Goal: Task Accomplishment & Management: Manage account settings

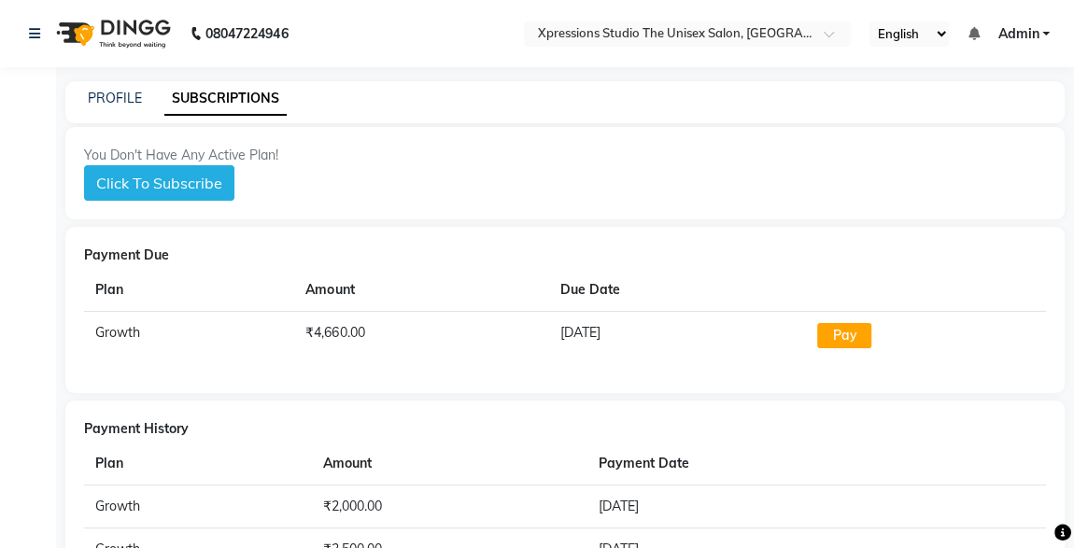
click at [796, 439] on div "Payment History Plan Amount Payment Date Growth ₹2,000.00 13-09-2024 Growth ₹3,…" at bounding box center [565, 546] width 1000 height 290
click at [790, 331] on td "[DATE]" at bounding box center [678, 336] width 258 height 49
click at [118, 93] on link "PROFILE" at bounding box center [115, 98] width 54 height 17
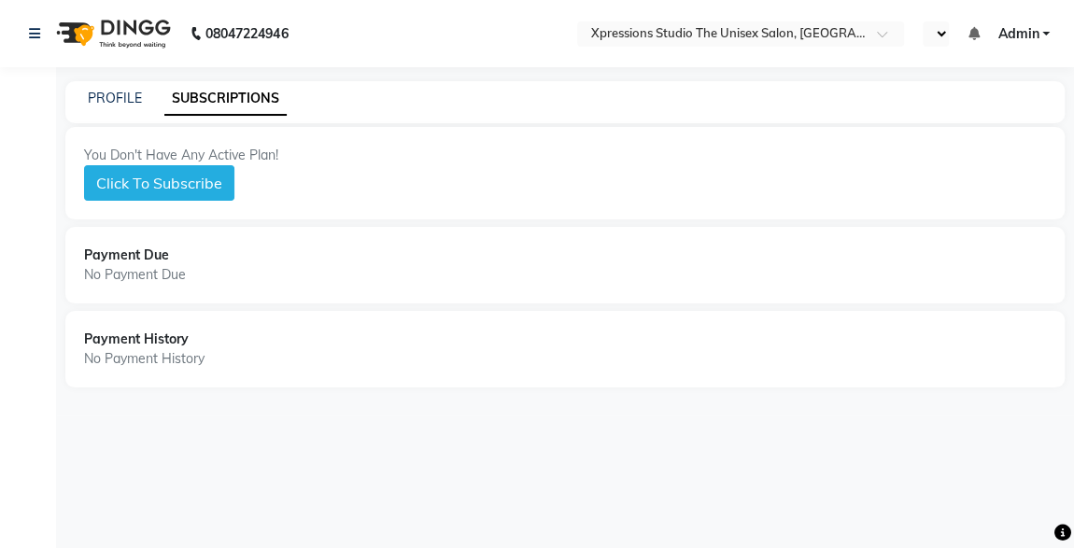
select select "en"
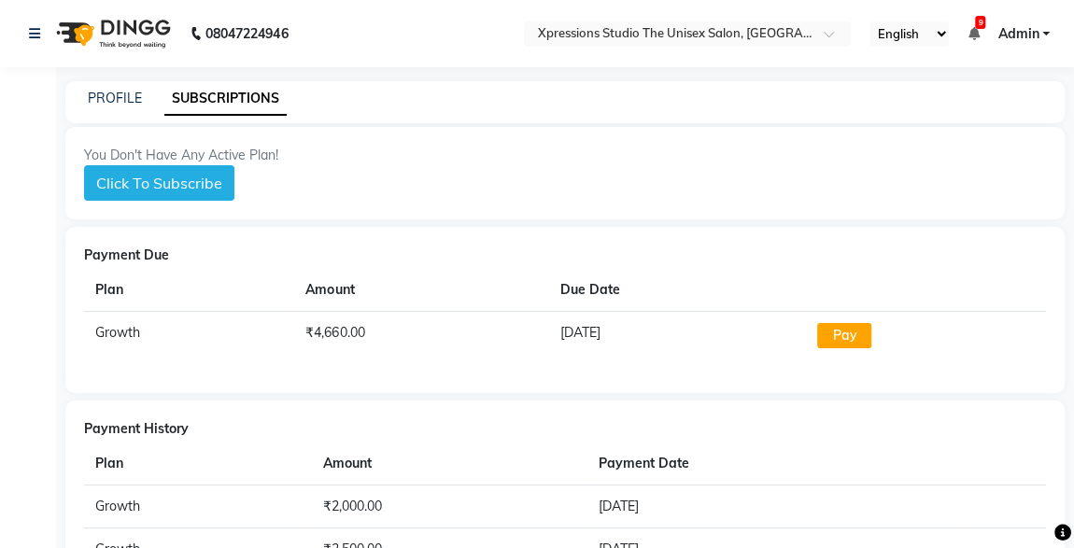
click at [983, 25] on span "9" at bounding box center [980, 22] width 10 height 13
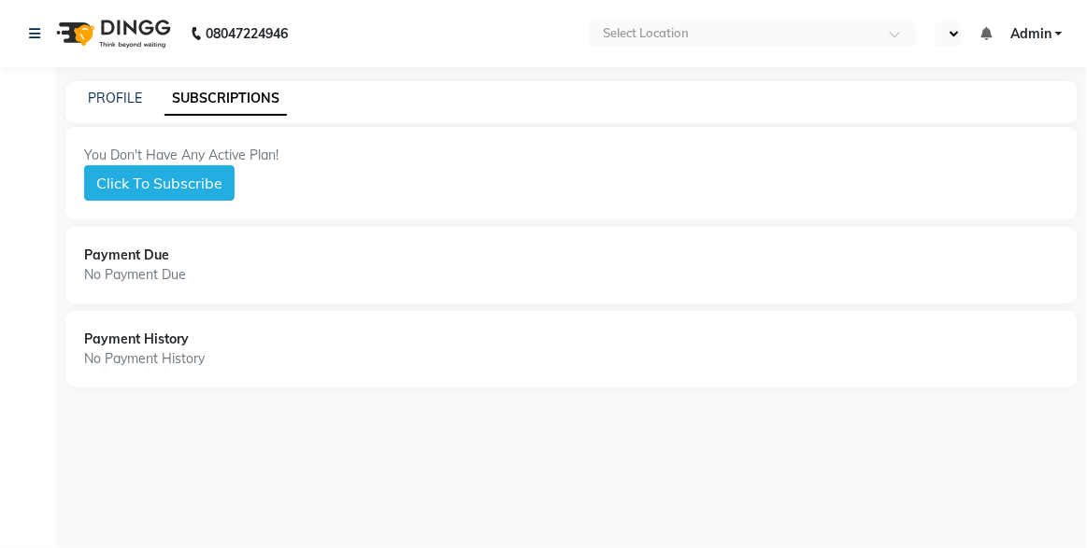
select select "en"
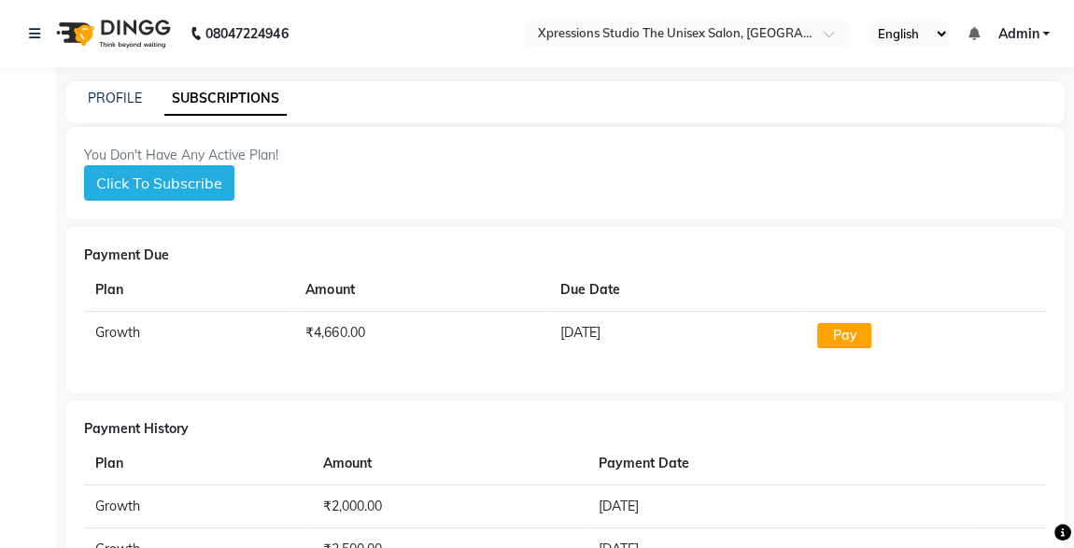
scroll to position [166, 0]
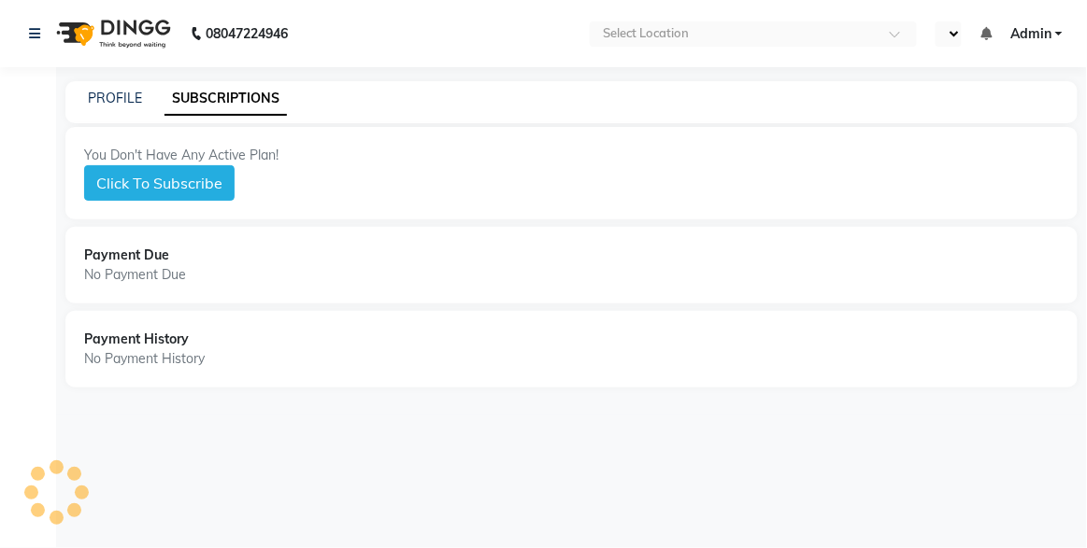
select select "en"
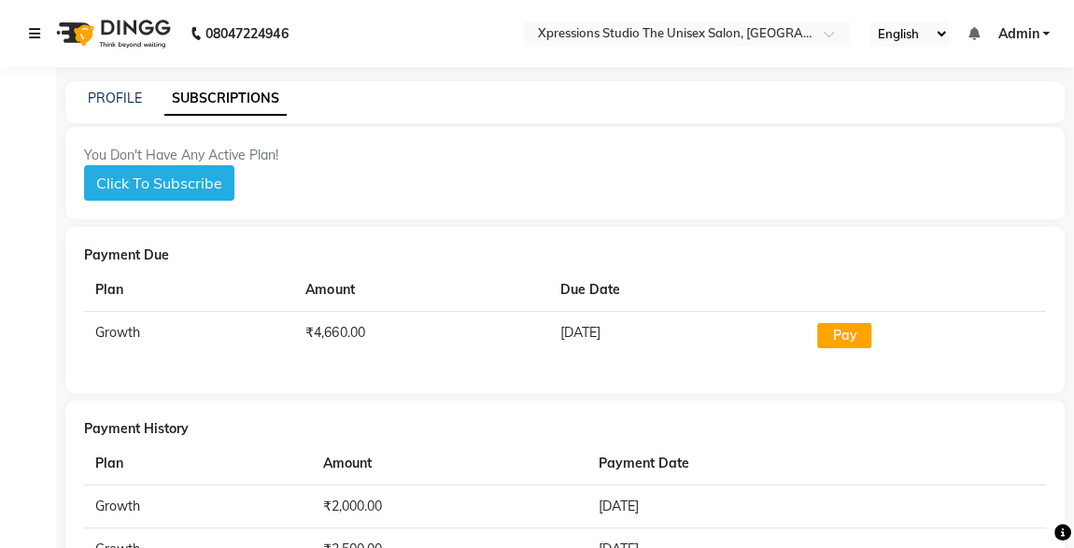
click at [34, 31] on icon at bounding box center [34, 33] width 11 height 13
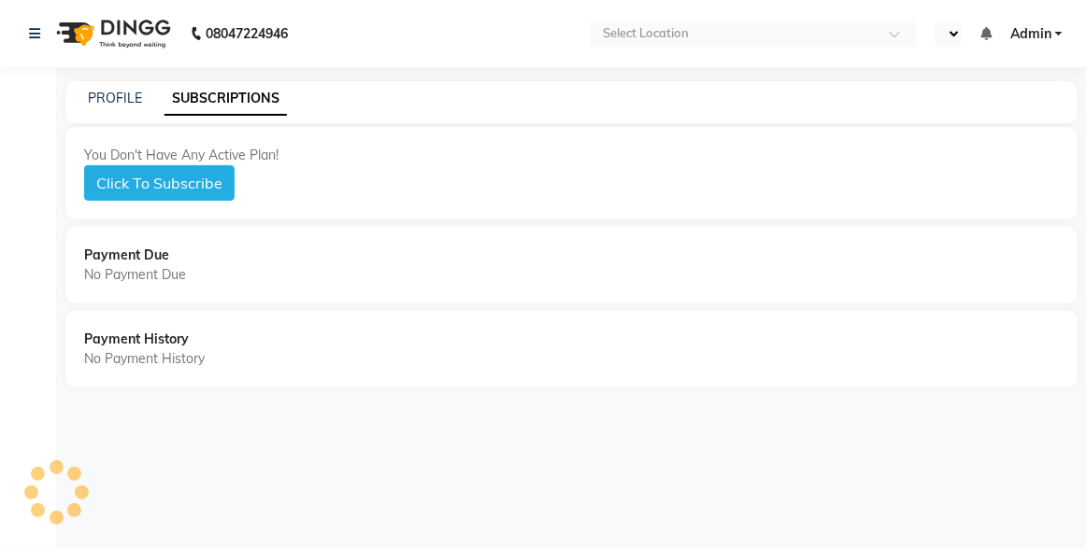
select select "en"
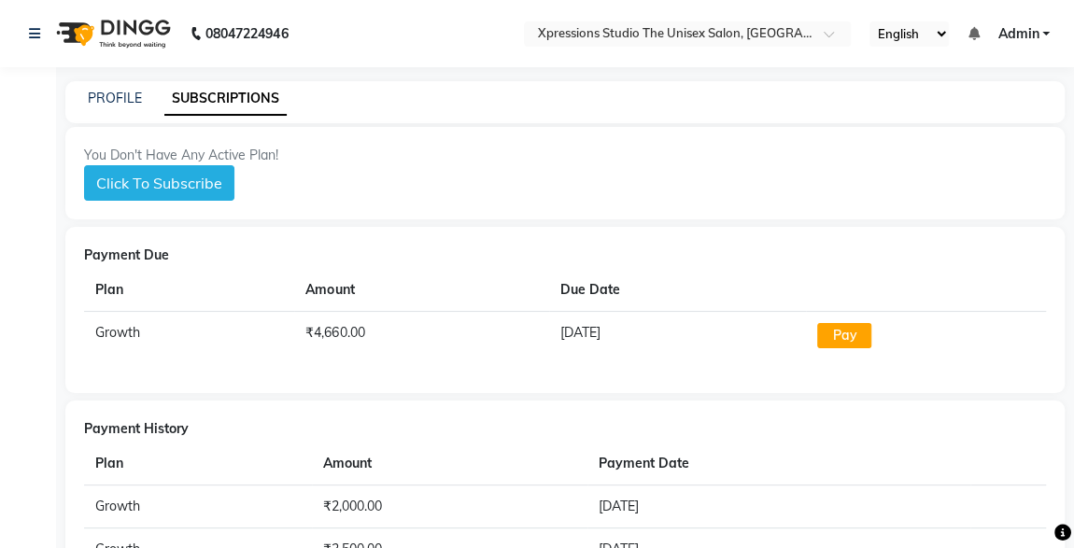
click at [219, 321] on td "Growth" at bounding box center [189, 336] width 210 height 49
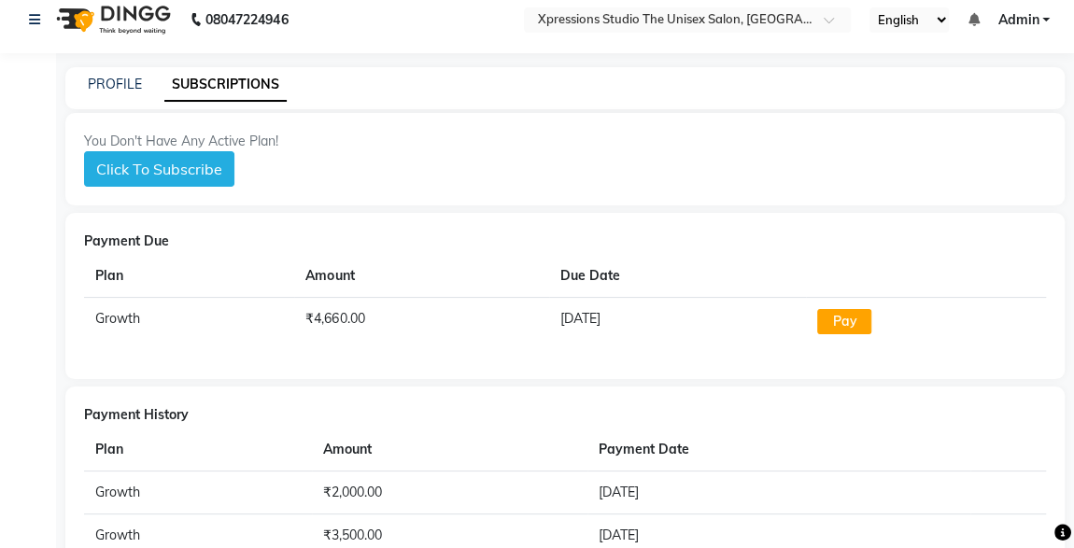
scroll to position [9, 0]
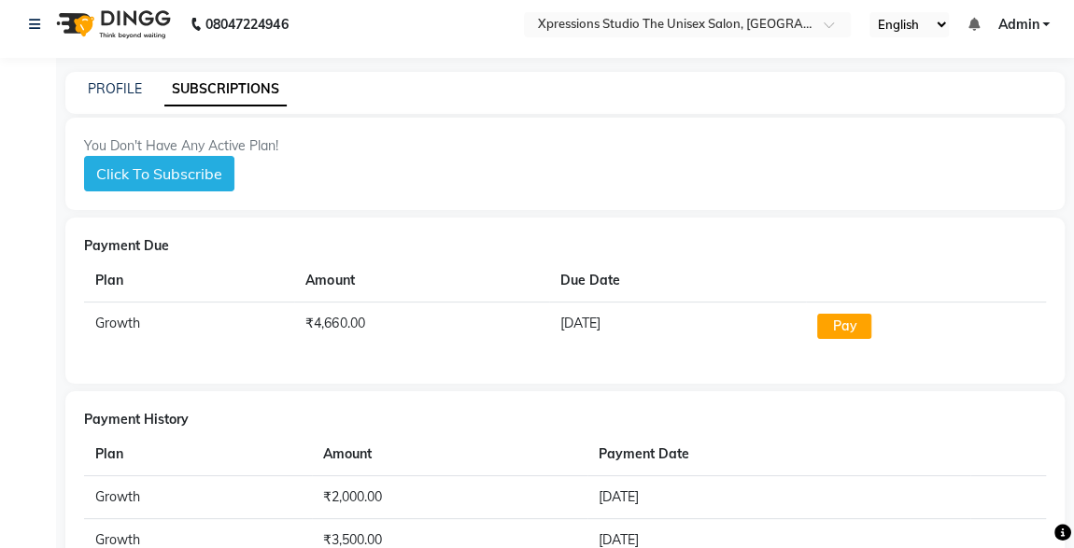
click at [6, 309] on div at bounding box center [126, 362] width 252 height 637
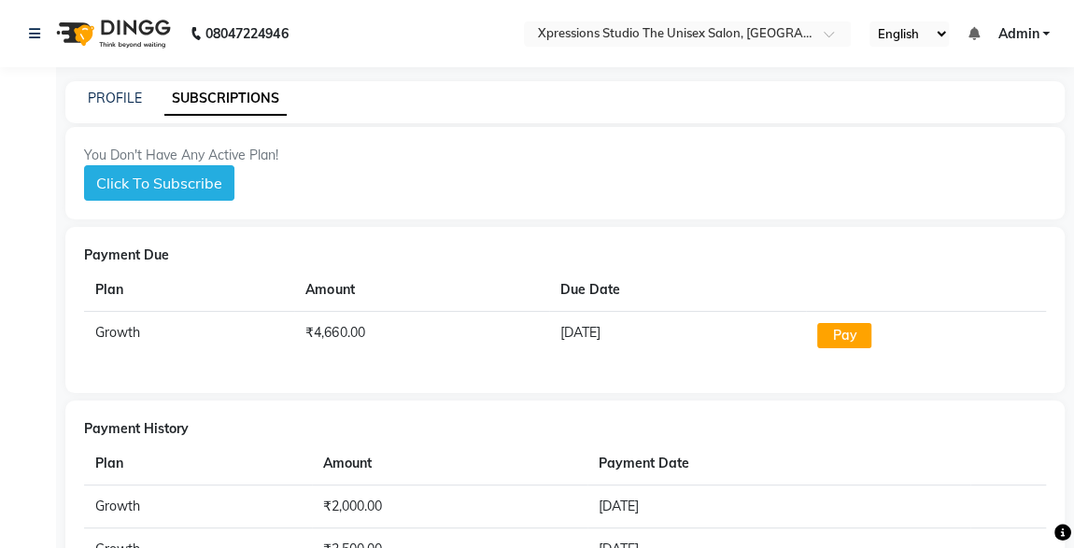
click at [99, 279] on th "Plan" at bounding box center [189, 290] width 210 height 43
click at [89, 275] on th "Plan" at bounding box center [189, 290] width 210 height 43
click at [111, 281] on th "Plan" at bounding box center [189, 290] width 210 height 43
click at [91, 276] on th "Plan" at bounding box center [189, 290] width 210 height 43
click at [97, 278] on th "Plan" at bounding box center [189, 290] width 210 height 43
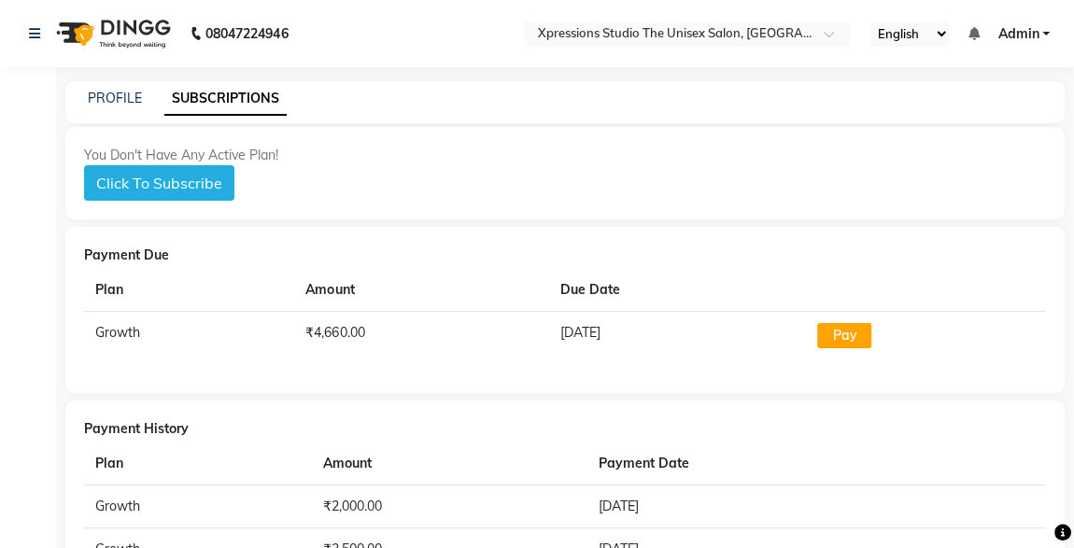
click at [103, 286] on th "Plan" at bounding box center [189, 290] width 210 height 43
select select "en"
click at [182, 184] on button "Click To Subscribe" at bounding box center [159, 183] width 150 height 36
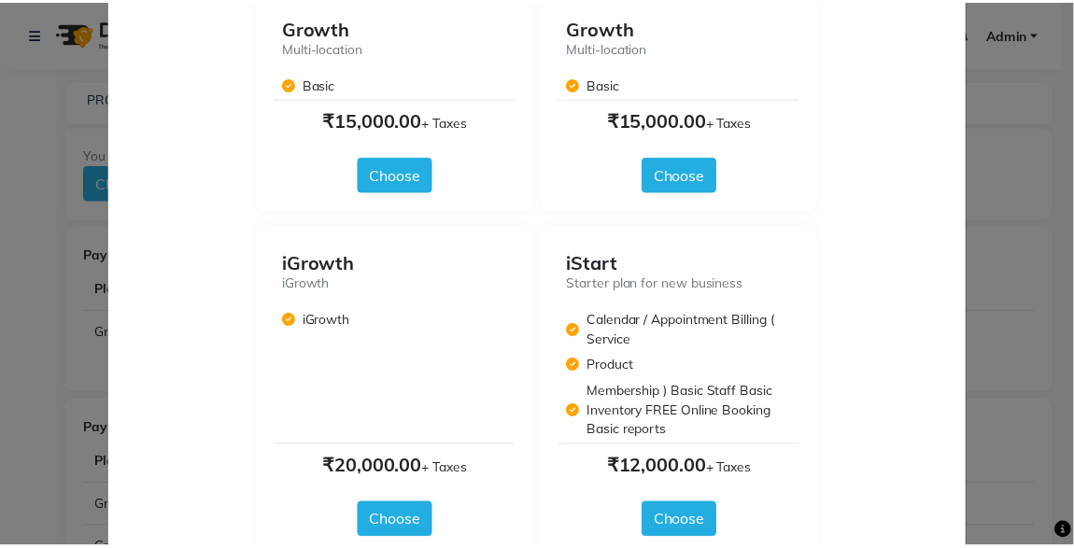
scroll to position [1475, 0]
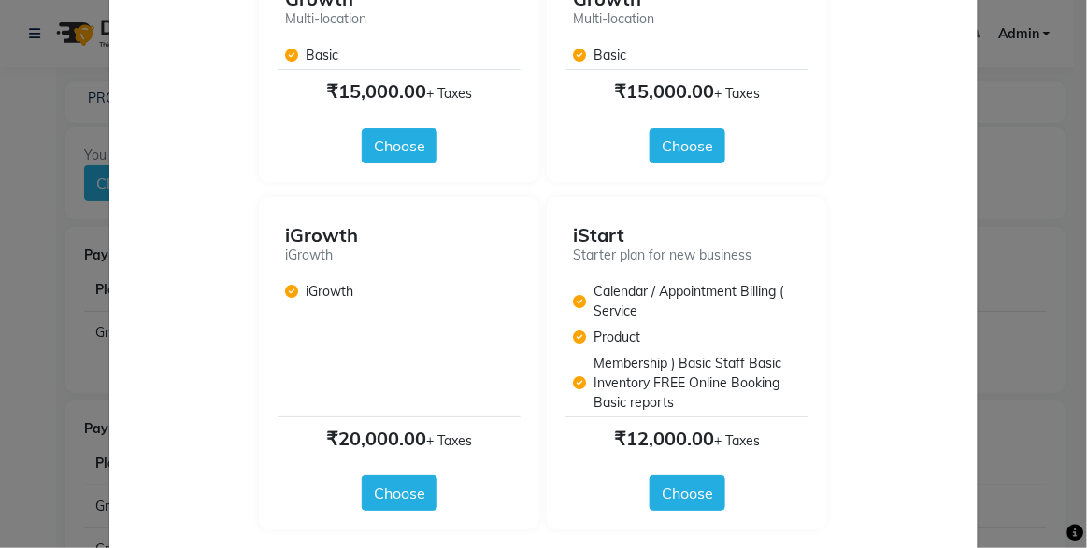
click at [1053, 334] on ngb-modal-window "Select Plan × Annually Quarterly Monthly iEnterprise All features with multi lo…" at bounding box center [543, 274] width 1087 height 548
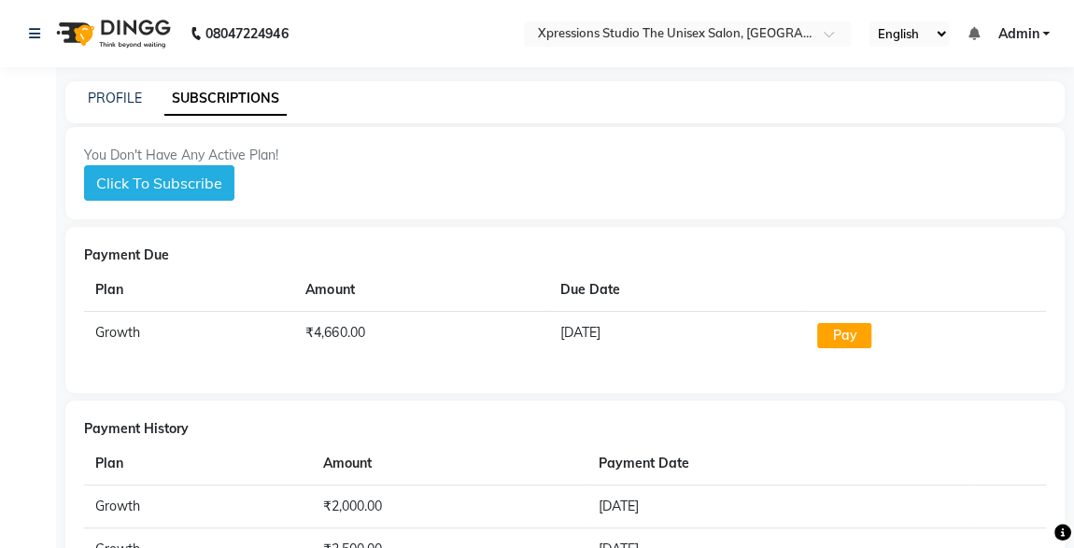
click at [632, 356] on td "[DATE]" at bounding box center [678, 336] width 258 height 49
select select "en"
click at [577, 227] on div "Payment Due Plan Amount Due Date Growth ₹4,660.00 06-08-2025 Pay" at bounding box center [565, 310] width 1000 height 166
click at [532, 287] on th "Amount" at bounding box center [421, 290] width 254 height 43
click at [196, 179] on button "Click To Subscribe" at bounding box center [159, 183] width 150 height 36
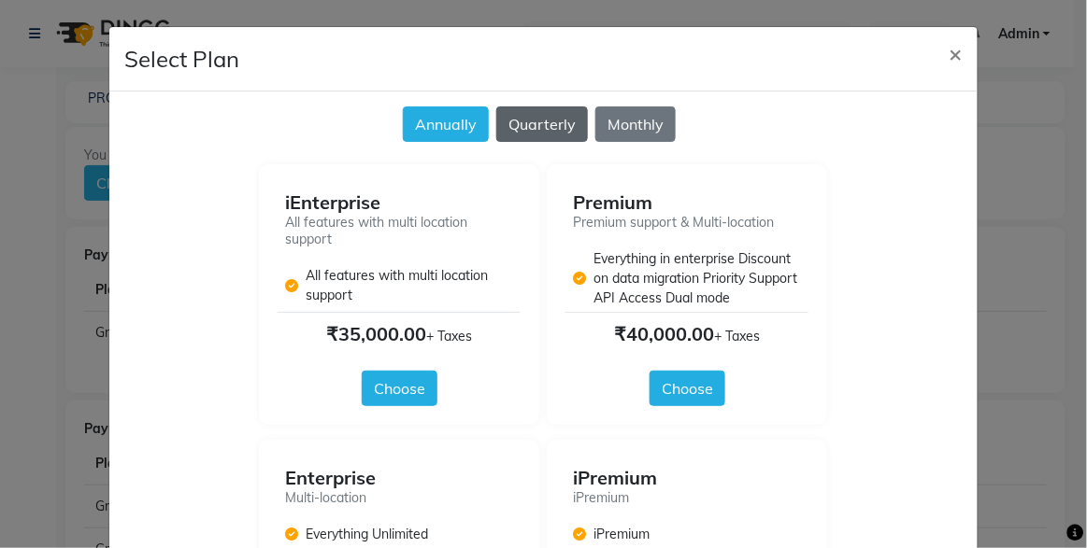
click at [519, 114] on button "Quarterly" at bounding box center [542, 125] width 92 height 36
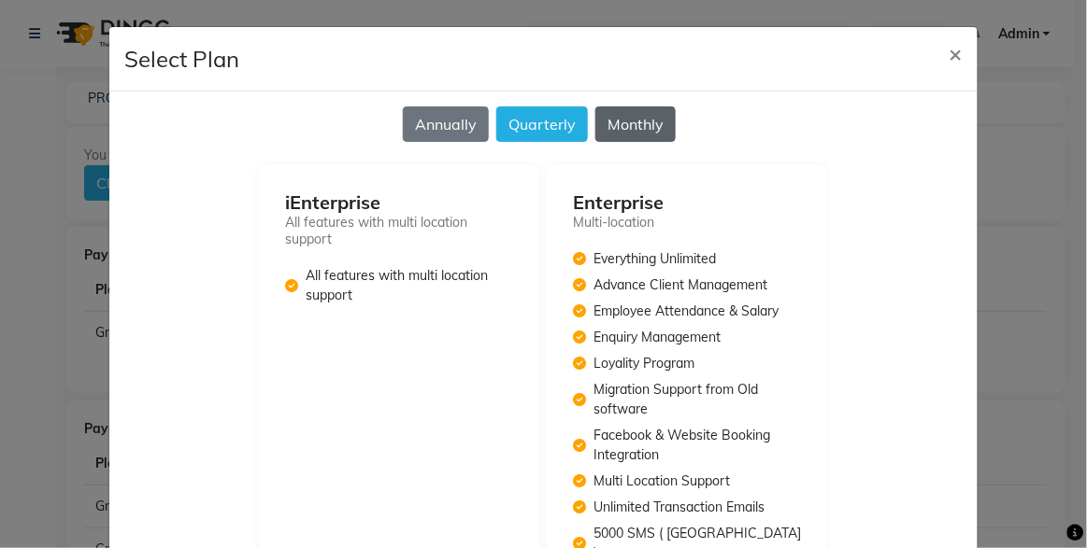
click at [644, 111] on button "Monthly" at bounding box center [635, 125] width 80 height 36
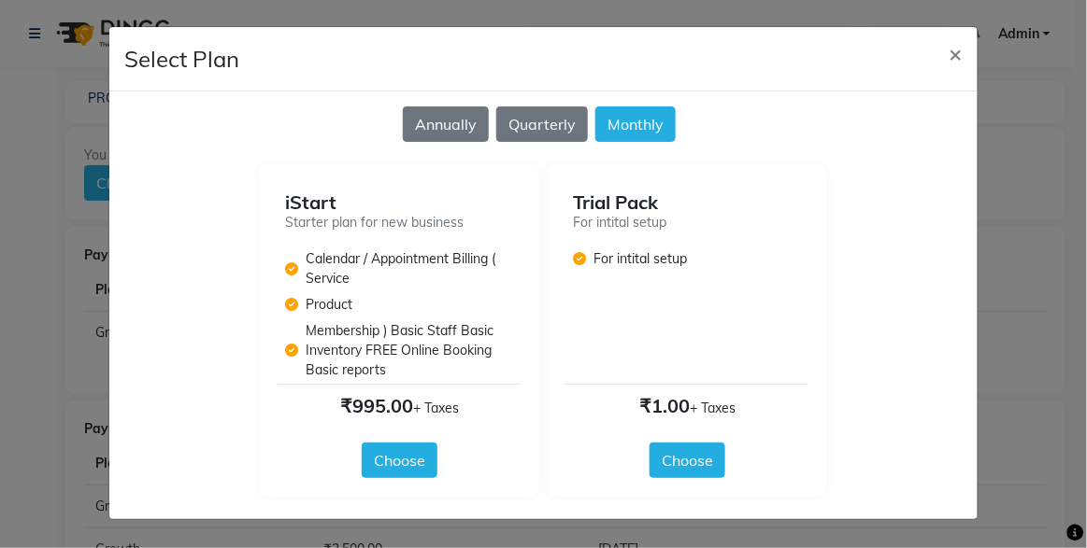
click at [387, 464] on button "Choose" at bounding box center [400, 461] width 76 height 36
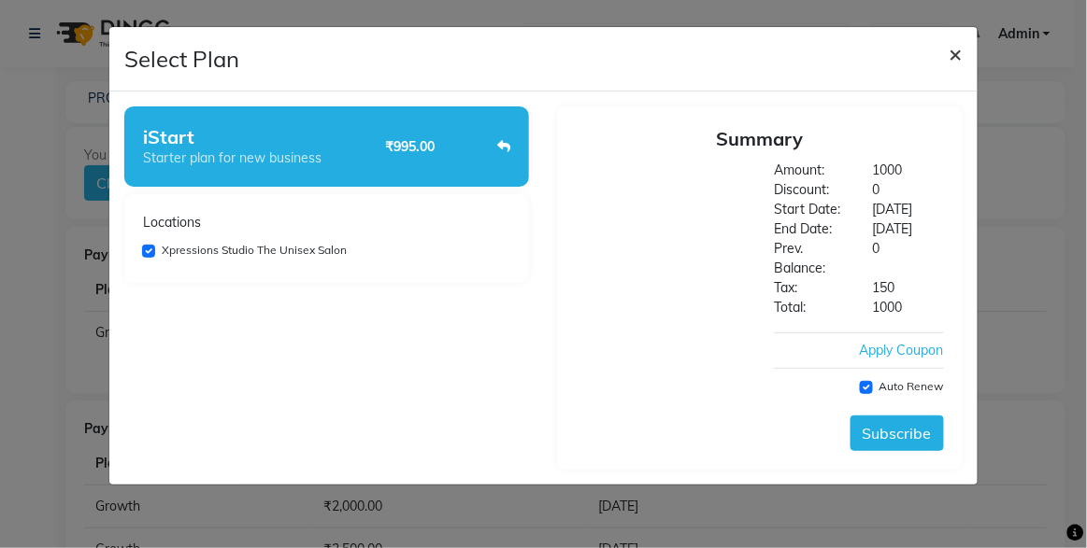
click at [954, 50] on span "×" at bounding box center [955, 53] width 13 height 28
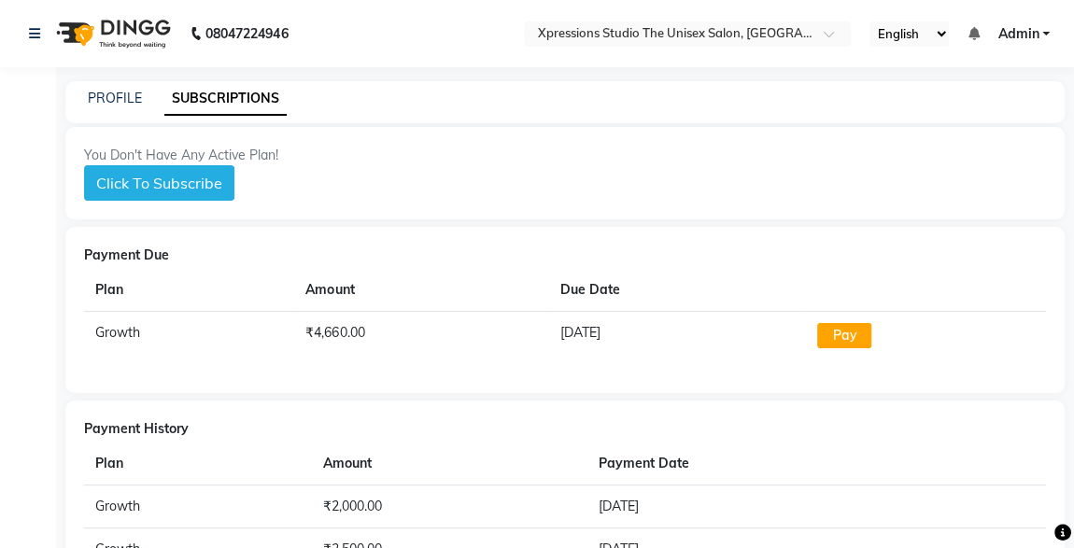
click at [22, 35] on div "08047224946" at bounding box center [158, 33] width 287 height 52
click at [31, 40] on link at bounding box center [38, 33] width 19 height 52
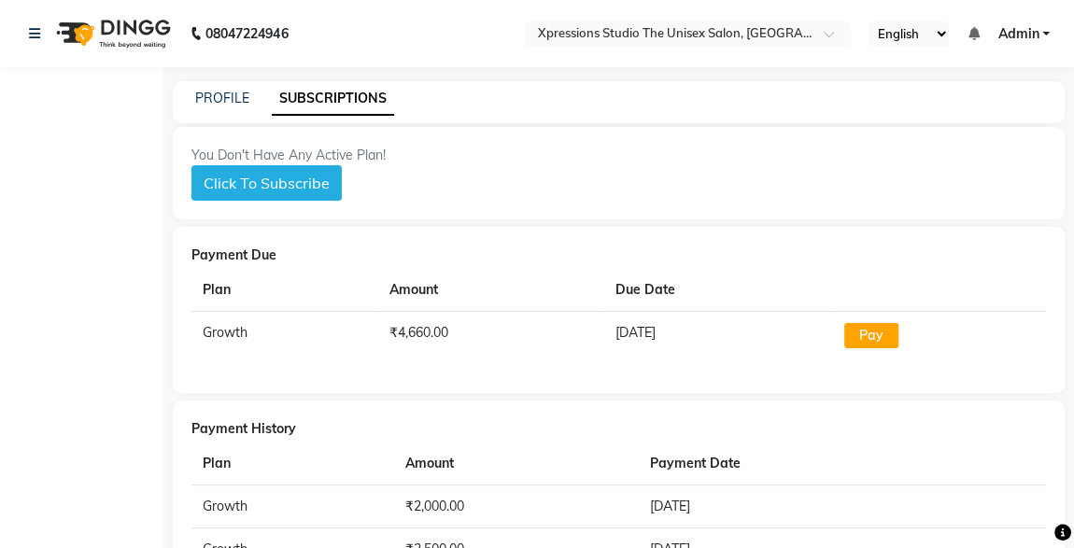
click at [490, 128] on div "You Don't Have Any Active Plan! Click To Subscribe" at bounding box center [619, 173] width 892 height 92
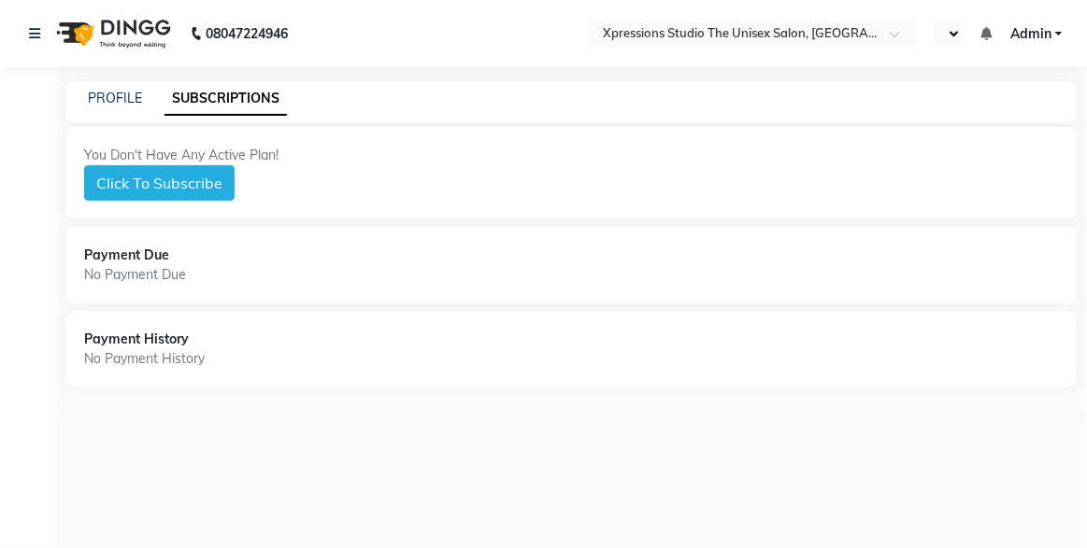
select select "en"
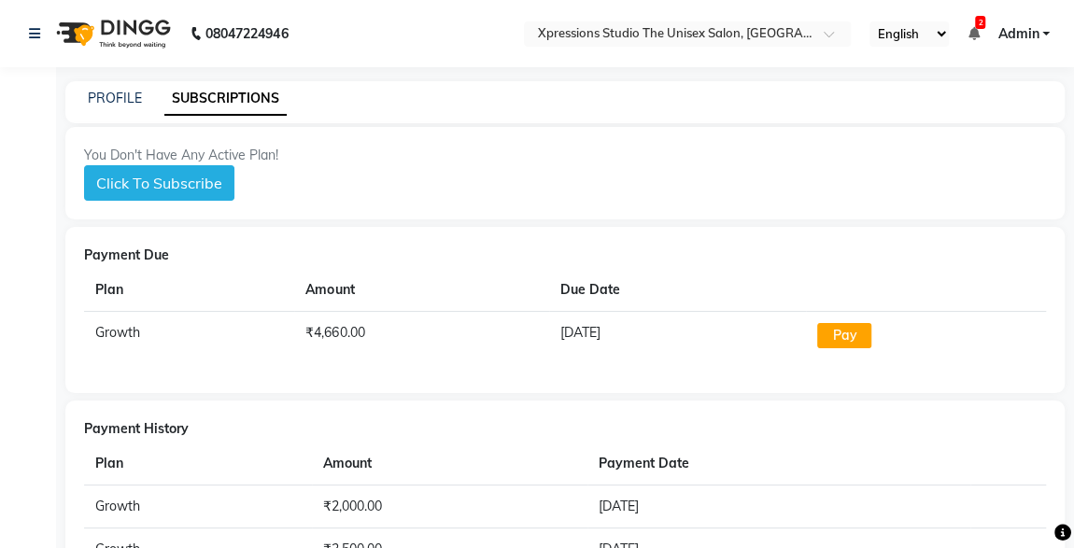
click at [976, 31] on icon at bounding box center [973, 33] width 11 height 13
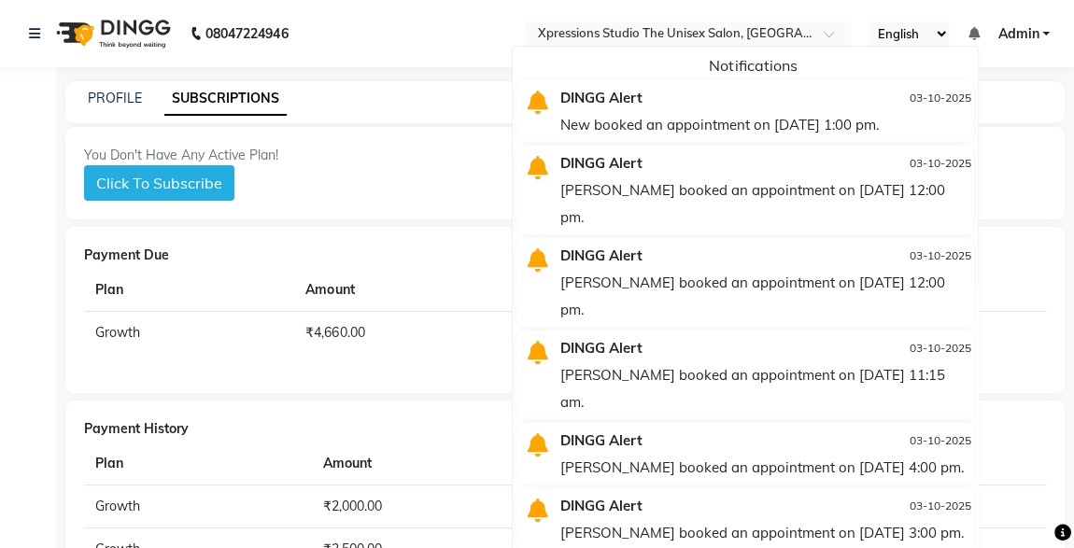
click at [1032, 94] on div "PROFILE SUBSCRIPTIONS" at bounding box center [553, 99] width 977 height 20
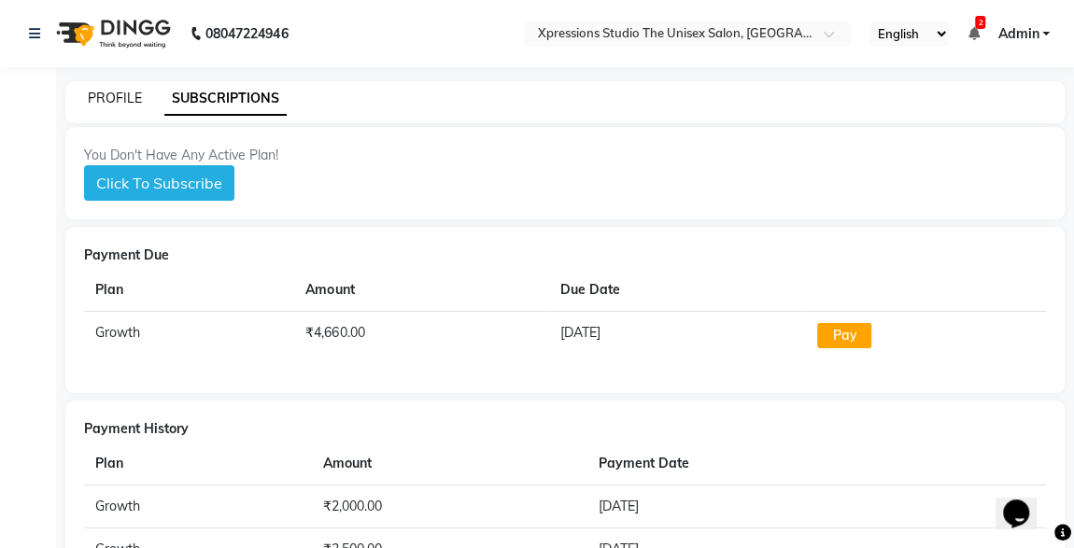
click at [118, 99] on link "PROFILE" at bounding box center [115, 98] width 54 height 17
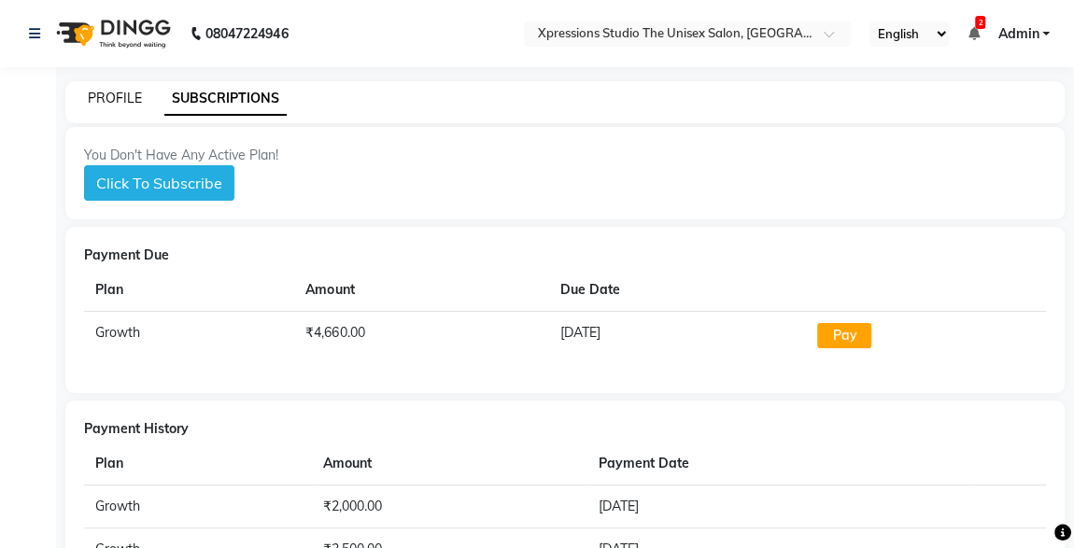
click at [118, 99] on link "PROFILE" at bounding box center [115, 98] width 54 height 17
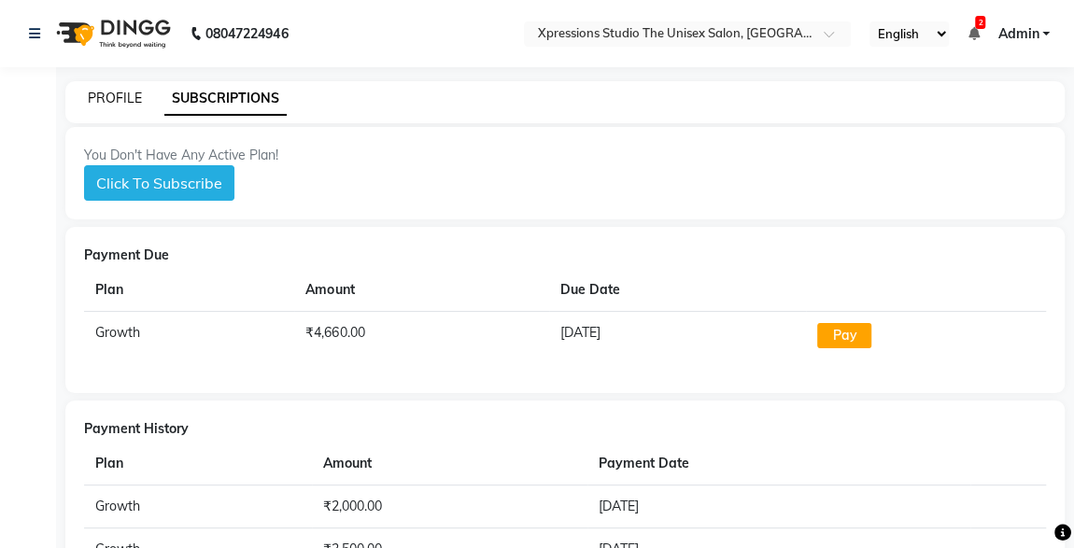
click at [118, 99] on link "PROFILE" at bounding box center [115, 98] width 54 height 17
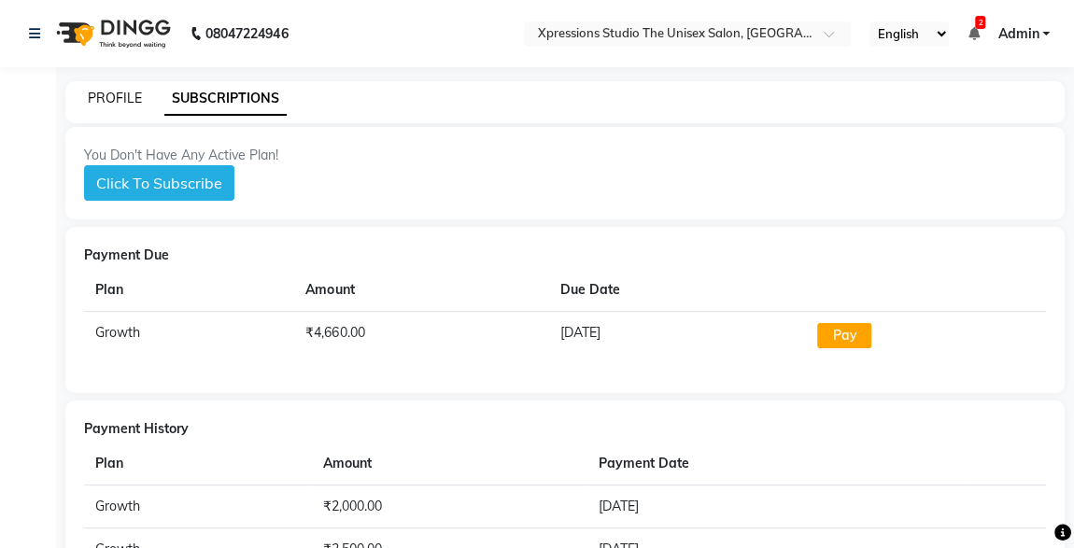
click at [118, 99] on link "PROFILE" at bounding box center [115, 98] width 54 height 17
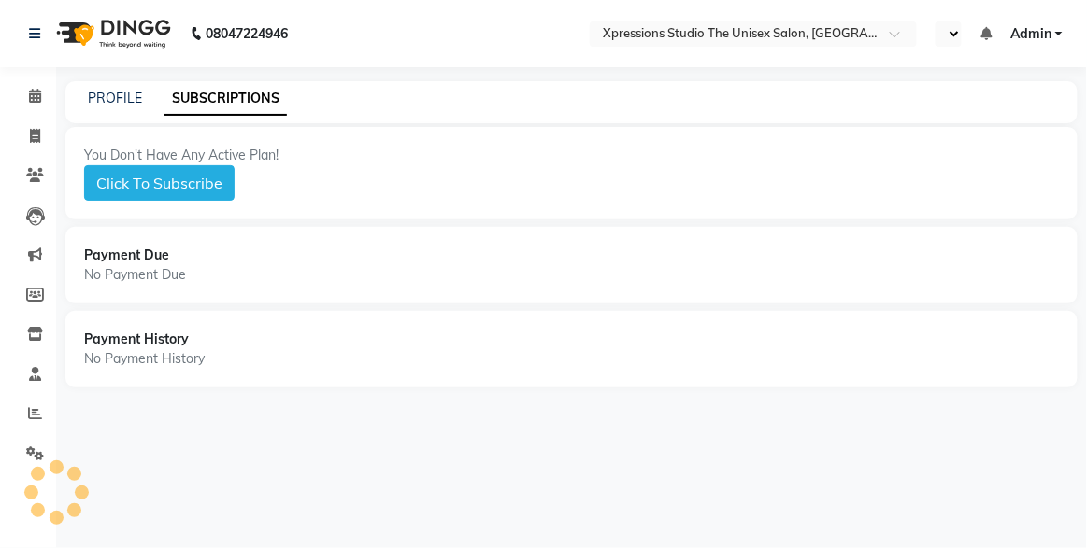
select select "en"
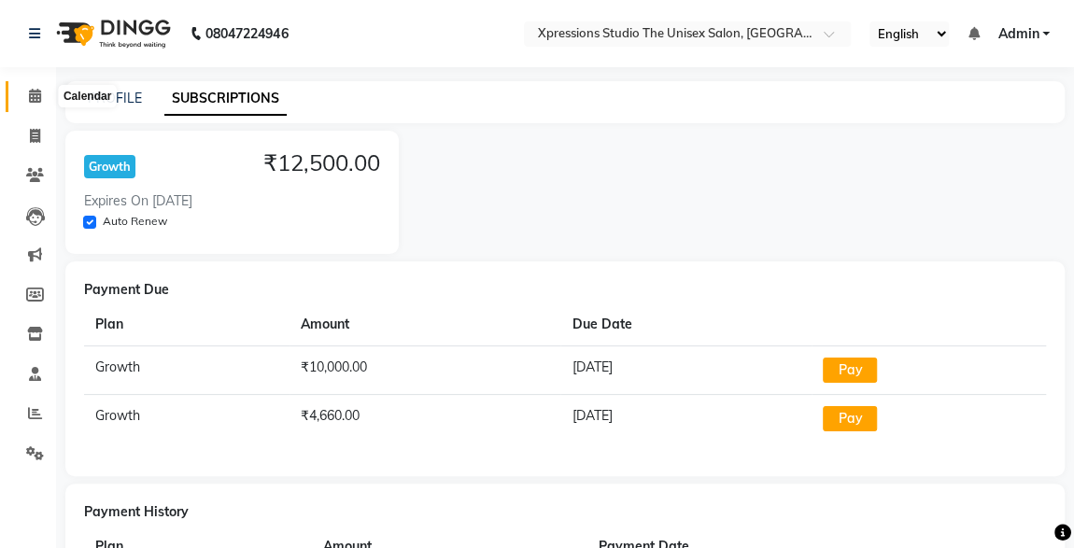
click at [36, 99] on icon at bounding box center [35, 96] width 12 height 14
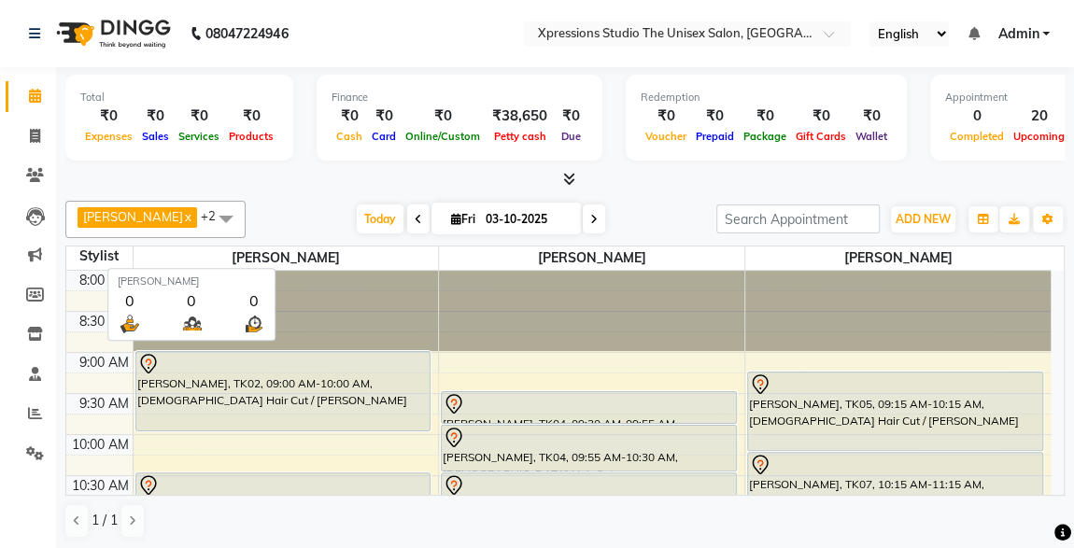
click at [383, 249] on span "[PERSON_NAME]" at bounding box center [287, 258] width 306 height 23
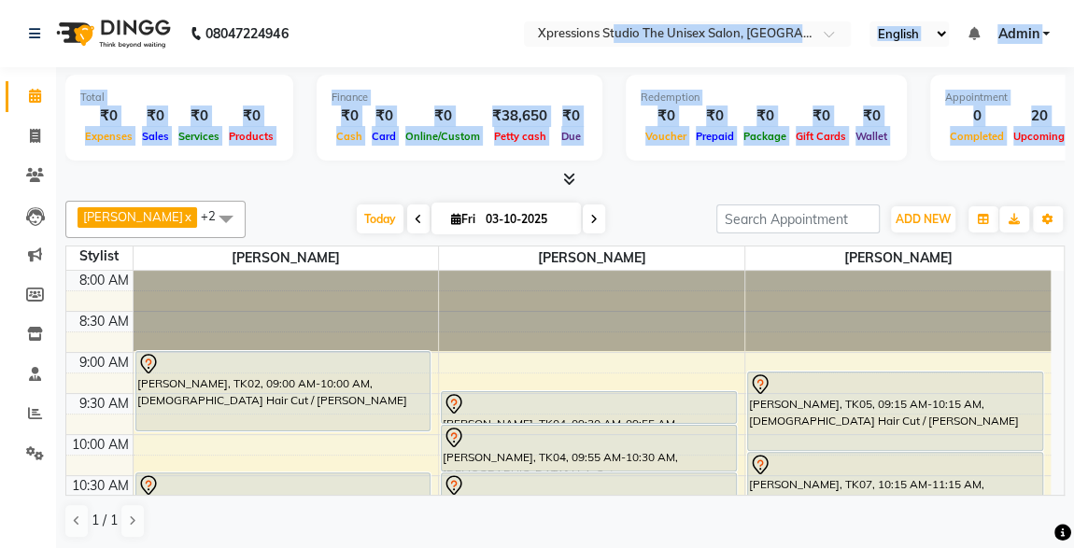
drag, startPoint x: 634, startPoint y: 168, endPoint x: 600, endPoint y: 51, distance: 121.8
click at [600, 51] on app-home "08047224946 Select Location × Xpressions Studio The Unisex Salon, Malkapur Engl…" at bounding box center [537, 275] width 1074 height 551
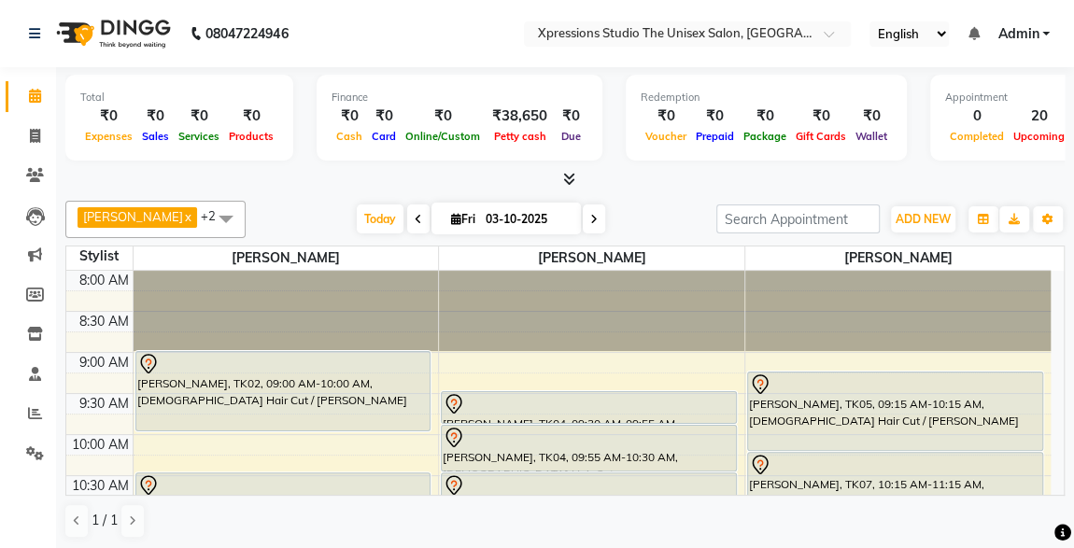
click at [684, 192] on div "Total ₹0 Expenses ₹0 Sales ₹0 Services ₹0 Products Finance ₹0 Cash ₹0 Card ₹0 O…" at bounding box center [565, 309] width 1018 height 484
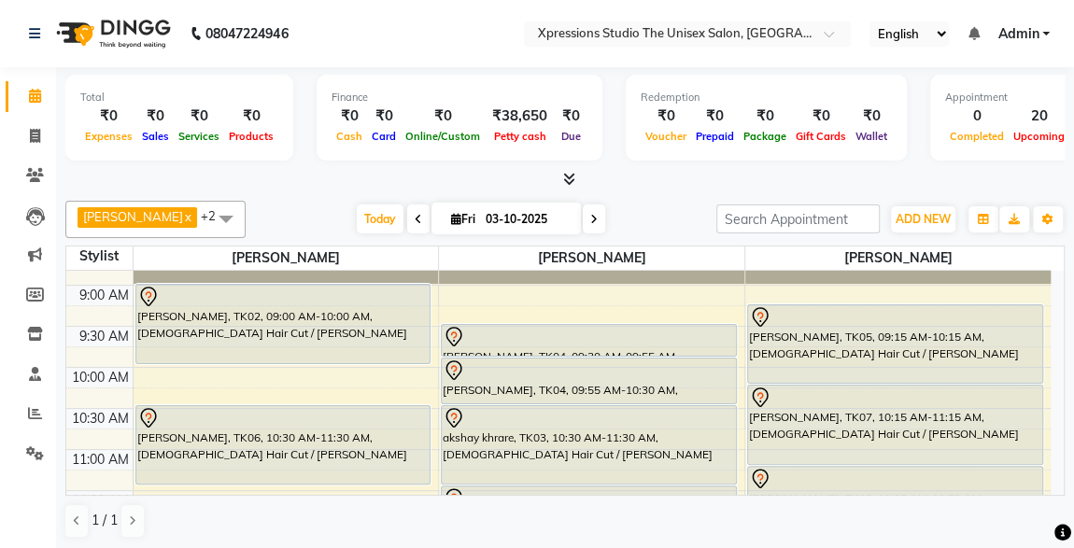
scroll to position [67, 0]
click at [36, 416] on icon at bounding box center [35, 413] width 14 height 14
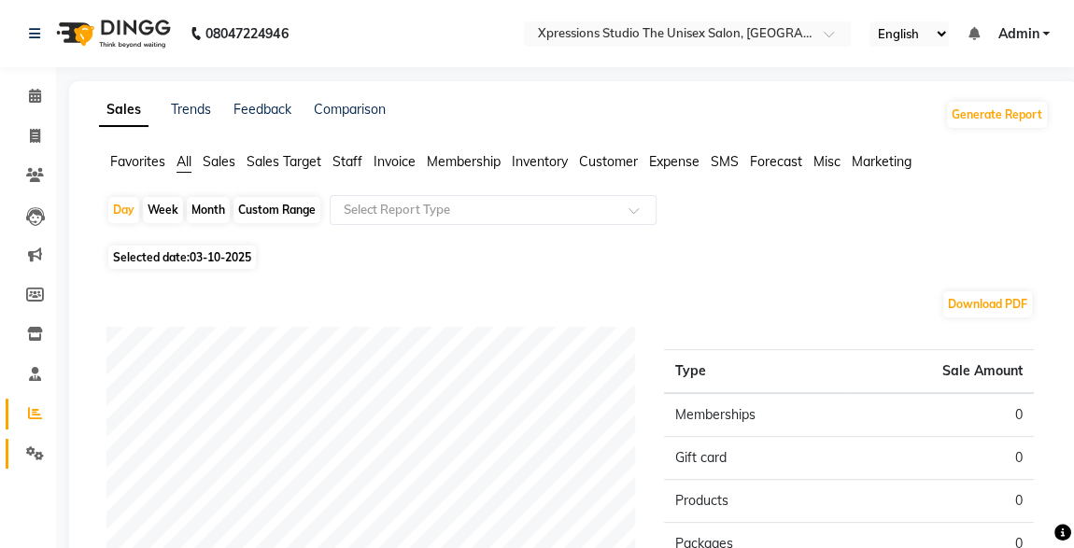
click at [34, 461] on icon at bounding box center [35, 454] width 18 height 14
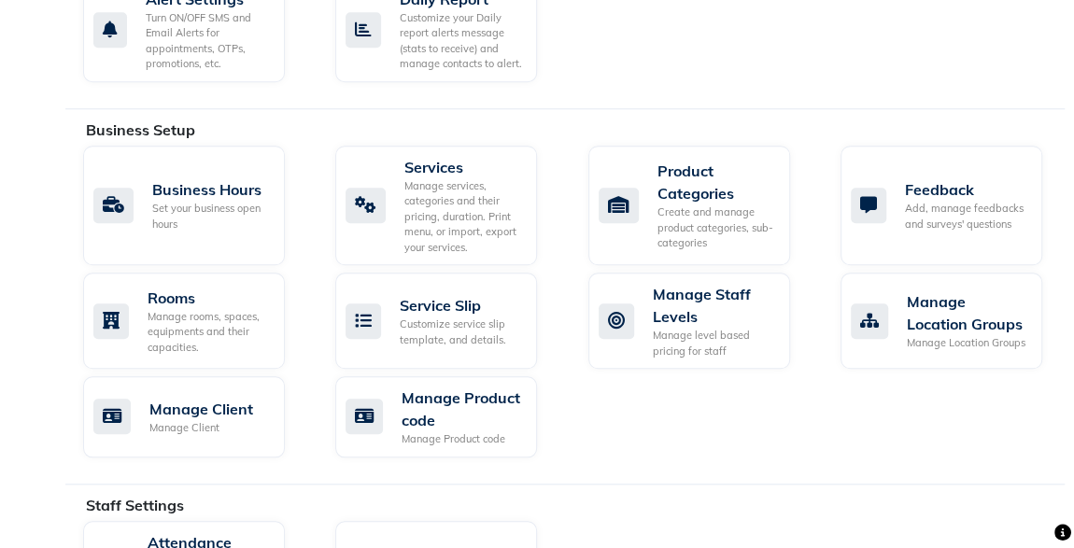
scroll to position [1218, 0]
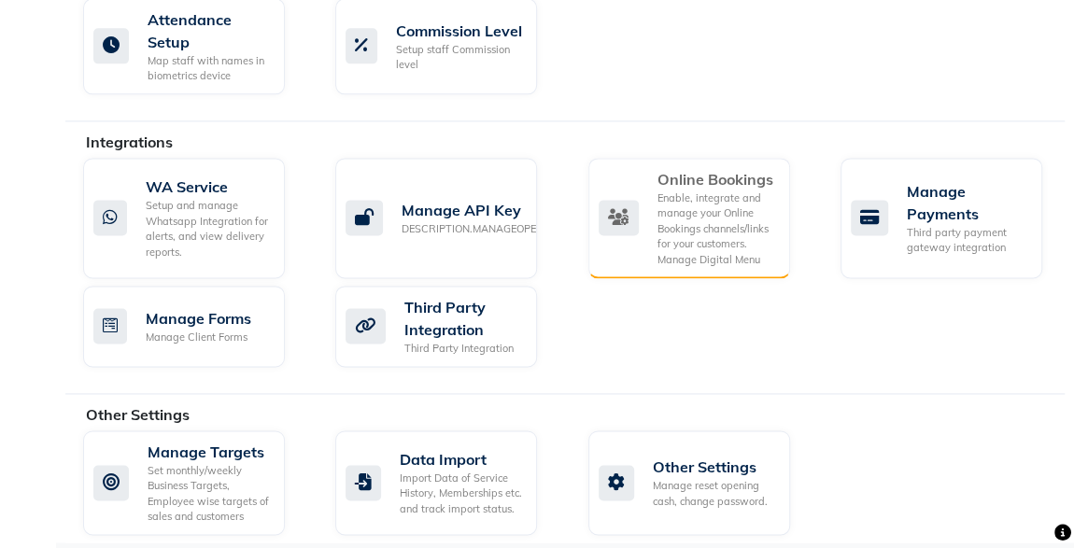
click at [717, 238] on div "Enable, integrate and manage your Online Bookings channels/links for your custo…" at bounding box center [717, 230] width 118 height 78
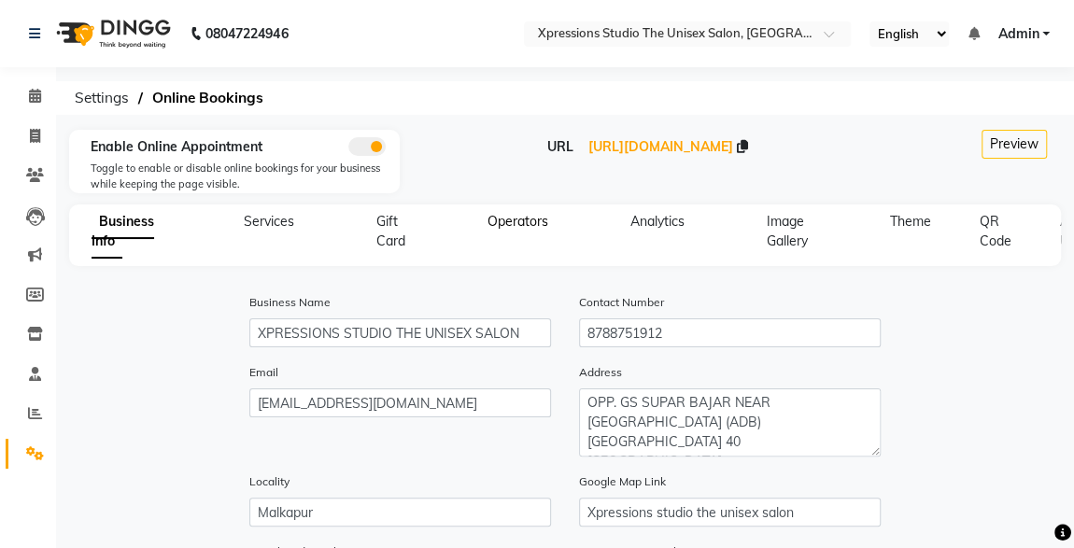
click at [515, 213] on span "Operators" at bounding box center [518, 221] width 61 height 17
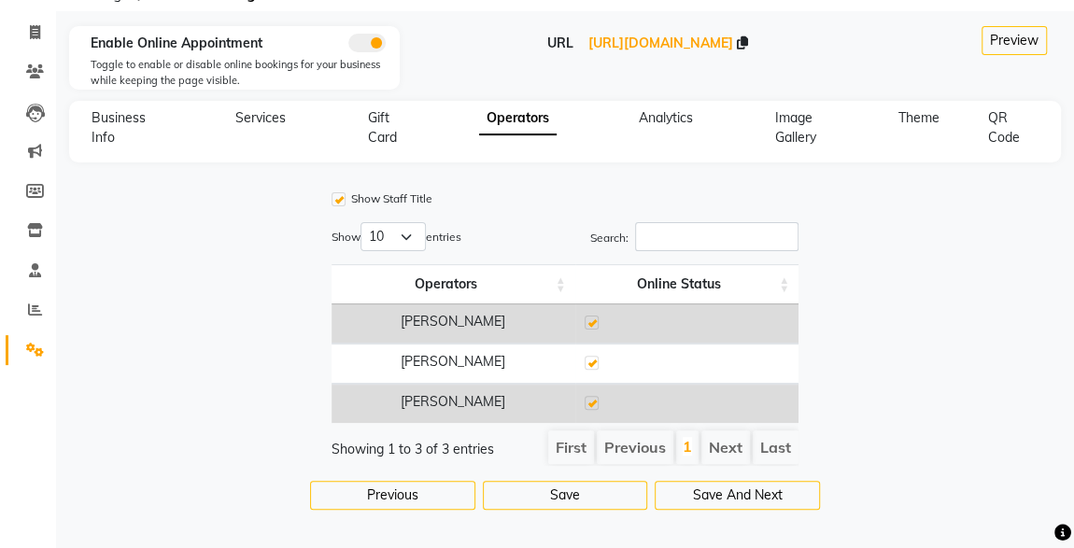
scroll to position [120, 0]
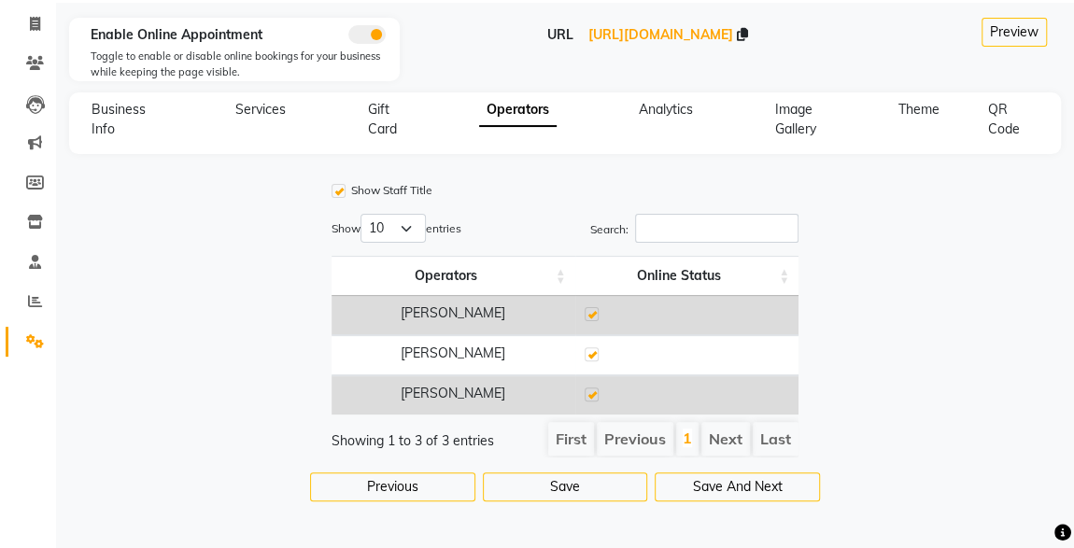
click at [591, 307] on label at bounding box center [592, 314] width 14 height 14
click at [591, 309] on input "checkbox" at bounding box center [591, 315] width 12 height 12
checkbox input "false"
click at [573, 495] on button "Save" at bounding box center [565, 487] width 165 height 29
click at [587, 484] on button "Save" at bounding box center [565, 487] width 165 height 29
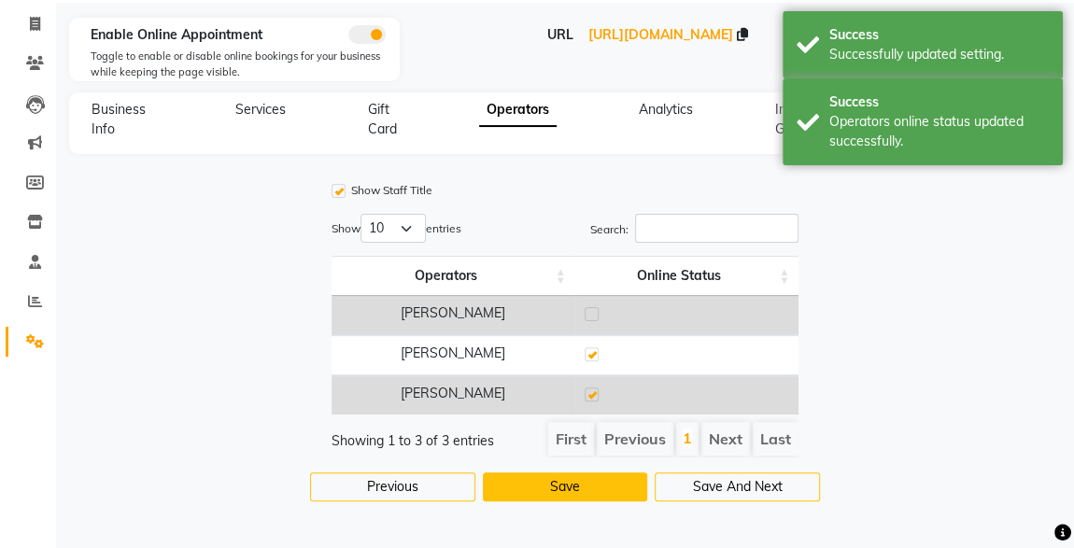
scroll to position [0, 0]
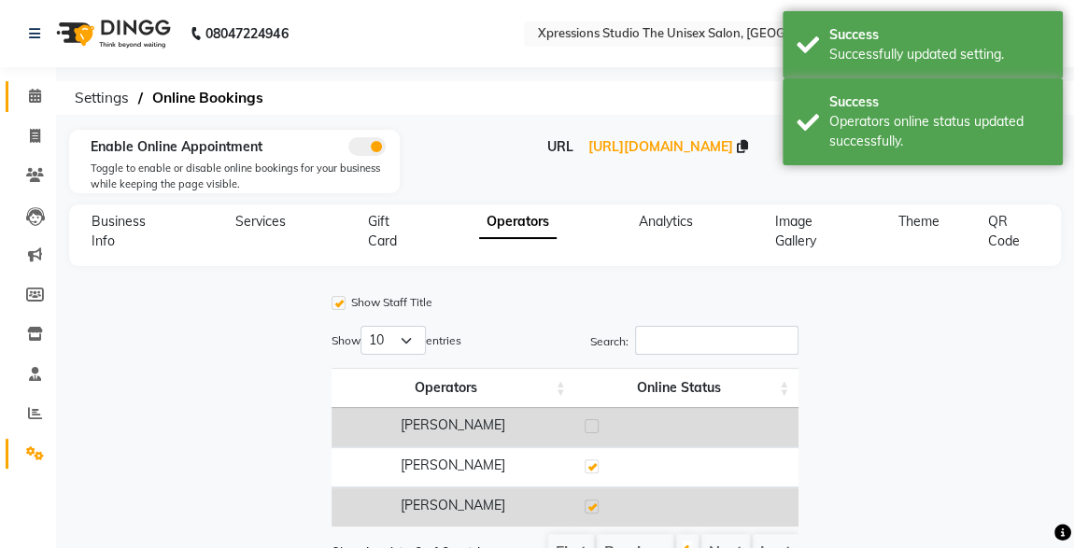
click at [36, 95] on icon at bounding box center [35, 96] width 12 height 14
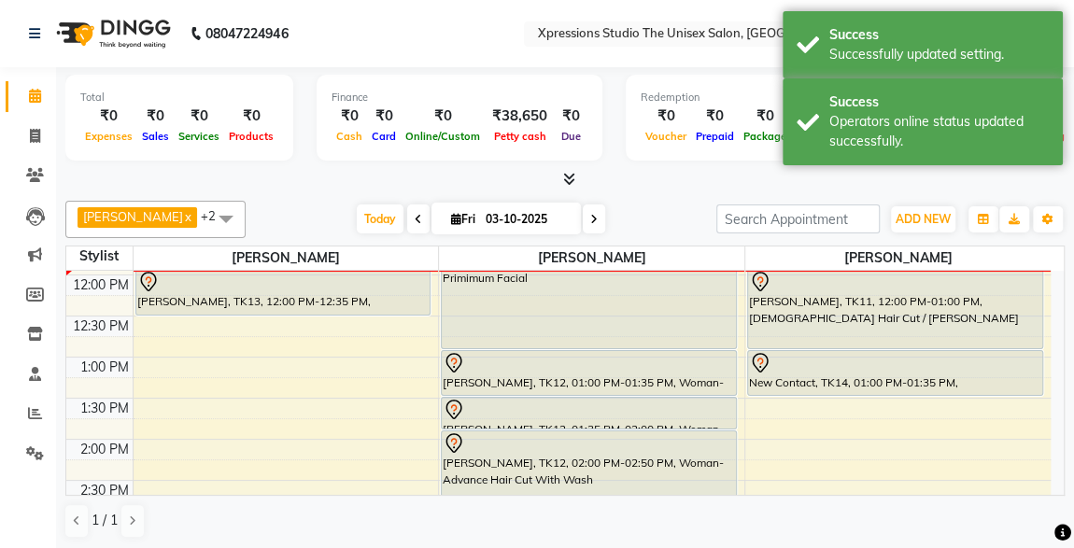
scroll to position [228, 0]
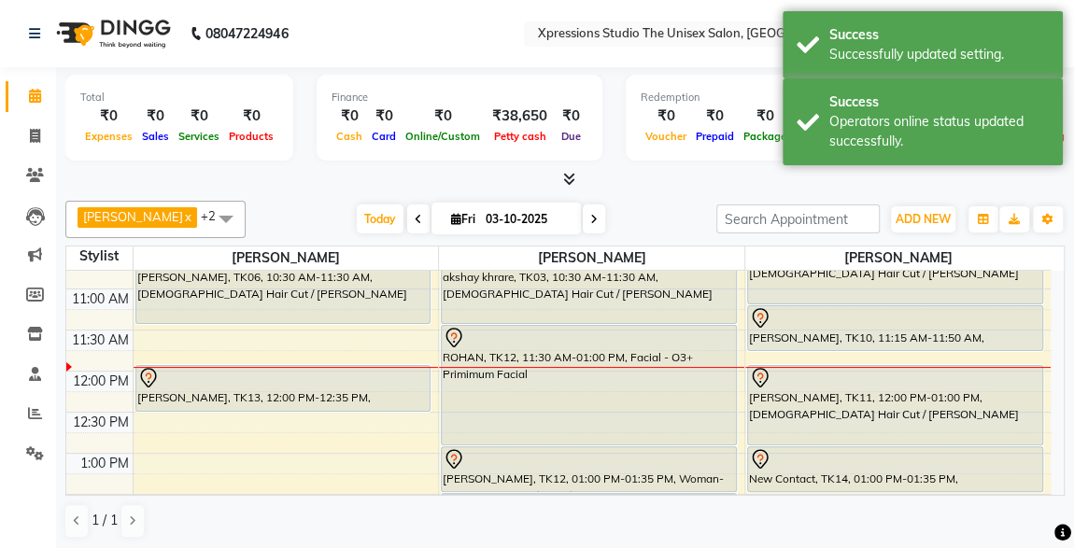
click at [573, 177] on icon at bounding box center [569, 179] width 12 height 14
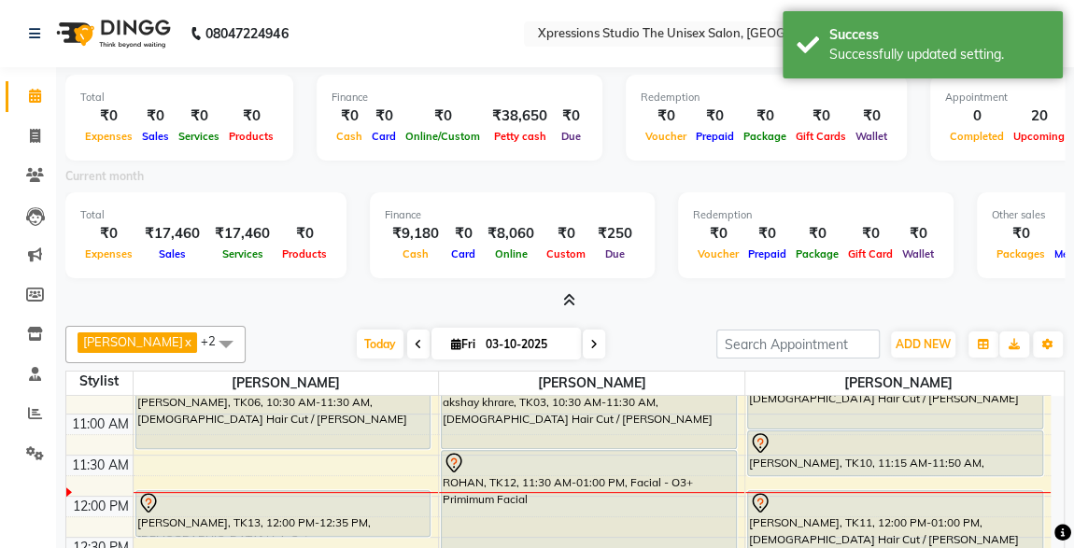
click at [577, 298] on div at bounding box center [565, 301] width 1000 height 20
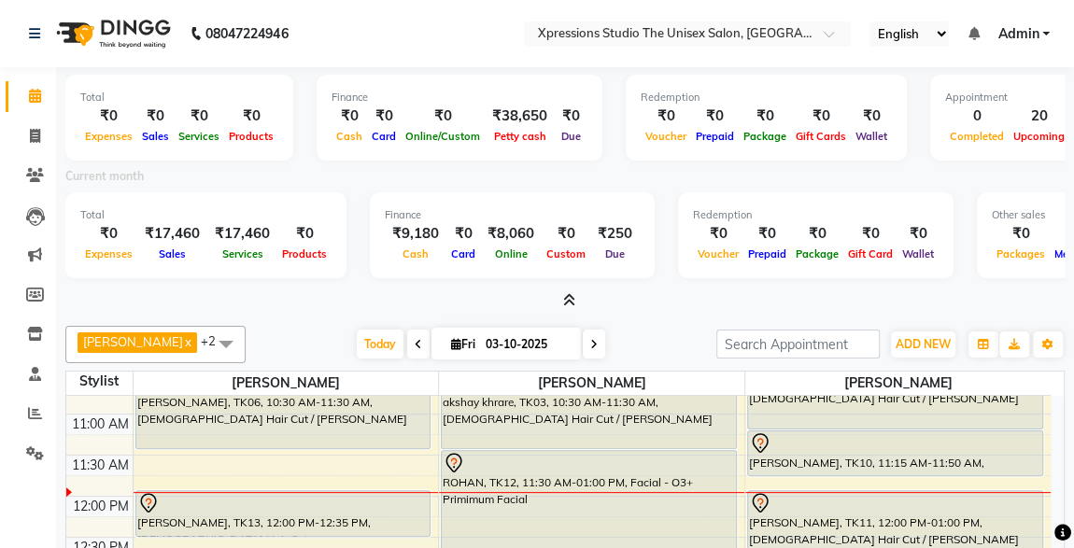
click at [577, 298] on div at bounding box center [565, 301] width 1000 height 20
click at [566, 299] on icon at bounding box center [569, 300] width 12 height 14
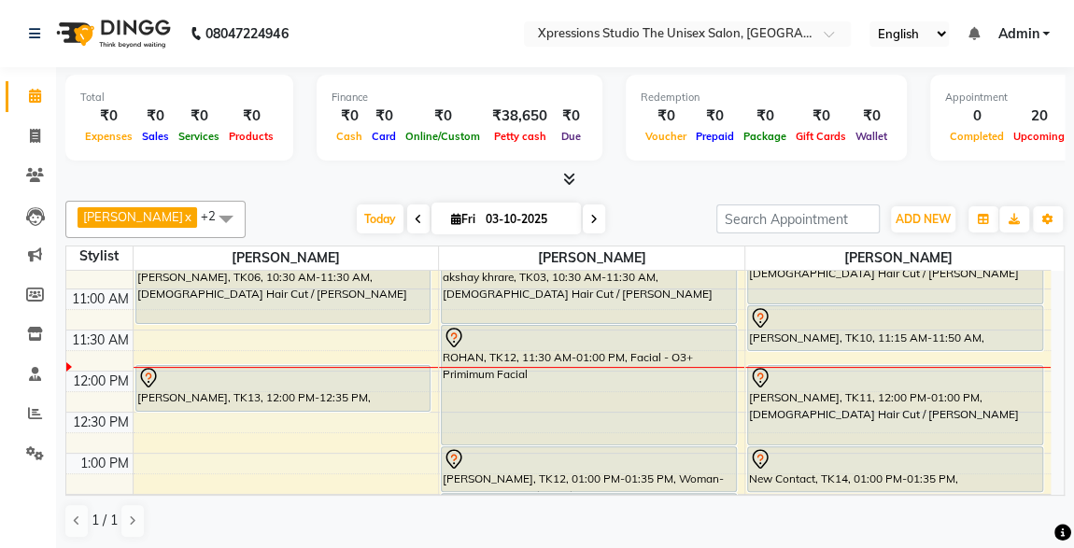
click at [625, 389] on div "ROHAN, TK12, 11:30 AM-01:00 PM, Facial - O3+ Primimum Facial" at bounding box center [589, 385] width 294 height 119
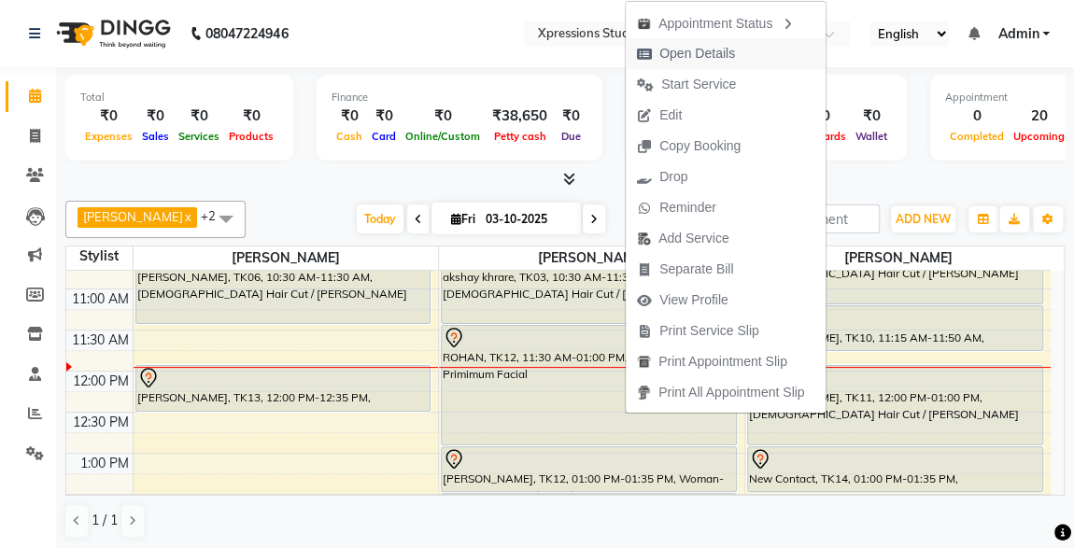
click at [697, 51] on span "Open Details" at bounding box center [698, 54] width 76 height 20
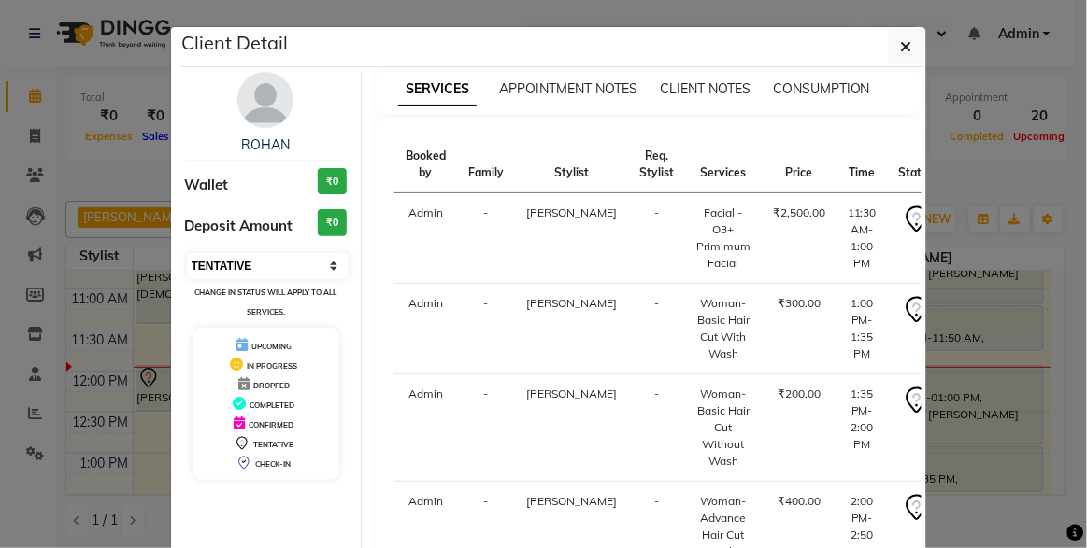
click at [255, 255] on select "Select IN SERVICE CONFIRMED TENTATIVE CHECK IN MARK DONE DROPPED UPCOMING" at bounding box center [268, 266] width 163 height 26
select select "2"
click at [187, 253] on select "Select IN SERVICE CONFIRMED TENTATIVE CHECK IN MARK DONE DROPPED UPCOMING" at bounding box center [268, 266] width 163 height 26
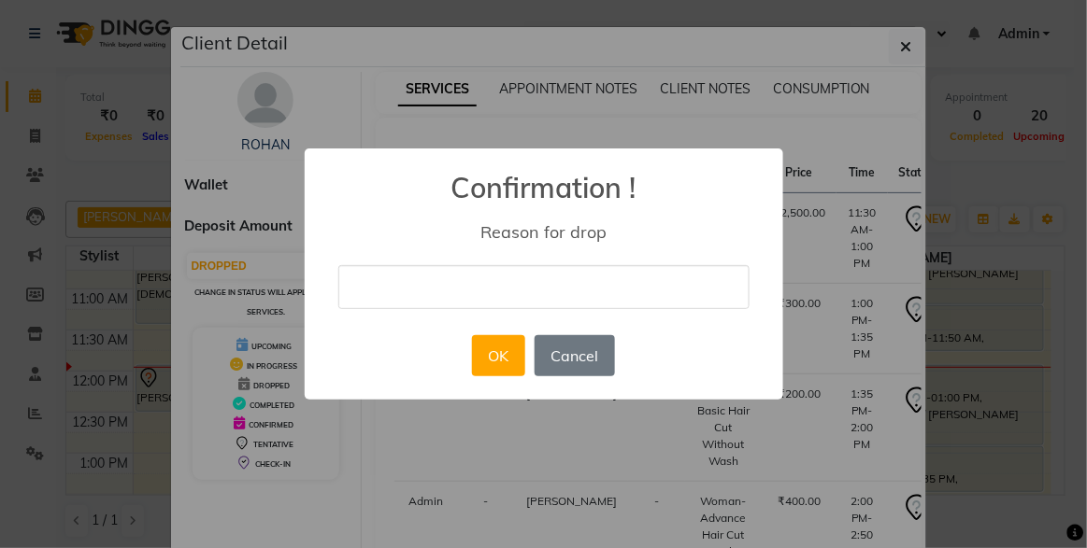
click at [388, 290] on input "text" at bounding box center [543, 287] width 411 height 44
type input "delete"
click at [502, 362] on button "OK" at bounding box center [498, 355] width 53 height 41
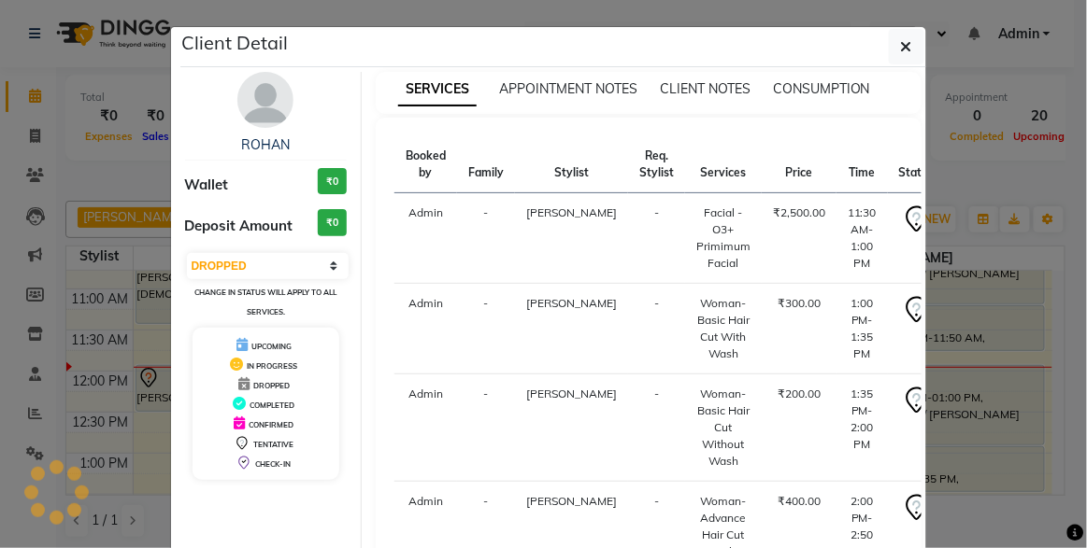
select select "select"
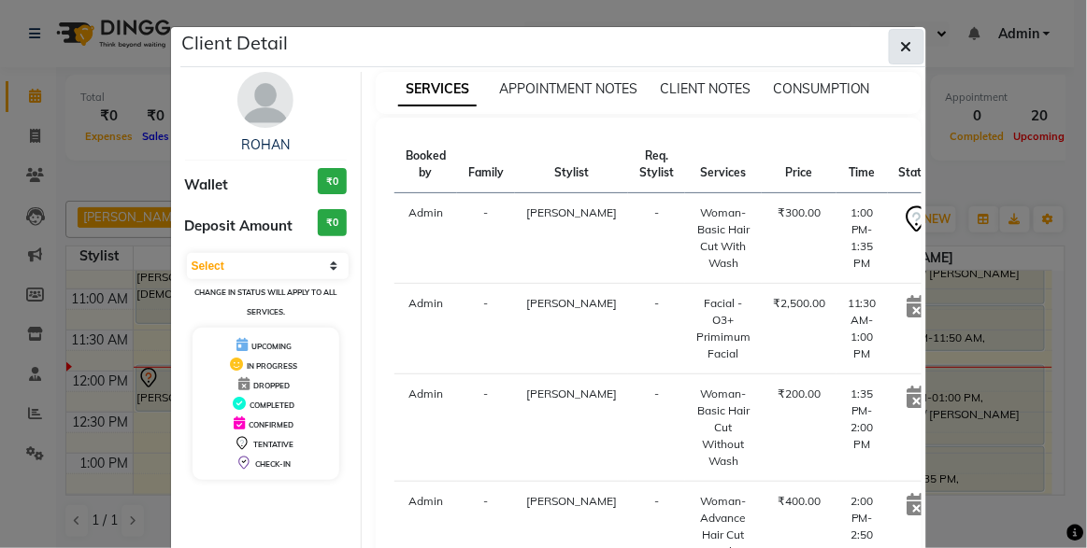
click at [901, 50] on icon "button" at bounding box center [906, 46] width 11 height 15
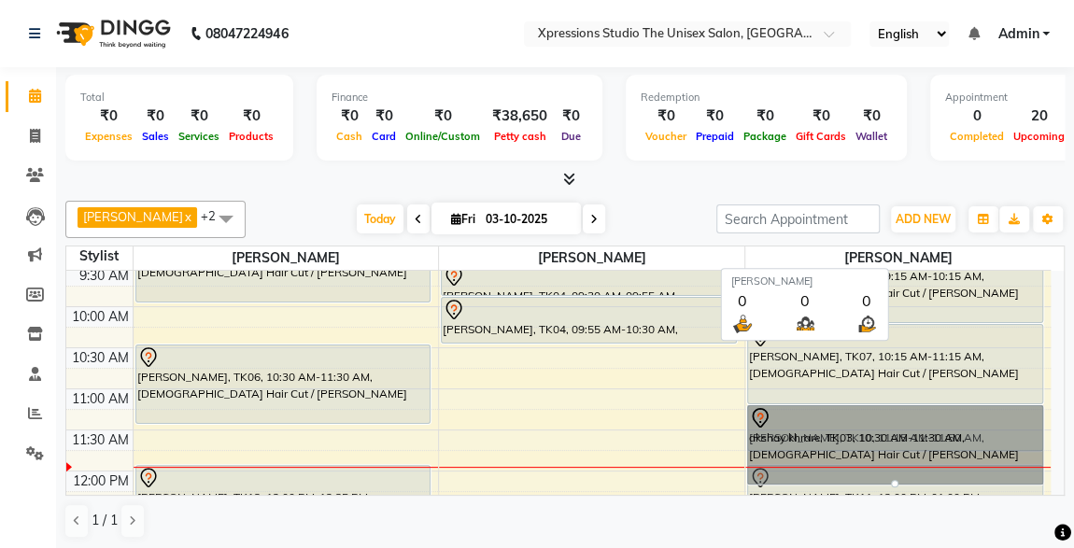
scroll to position [129, 0]
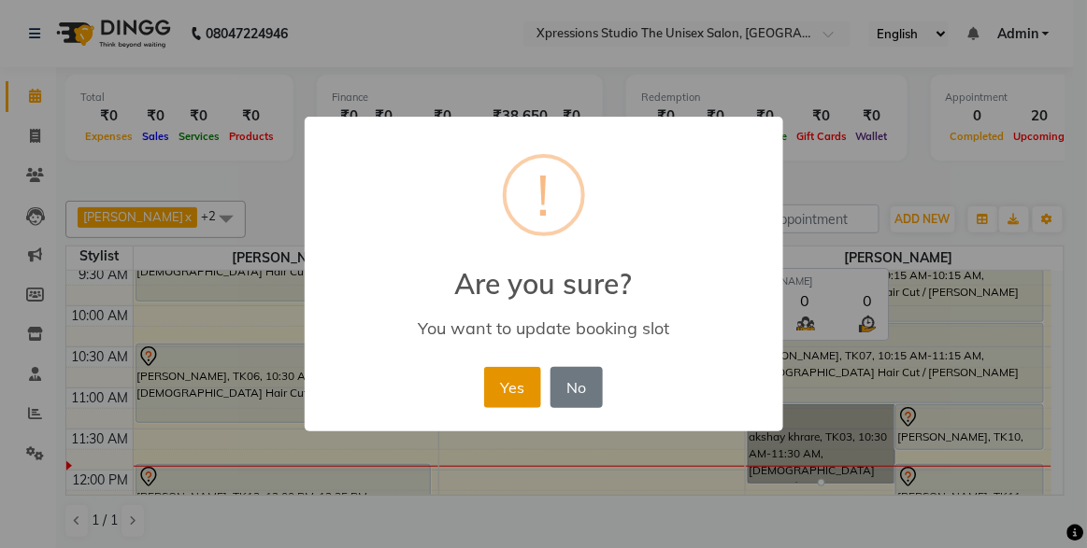
click at [521, 374] on button "Yes" at bounding box center [512, 387] width 57 height 41
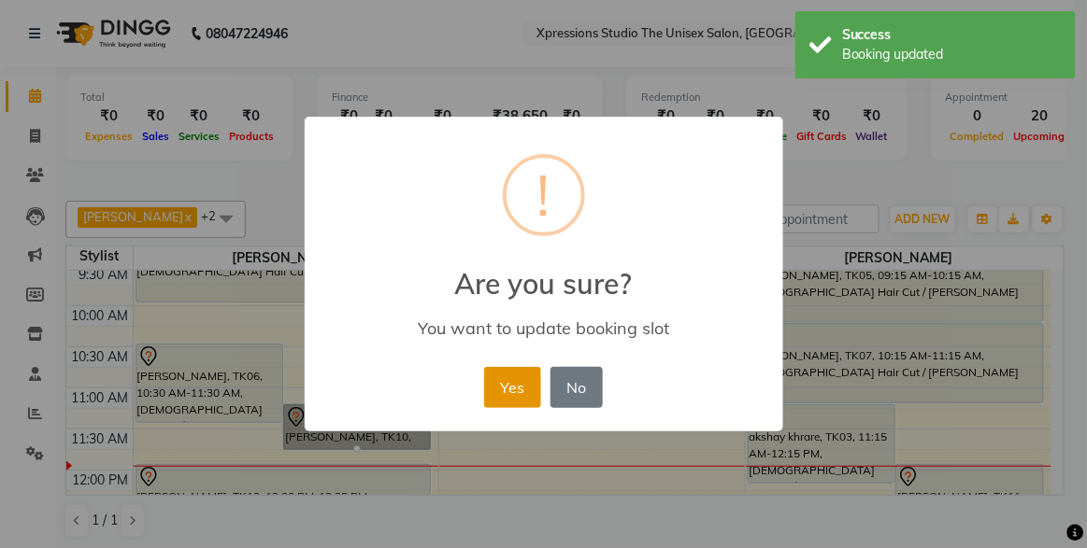
click at [505, 393] on button "Yes" at bounding box center [512, 387] width 57 height 41
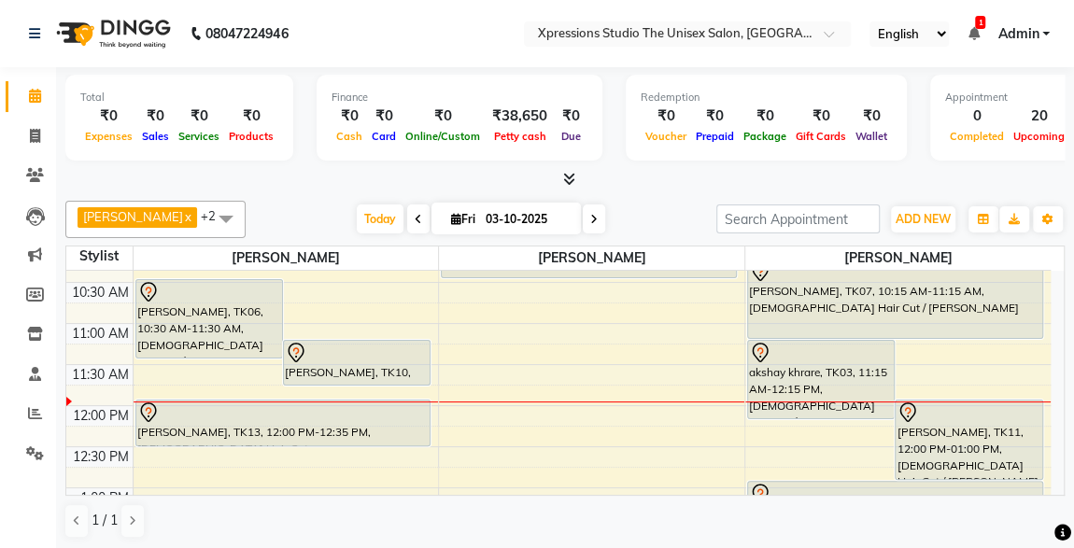
scroll to position [196, 0]
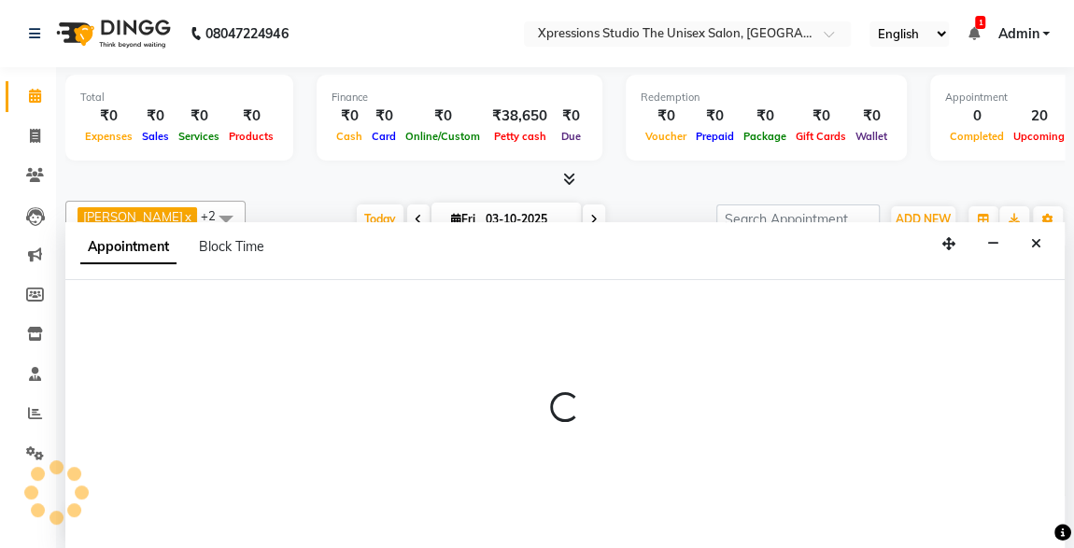
scroll to position [0, 0]
select select "57587"
select select "tentative"
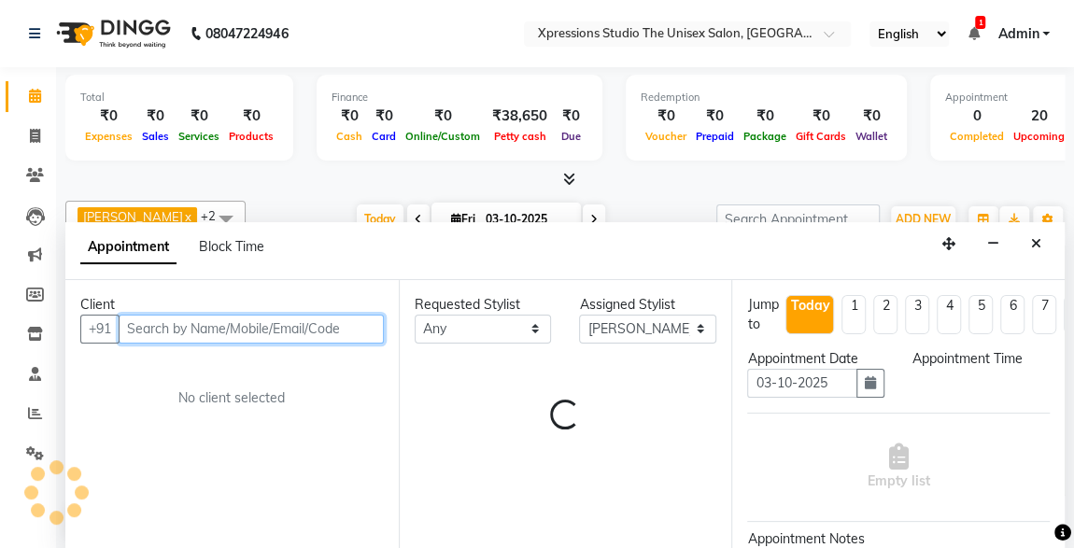
select select "720"
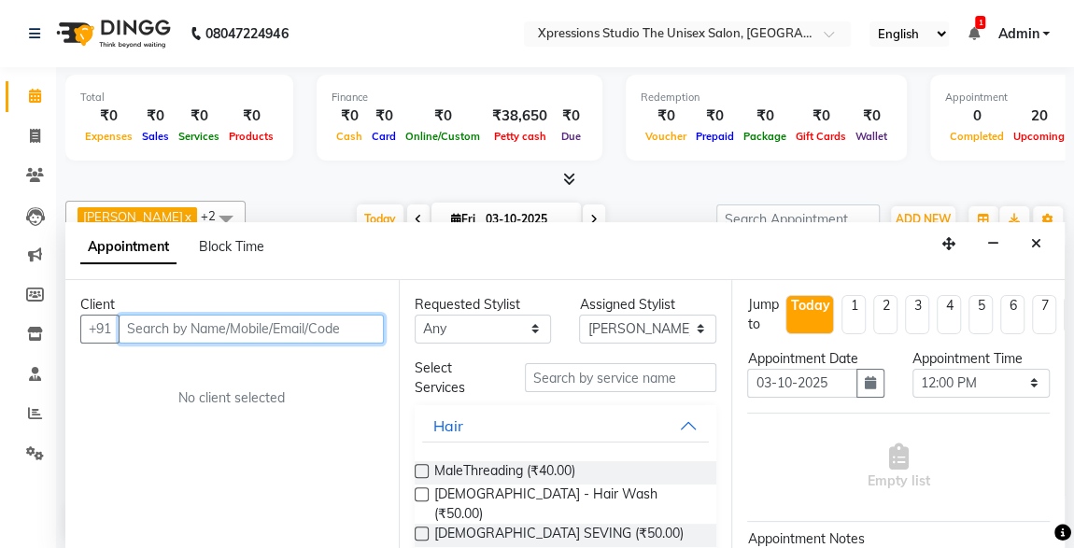
click at [205, 320] on input "text" at bounding box center [251, 329] width 265 height 29
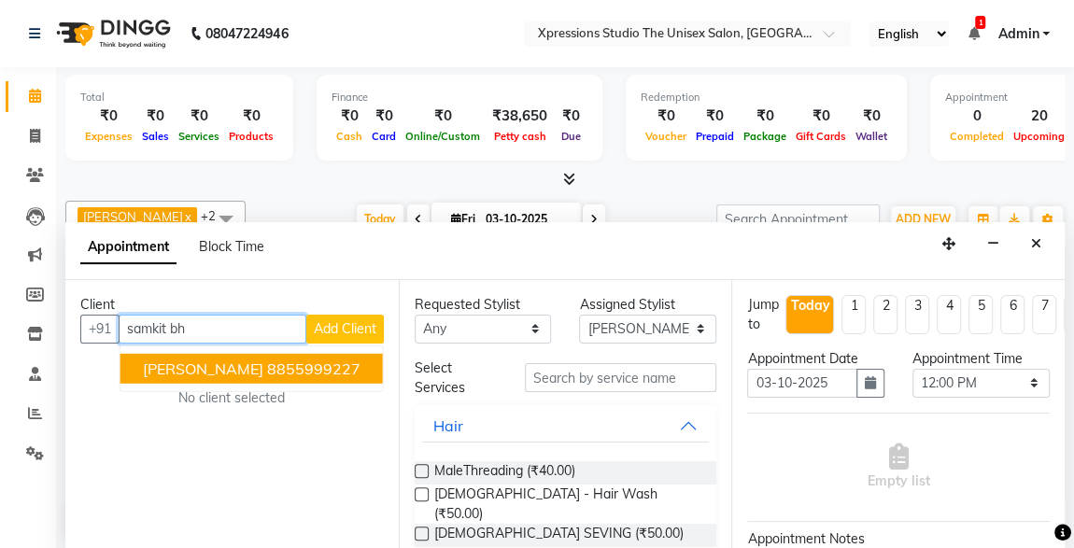
click at [214, 361] on span "[PERSON_NAME]" at bounding box center [203, 368] width 121 height 19
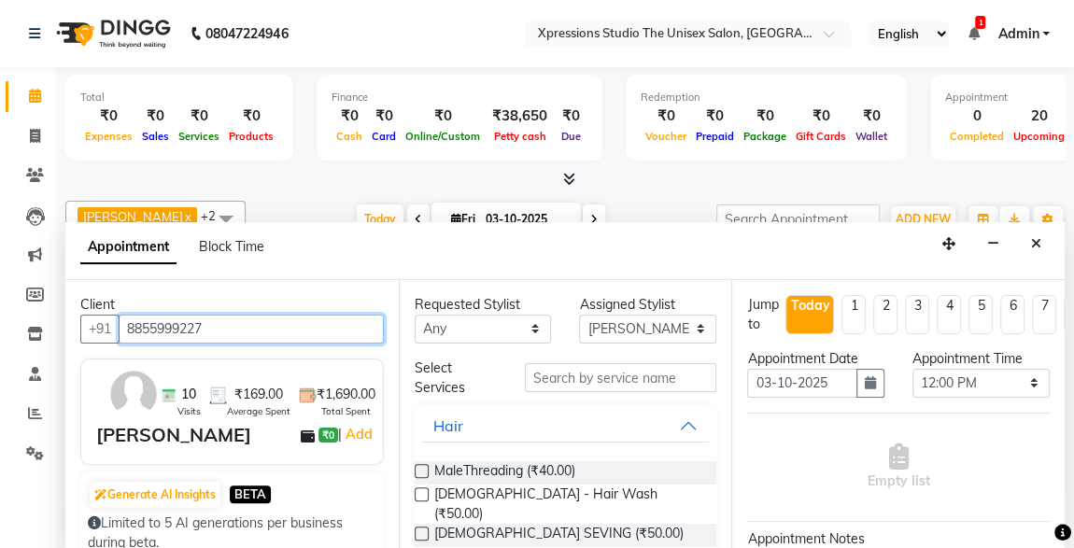
type input "8855999227"
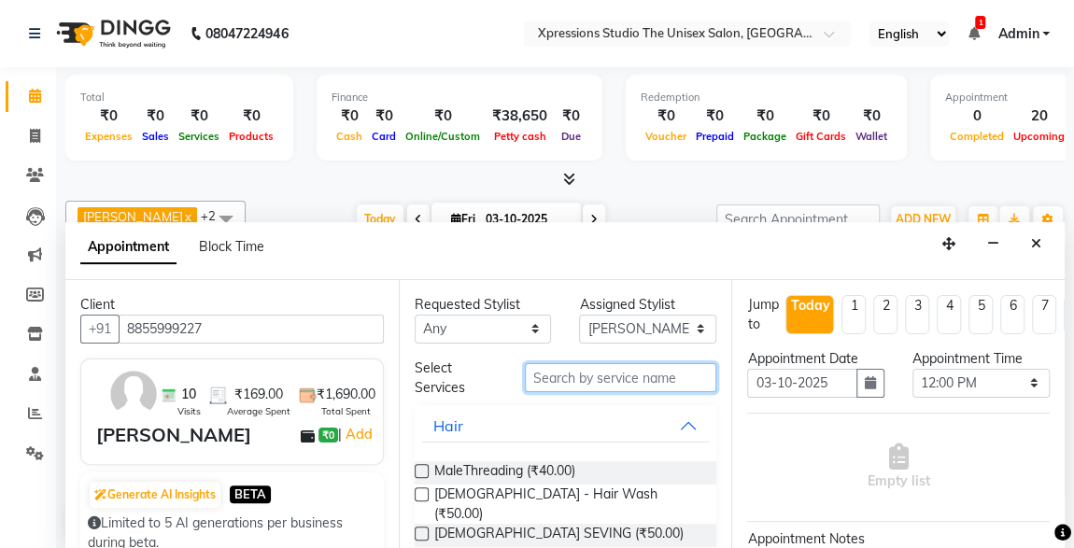
click at [562, 379] on input "text" at bounding box center [621, 377] width 192 height 29
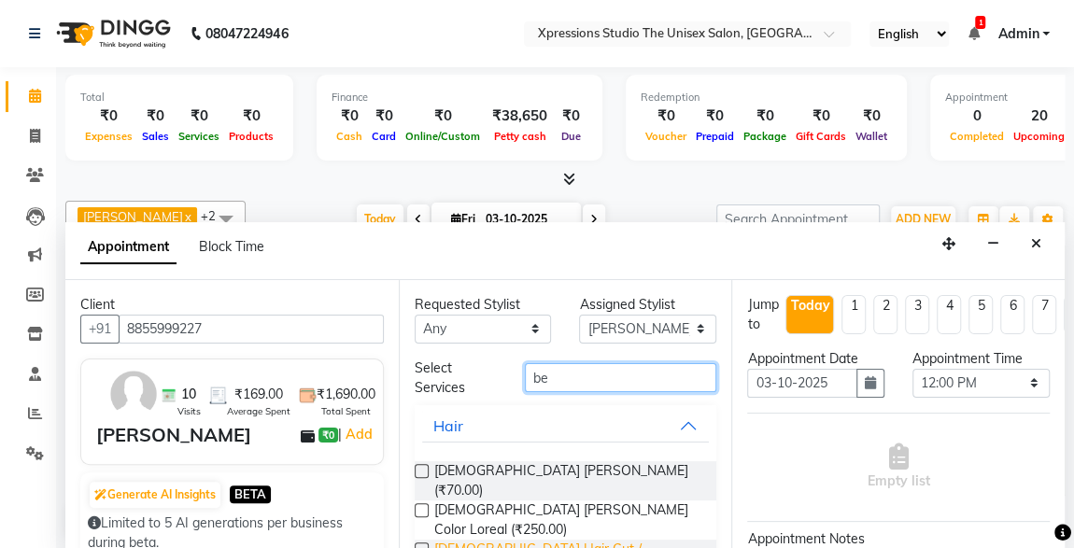
type input "be"
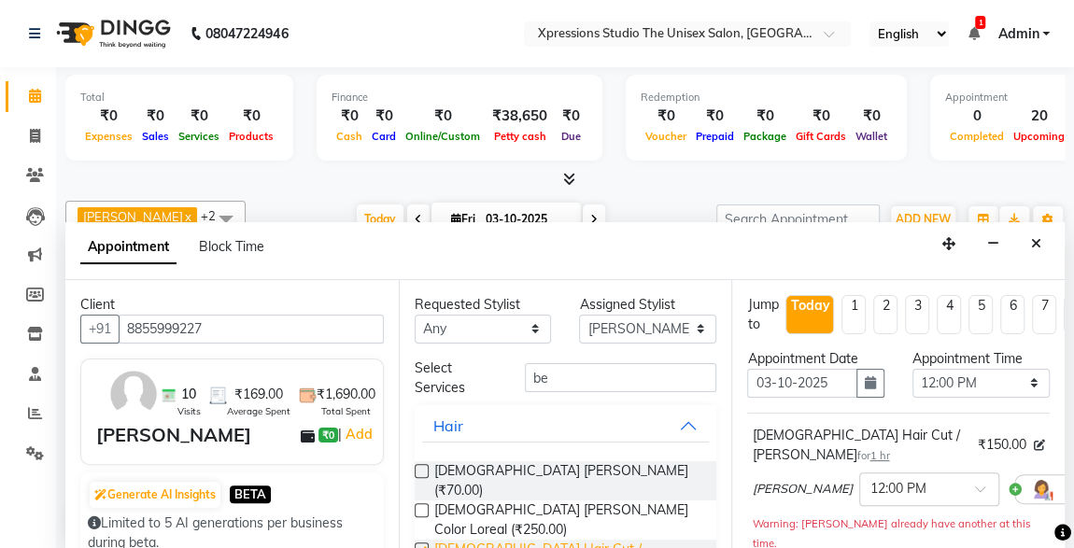
checkbox input "false"
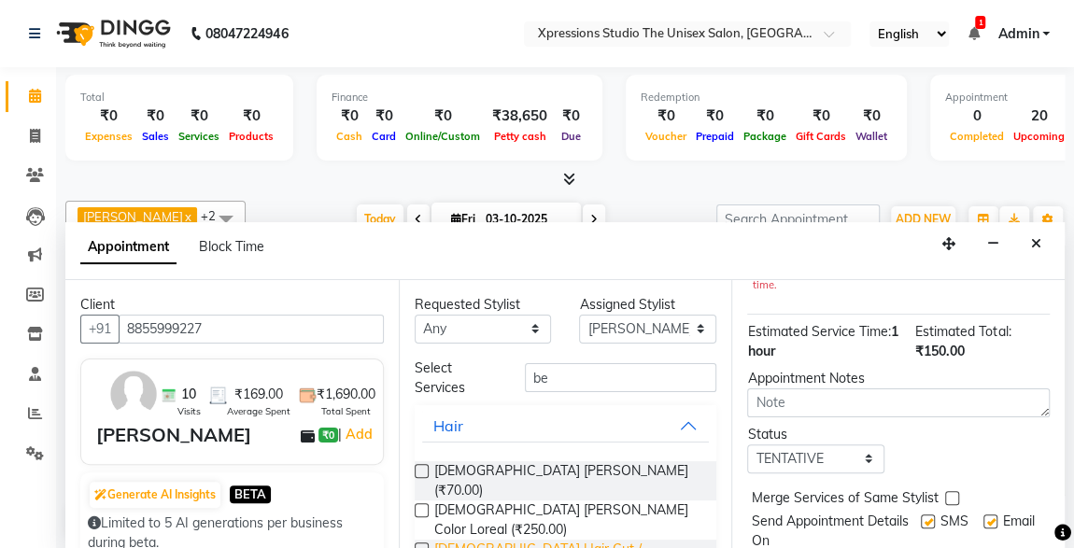
scroll to position [308, 0]
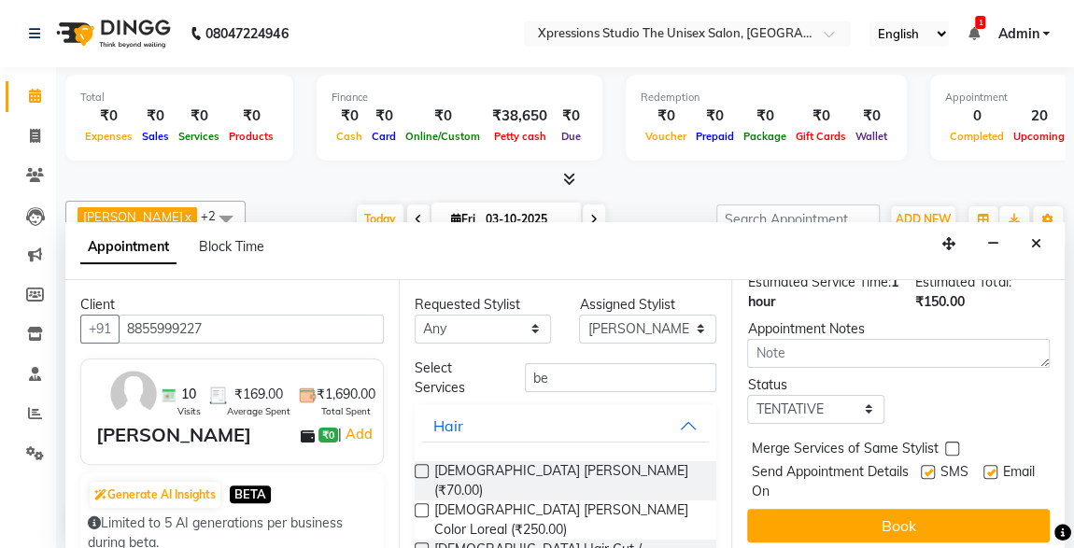
click at [921, 465] on label at bounding box center [928, 472] width 14 height 14
click at [921, 468] on input "checkbox" at bounding box center [927, 474] width 12 height 12
checkbox input "false"
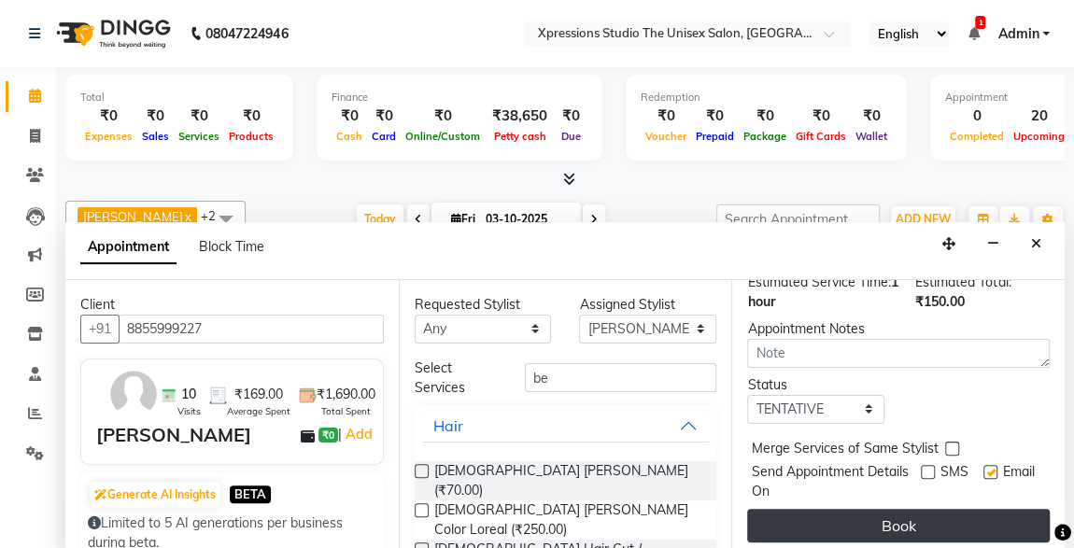
click at [944, 517] on button "Book" at bounding box center [898, 526] width 303 height 34
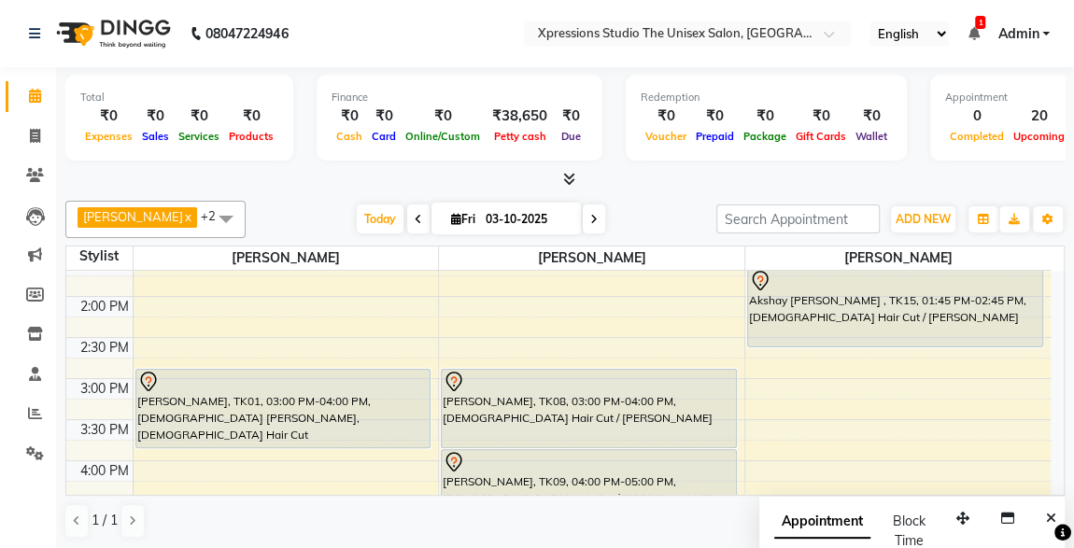
scroll to position [534, 0]
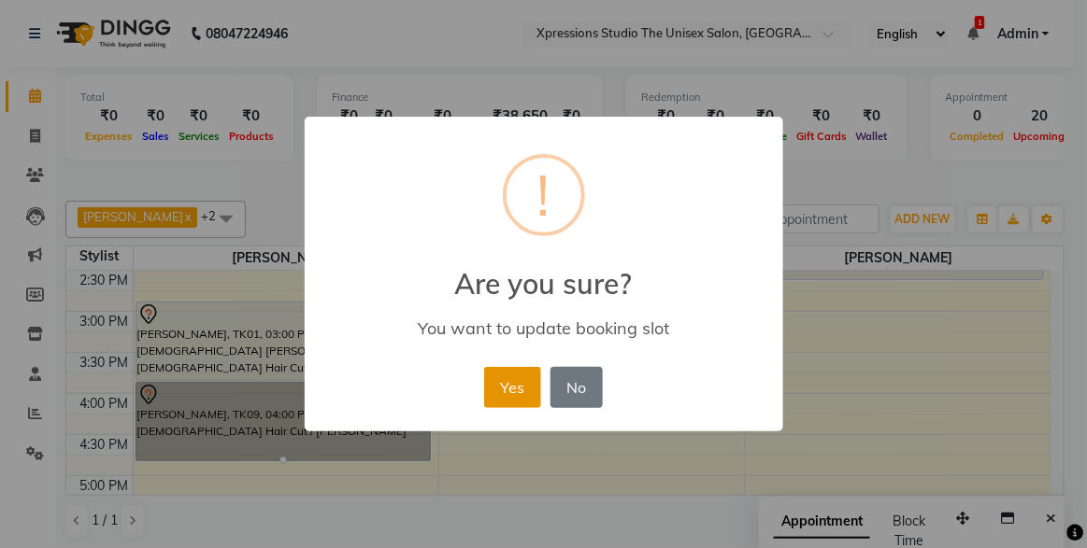
click at [498, 403] on button "Yes" at bounding box center [512, 387] width 57 height 41
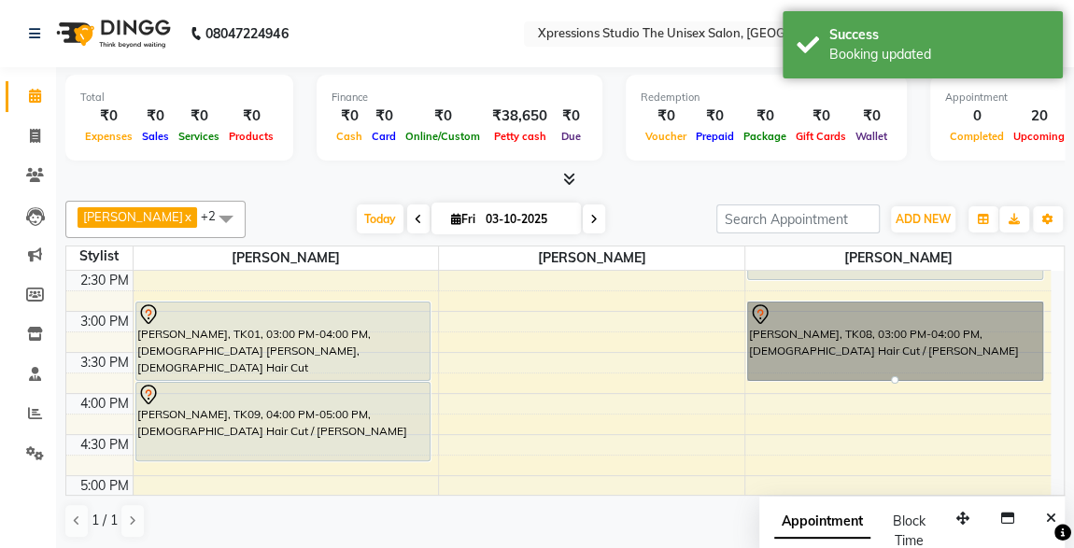
click at [684, 196] on div "[PERSON_NAME] x [PERSON_NAME] x [PERSON_NAME] x +2 UnSelect All [PERSON_NAME] […" at bounding box center [565, 369] width 1000 height 353
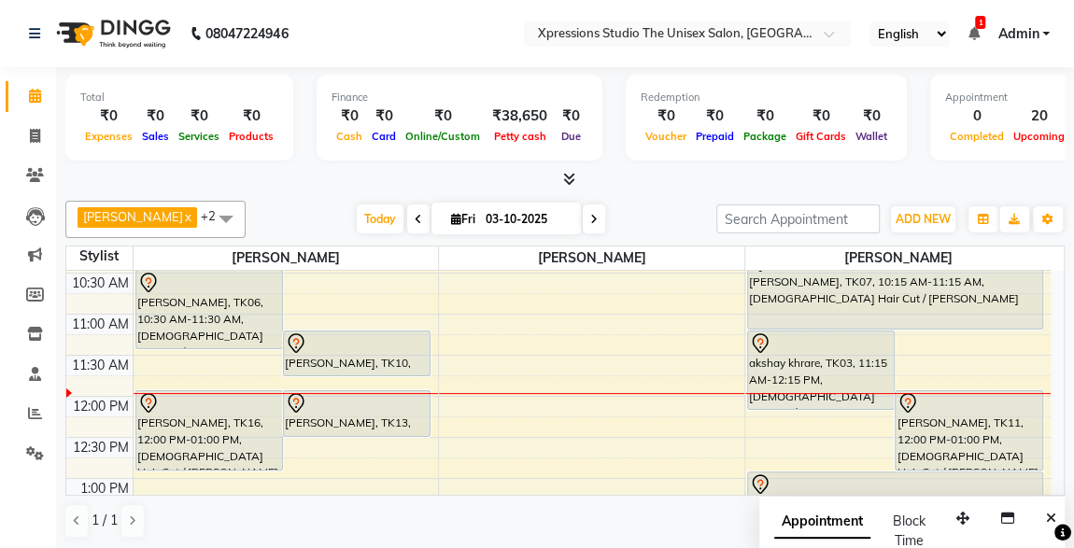
scroll to position [194, 0]
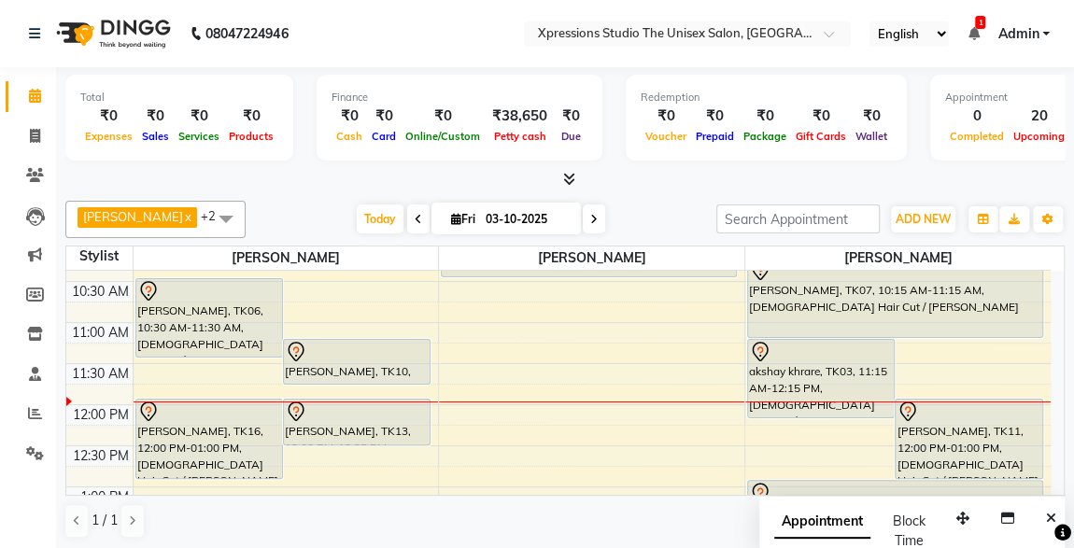
click at [244, 434] on div "[PERSON_NAME], TK16, 12:00 PM-01:00 PM, [DEMOGRAPHIC_DATA] Hair Cut / [PERSON_N…" at bounding box center [209, 439] width 146 height 78
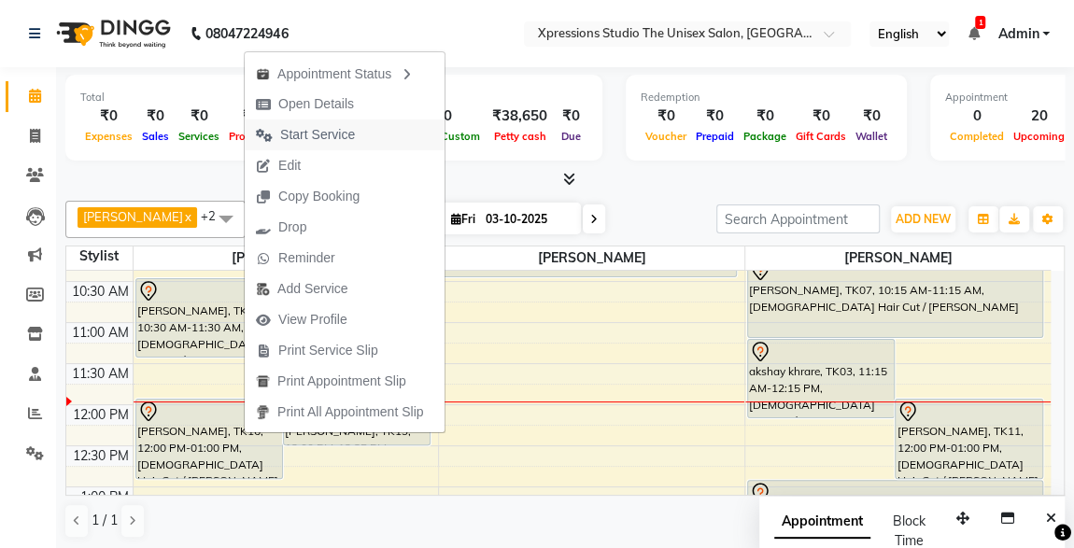
click at [300, 135] on span "Start Service" at bounding box center [317, 135] width 75 height 20
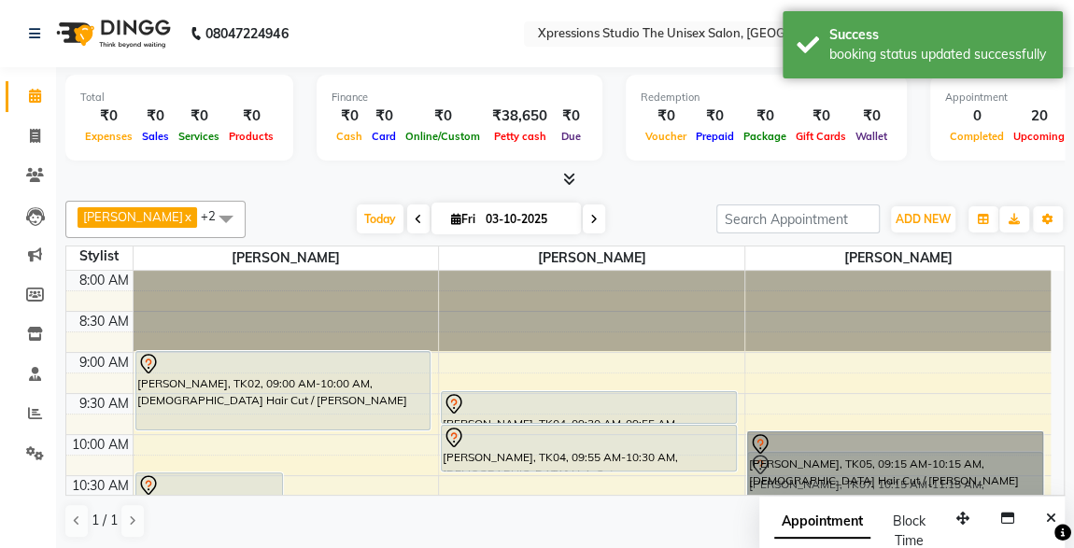
scroll to position [0, 0]
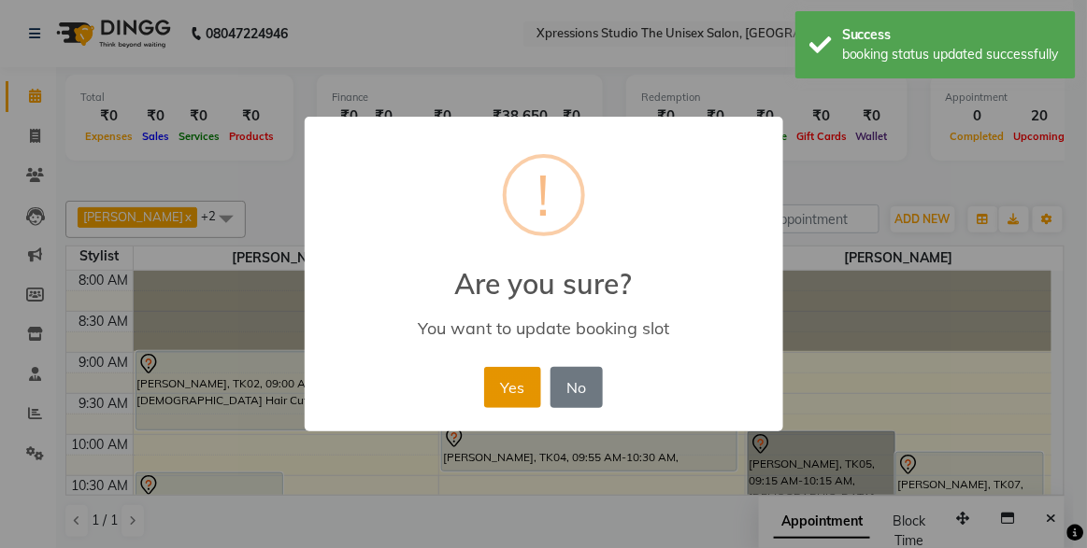
click at [508, 380] on button "Yes" at bounding box center [512, 387] width 57 height 41
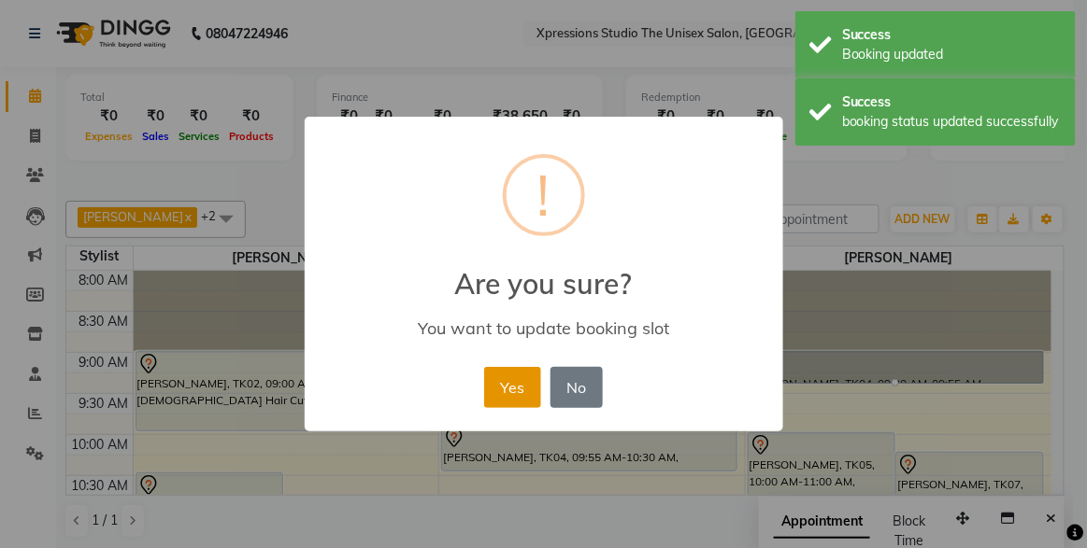
click at [487, 386] on button "Yes" at bounding box center [512, 387] width 57 height 41
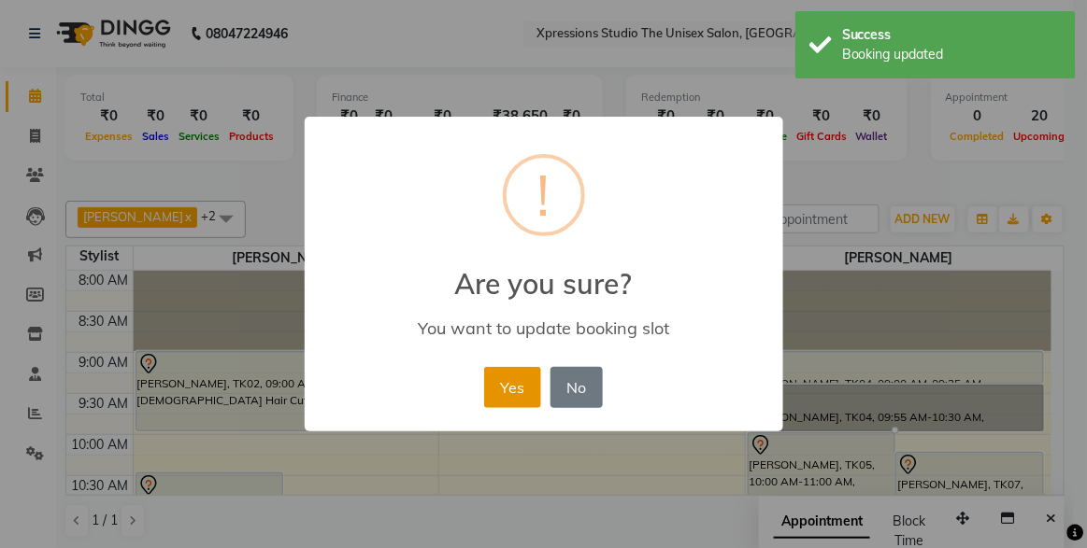
click at [508, 401] on button "Yes" at bounding box center [512, 387] width 57 height 41
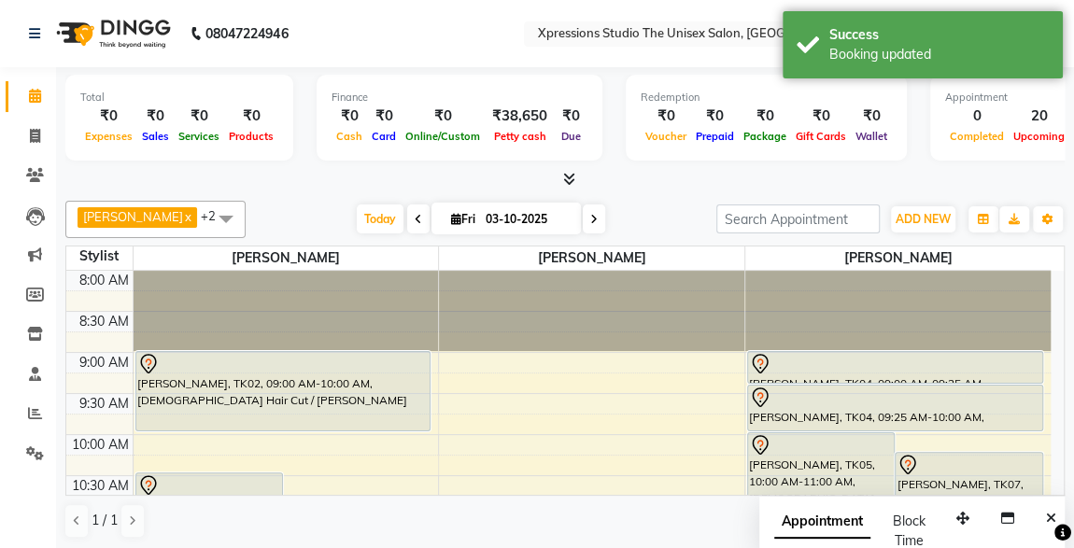
click at [833, 373] on div "[PERSON_NAME], TK04, 09:00 AM-09:25 AM, [DEMOGRAPHIC_DATA] [PERSON_NAME]" at bounding box center [895, 367] width 294 height 31
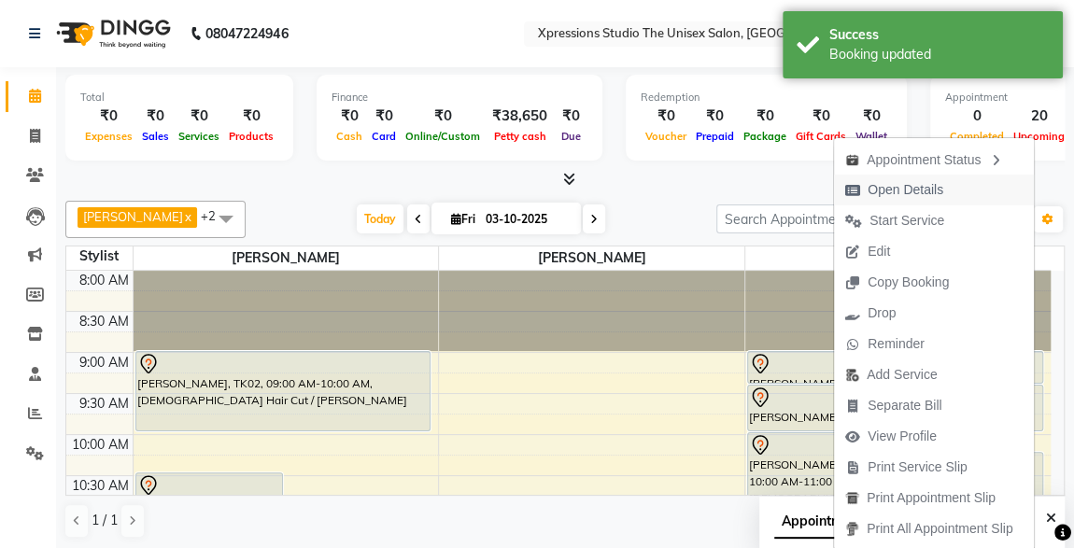
click at [895, 190] on span "Open Details" at bounding box center [906, 190] width 76 height 20
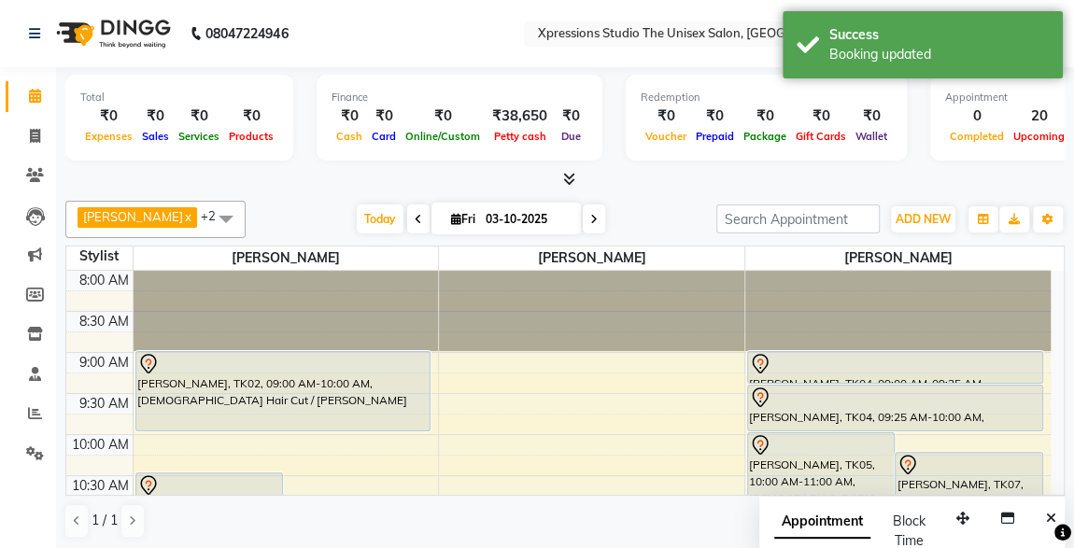
click at [774, 369] on div at bounding box center [895, 364] width 292 height 22
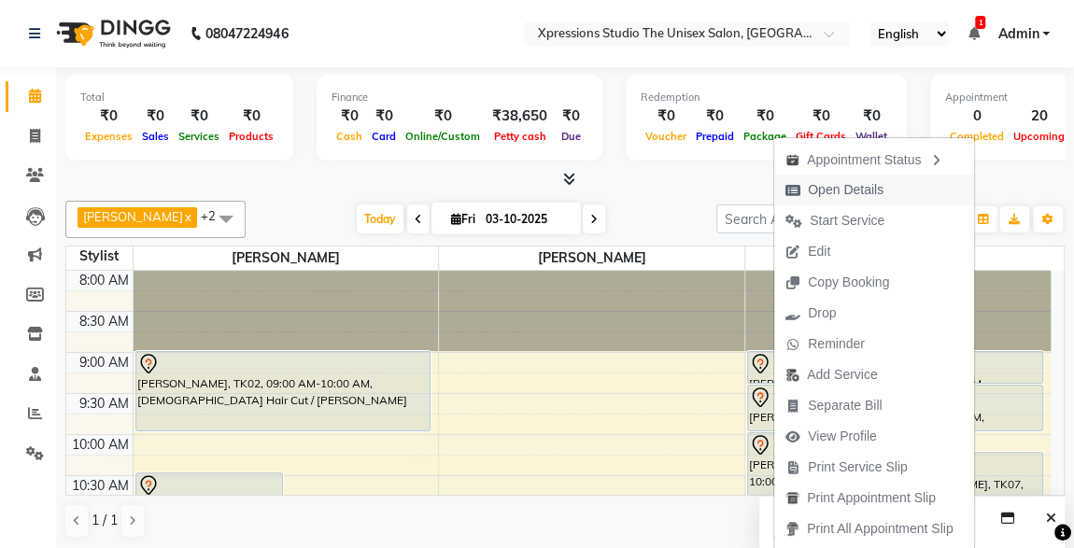
click at [814, 193] on span "Open Details" at bounding box center [846, 190] width 76 height 20
select select "7"
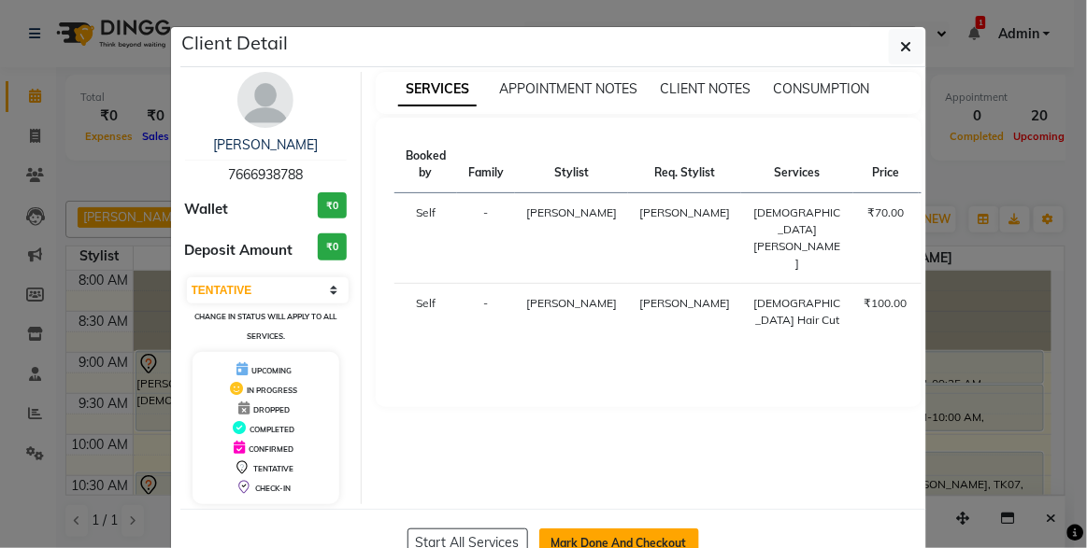
click at [578, 534] on button "Mark Done And Checkout" at bounding box center [619, 544] width 160 height 30
select select "service"
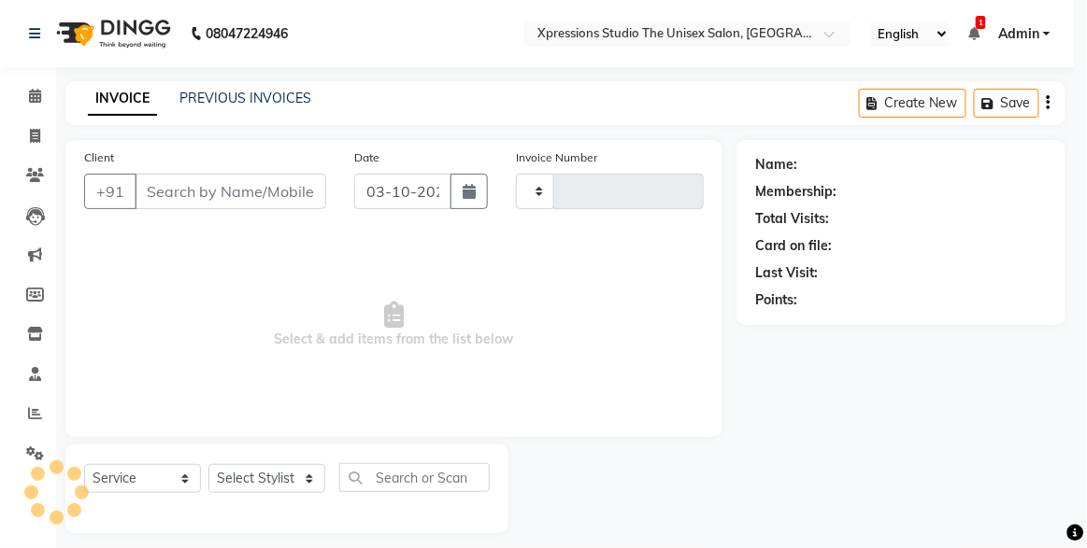
type input "5267"
select select "7003"
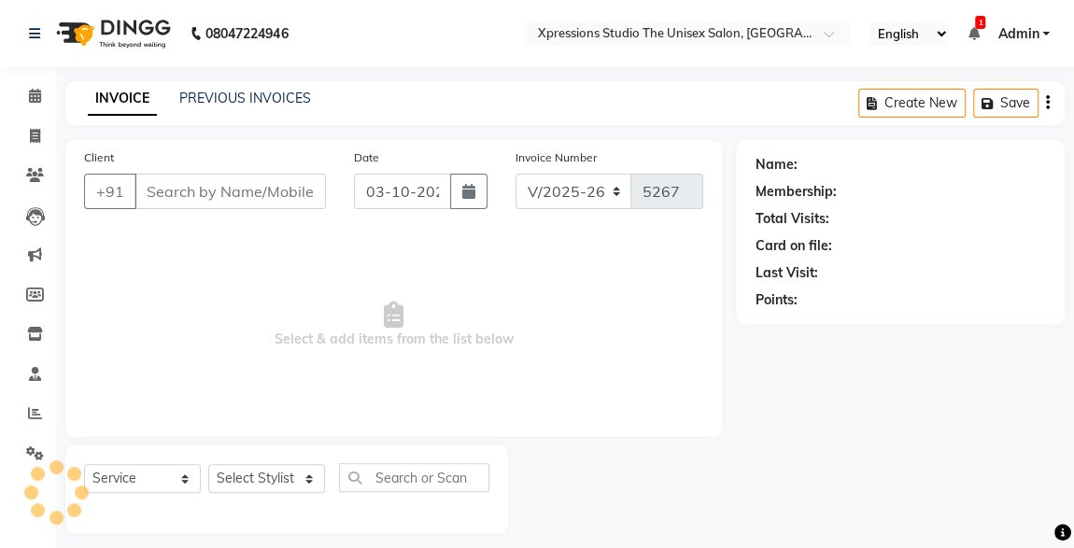
type input "7666938788"
select select "57589"
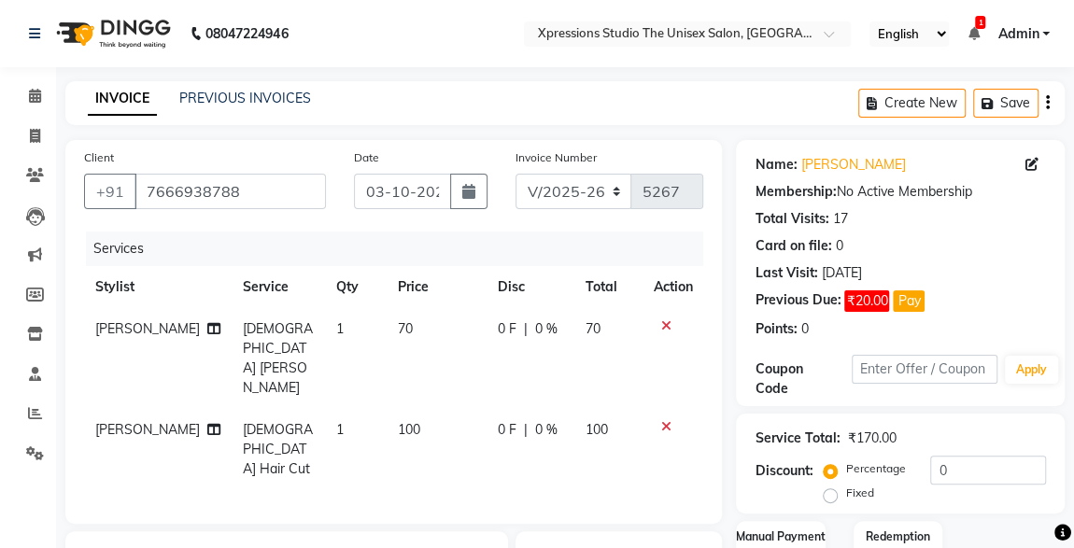
click at [661, 321] on icon at bounding box center [666, 326] width 10 height 13
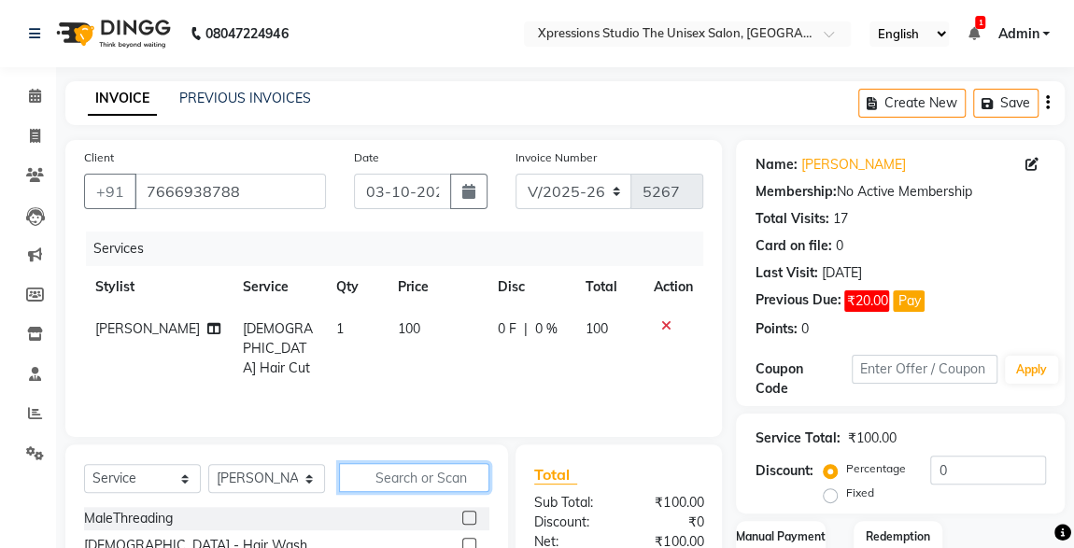
click at [454, 478] on input "text" at bounding box center [414, 477] width 150 height 29
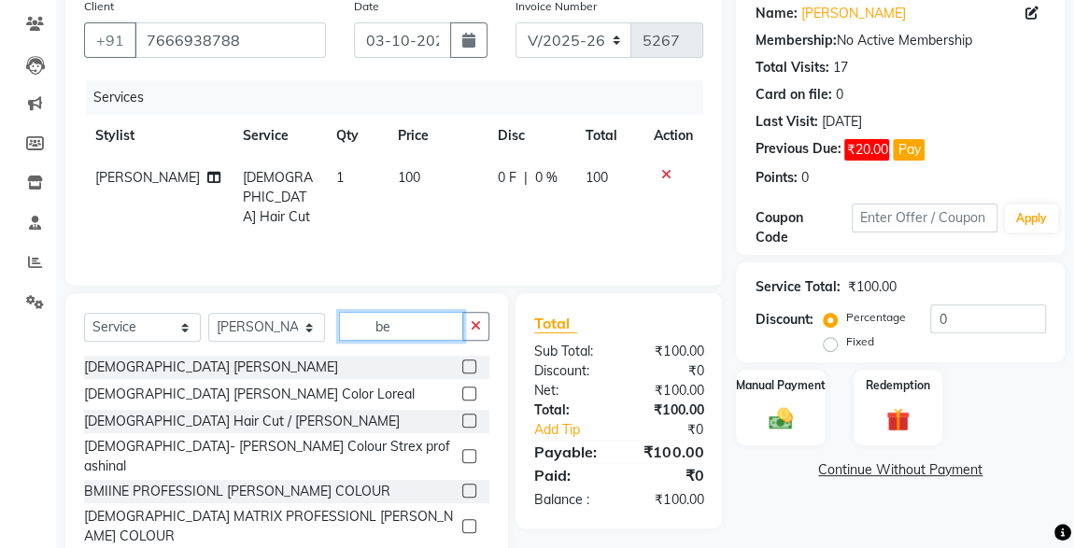
type input "be"
click at [462, 420] on label at bounding box center [469, 421] width 14 height 14
click at [462, 420] on input "checkbox" at bounding box center [468, 422] width 12 height 12
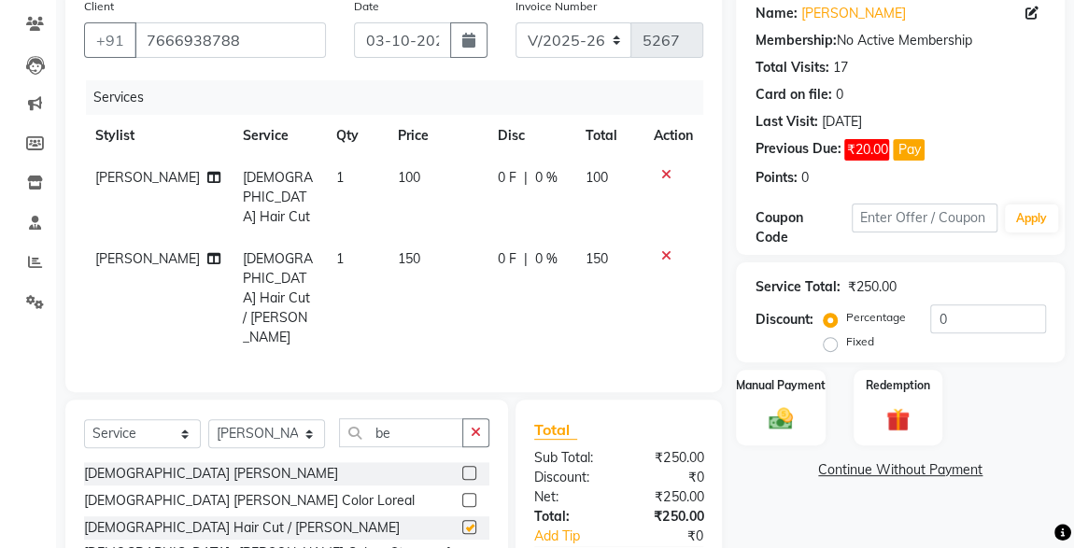
checkbox input "false"
click at [668, 174] on icon at bounding box center [666, 174] width 10 height 13
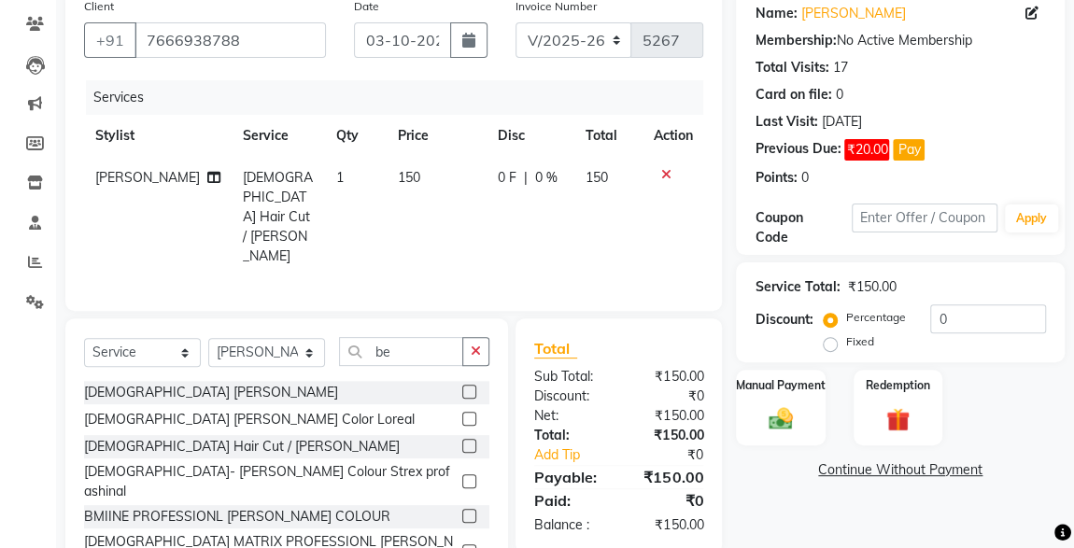
click at [783, 444] on div "Manual Payment" at bounding box center [780, 408] width 89 height 77
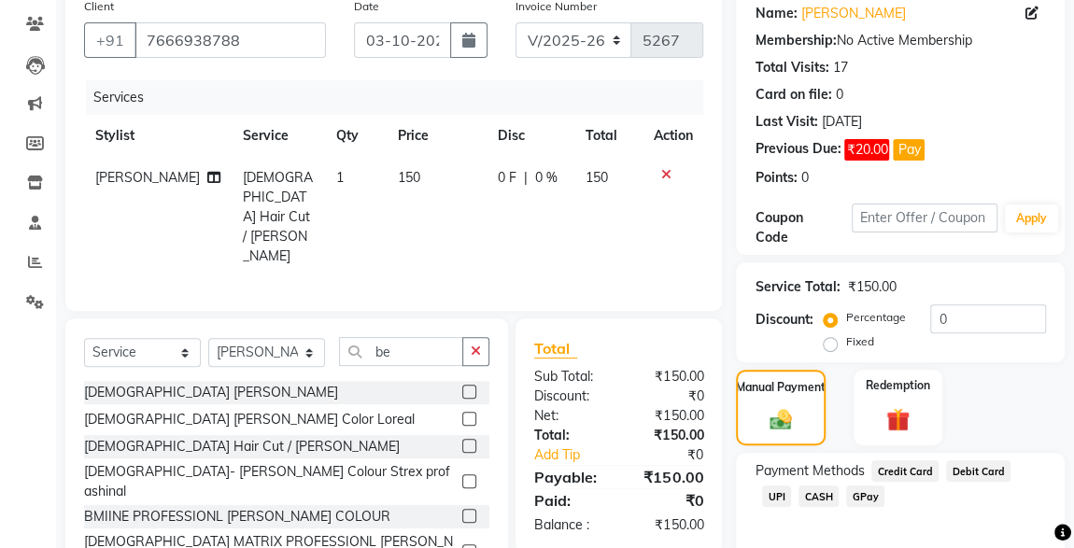
click at [799, 503] on span "CASH" at bounding box center [819, 496] width 40 height 21
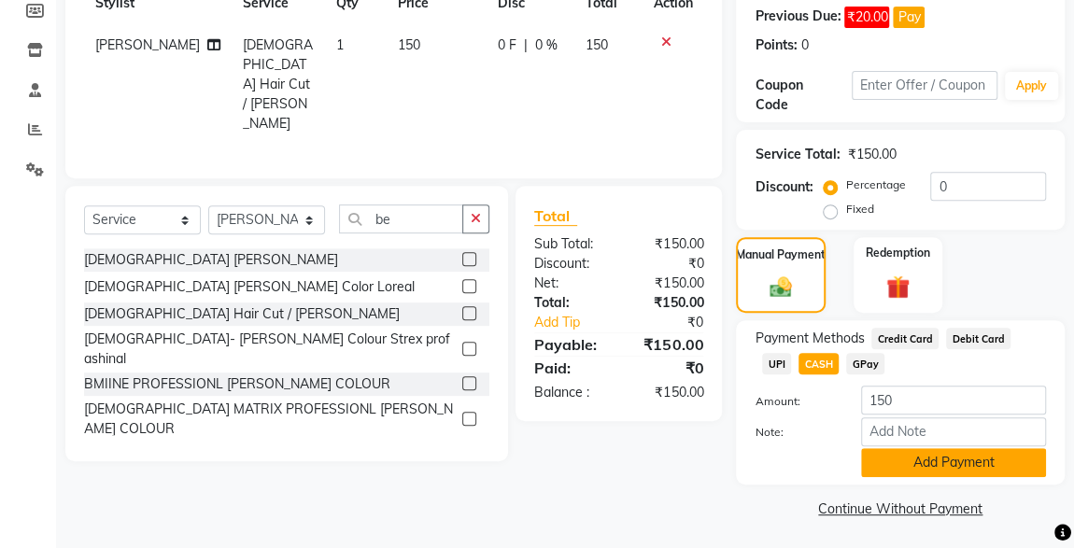
click at [918, 467] on button "Add Payment" at bounding box center [953, 462] width 185 height 29
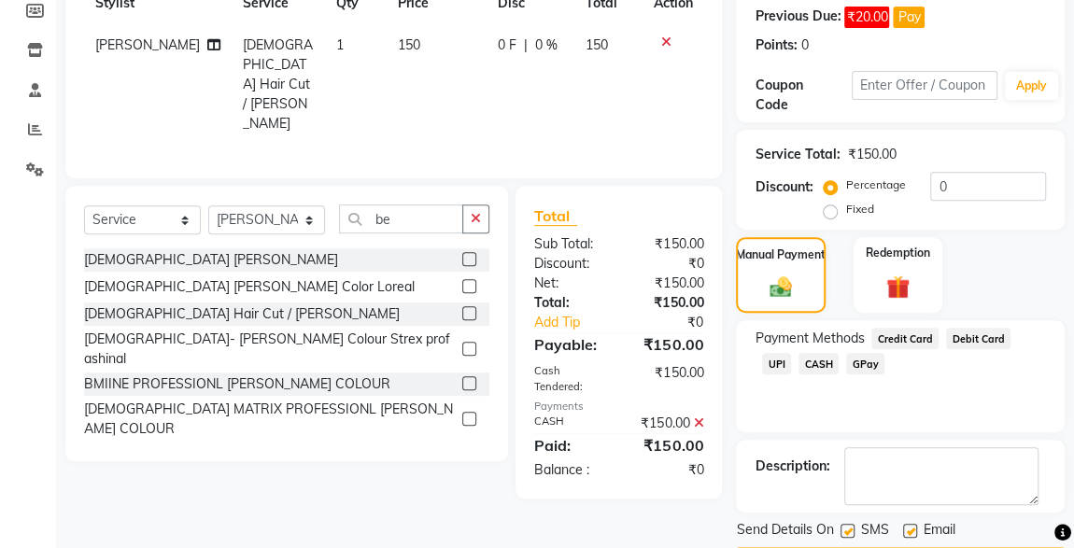
scroll to position [337, 0]
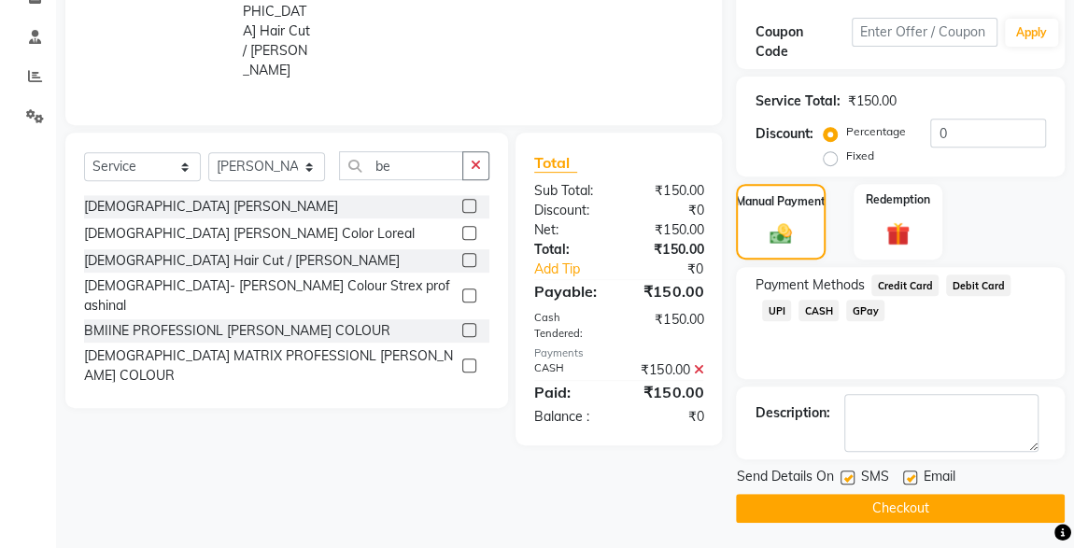
click at [848, 476] on label at bounding box center [848, 478] width 14 height 14
click at [848, 476] on input "checkbox" at bounding box center [847, 479] width 12 height 12
checkbox input "false"
click at [893, 505] on button "Checkout" at bounding box center [900, 508] width 329 height 29
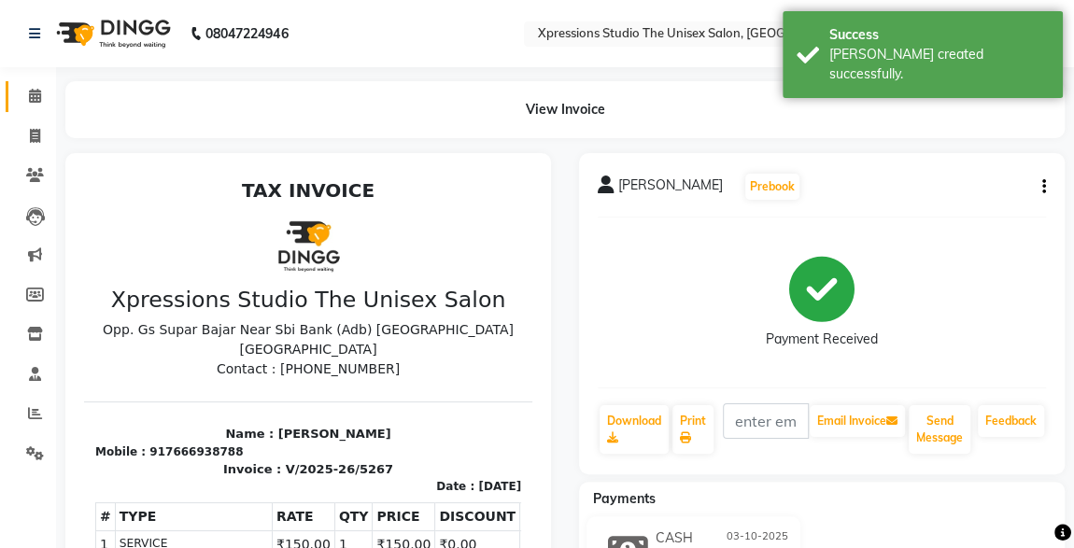
click at [19, 94] on span at bounding box center [35, 96] width 33 height 21
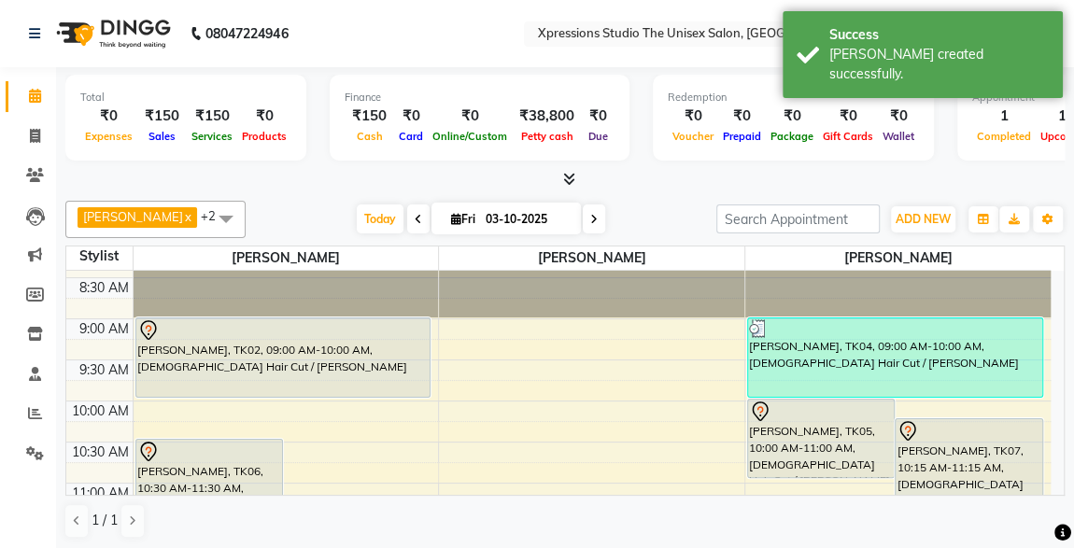
scroll to position [67, 0]
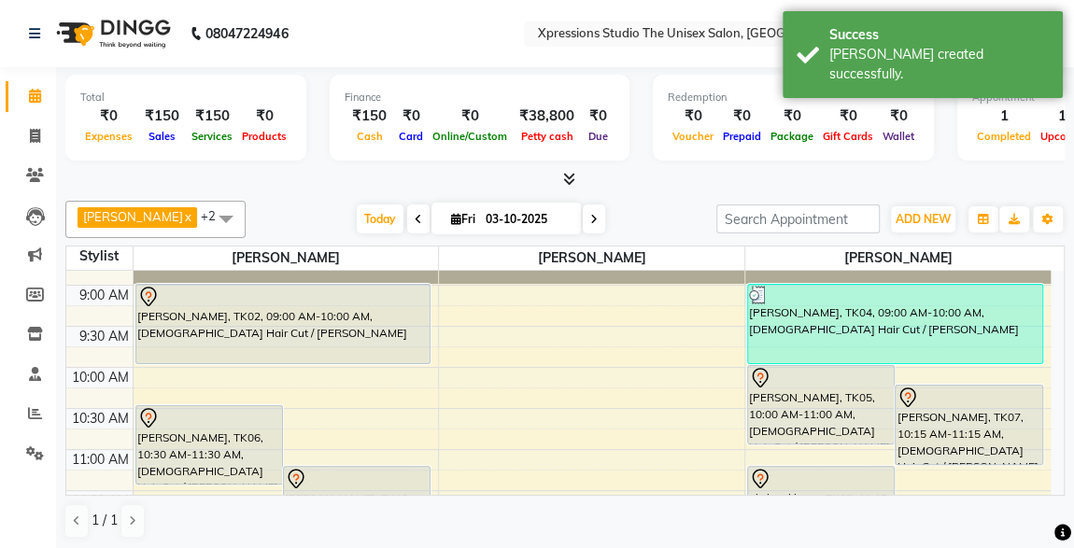
click at [813, 382] on div at bounding box center [821, 378] width 145 height 22
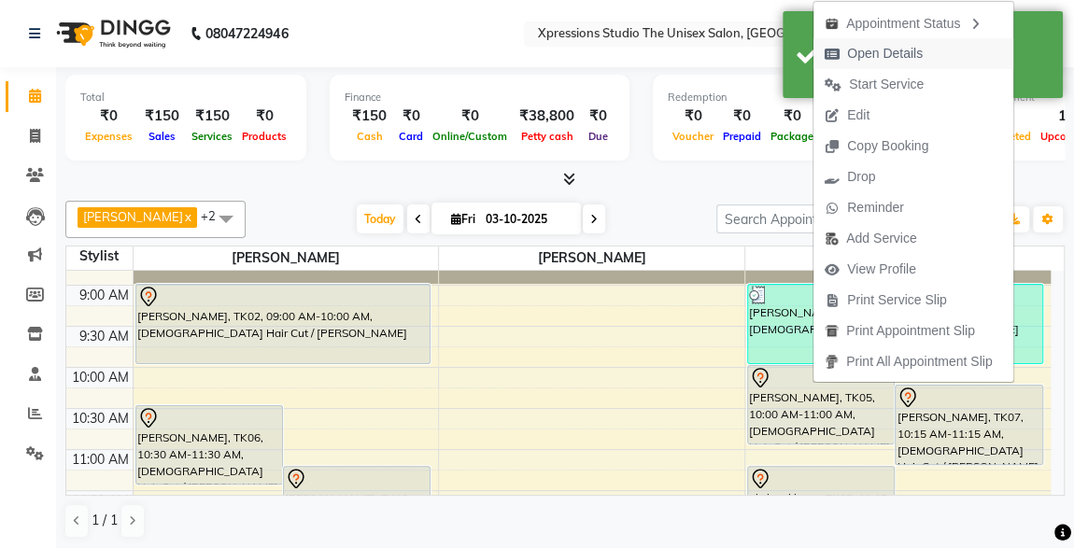
click at [863, 48] on span "Open Details" at bounding box center [885, 54] width 76 height 20
select select "7"
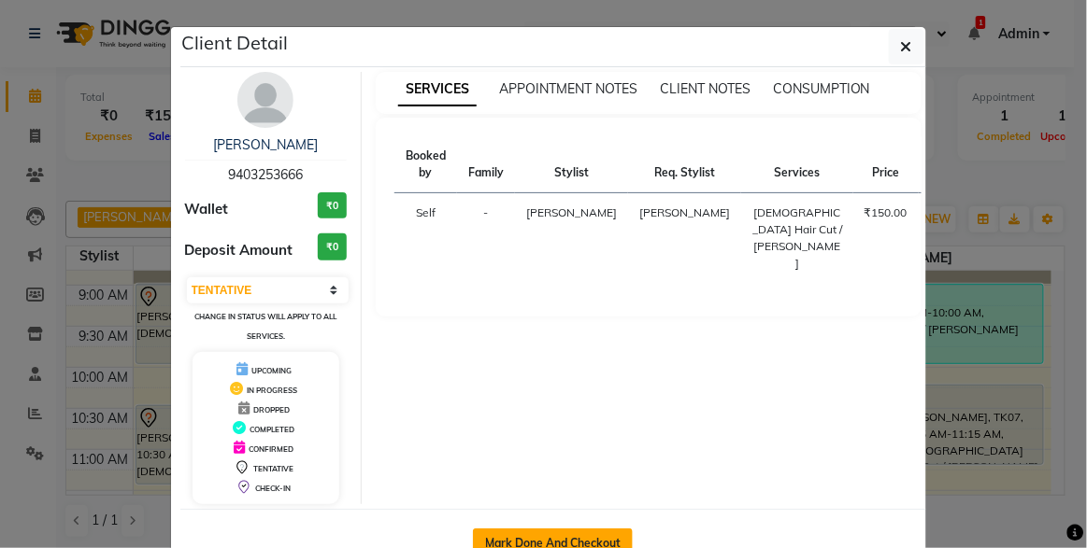
click at [574, 530] on button "Mark Done And Checkout" at bounding box center [553, 544] width 160 height 30
select select "service"
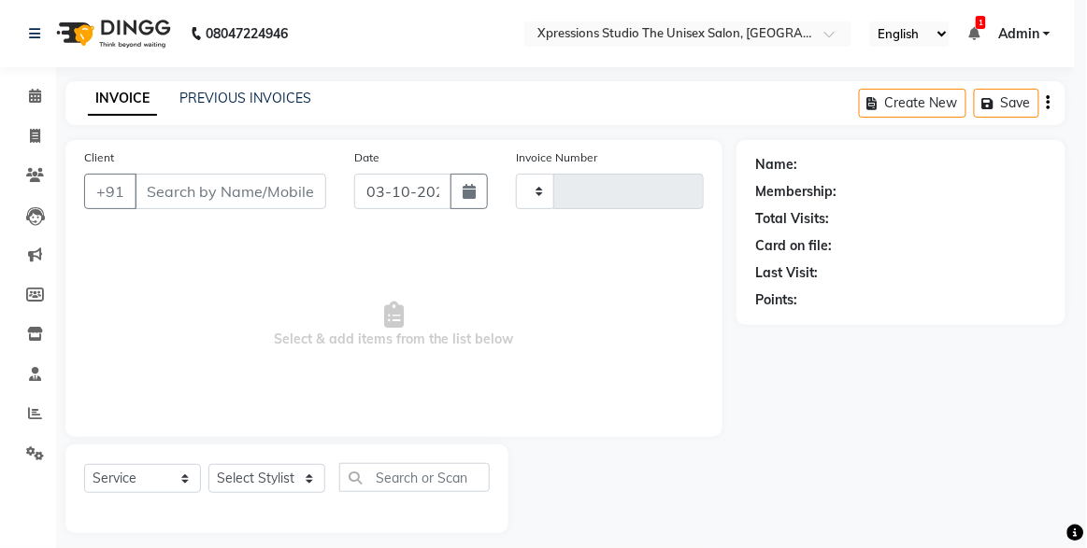
type input "5268"
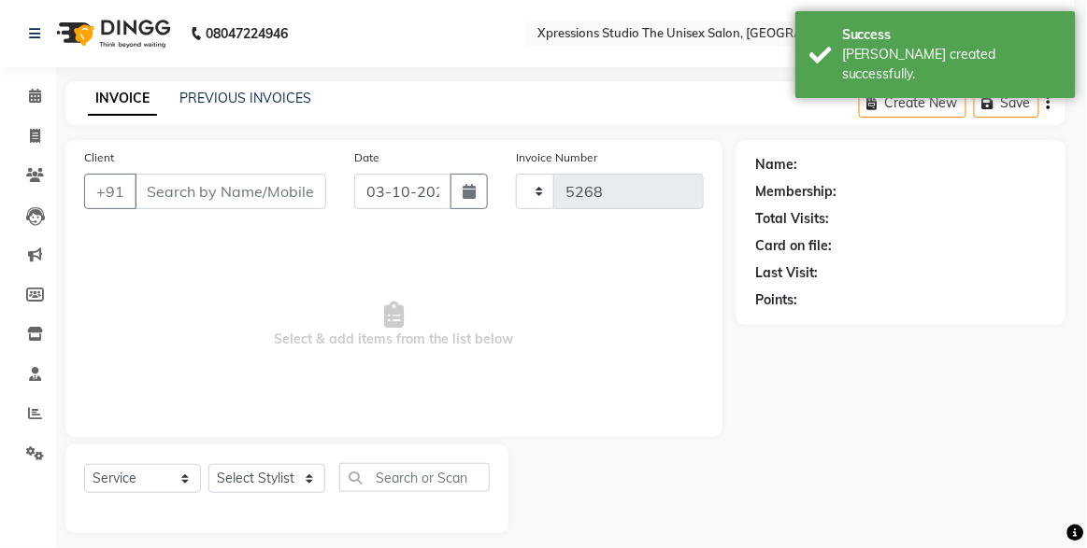
select select "7003"
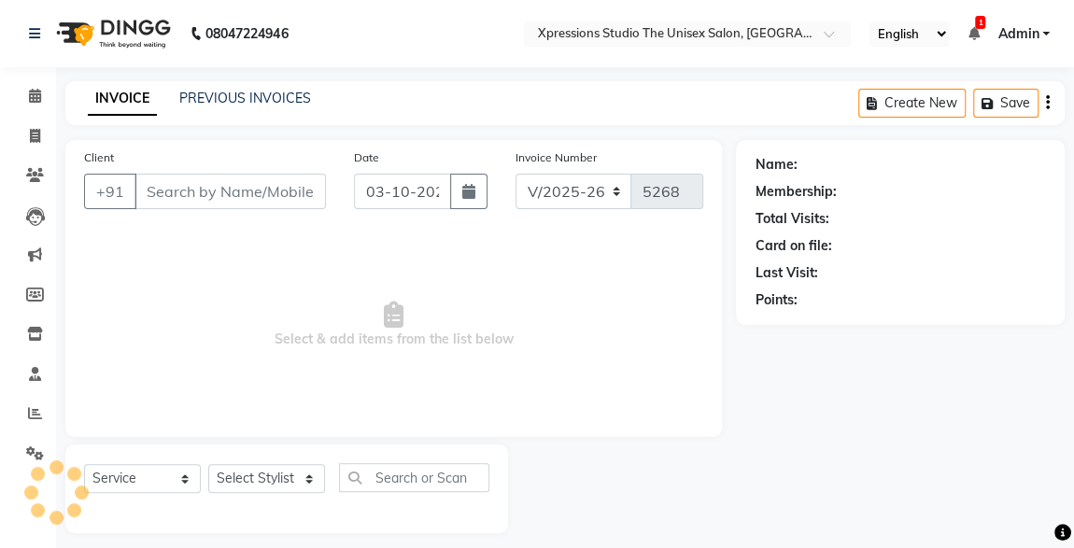
type input "9403253666"
select select "57589"
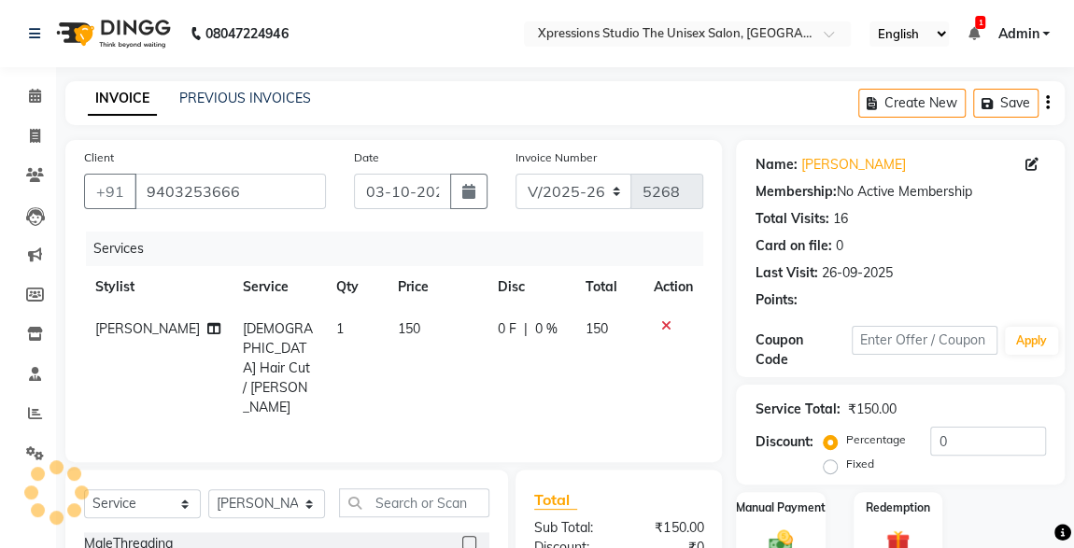
scroll to position [198, 0]
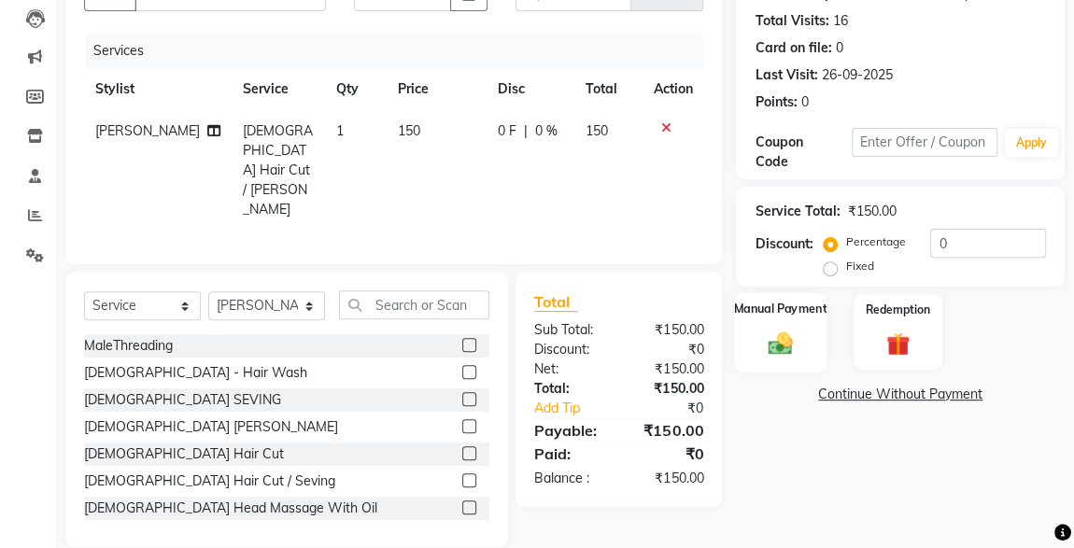
click at [775, 356] on div "Manual Payment" at bounding box center [780, 331] width 92 height 79
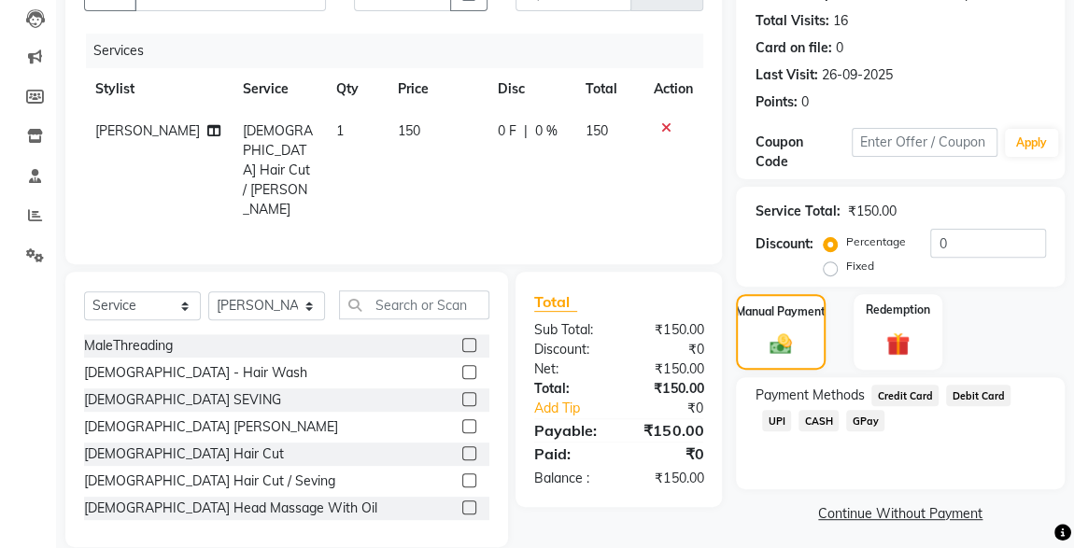
click at [791, 410] on span "UPI" at bounding box center [776, 420] width 29 height 21
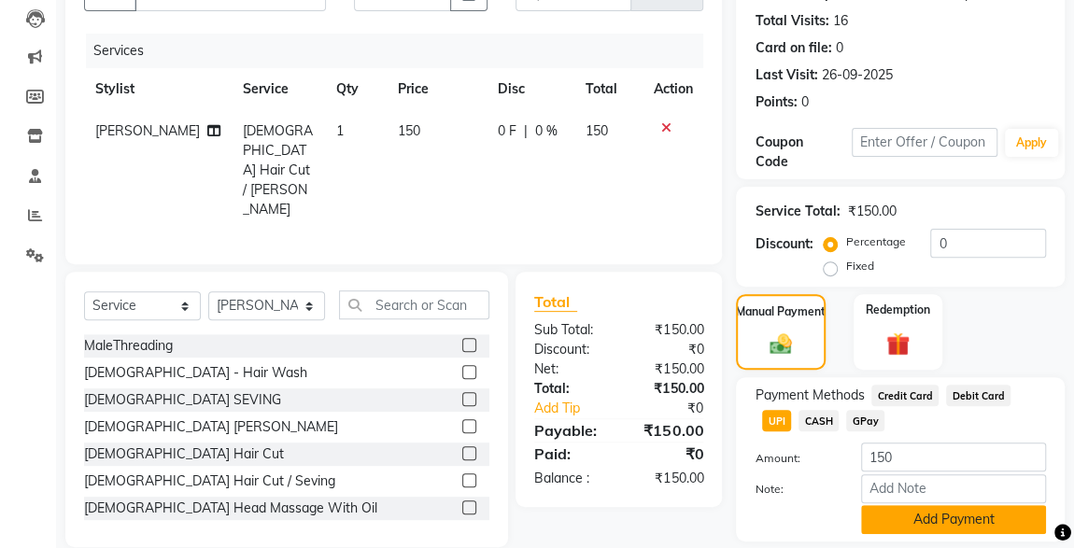
click at [956, 514] on button "Add Payment" at bounding box center [953, 519] width 185 height 29
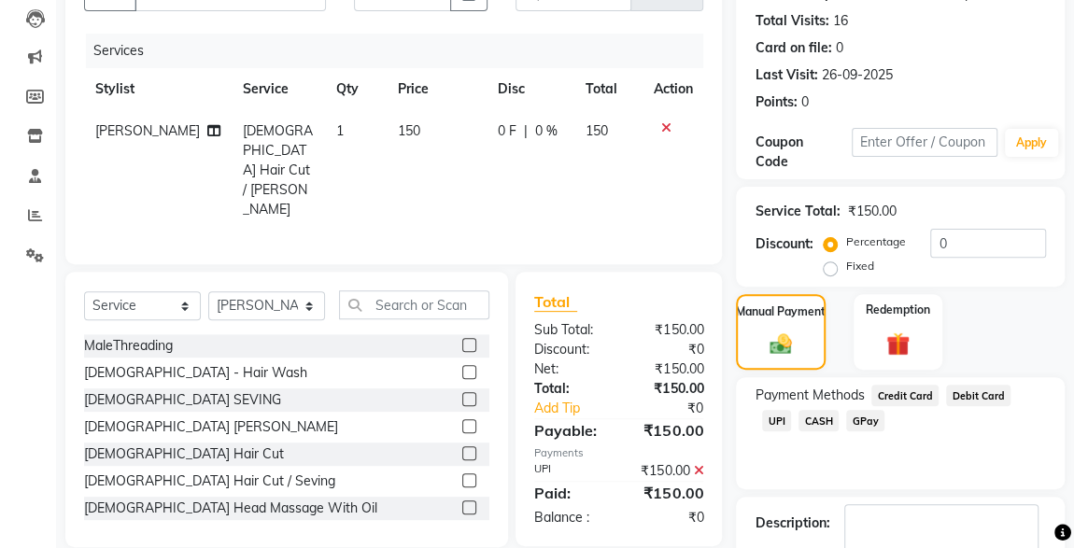
scroll to position [308, 0]
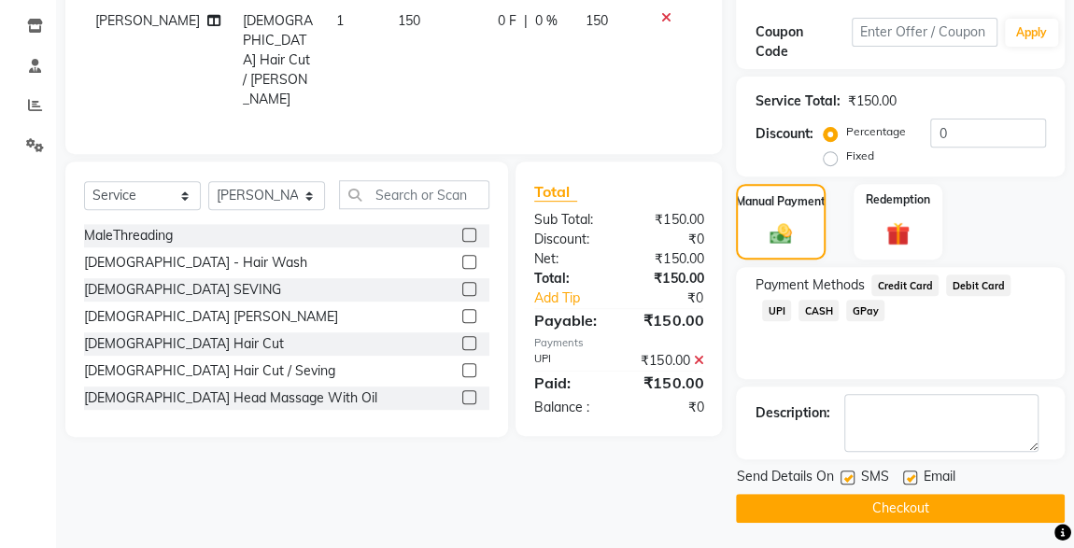
click at [848, 476] on label at bounding box center [848, 478] width 14 height 14
click at [848, 476] on input "checkbox" at bounding box center [847, 479] width 12 height 12
checkbox input "false"
click at [891, 513] on button "Checkout" at bounding box center [900, 508] width 329 height 29
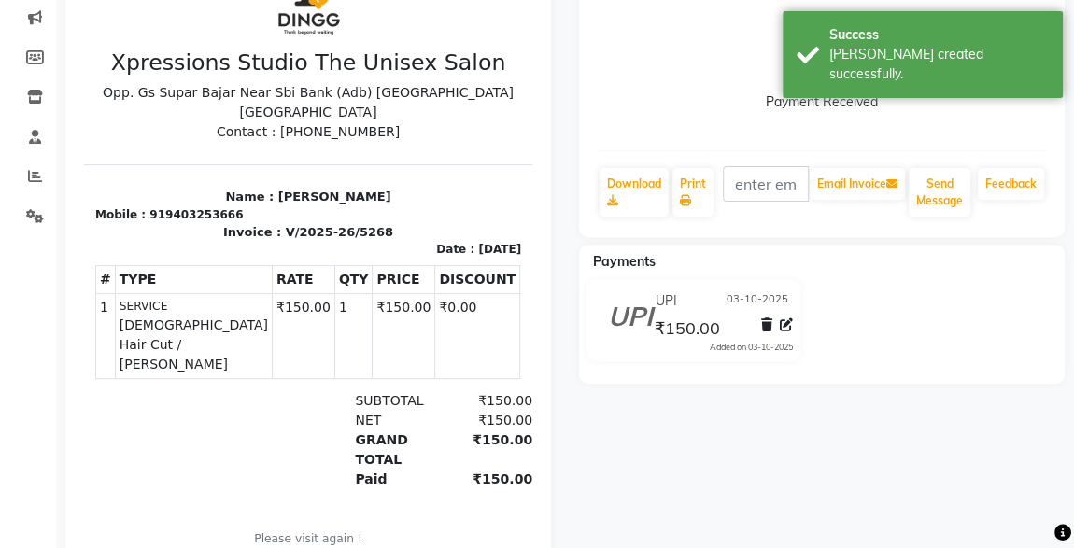
scroll to position [284, 0]
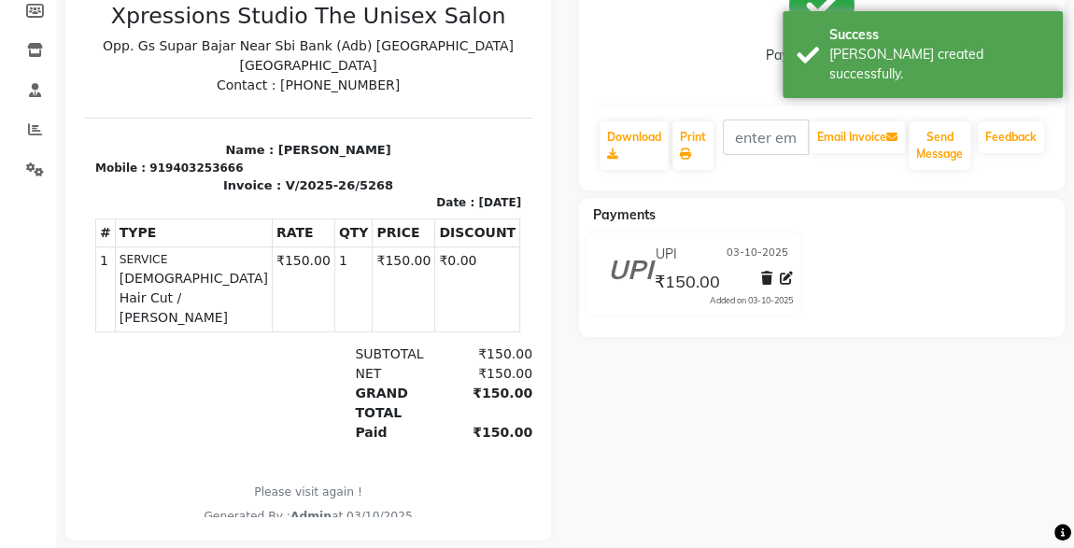
click at [761, 279] on icon at bounding box center [766, 278] width 11 height 13
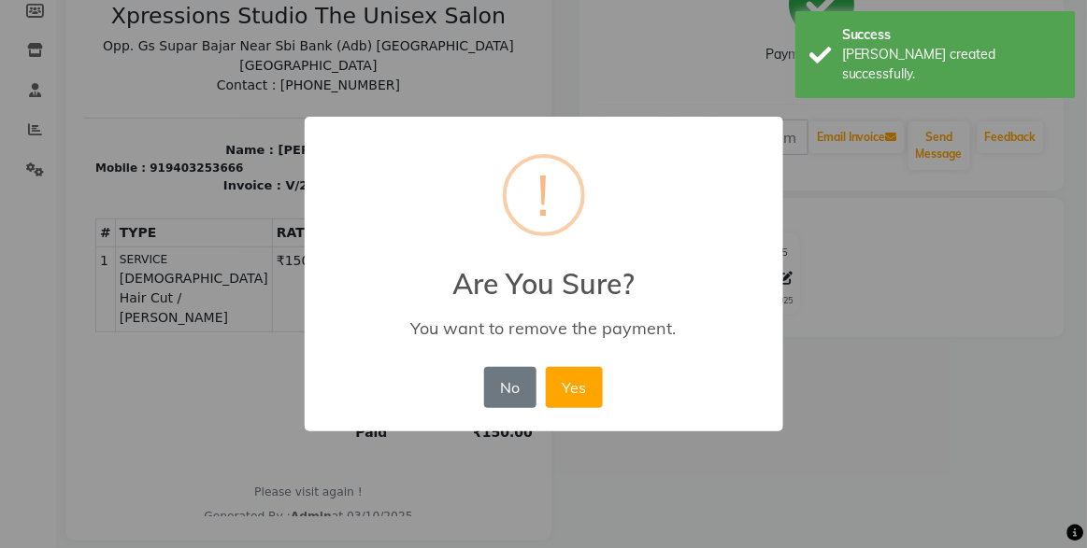
click at [876, 264] on div "× ! Are You Sure? You want to remove the payment. No No Yes" at bounding box center [543, 274] width 1087 height 548
click at [505, 397] on button "No" at bounding box center [510, 387] width 52 height 41
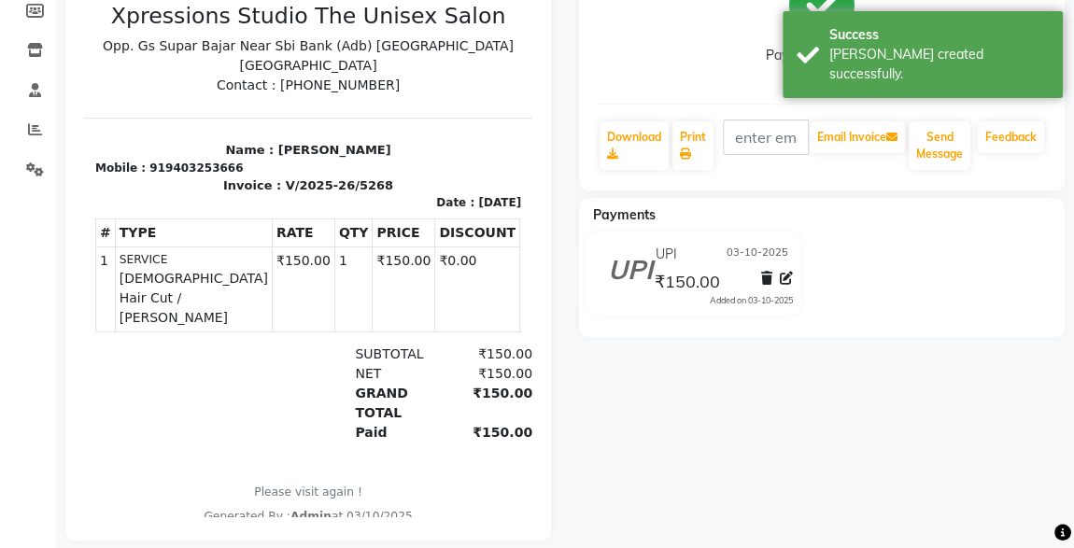
click at [785, 279] on icon at bounding box center [786, 278] width 13 height 13
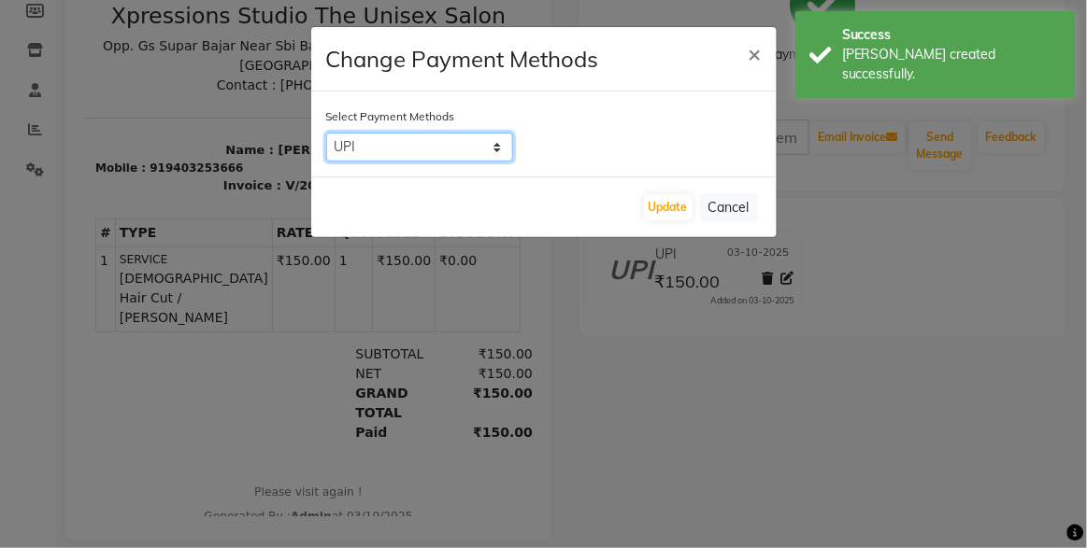
click at [485, 137] on select "Credit Card Debit Card UPI CASH GPay" at bounding box center [419, 147] width 187 height 29
select select "1"
click at [326, 133] on select "Credit Card Debit Card UPI CASH GPay" at bounding box center [419, 147] width 187 height 29
click at [676, 216] on button "Update" at bounding box center [668, 207] width 49 height 26
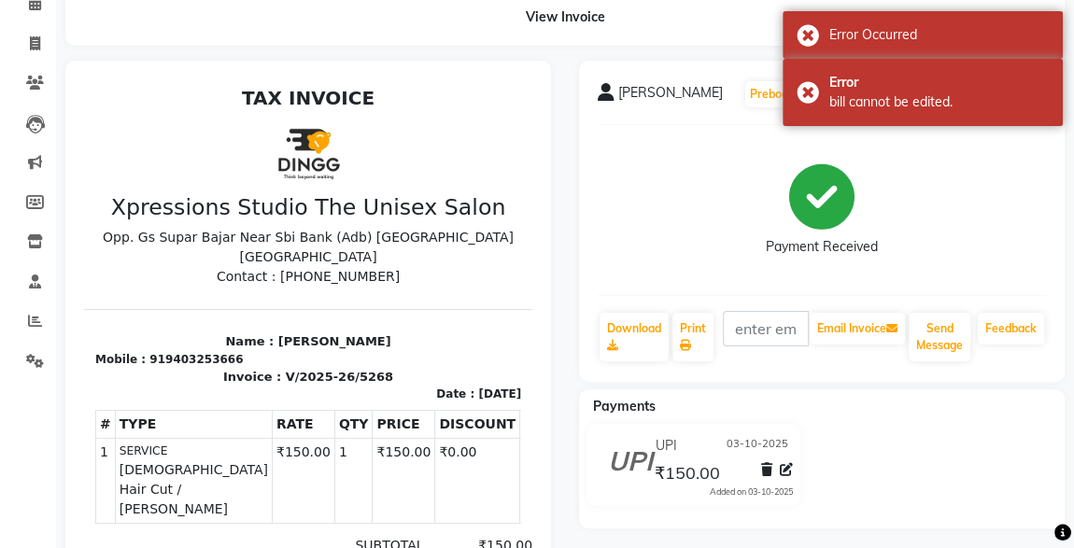
scroll to position [0, 0]
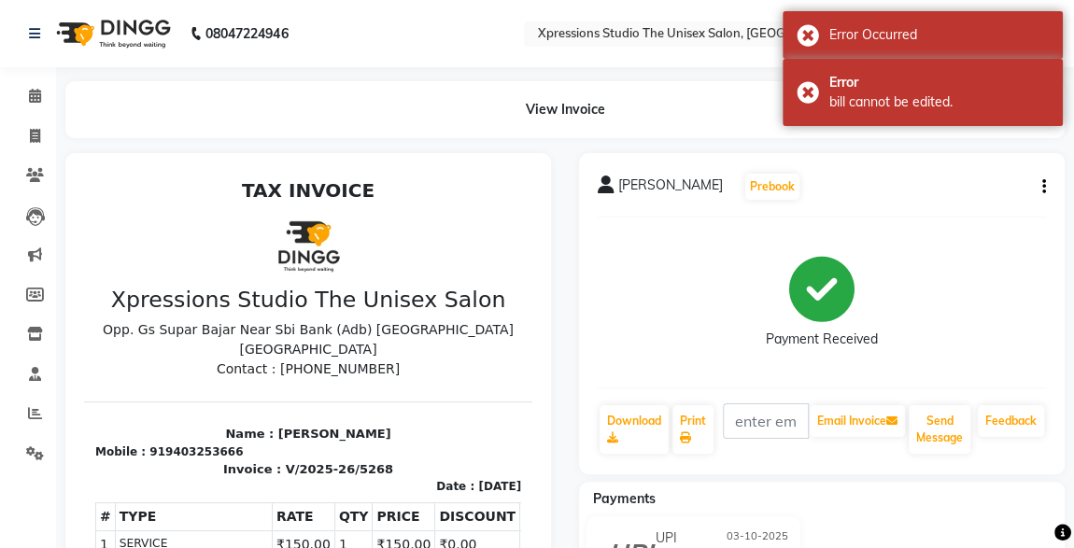
click at [1044, 187] on icon "button" at bounding box center [1045, 187] width 4 height 1
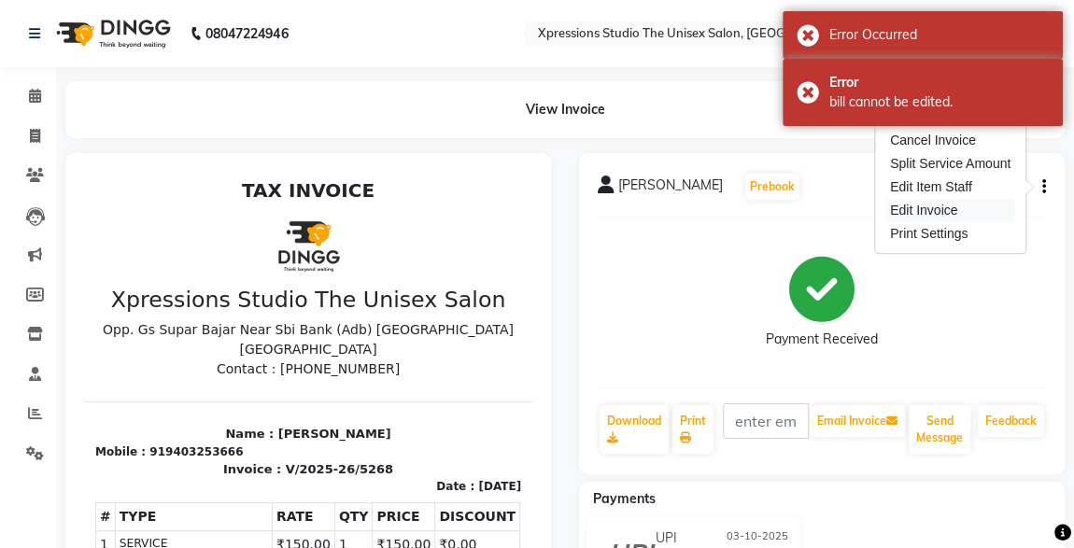
click at [937, 218] on div "Edit Invoice" at bounding box center [951, 210] width 128 height 23
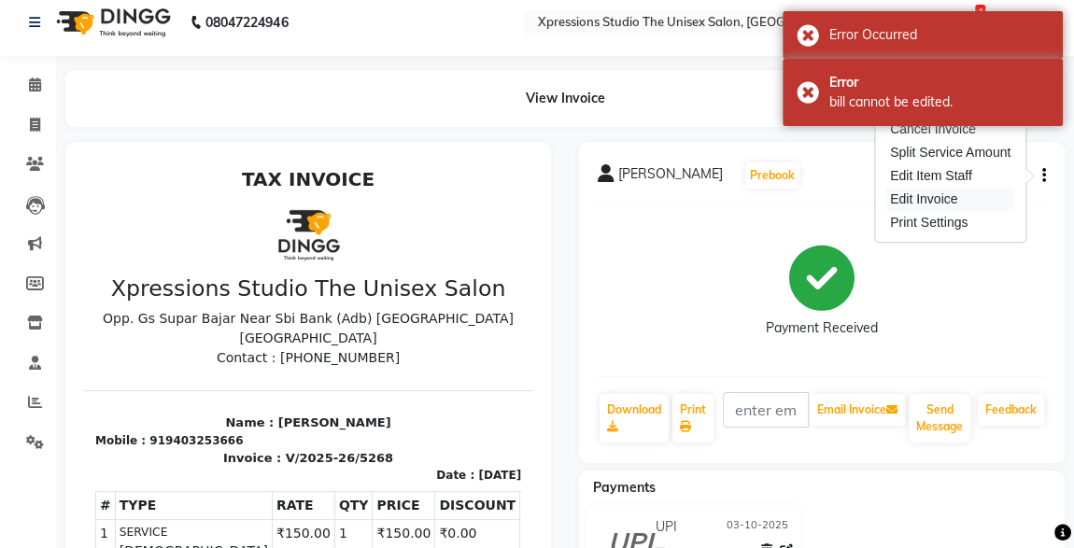
select select "service"
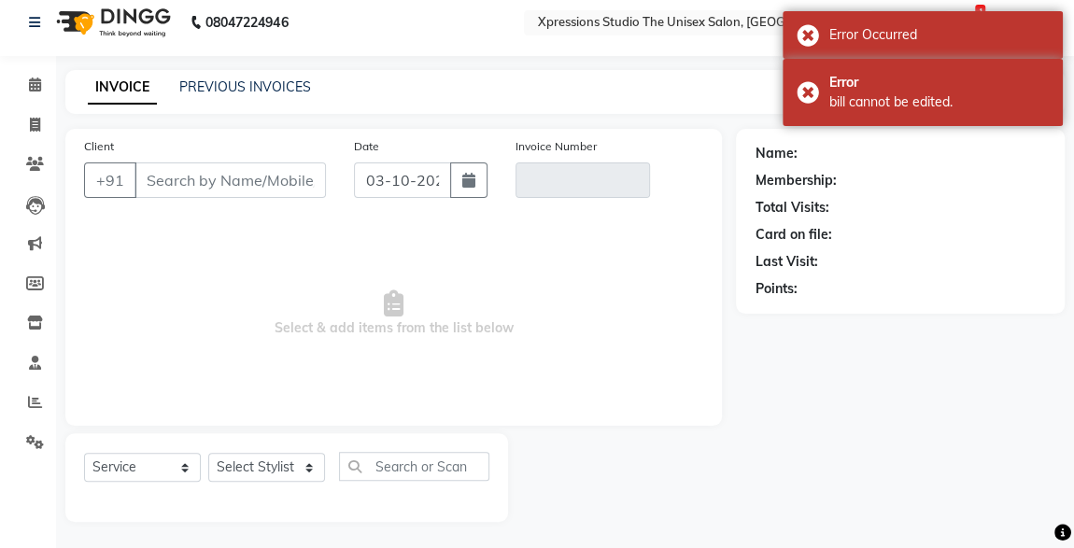
type input "9403253666"
type input "V/2025-26/5268"
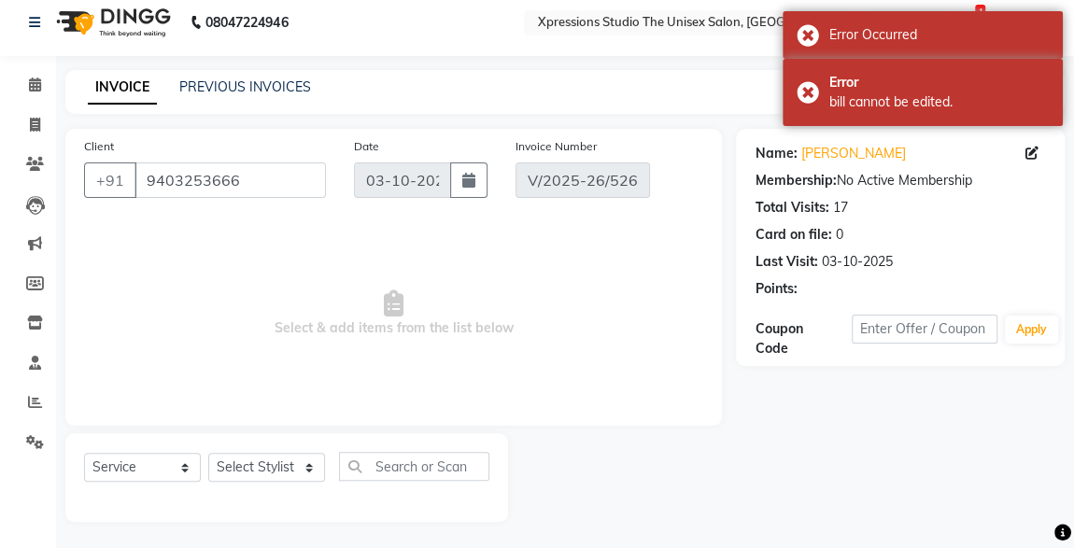
select select "select"
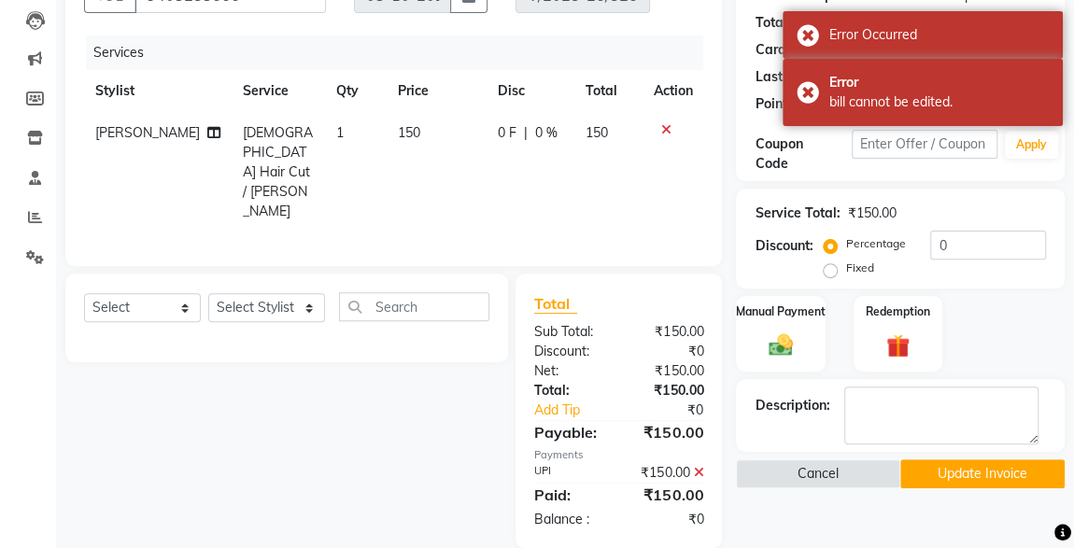
click at [698, 466] on icon at bounding box center [698, 472] width 10 height 13
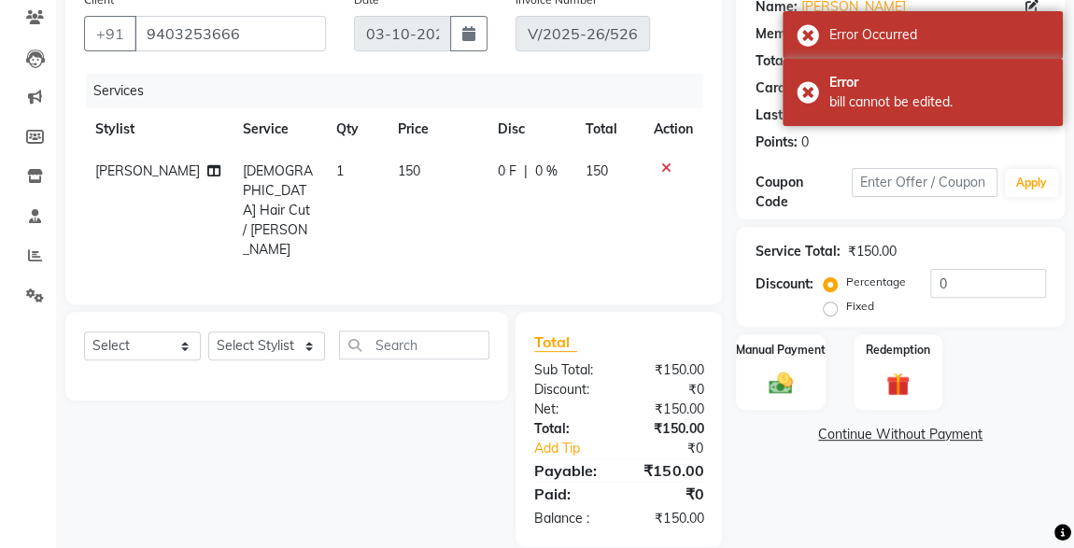
click at [787, 386] on img at bounding box center [780, 383] width 39 height 27
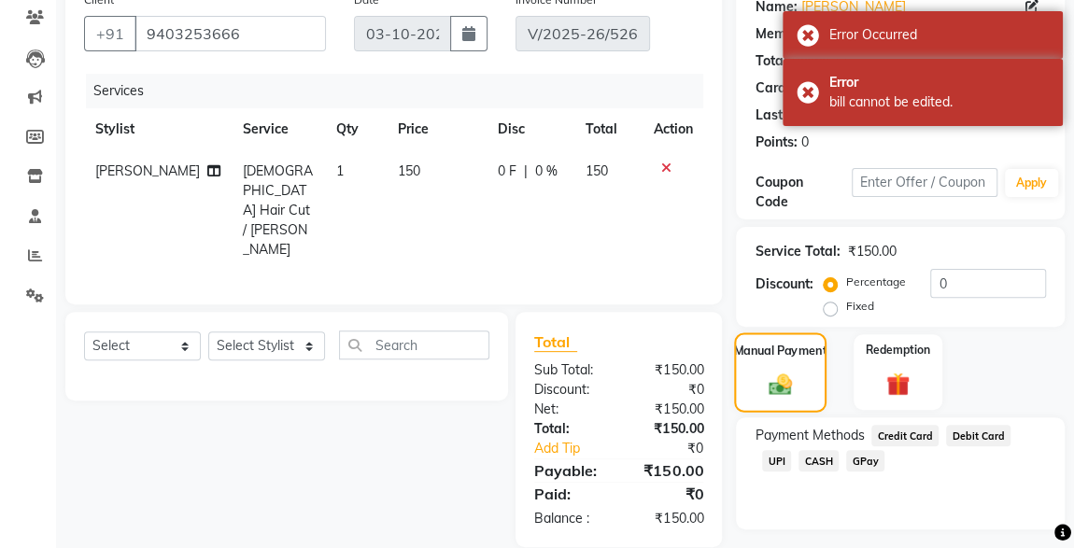
scroll to position [196, 0]
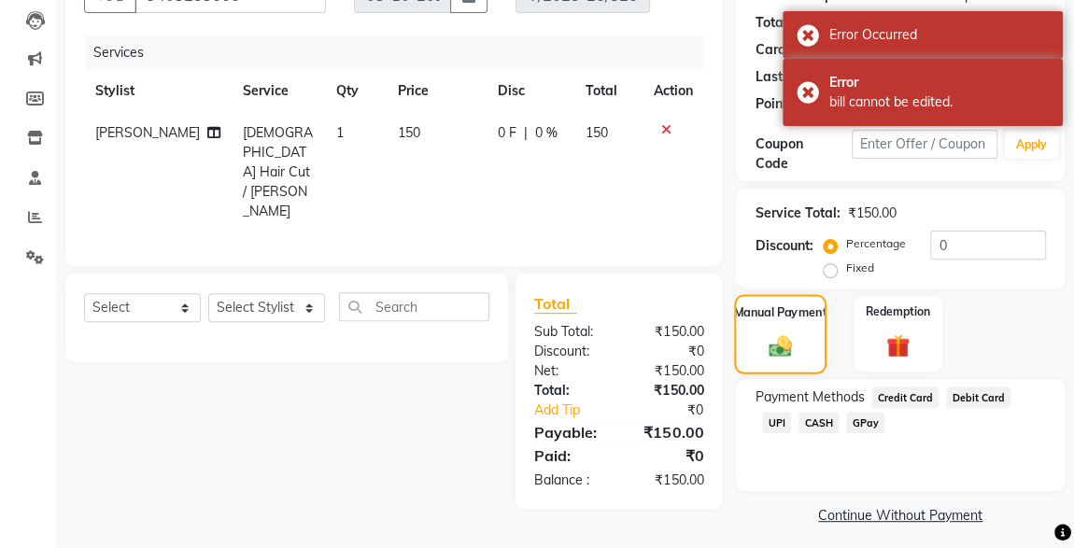
click at [799, 429] on span "CASH" at bounding box center [819, 422] width 40 height 21
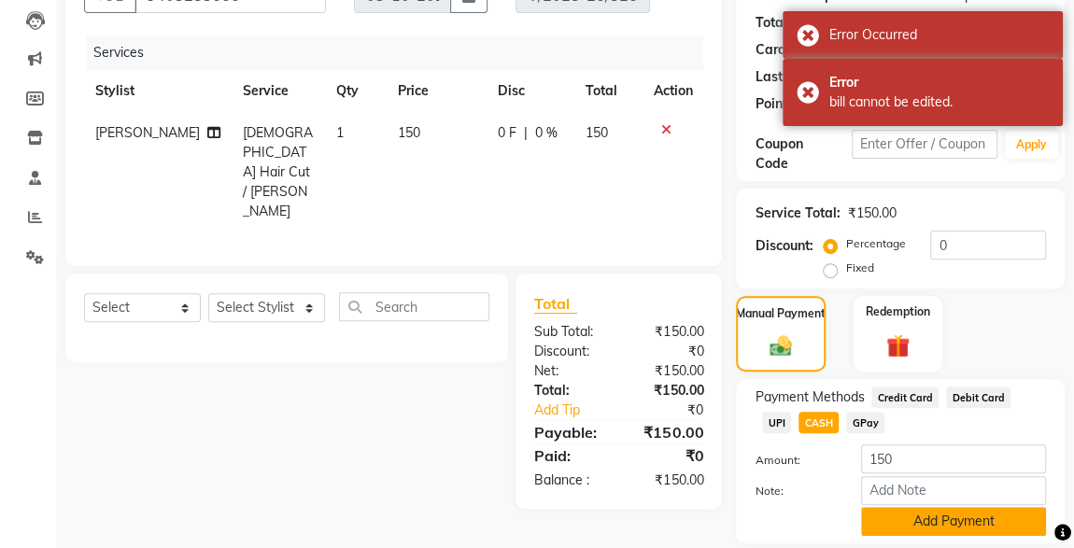
click at [944, 521] on button "Add Payment" at bounding box center [953, 521] width 185 height 29
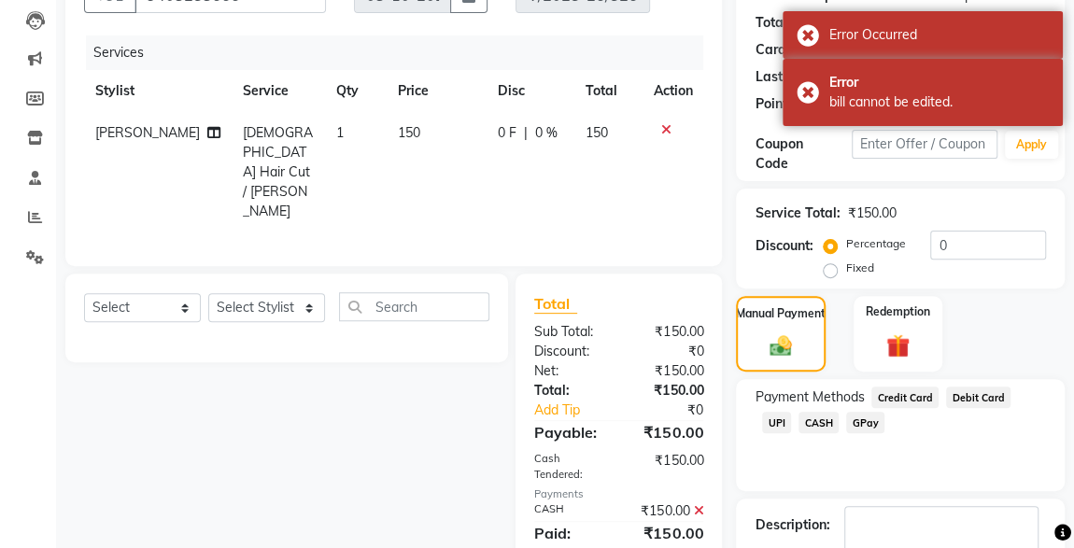
scroll to position [281, 0]
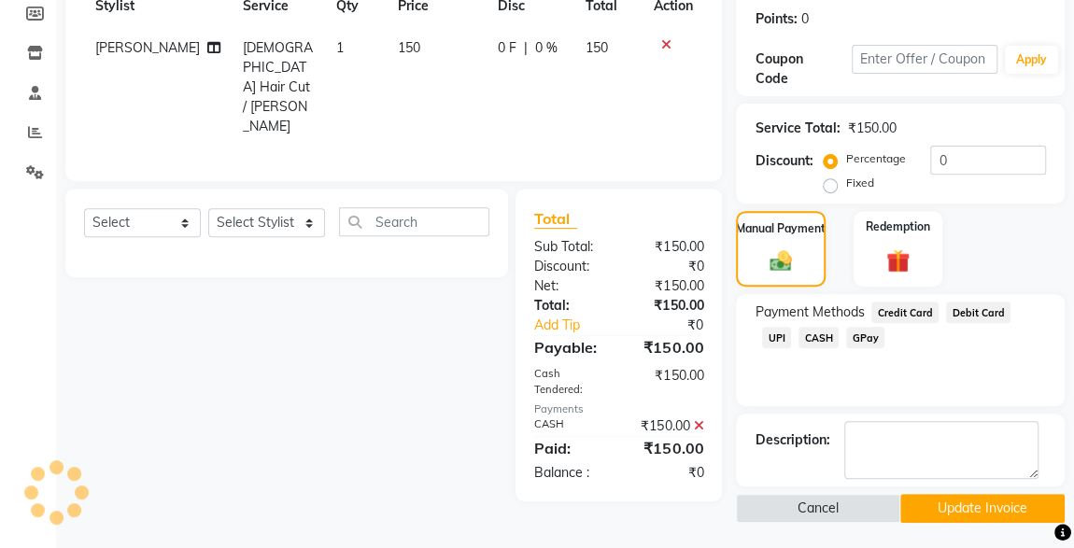
click at [979, 519] on button "Update Invoice" at bounding box center [983, 508] width 164 height 29
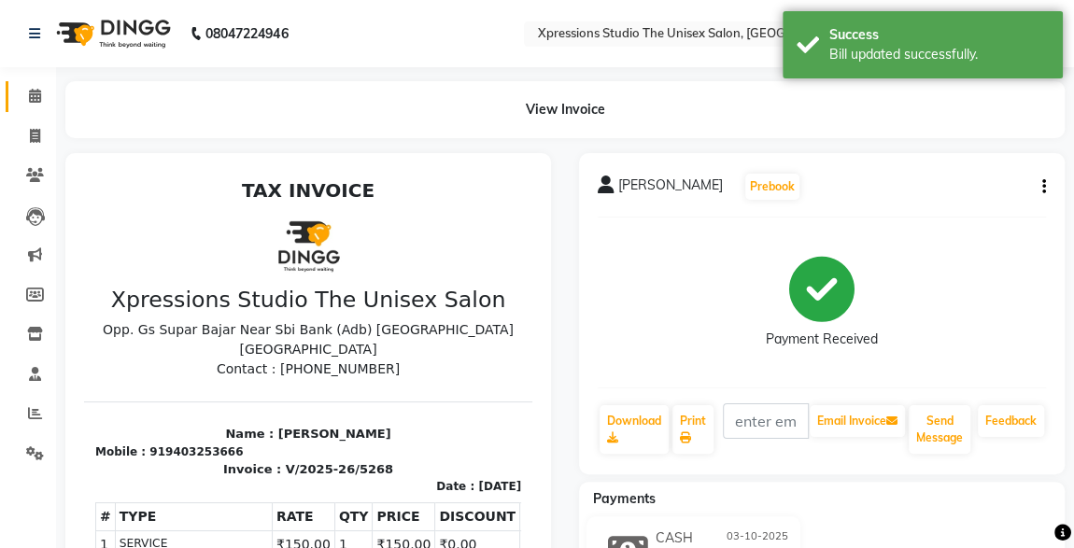
click at [31, 105] on span at bounding box center [35, 96] width 33 height 21
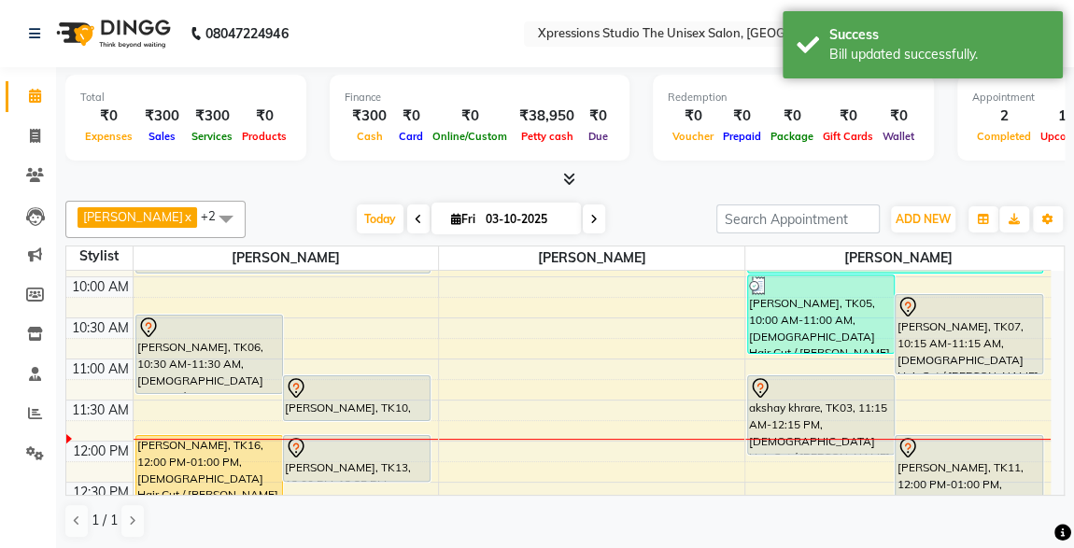
scroll to position [172, 0]
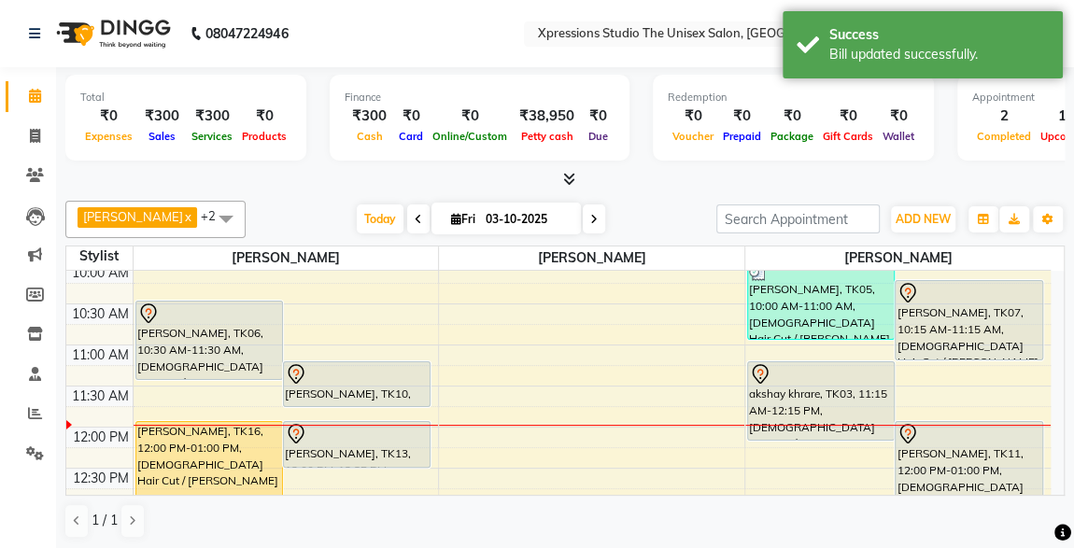
click at [997, 321] on div "[PERSON_NAME], TK07, 10:15 AM-11:15 AM, [DEMOGRAPHIC_DATA] Hair Cut / [PERSON_N…" at bounding box center [969, 320] width 147 height 78
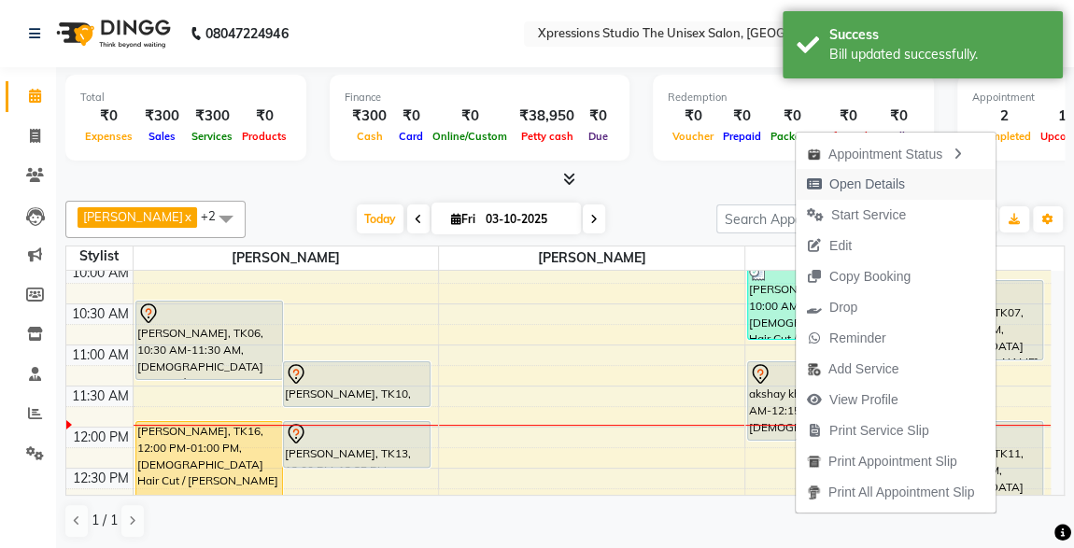
click at [879, 179] on span "Open Details" at bounding box center [868, 185] width 76 height 20
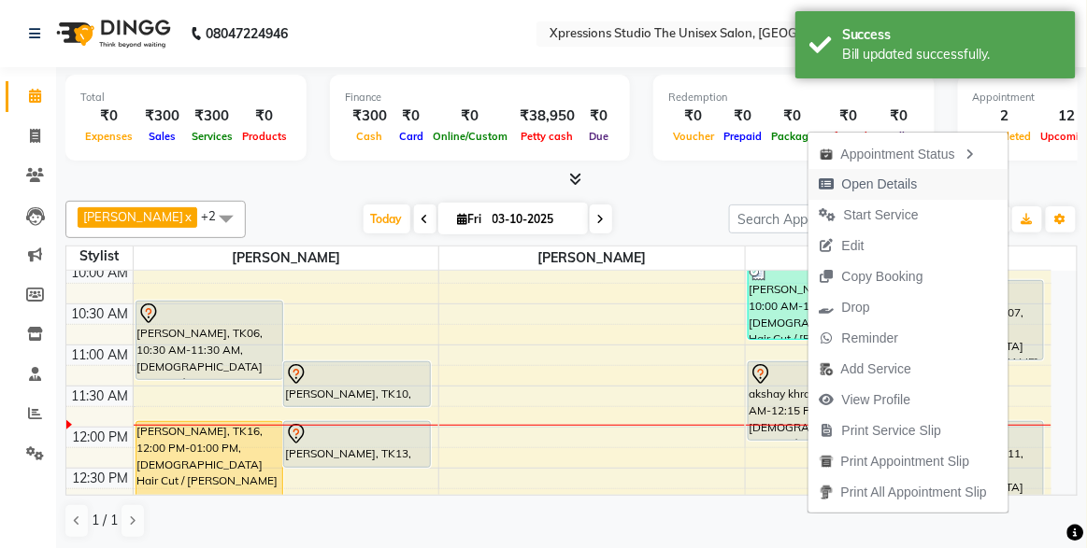
select select "7"
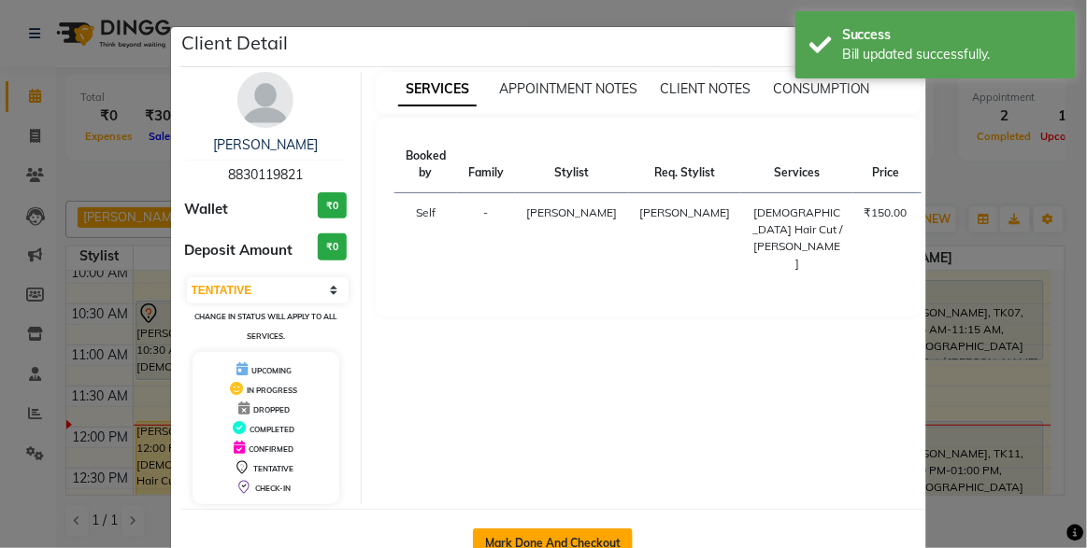
click at [564, 544] on button "Mark Done And Checkout" at bounding box center [553, 544] width 160 height 30
select select "service"
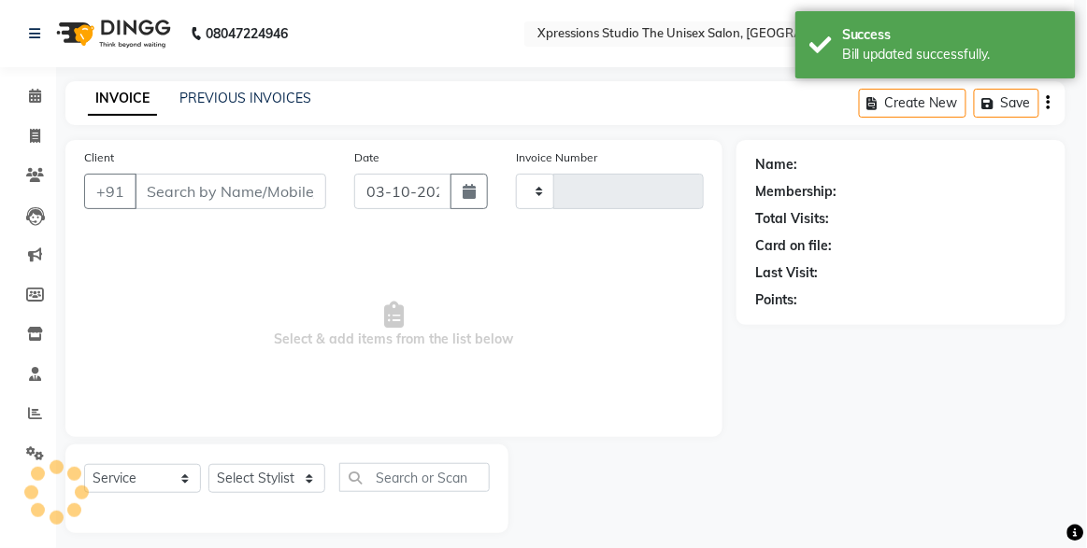
type input "5269"
select select "7003"
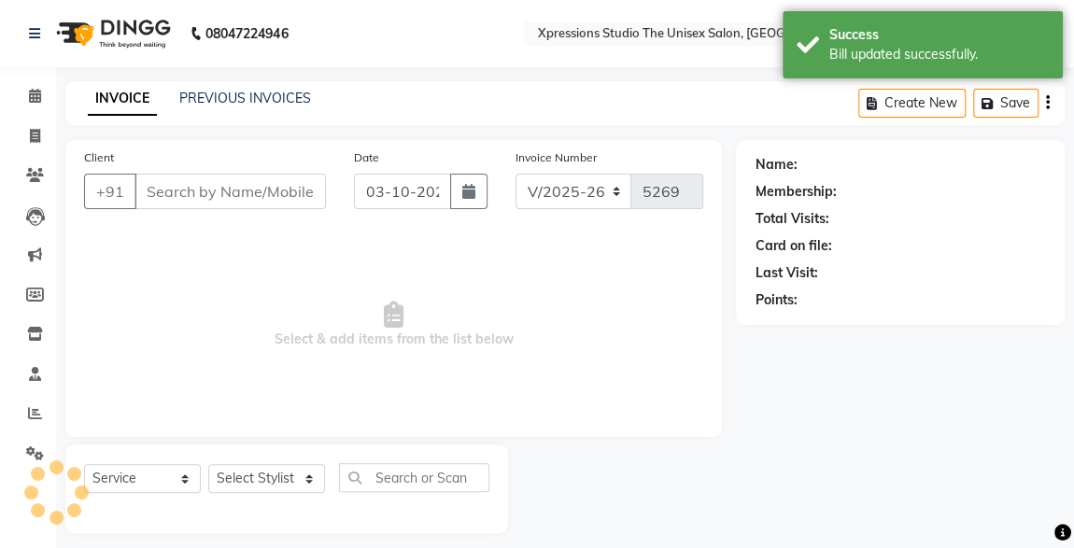
type input "8830119821"
select select "57589"
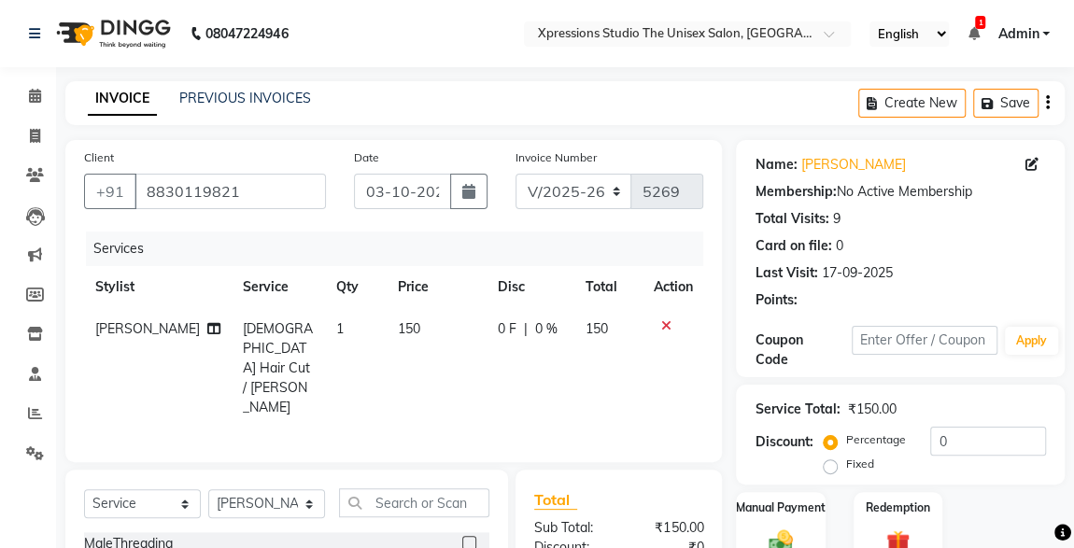
scroll to position [198, 0]
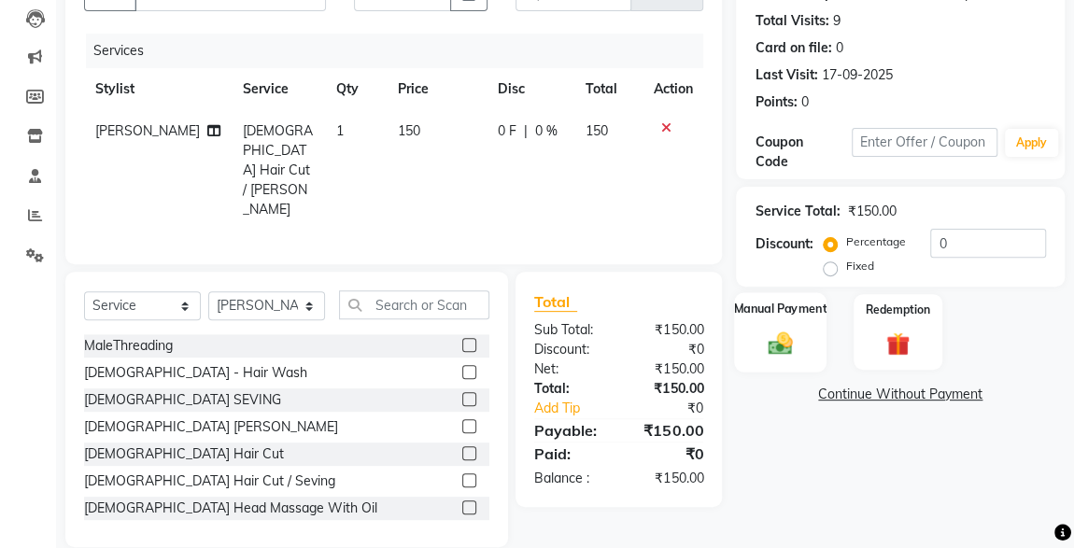
click at [794, 342] on img at bounding box center [780, 343] width 40 height 29
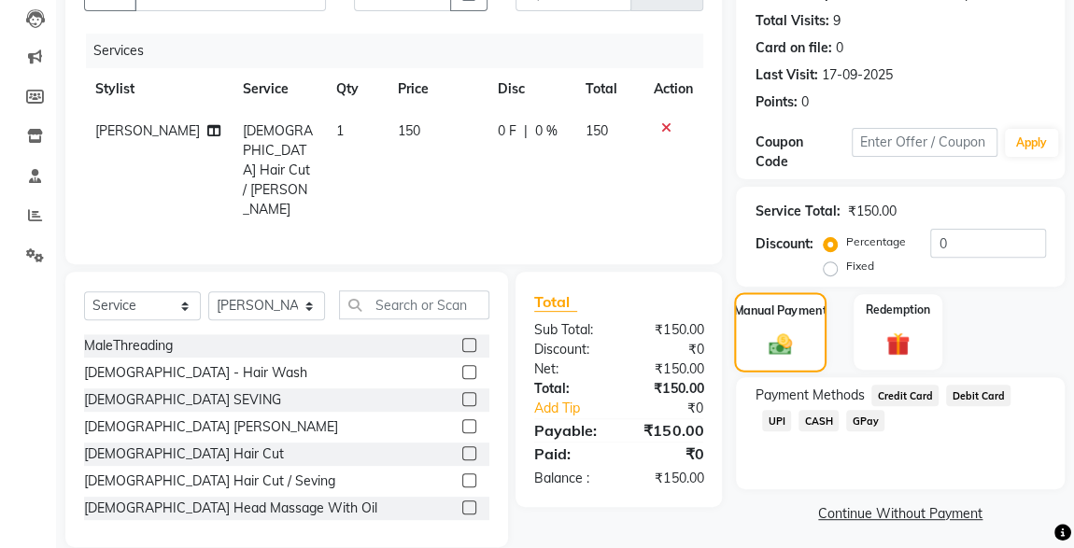
click at [799, 415] on span "CASH" at bounding box center [819, 420] width 40 height 21
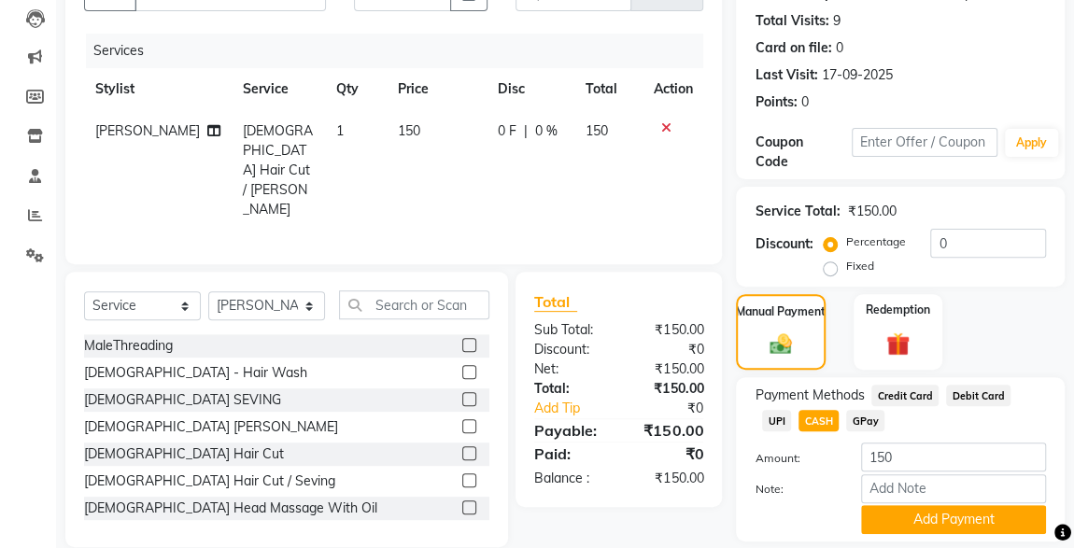
click at [791, 410] on span "UPI" at bounding box center [776, 420] width 29 height 21
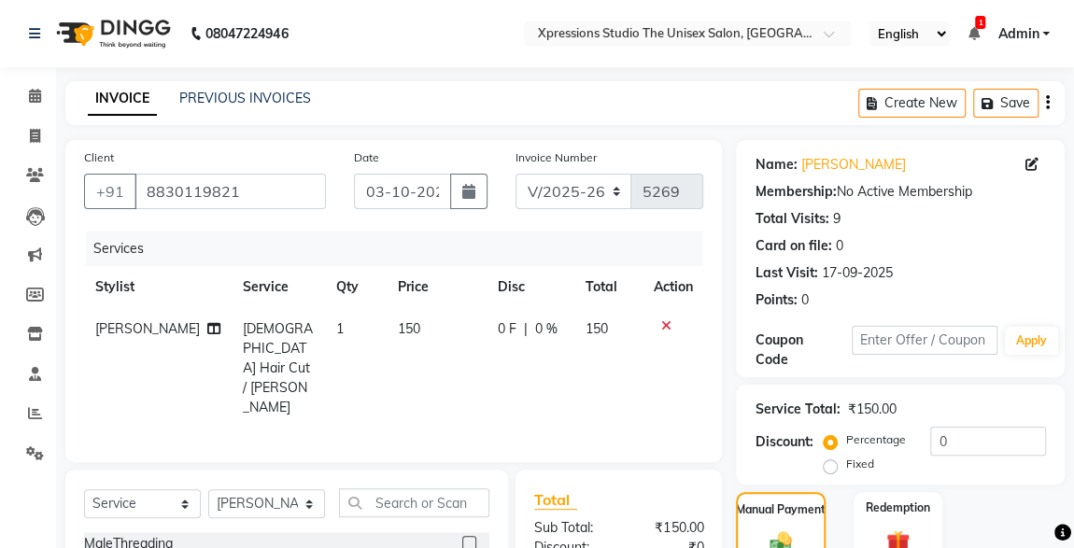
scroll to position [255, 0]
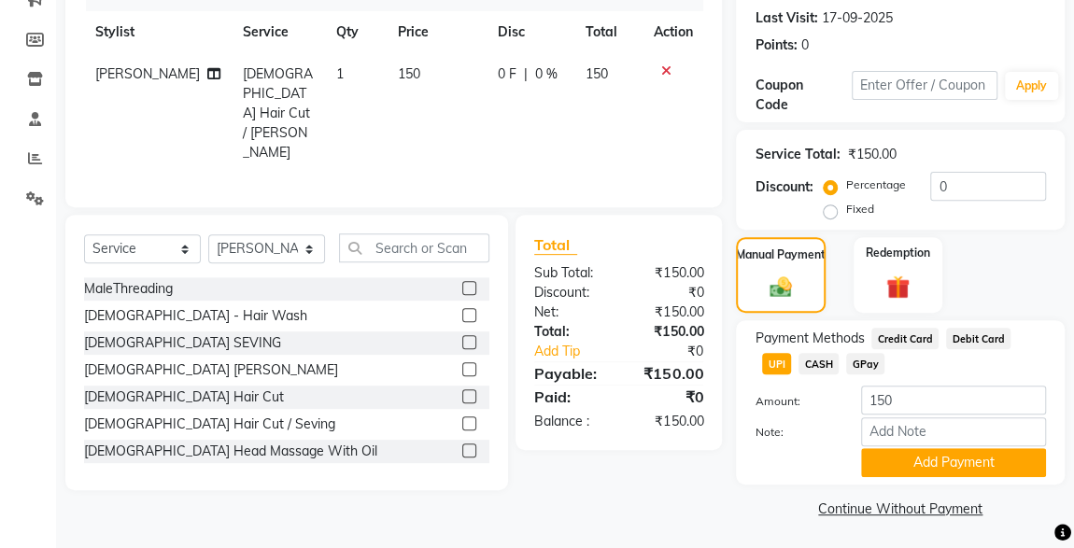
click at [799, 369] on span "CASH" at bounding box center [819, 363] width 40 height 21
click at [951, 471] on button "Add Payment" at bounding box center [953, 462] width 185 height 29
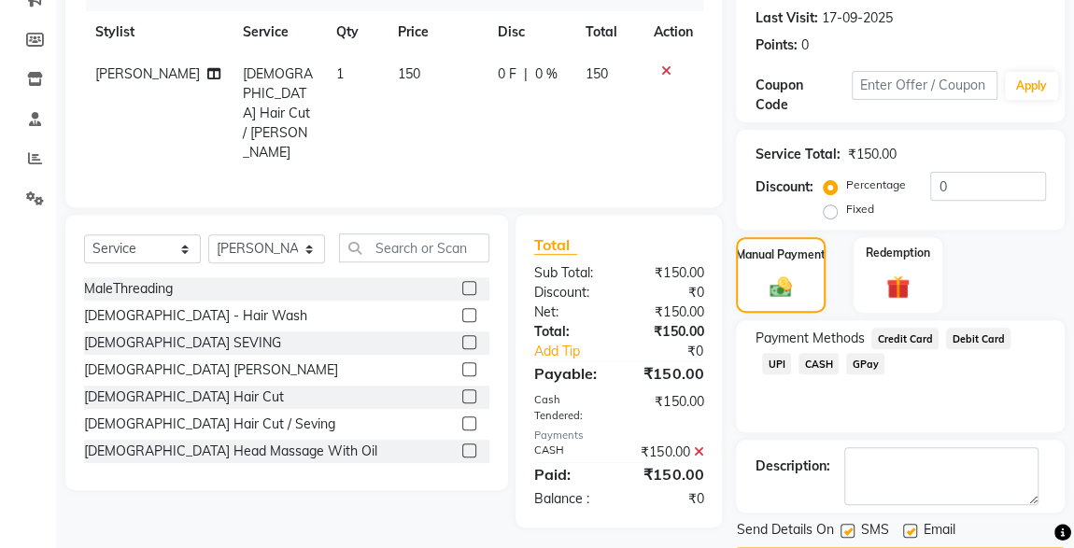
scroll to position [308, 0]
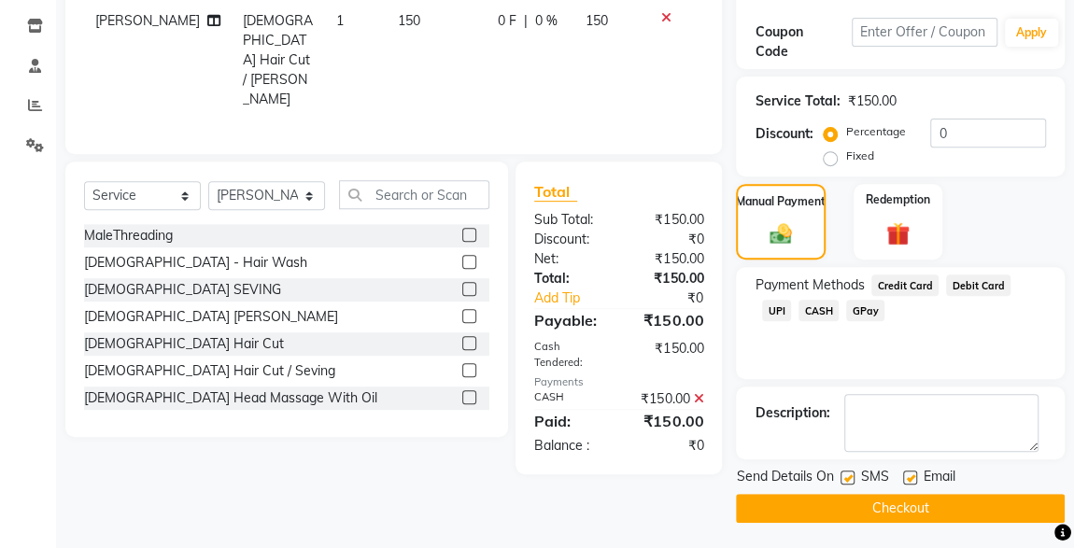
click at [791, 300] on span "UPI" at bounding box center [776, 310] width 29 height 21
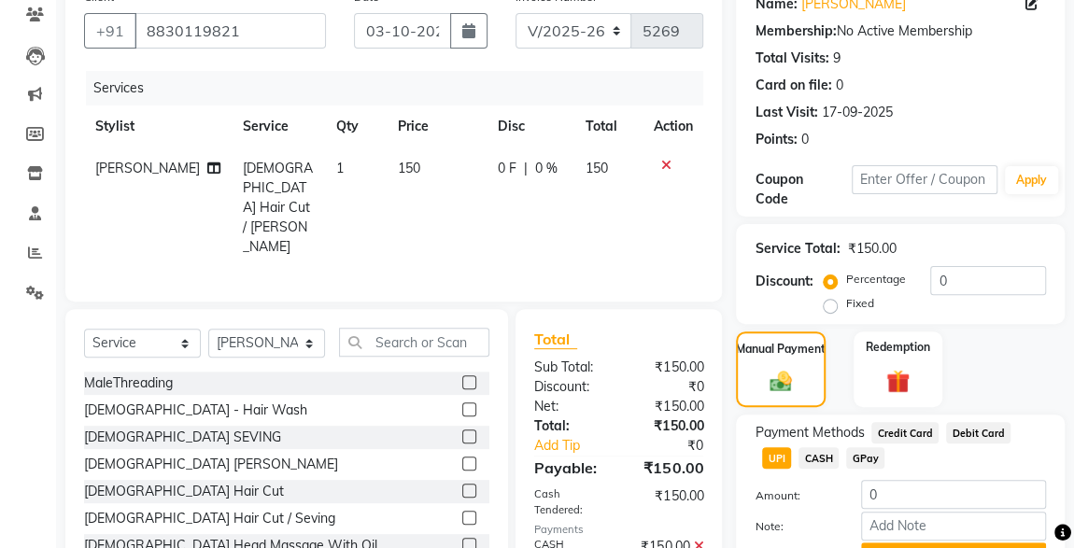
scroll to position [360, 0]
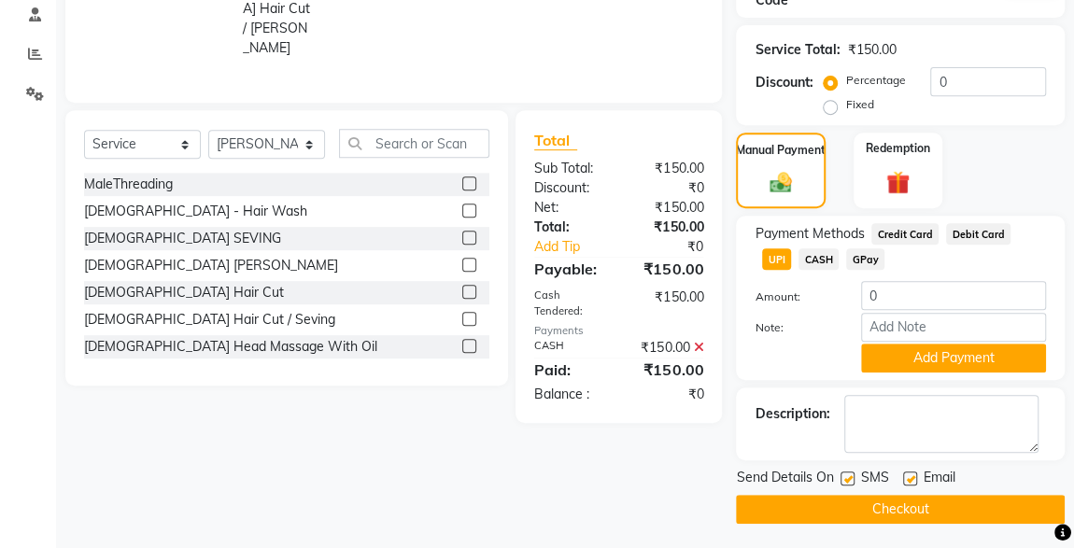
click at [848, 476] on label at bounding box center [848, 479] width 14 height 14
click at [848, 476] on input "checkbox" at bounding box center [847, 480] width 12 height 12
checkbox input "false"
click at [908, 519] on button "Checkout" at bounding box center [900, 509] width 329 height 29
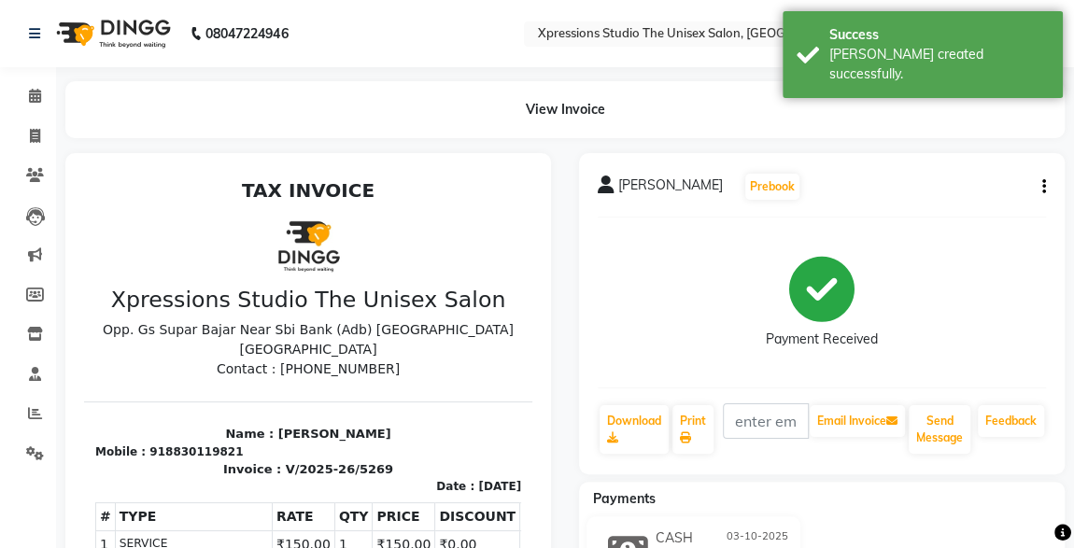
click at [967, 463] on div "[PERSON_NAME] Prebook Payment Received Download Print Email Invoice Send Messag…" at bounding box center [822, 313] width 486 height 321
click at [31, 104] on span at bounding box center [35, 96] width 33 height 21
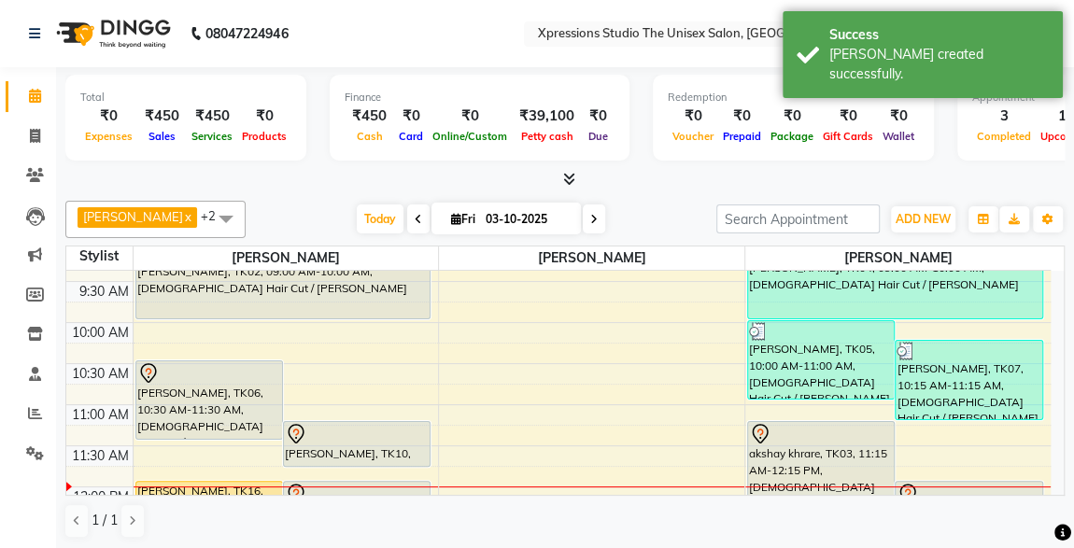
scroll to position [84, 0]
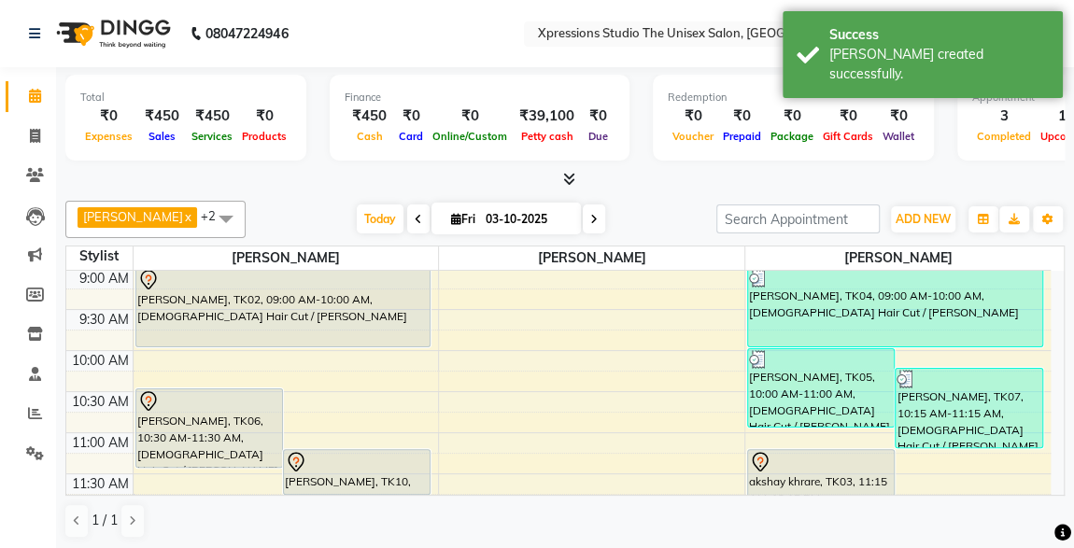
click at [955, 408] on div "[PERSON_NAME], TK07, 10:15 AM-11:15 AM, [DEMOGRAPHIC_DATA] Hair Cut / [PERSON_N…" at bounding box center [969, 408] width 147 height 78
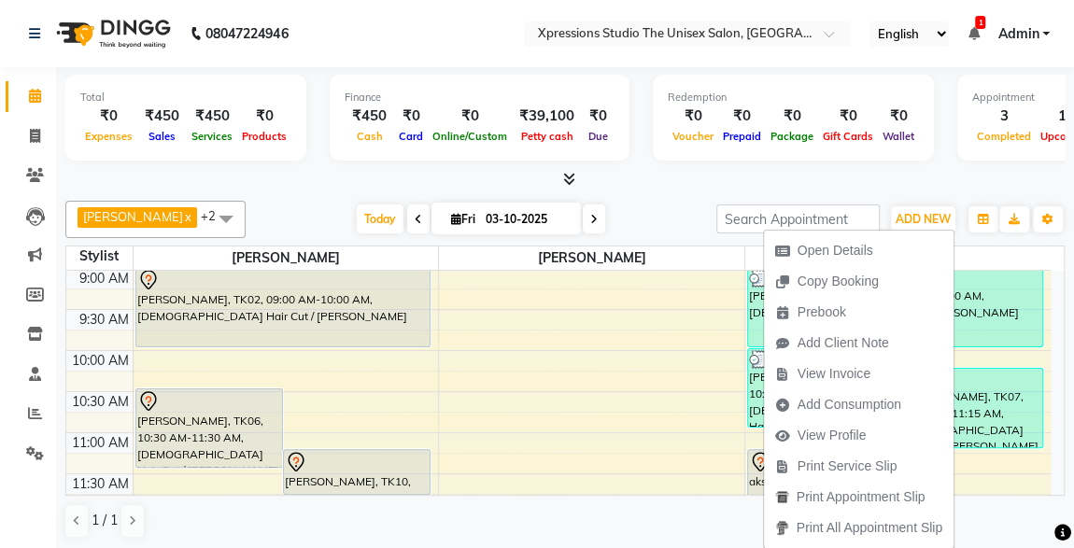
click at [1026, 192] on div "Total ₹0 Expenses ₹450 Sales ₹450 Services ₹0 Products Finance ₹450 Cash ₹0 Car…" at bounding box center [565, 309] width 1018 height 484
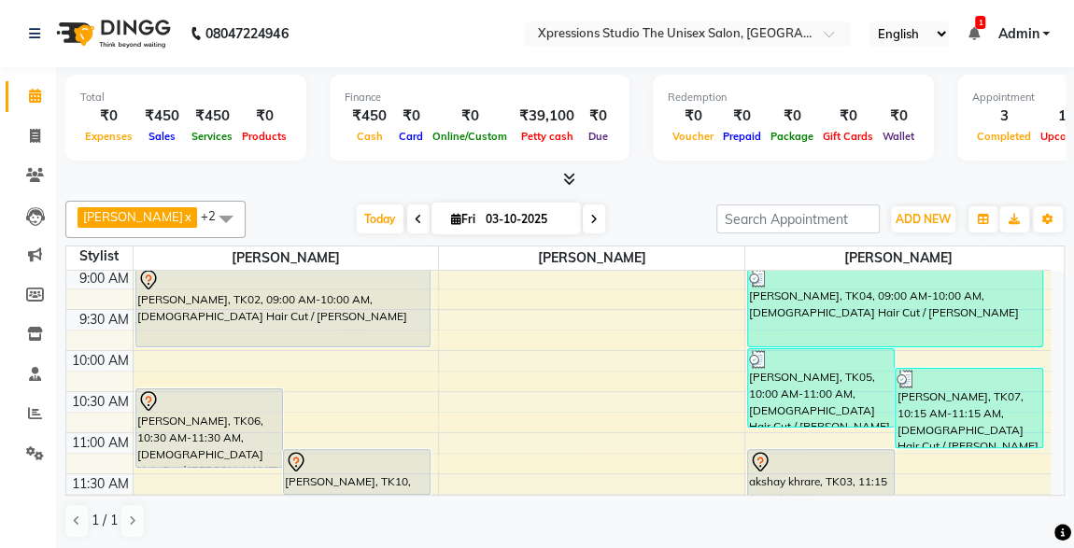
click at [789, 383] on div "[PERSON_NAME], TK05, 10:00 AM-11:00 AM, [DEMOGRAPHIC_DATA] Hair Cut / [PERSON_N…" at bounding box center [821, 388] width 147 height 78
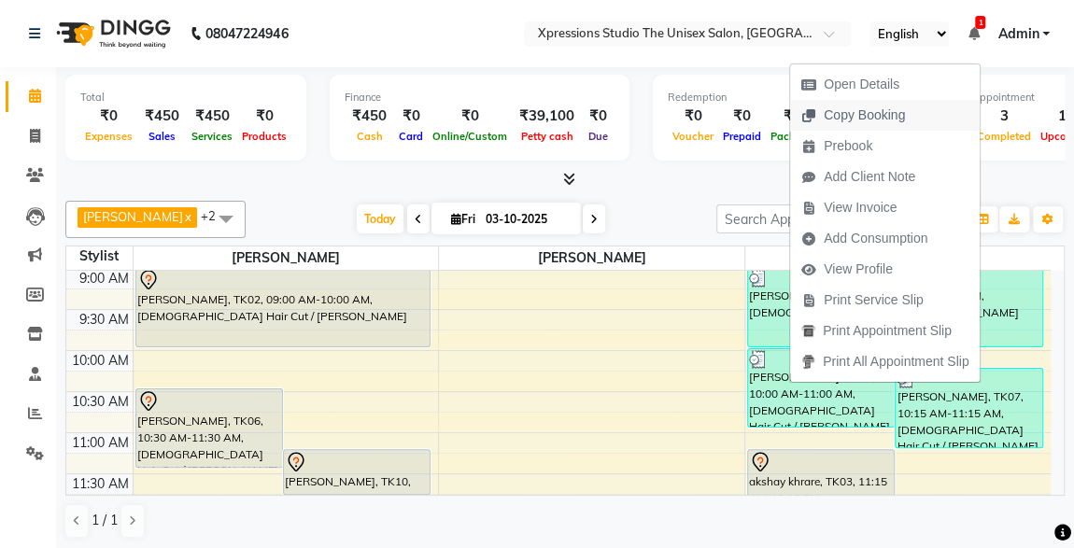
click at [871, 118] on span "Copy Booking" at bounding box center [864, 116] width 81 height 20
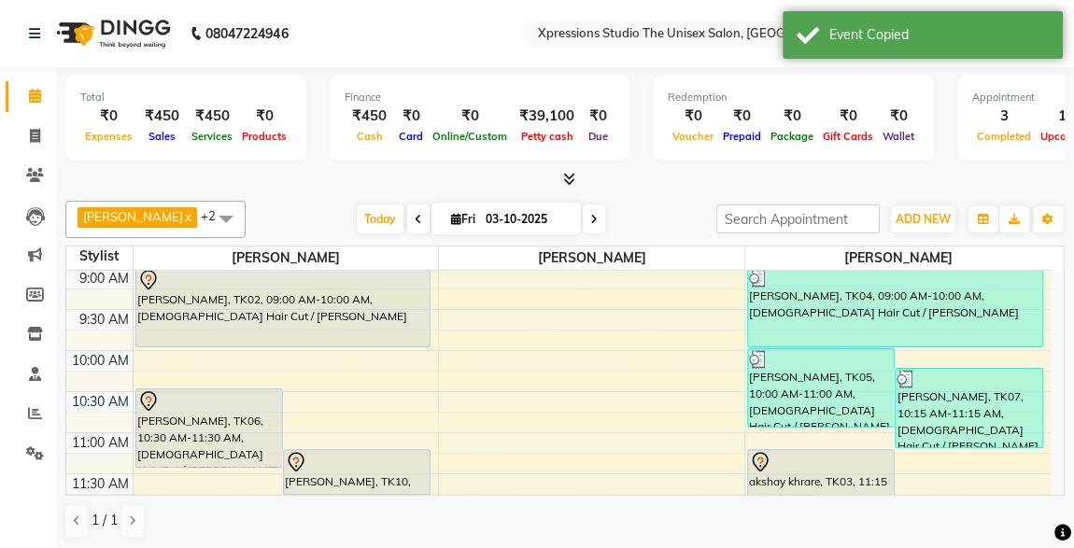
click at [806, 415] on div "[PERSON_NAME], TK05, 10:00 AM-11:00 AM, [DEMOGRAPHIC_DATA] Hair Cut / [PERSON_N…" at bounding box center [821, 388] width 147 height 78
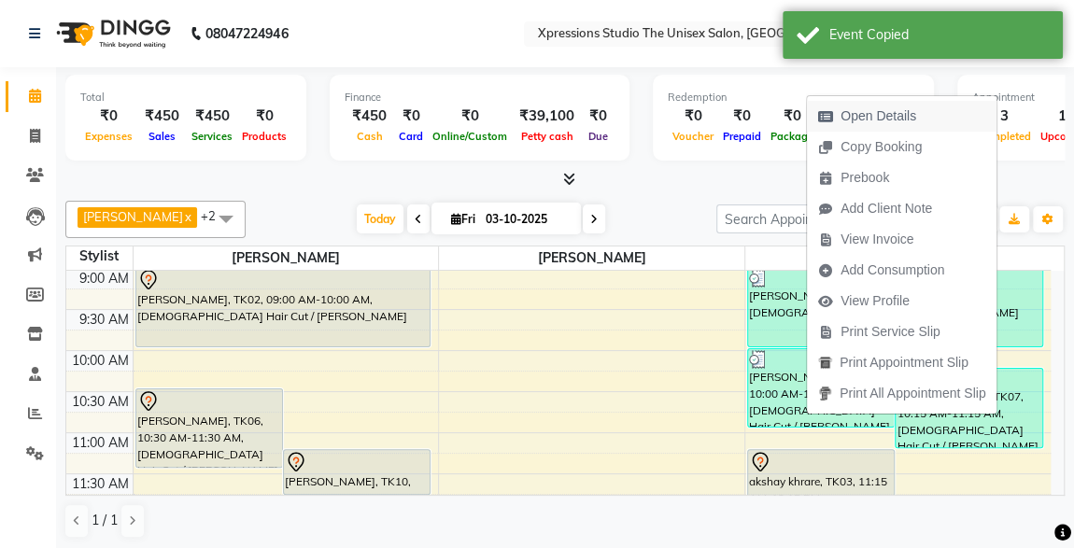
click at [893, 112] on span "Open Details" at bounding box center [879, 117] width 76 height 20
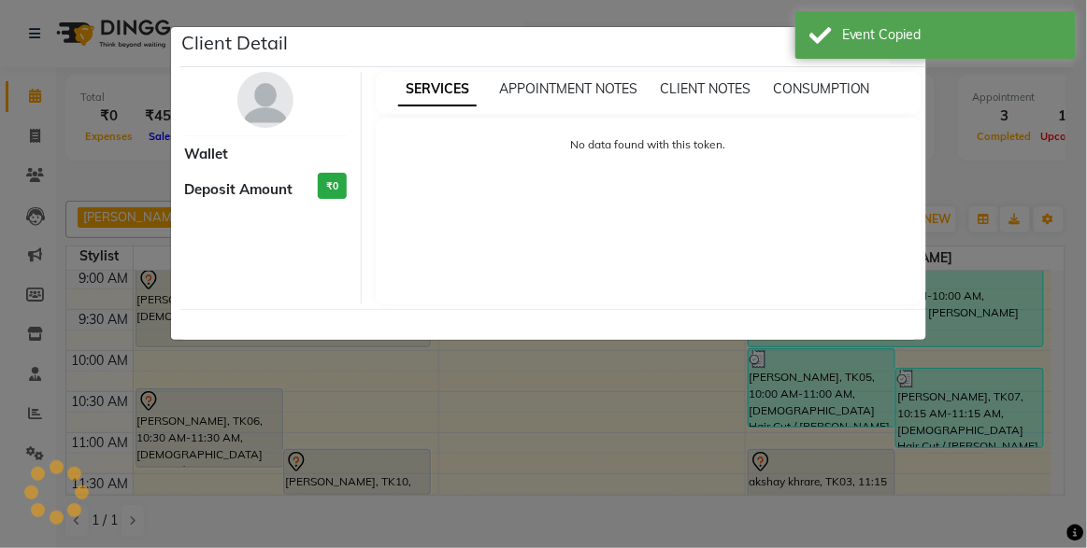
select select "3"
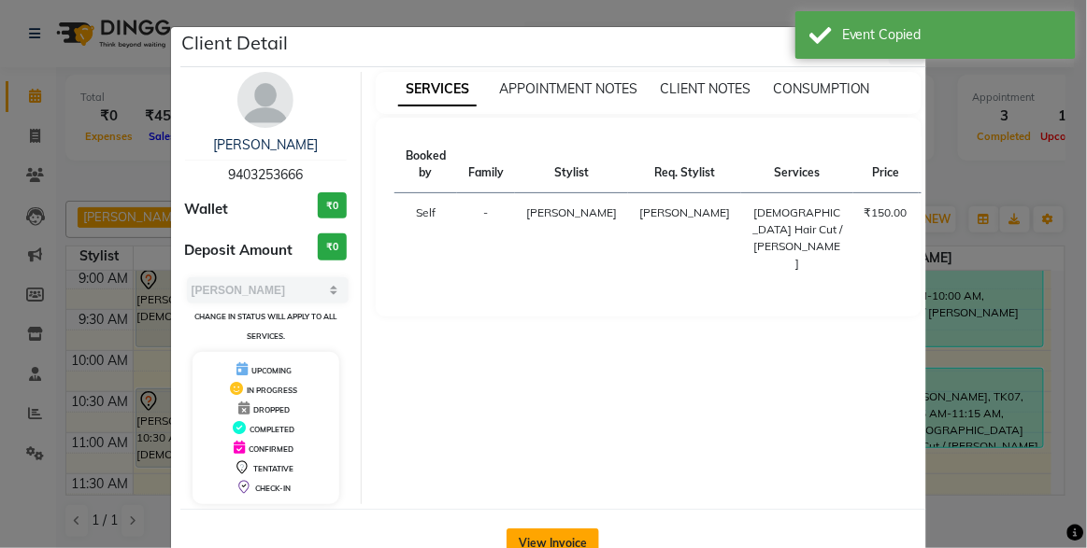
click at [570, 538] on button "View Invoice" at bounding box center [552, 544] width 92 height 30
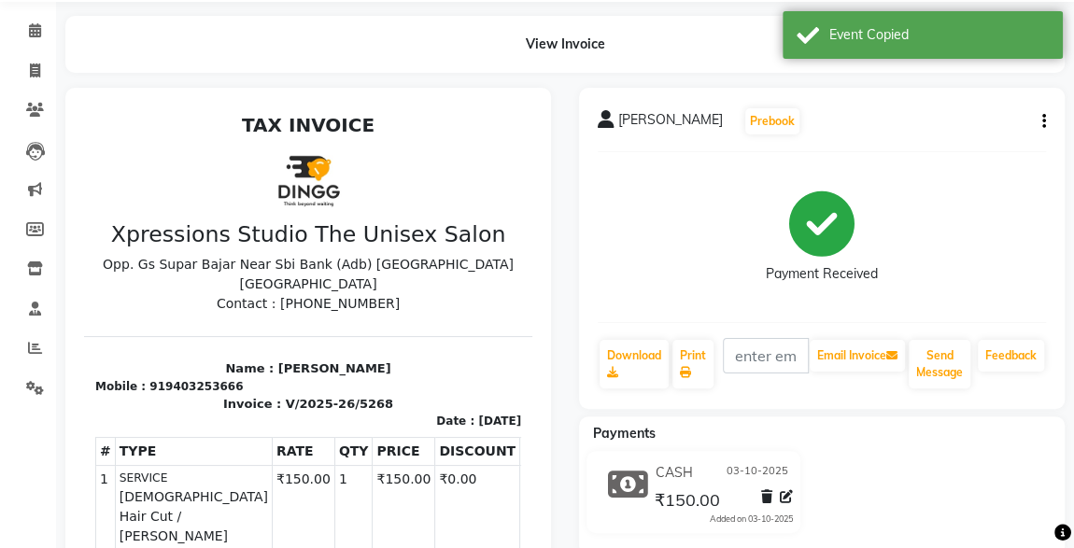
scroll to position [66, 0]
click at [783, 503] on span at bounding box center [786, 497] width 13 height 20
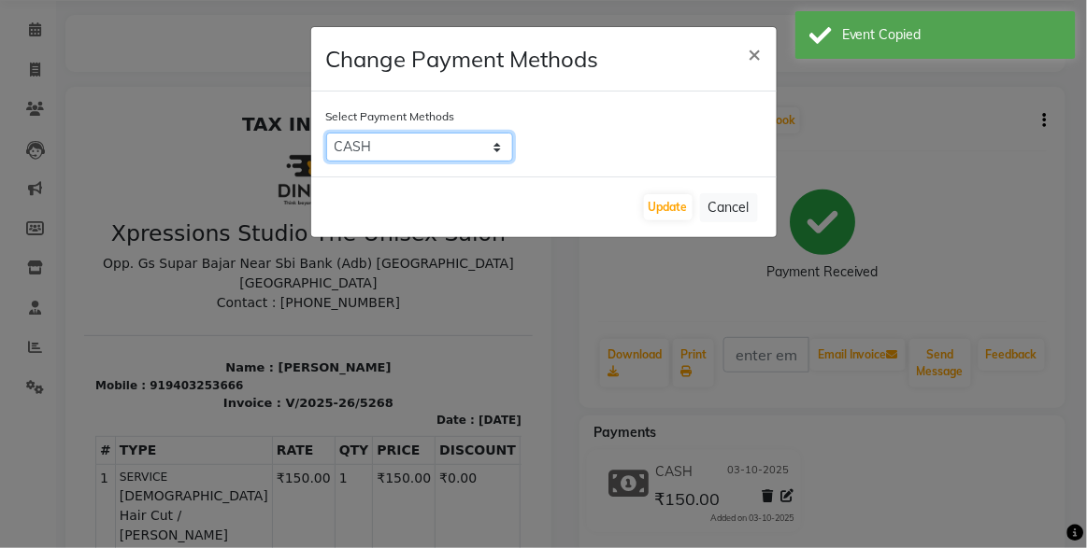
click at [461, 146] on select "Credit Card Debit Card UPI CASH GPay" at bounding box center [419, 147] width 187 height 29
select select "8"
click at [326, 133] on select "Credit Card Debit Card UPI CASH GPay" at bounding box center [419, 147] width 187 height 29
click at [675, 210] on button "Update" at bounding box center [668, 207] width 49 height 26
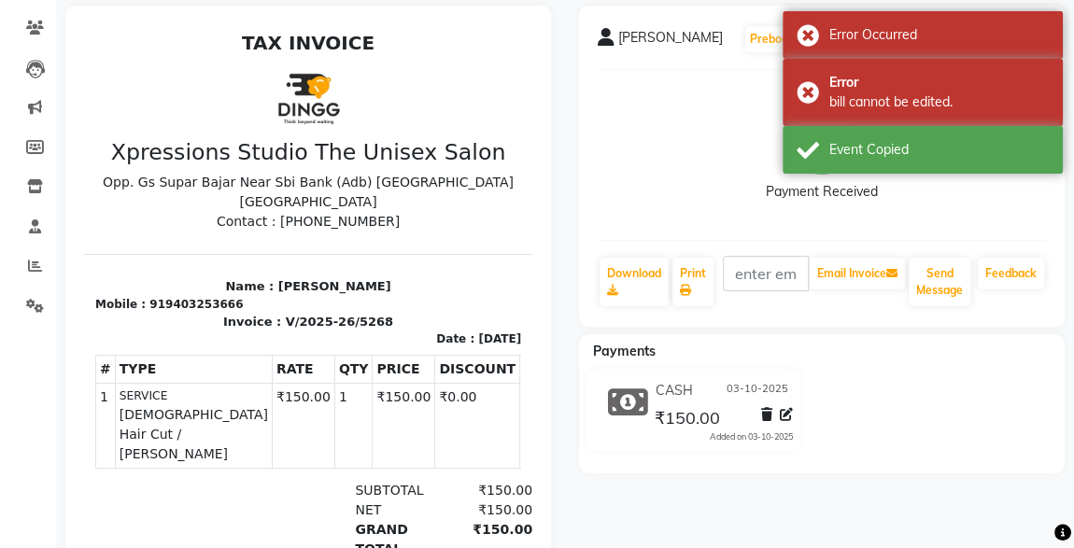
scroll to position [0, 0]
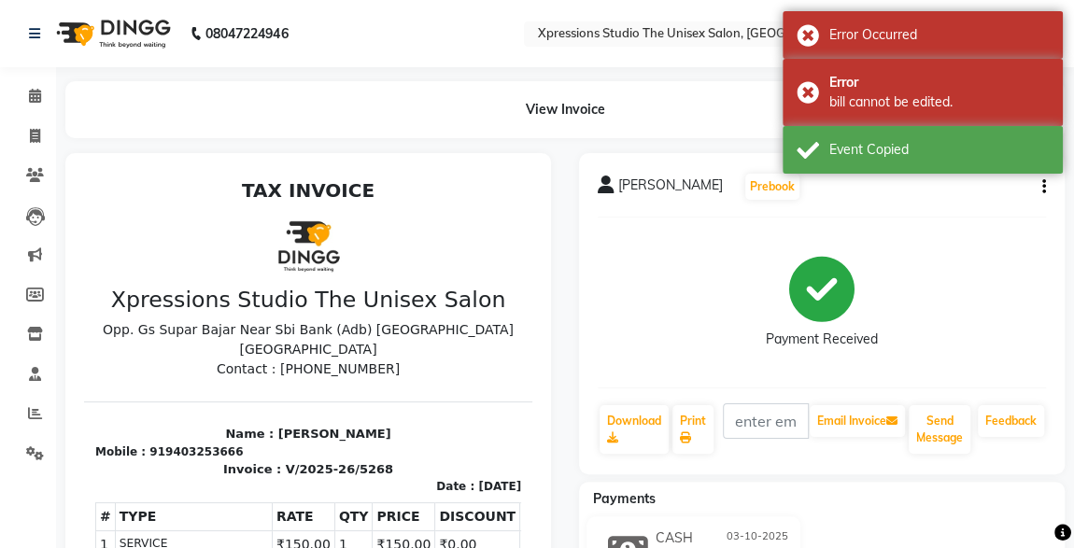
click at [1044, 187] on icon "button" at bounding box center [1045, 187] width 4 height 1
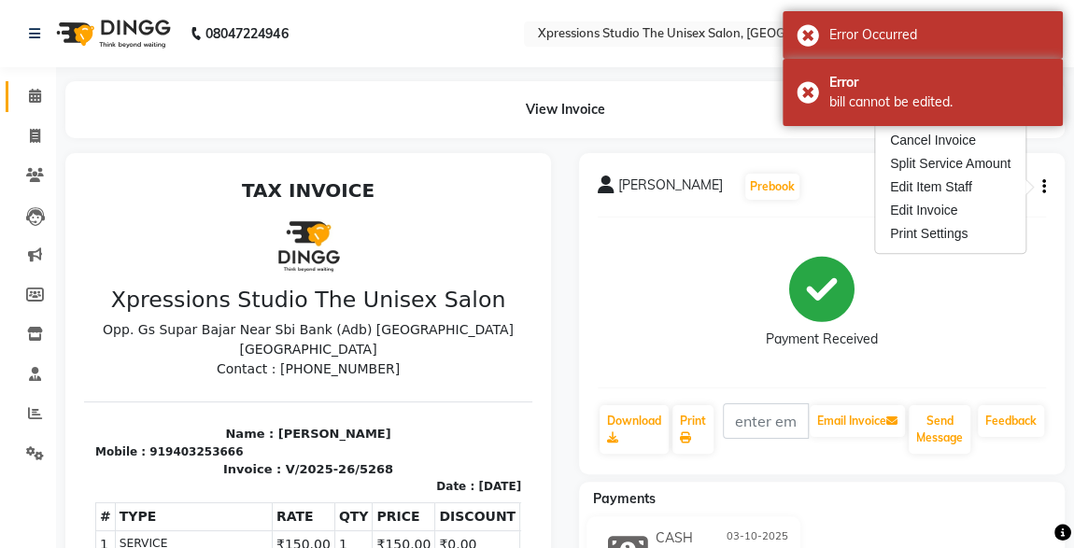
click at [30, 92] on icon at bounding box center [35, 96] width 12 height 14
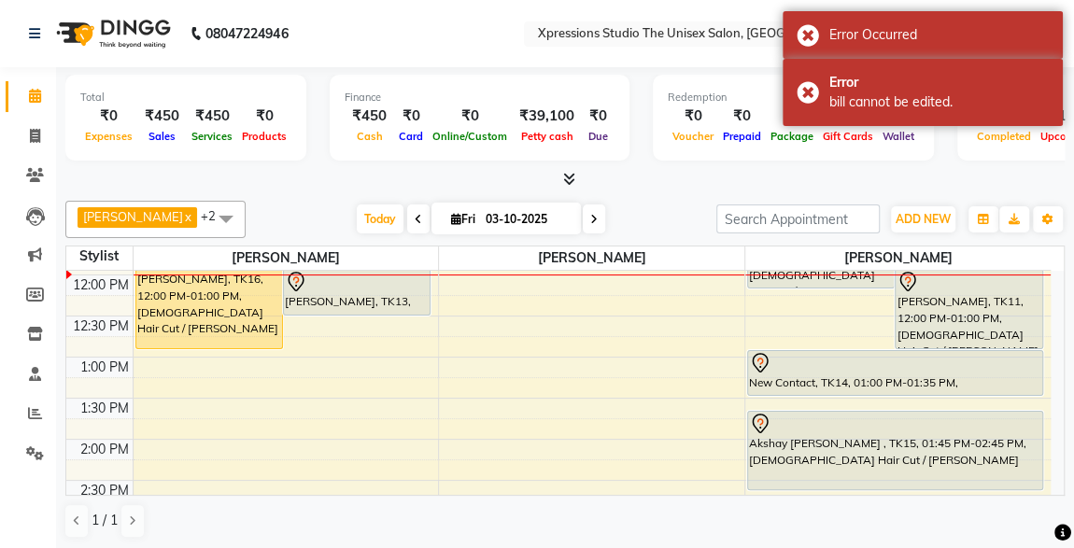
scroll to position [288, 0]
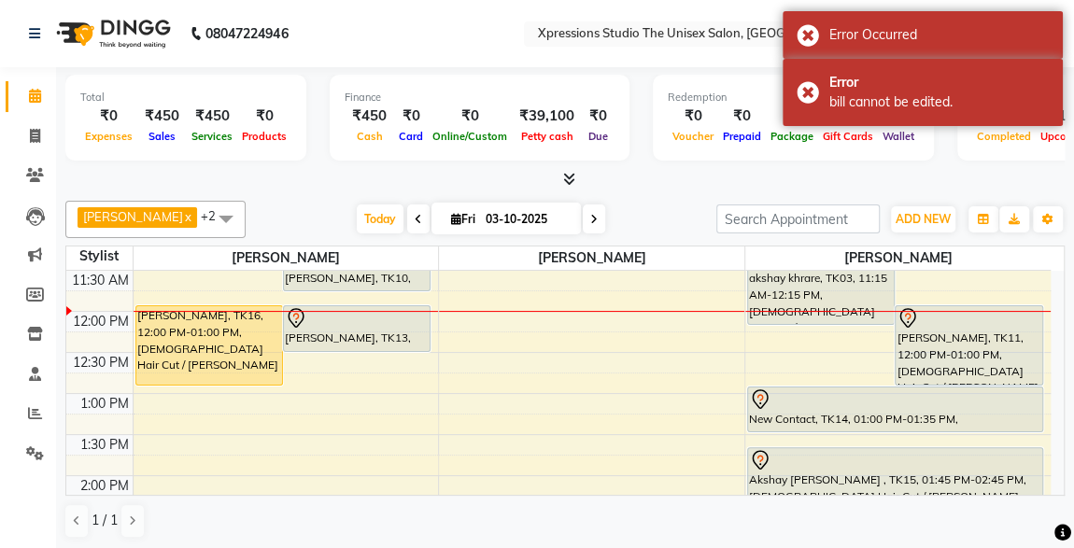
click at [859, 286] on div "akshay khrare, TK03, 11:15 AM-12:15 PM, [DEMOGRAPHIC_DATA] Hair Cut / [PERSON_N…" at bounding box center [821, 286] width 147 height 78
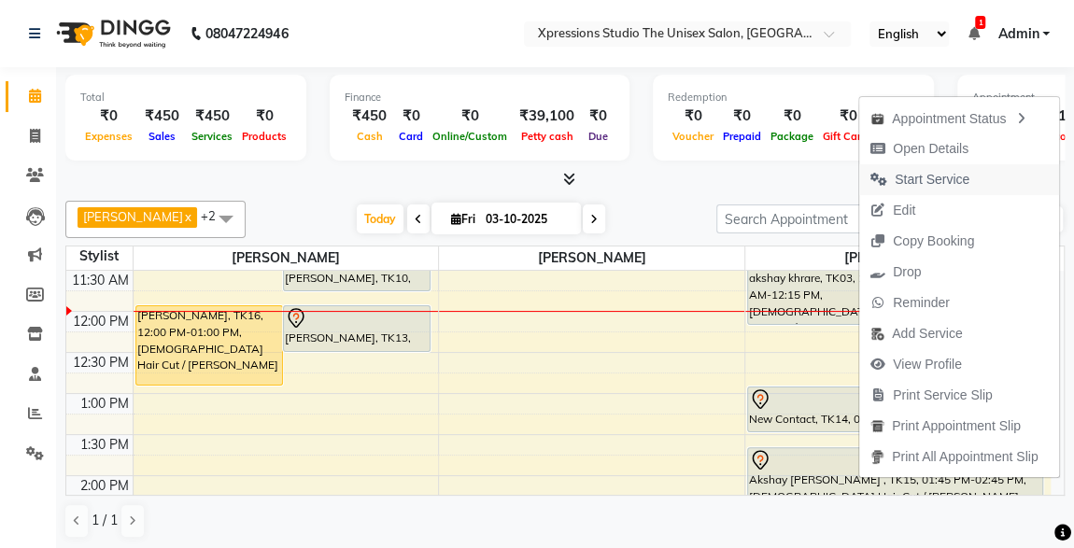
click at [906, 173] on span "Start Service" at bounding box center [932, 180] width 75 height 20
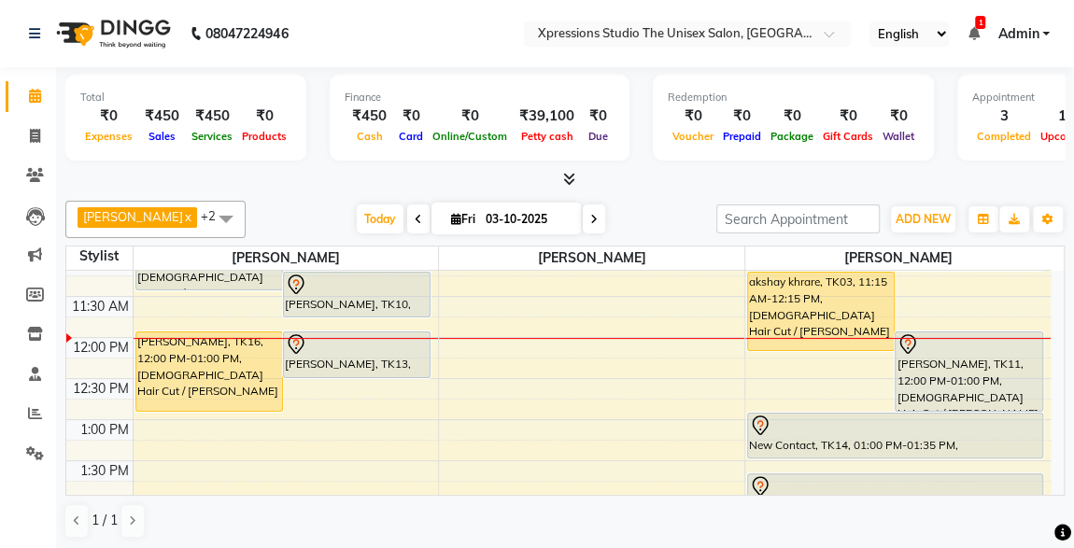
scroll to position [260, 0]
click at [355, 299] on div "[PERSON_NAME], TK10, 11:15 AM-11:50 AM, [DEMOGRAPHIC_DATA] Hair Cut" at bounding box center [357, 297] width 146 height 44
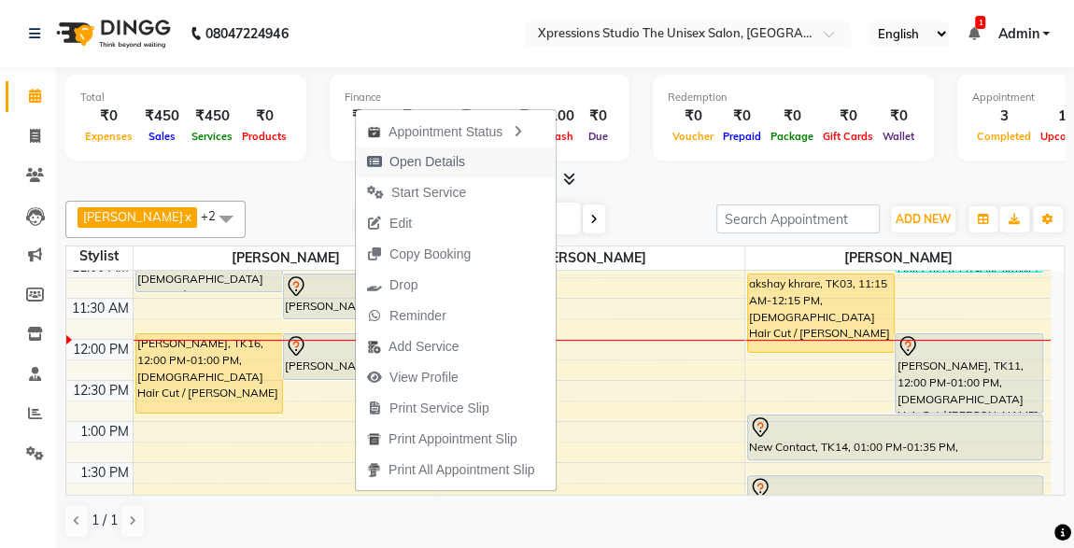
click at [404, 158] on span "Open Details" at bounding box center [428, 162] width 76 height 20
select select "7"
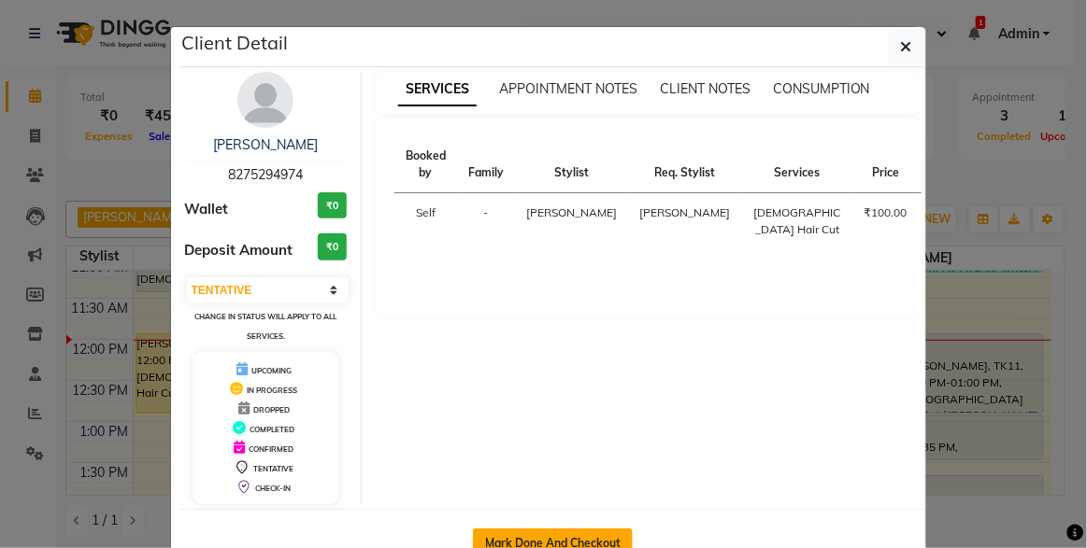
click at [540, 534] on button "Mark Done And Checkout" at bounding box center [553, 544] width 160 height 30
select select "7003"
select select "service"
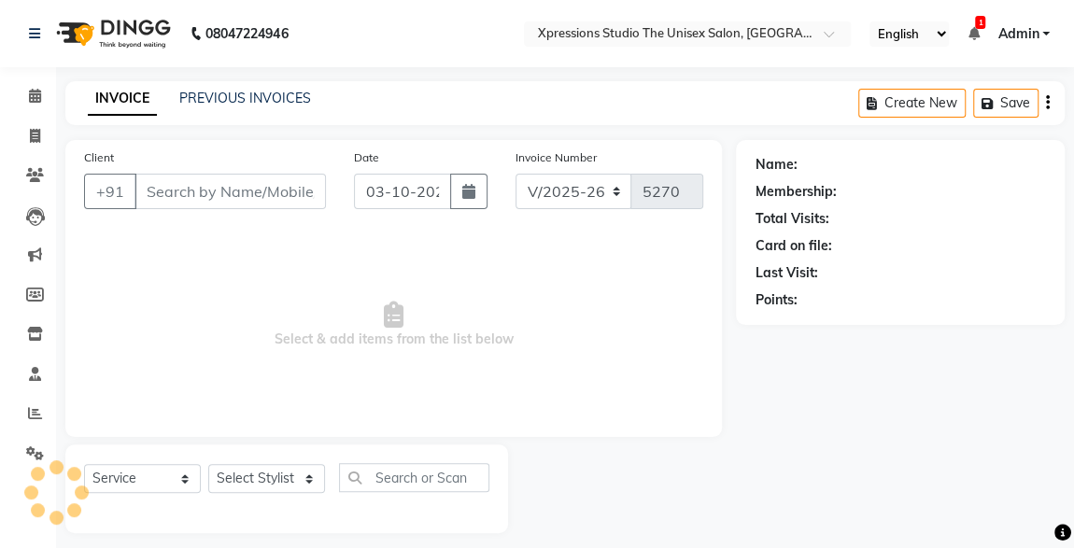
type input "8275294974"
select select "57587"
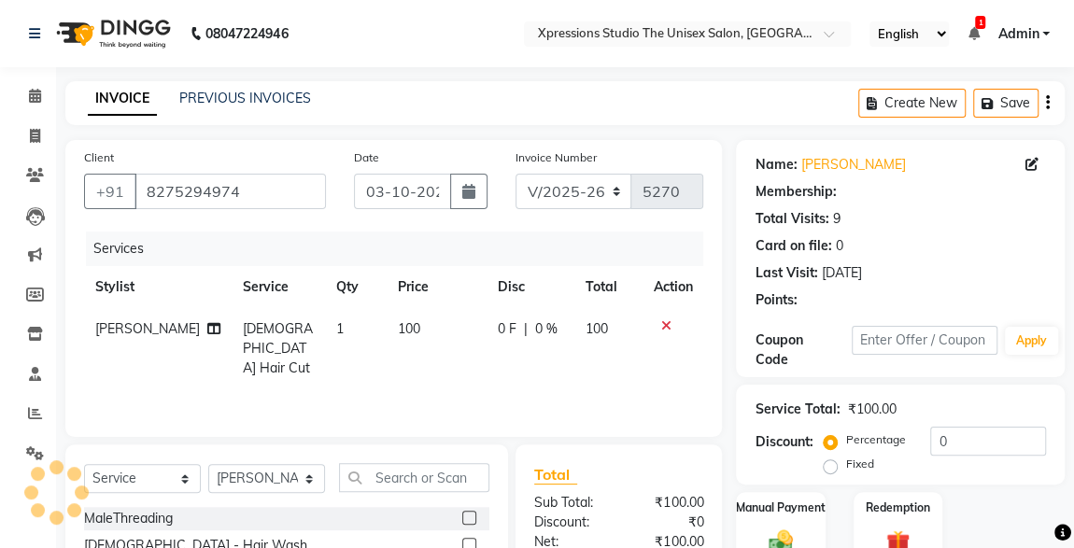
scroll to position [198, 0]
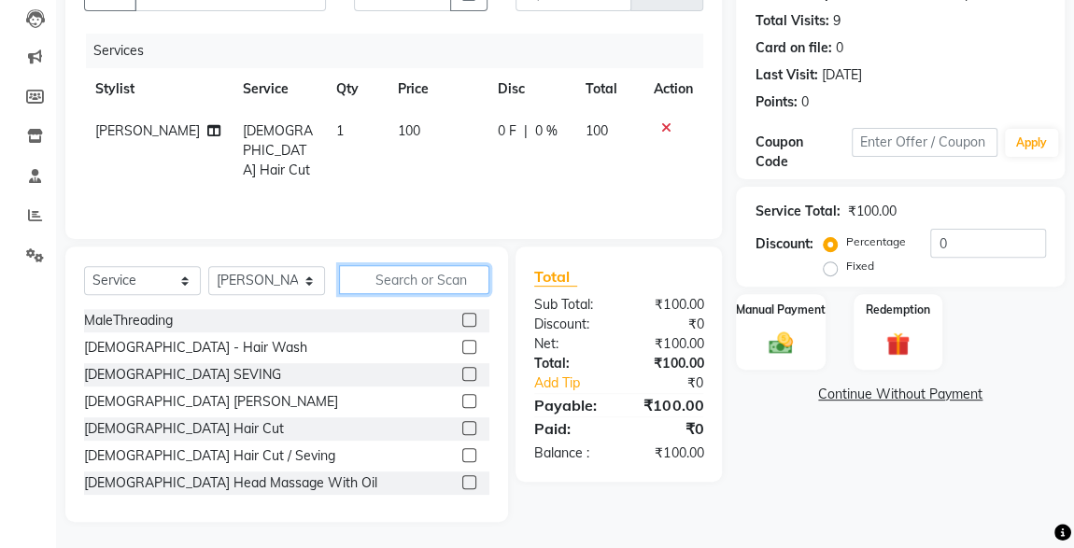
click at [417, 271] on input "text" at bounding box center [414, 279] width 150 height 29
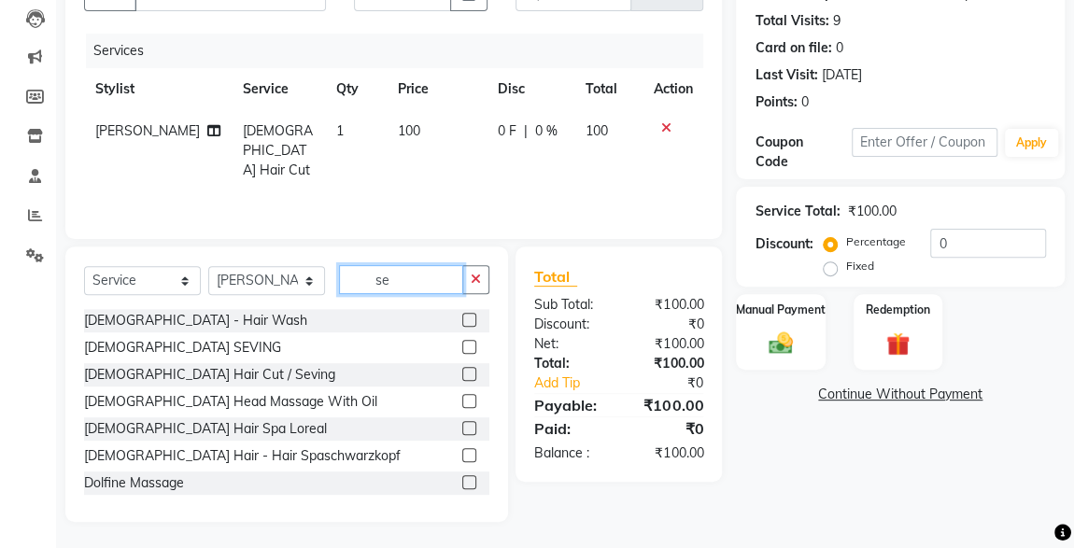
scroll to position [158, 0]
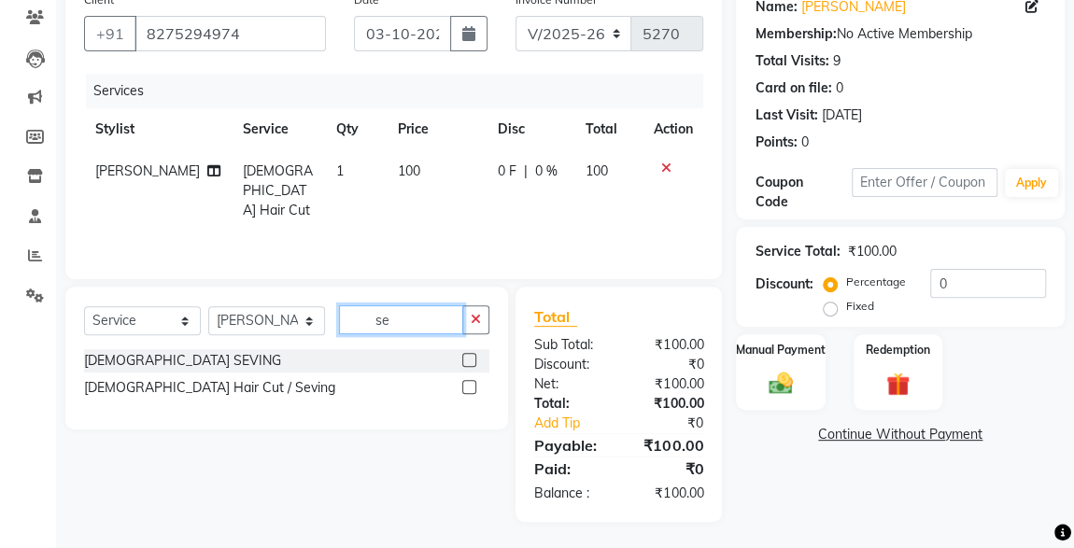
type input "se"
click at [466, 361] on label at bounding box center [469, 360] width 14 height 14
click at [466, 361] on input "checkbox" at bounding box center [468, 361] width 12 height 12
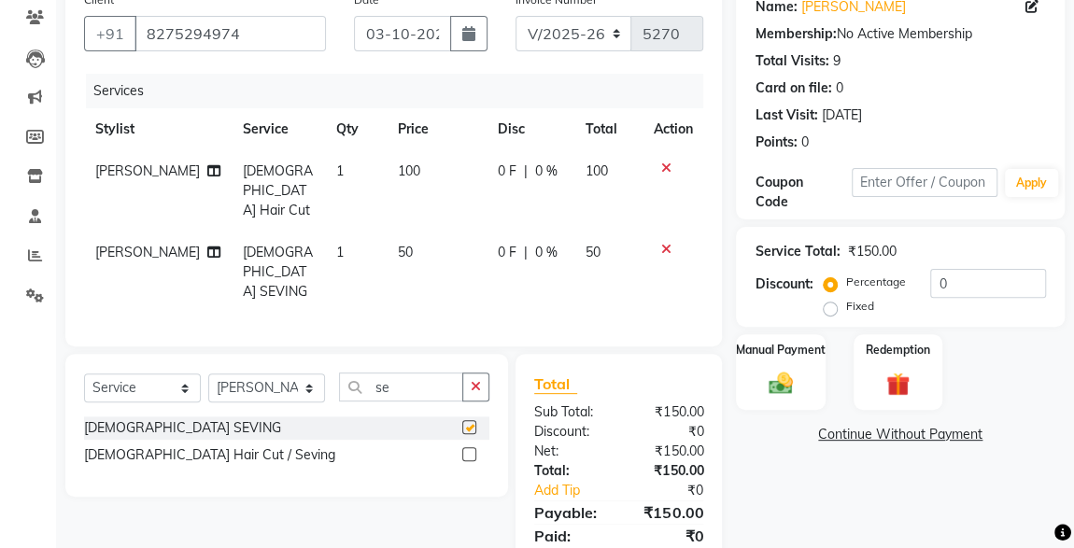
checkbox input "false"
click at [821, 355] on label "Manual Payment" at bounding box center [780, 349] width 93 height 18
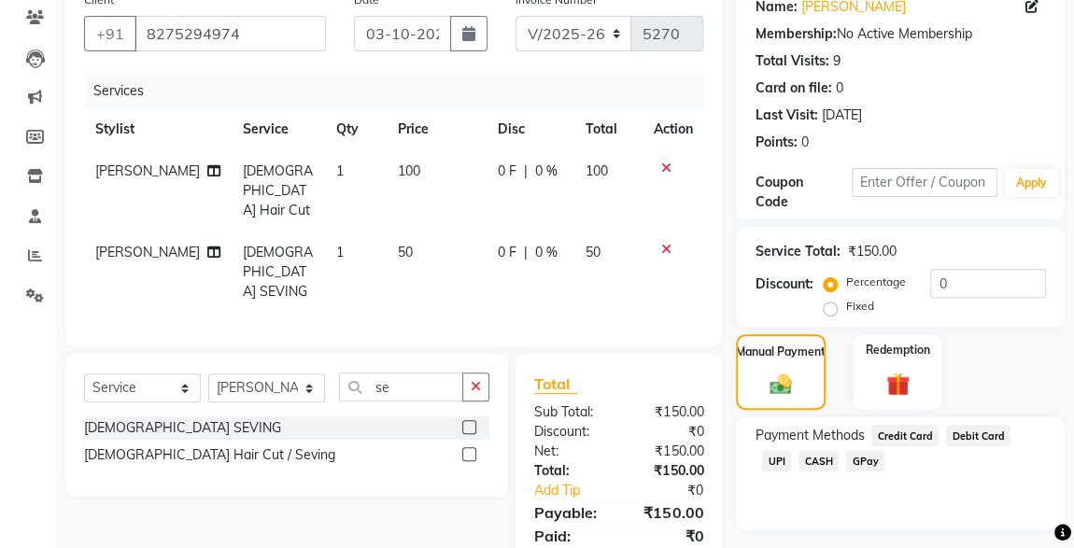
click at [791, 450] on span "UPI" at bounding box center [776, 460] width 29 height 21
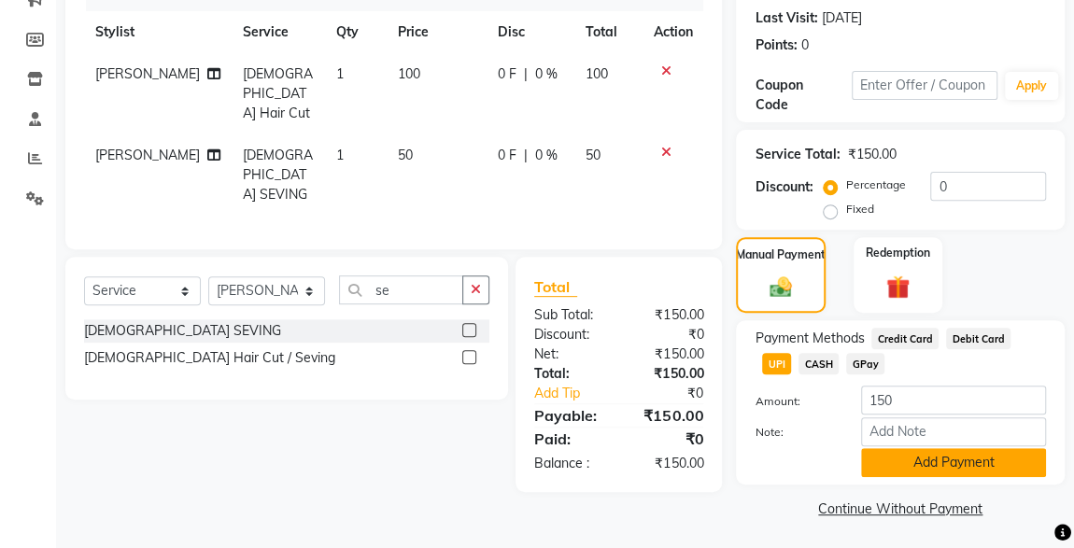
click at [952, 462] on button "Add Payment" at bounding box center [953, 462] width 185 height 29
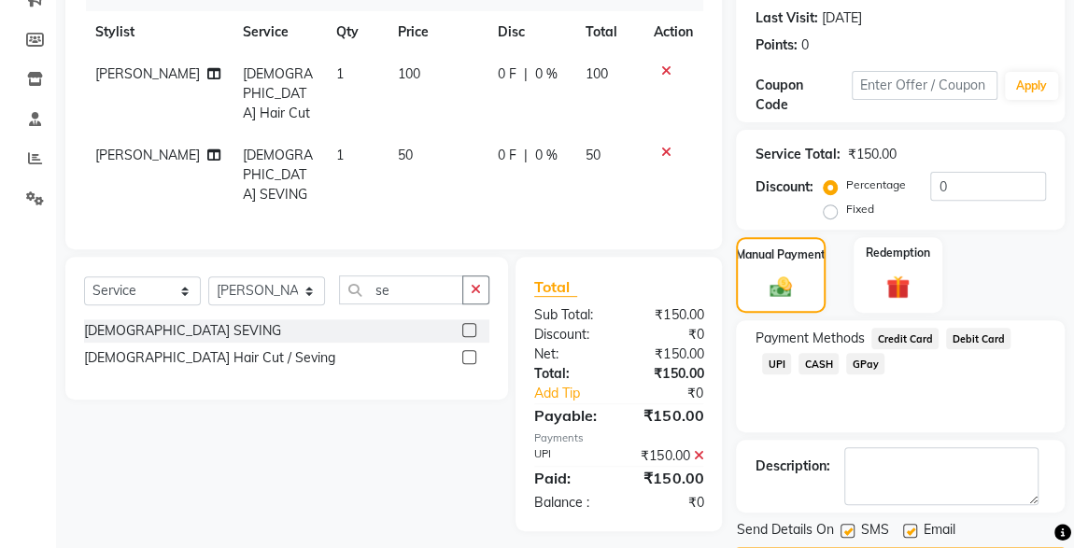
scroll to position [308, 0]
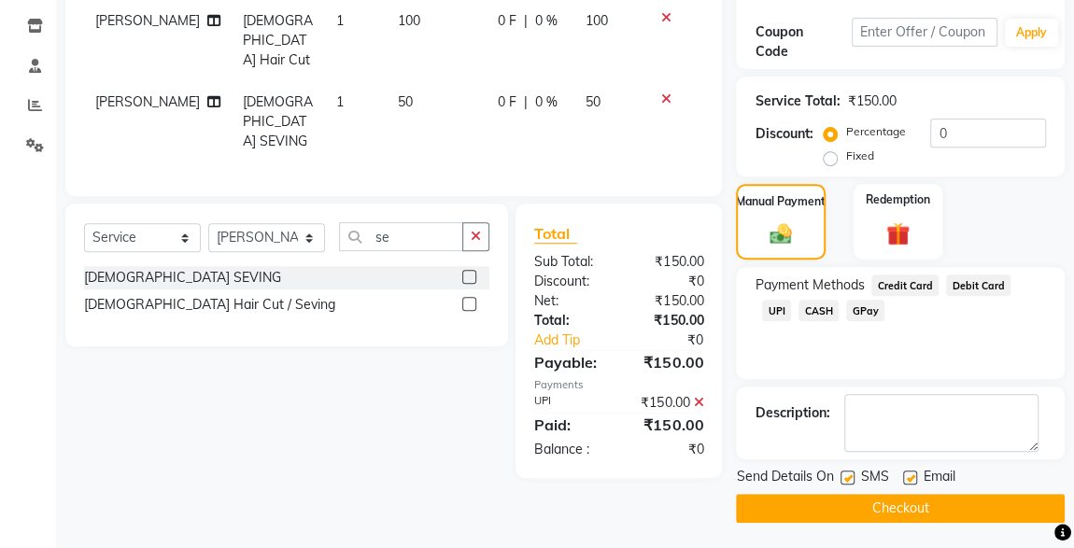
click at [847, 479] on label at bounding box center [848, 478] width 14 height 14
click at [847, 479] on input "checkbox" at bounding box center [847, 479] width 12 height 12
checkbox input "false"
click at [898, 515] on button "Checkout" at bounding box center [900, 508] width 329 height 29
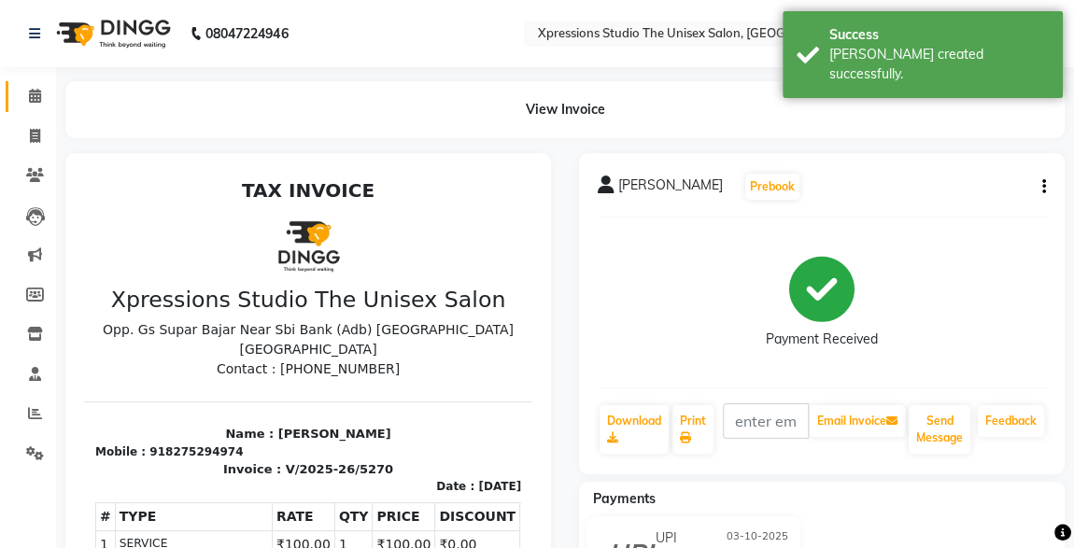
click at [36, 99] on icon at bounding box center [35, 96] width 12 height 14
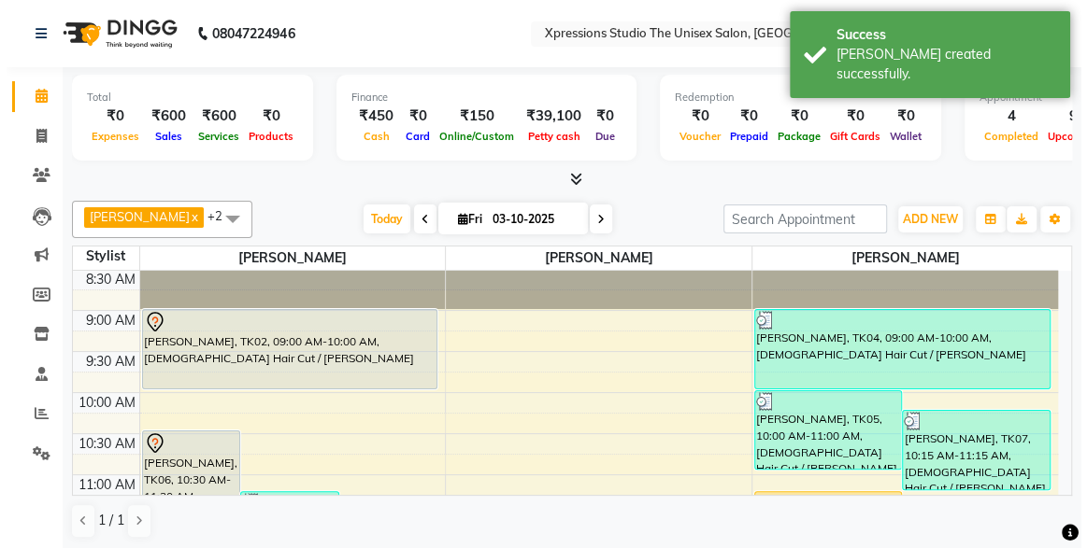
scroll to position [38, 0]
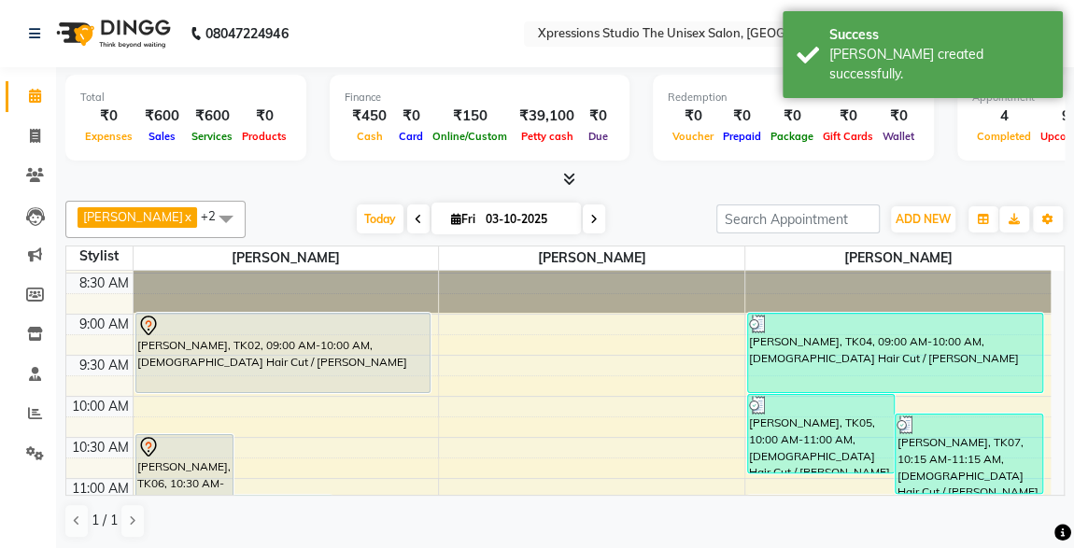
click at [332, 354] on div "[PERSON_NAME], TK02, 09:00 AM-10:00 AM, [DEMOGRAPHIC_DATA] Hair Cut / [PERSON_N…" at bounding box center [283, 353] width 294 height 78
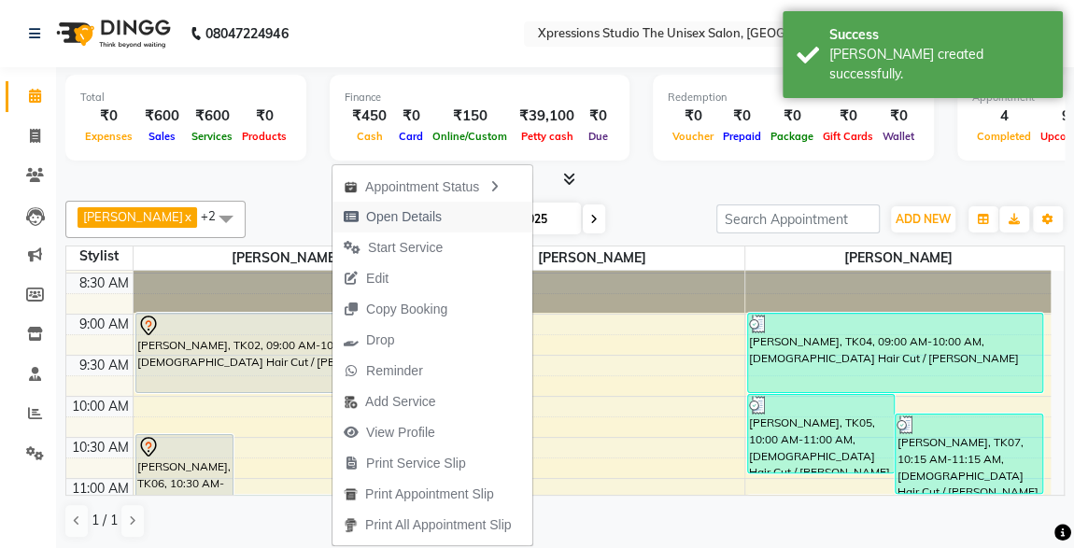
click at [377, 217] on span "Open Details" at bounding box center [404, 217] width 76 height 20
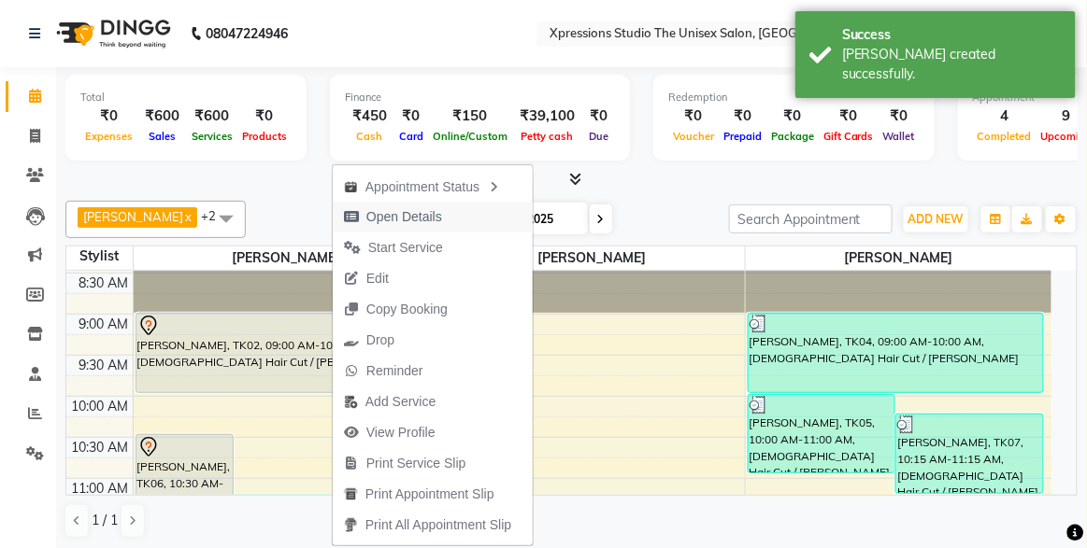
select select "7"
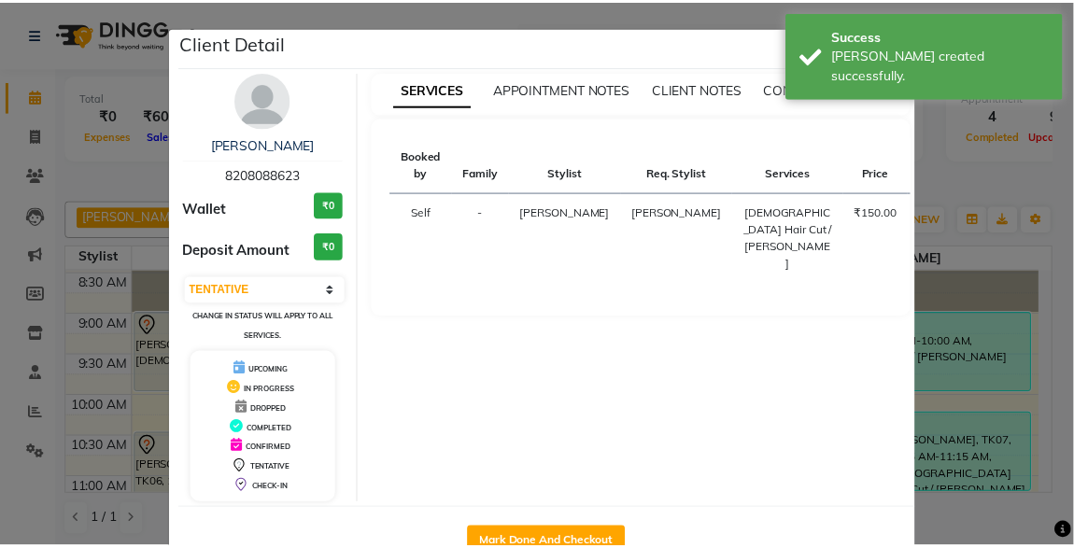
scroll to position [51, 0]
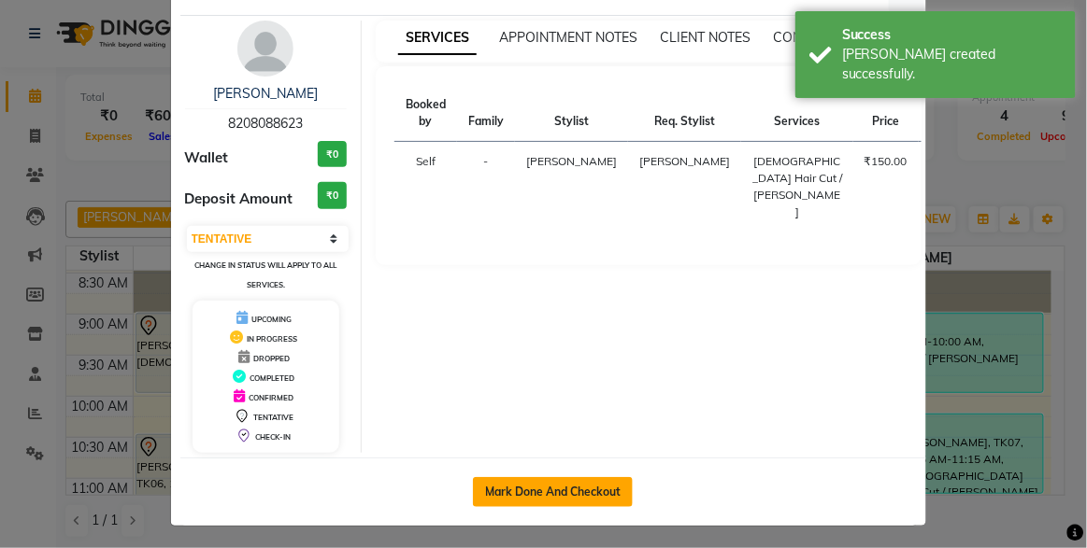
click at [593, 500] on button "Mark Done And Checkout" at bounding box center [553, 492] width 160 height 30
select select "service"
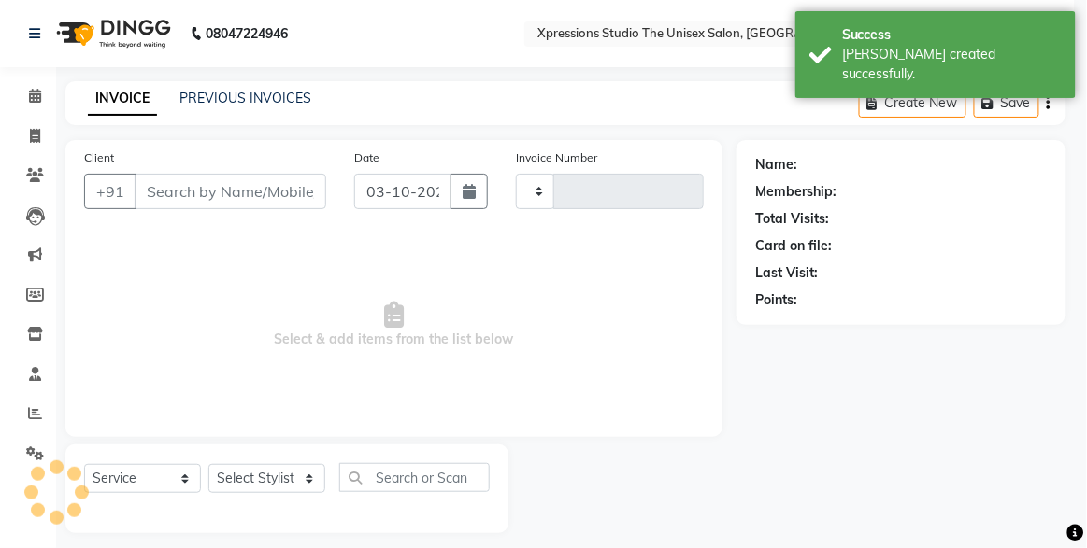
type input "5271"
select select "7003"
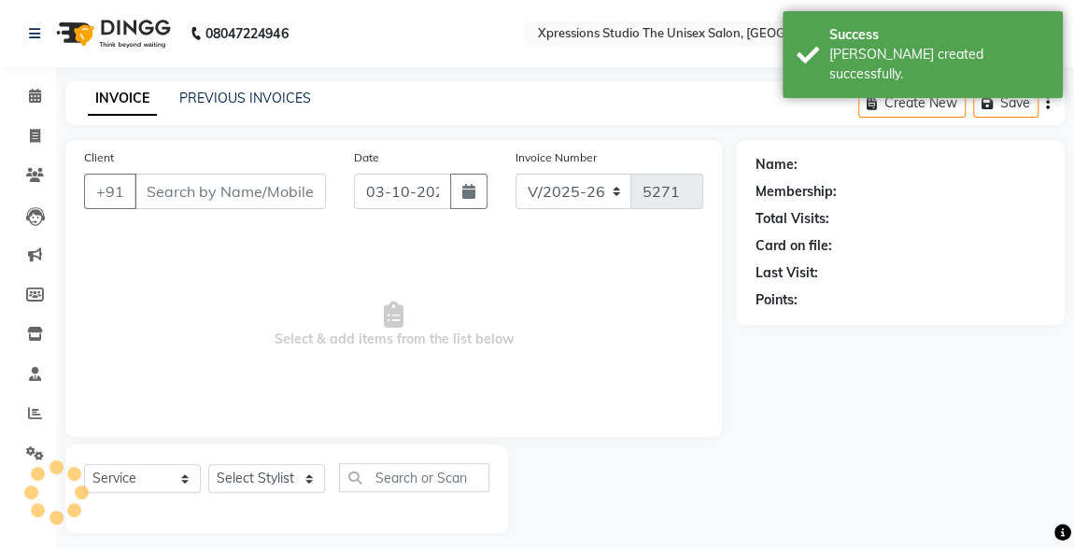
type input "8208088623"
select select "57587"
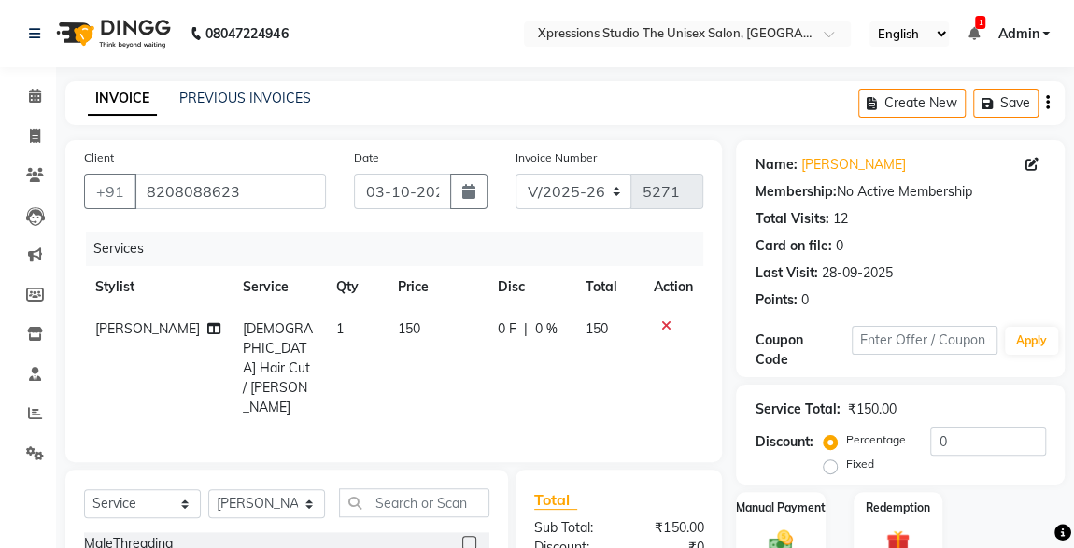
scroll to position [198, 0]
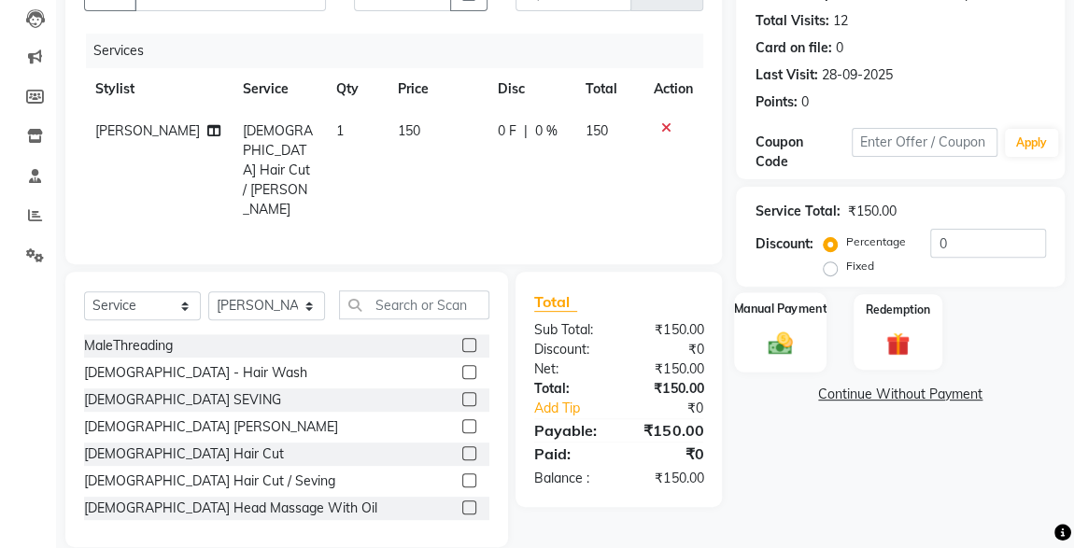
click at [791, 326] on div "Manual Payment" at bounding box center [780, 331] width 92 height 79
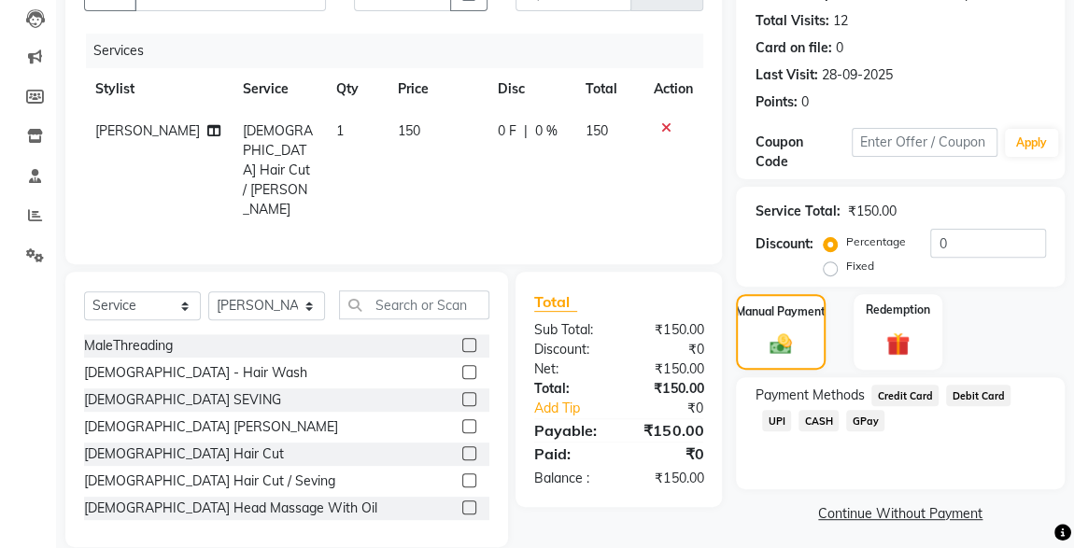
click at [791, 410] on span "UPI" at bounding box center [776, 420] width 29 height 21
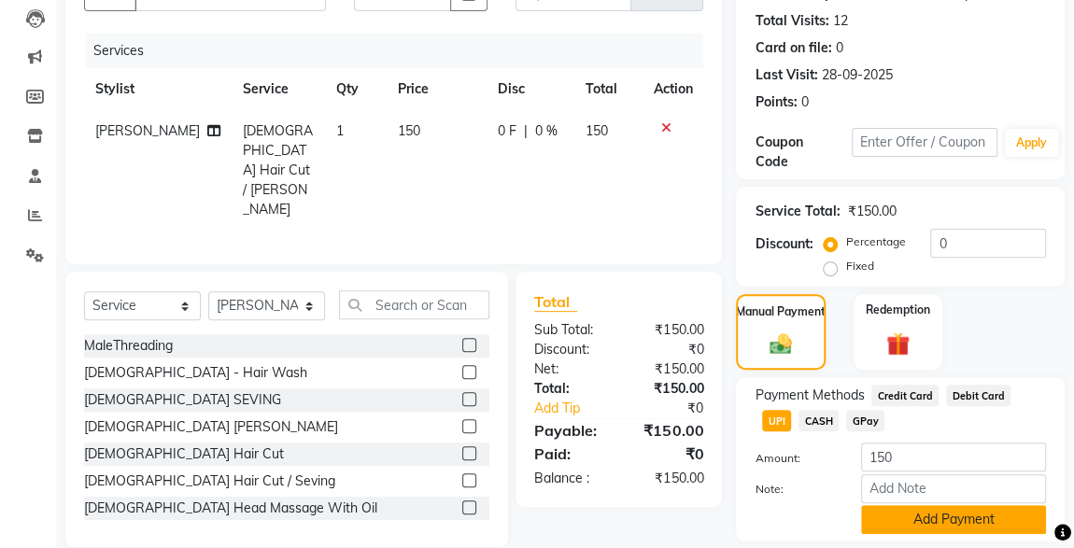
click at [959, 530] on button "Add Payment" at bounding box center [953, 519] width 185 height 29
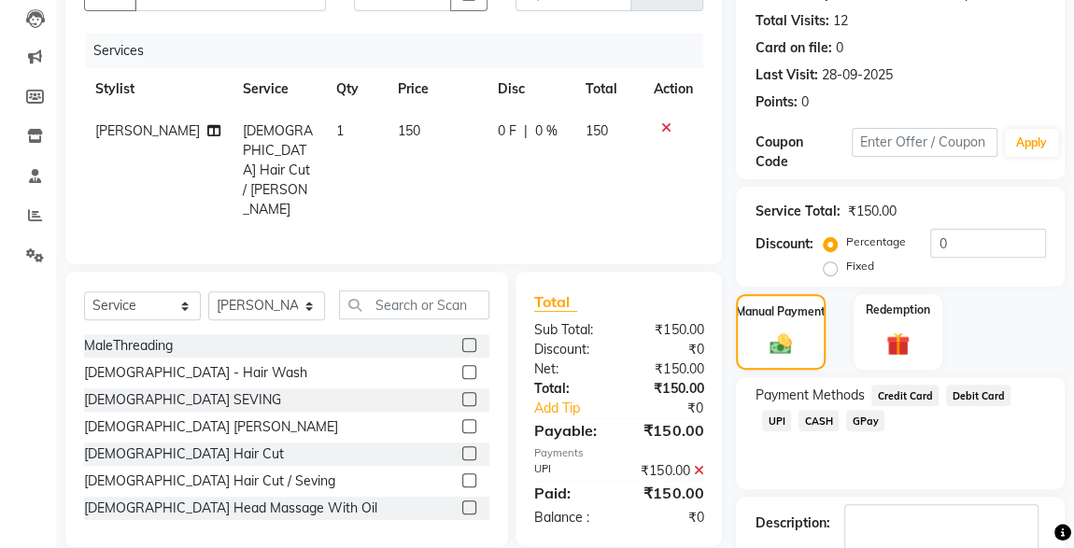
scroll to position [308, 0]
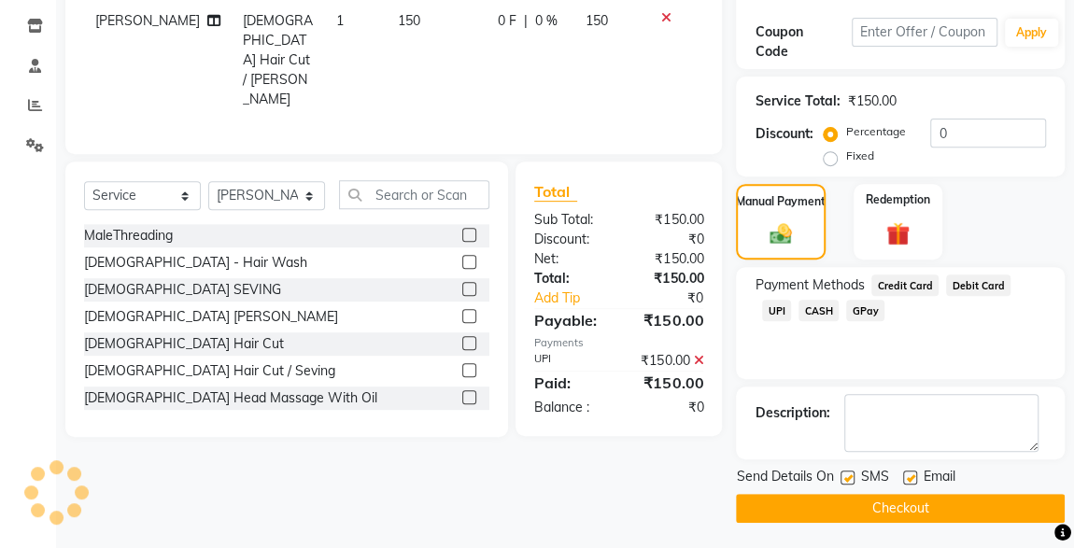
click at [851, 476] on label at bounding box center [848, 478] width 14 height 14
click at [851, 476] on input "checkbox" at bounding box center [847, 479] width 12 height 12
checkbox input "false"
click at [908, 516] on button "Checkout" at bounding box center [900, 508] width 329 height 29
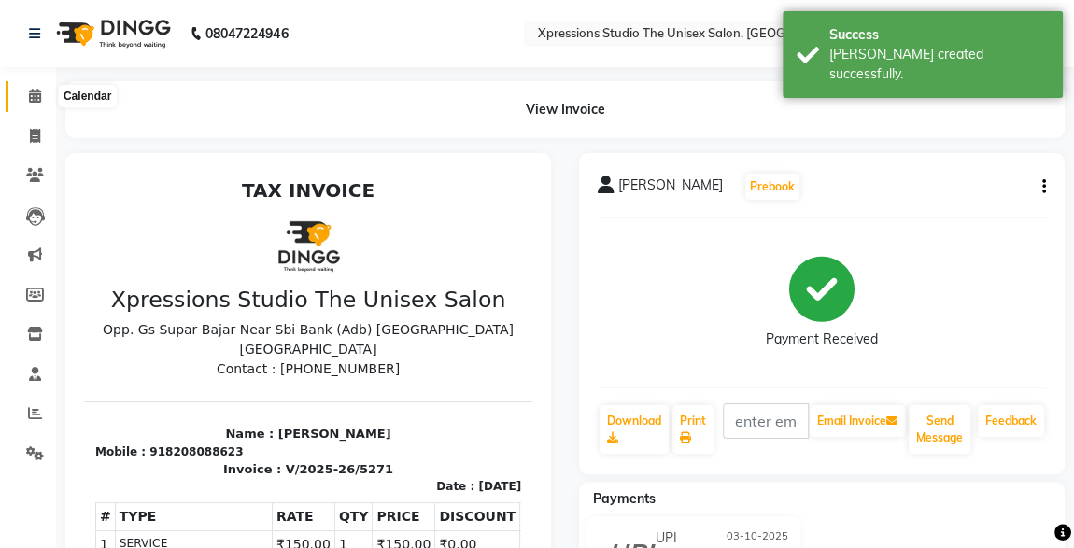
click at [33, 100] on icon at bounding box center [35, 96] width 12 height 14
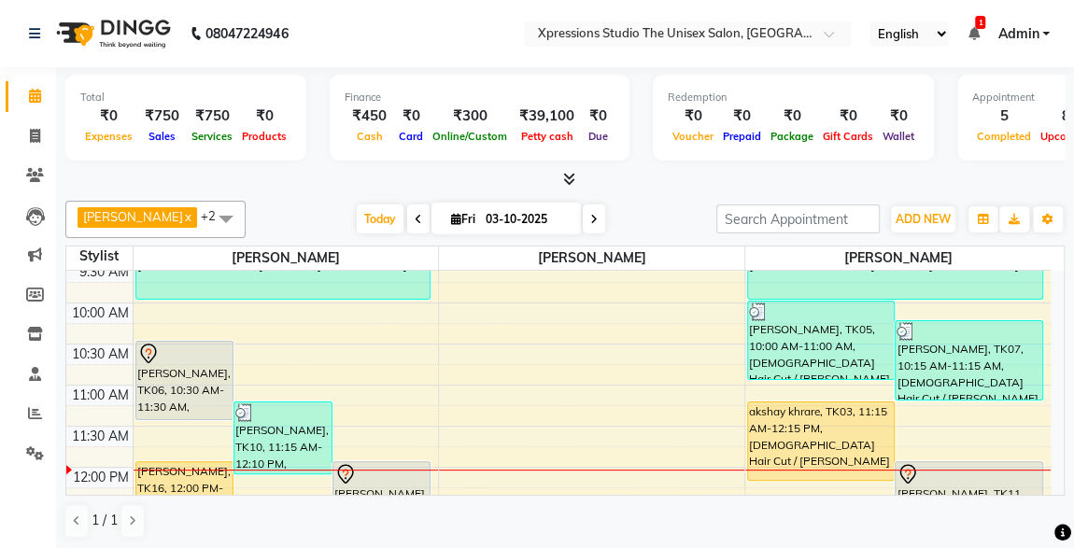
scroll to position [135, 0]
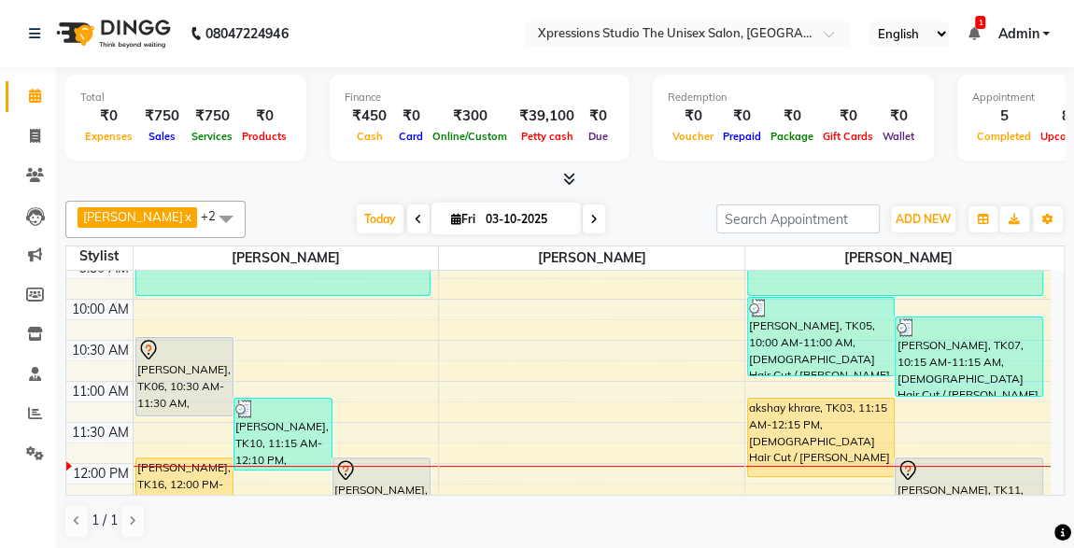
click at [179, 373] on div "[PERSON_NAME], TK06, 10:30 AM-11:30 AM, [DEMOGRAPHIC_DATA] Hair Cut / [PERSON_N…" at bounding box center [184, 377] width 97 height 78
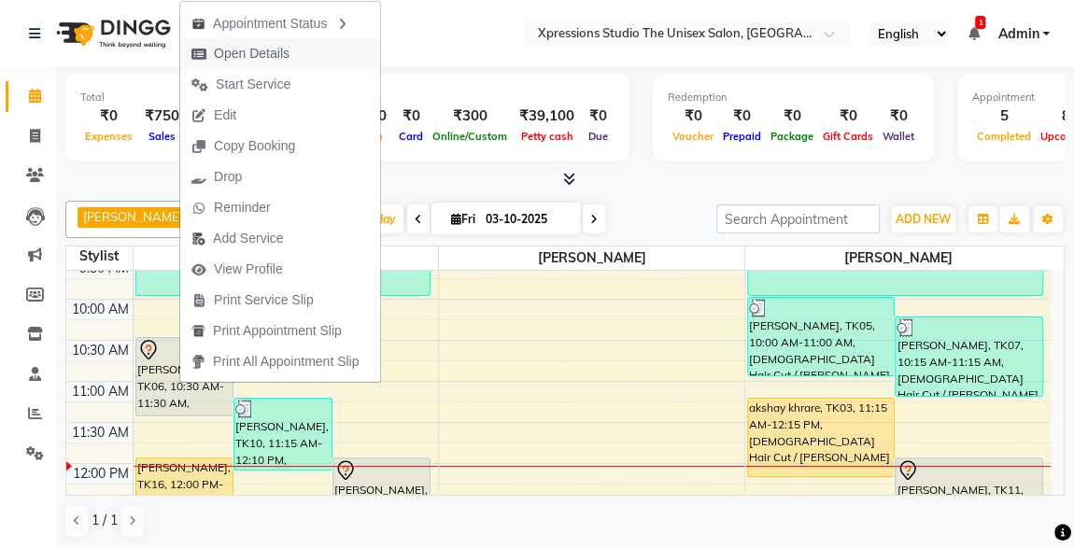
click at [257, 53] on span "Open Details" at bounding box center [252, 54] width 76 height 20
select select "7"
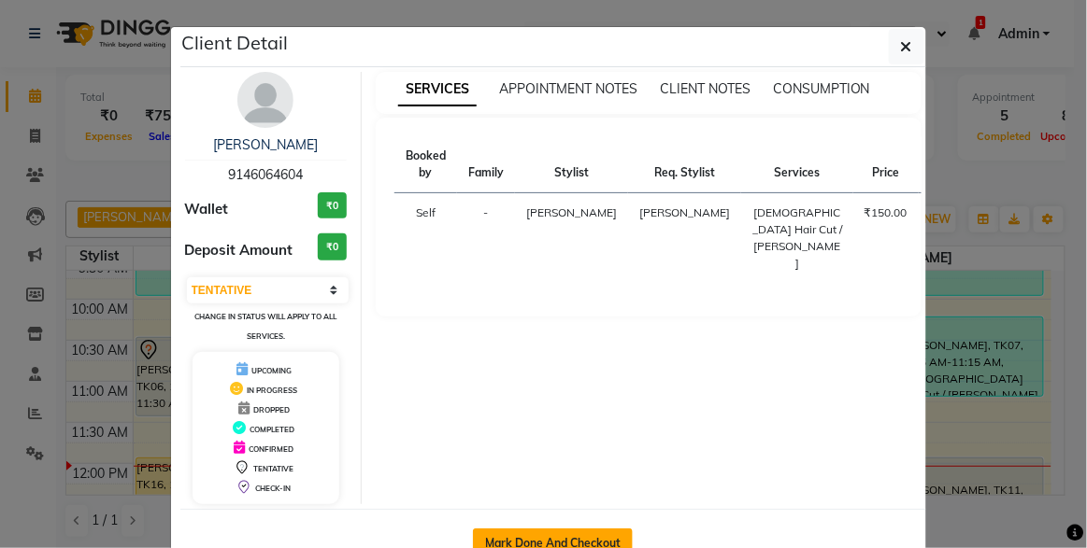
click at [538, 534] on button "Mark Done And Checkout" at bounding box center [553, 544] width 160 height 30
select select "service"
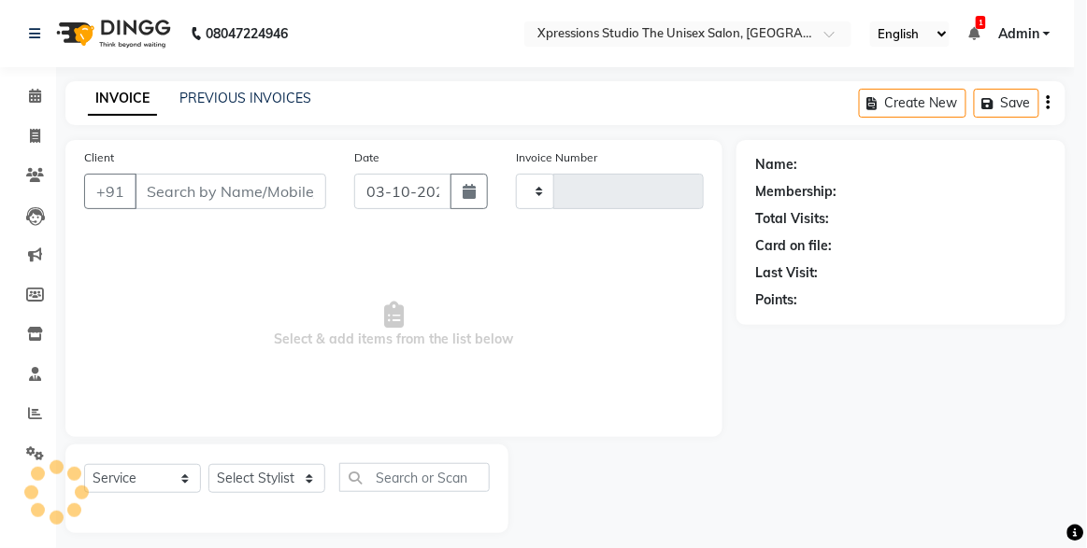
type input "5272"
select select "7003"
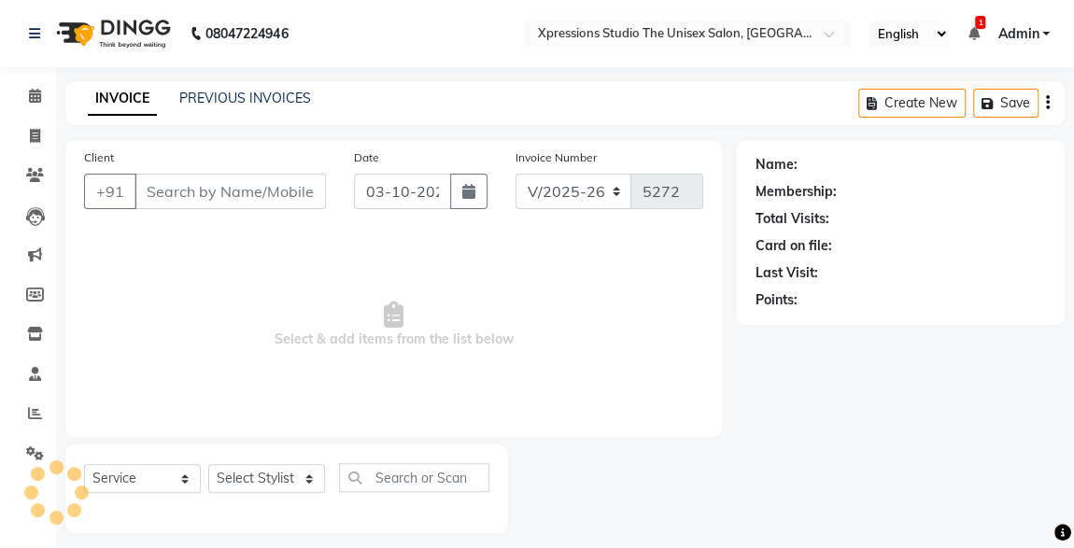
type input "9146064604"
select select "57587"
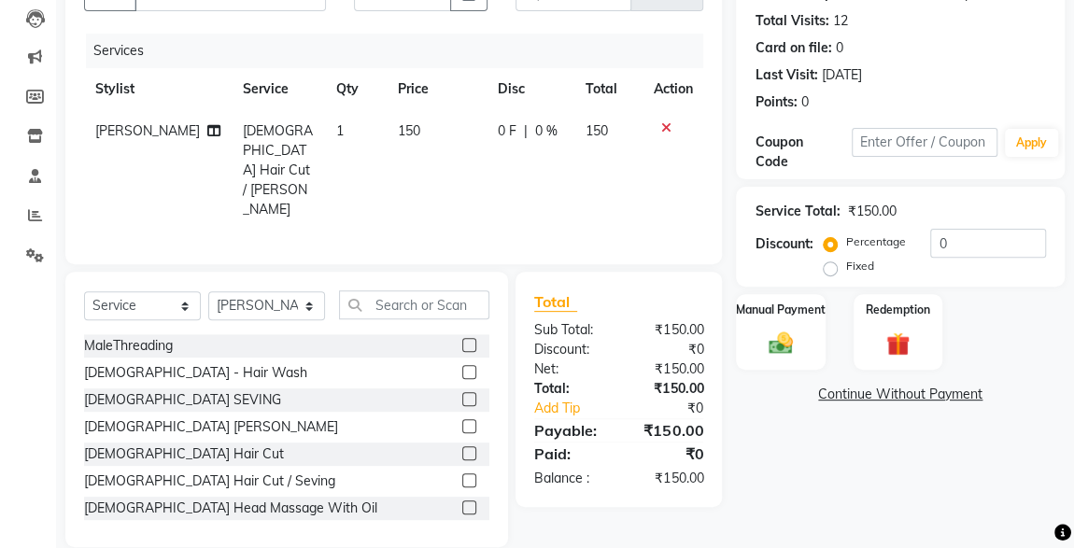
click at [789, 337] on img at bounding box center [780, 343] width 39 height 27
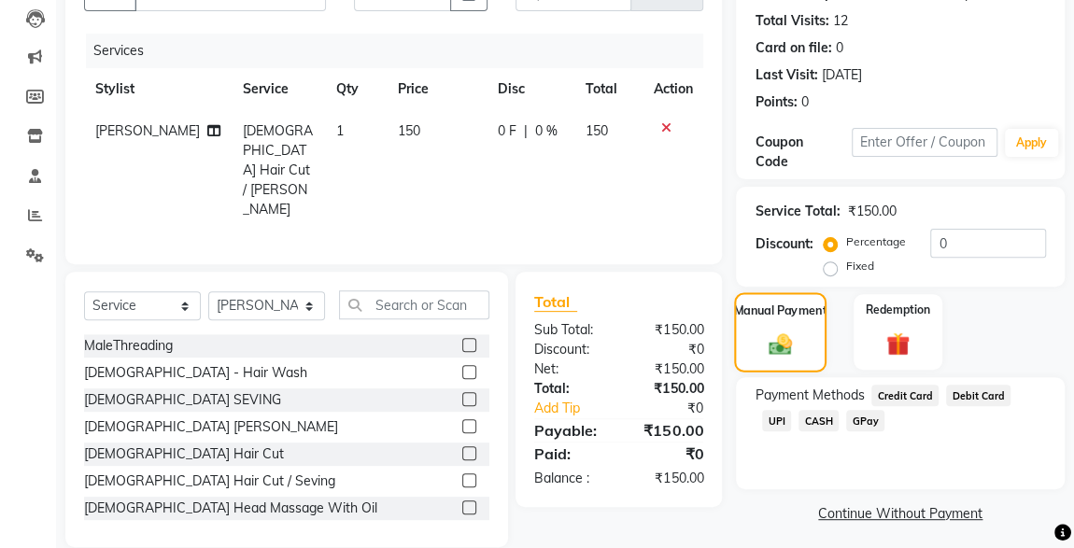
scroll to position [205, 0]
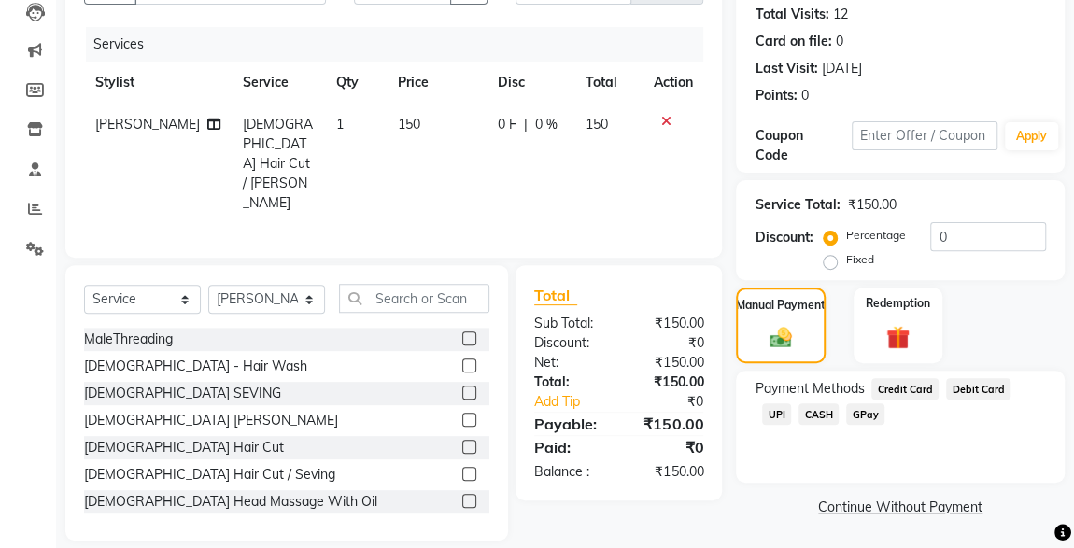
click at [791, 404] on span "UPI" at bounding box center [776, 414] width 29 height 21
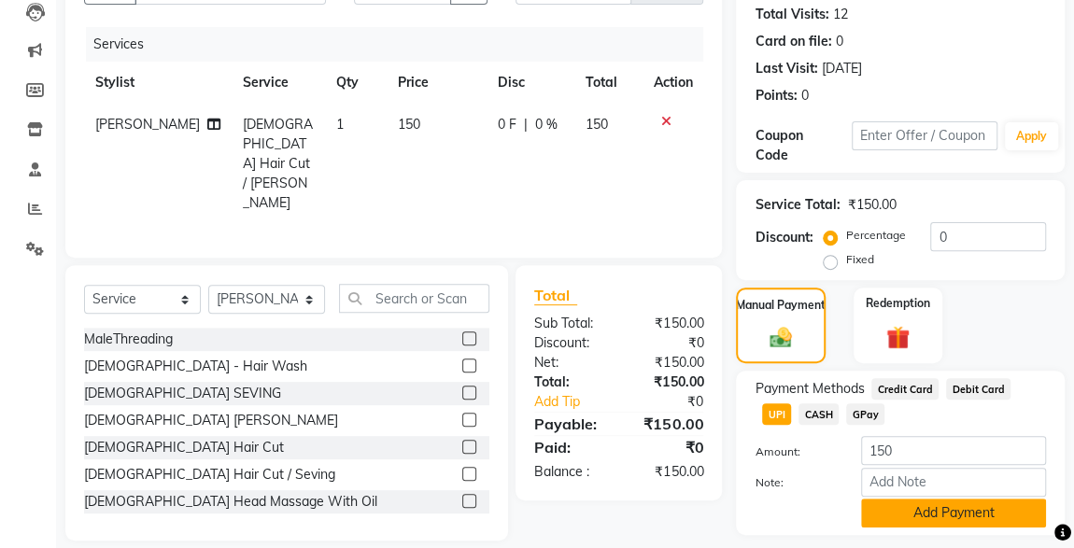
click at [974, 521] on button "Add Payment" at bounding box center [953, 513] width 185 height 29
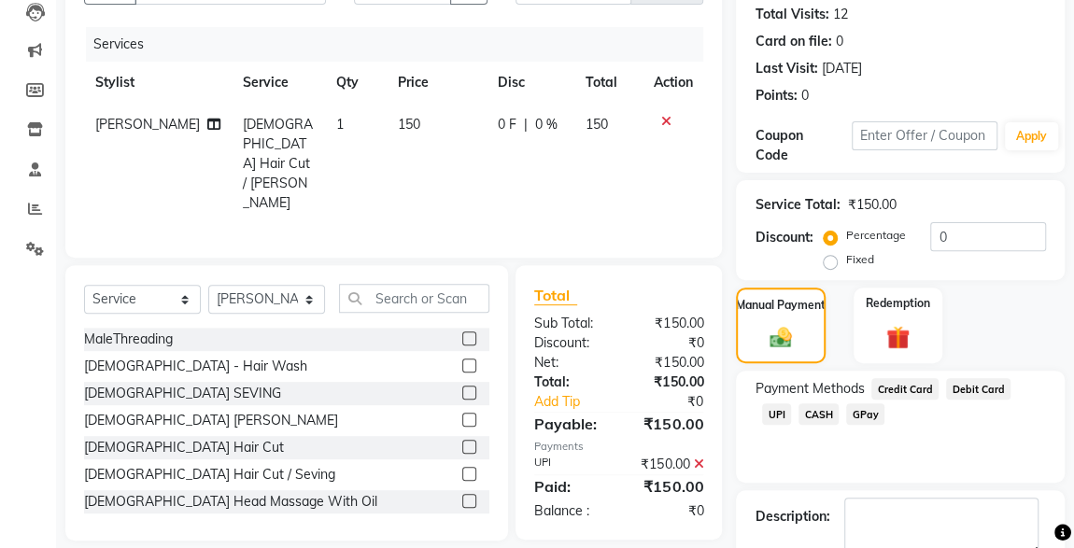
scroll to position [308, 0]
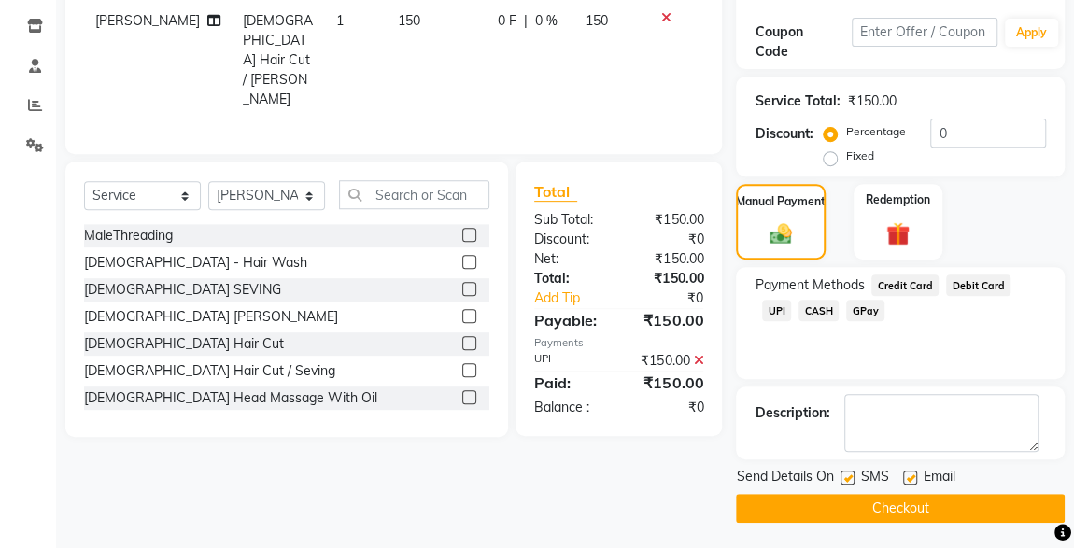
click at [848, 479] on label at bounding box center [848, 478] width 14 height 14
click at [848, 479] on input "checkbox" at bounding box center [847, 479] width 12 height 12
checkbox input "false"
click at [905, 516] on button "Checkout" at bounding box center [900, 508] width 329 height 29
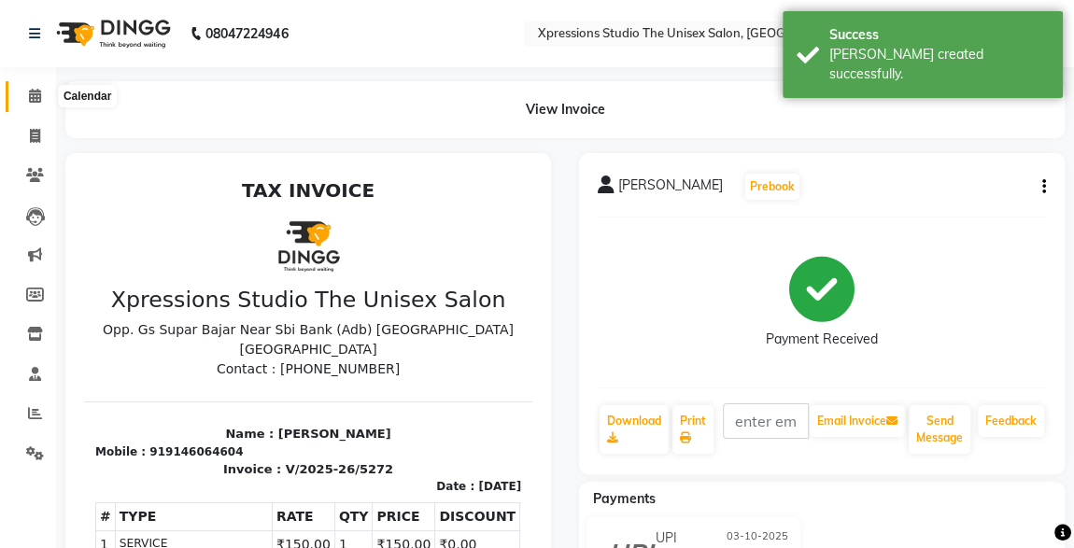
click at [30, 103] on icon at bounding box center [35, 96] width 12 height 14
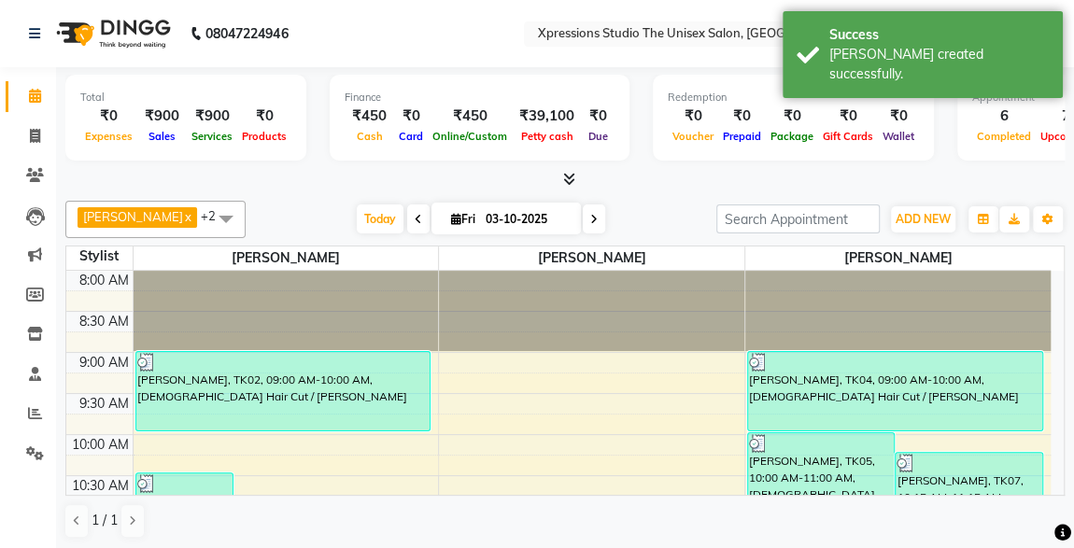
click at [1064, 485] on td "8:00 AM 8:30 AM 9:00 AM 9:30 AM 10:00 AM 10:30 AM 11:00 AM 11:30 AM 12:00 PM 12…" at bounding box center [565, 383] width 999 height 225
click at [1056, 487] on td "8:00 AM 8:30 AM 9:00 AM 9:30 AM 10:00 AM 10:30 AM 11:00 AM 11:30 AM 12:00 PM 12…" at bounding box center [565, 383] width 999 height 225
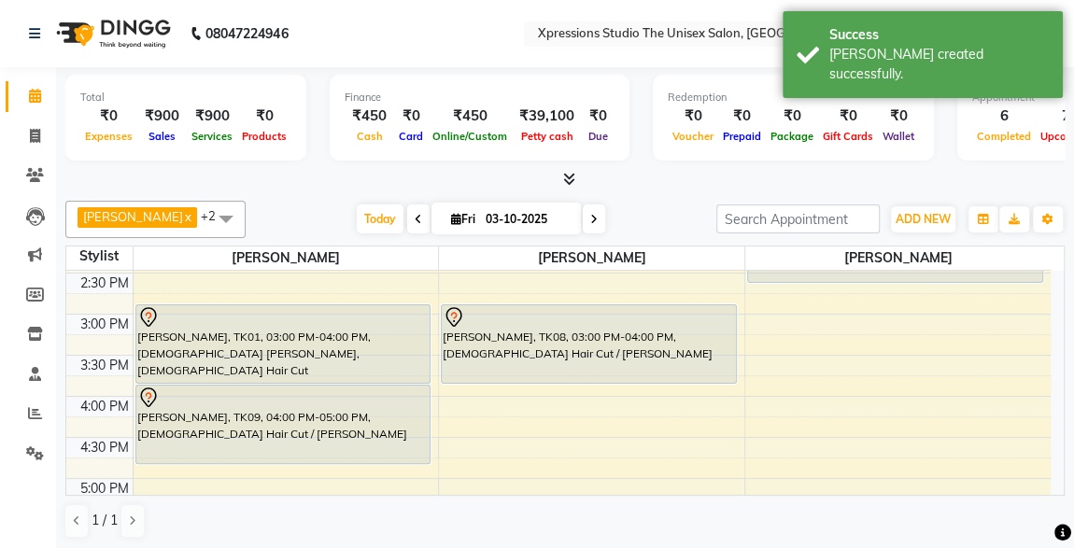
scroll to position [566, 0]
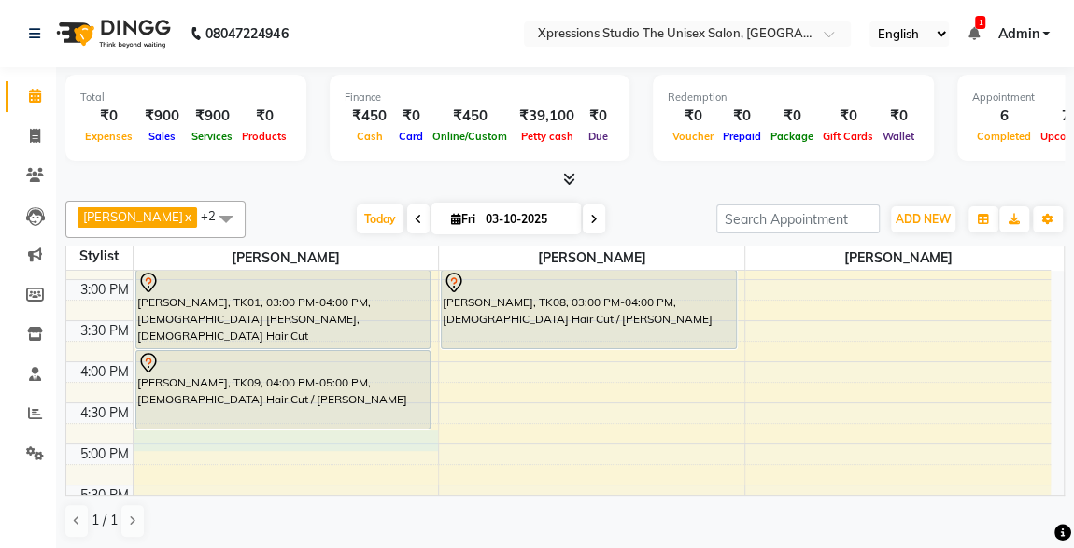
click at [149, 433] on div "8:00 AM 8:30 AM 9:00 AM 9:30 AM 10:00 AM 10:30 AM 11:00 AM 11:30 AM 12:00 PM 12…" at bounding box center [558, 321] width 985 height 1232
select select "57587"
select select "tentative"
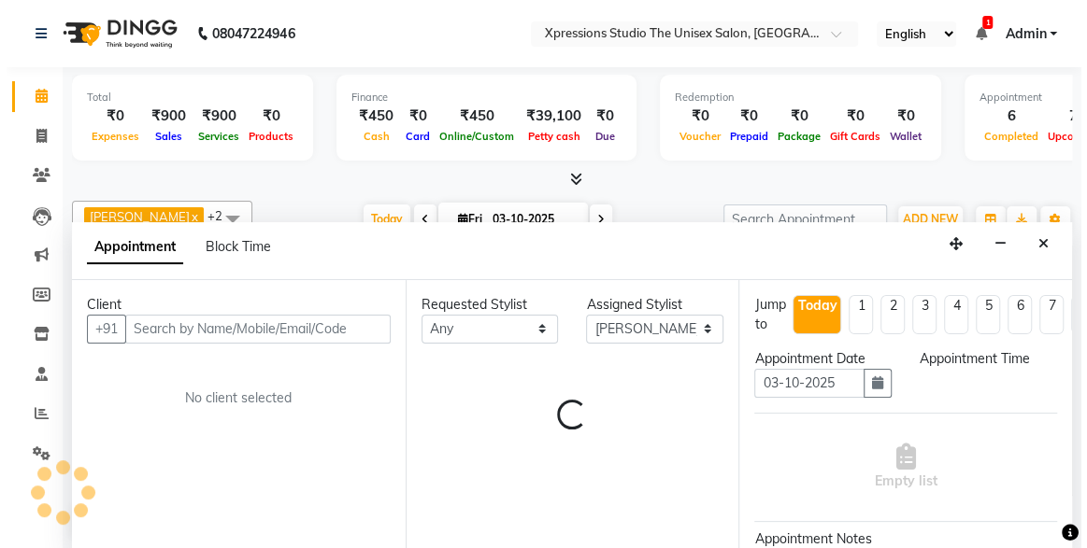
scroll to position [0, 0]
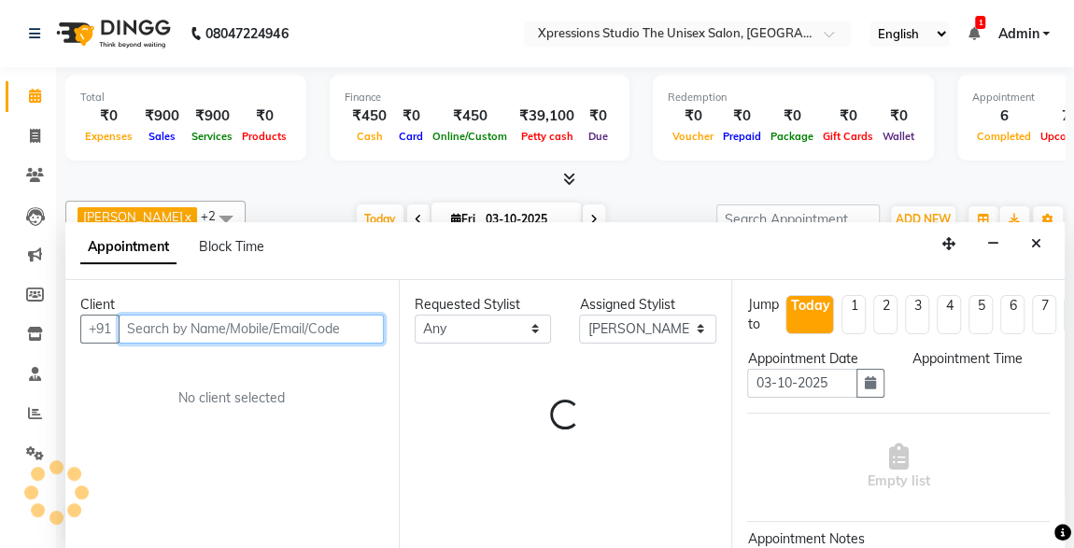
select select "1020"
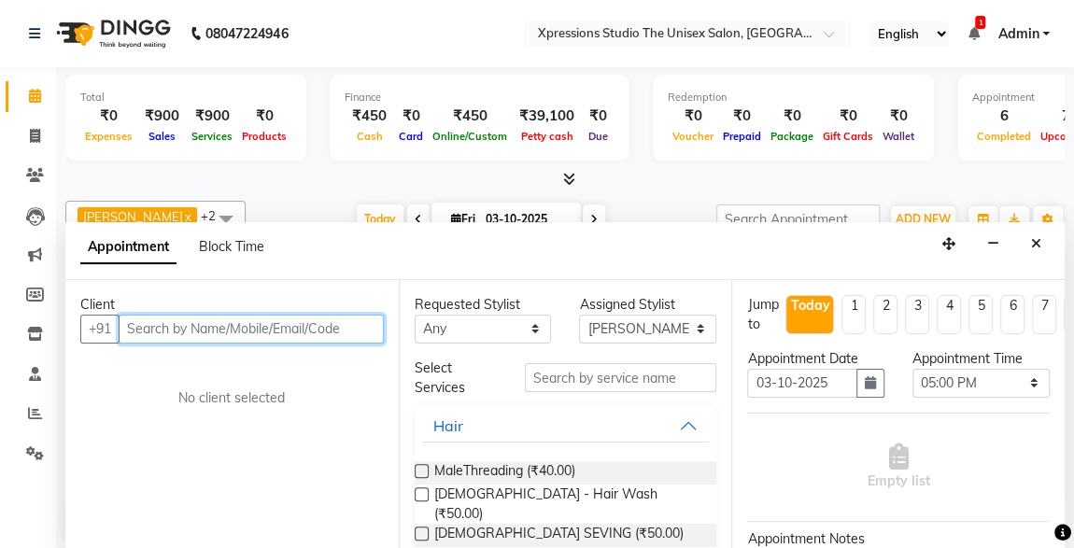
click at [202, 329] on input "text" at bounding box center [251, 329] width 265 height 29
type input "7498808136"
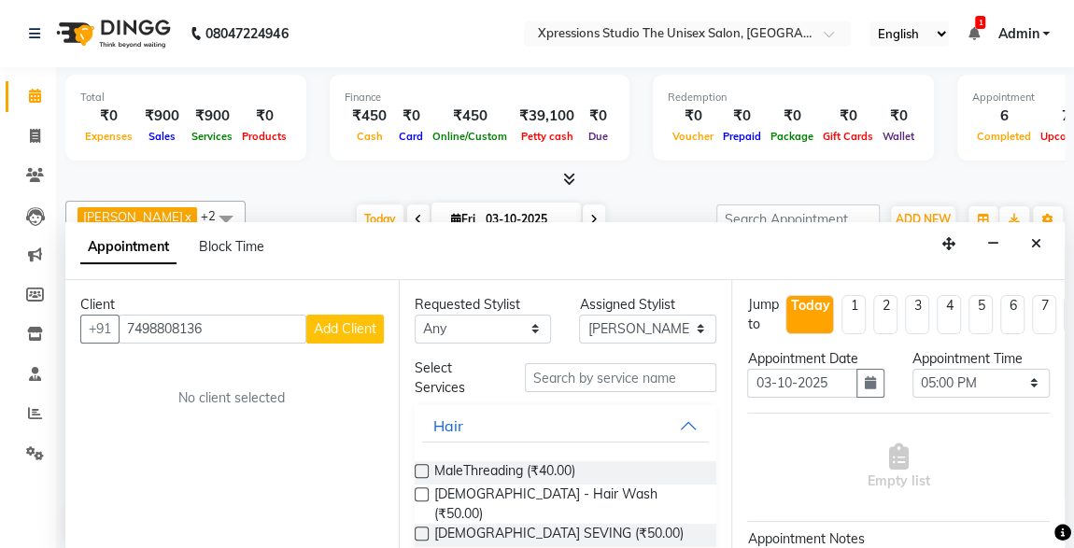
click at [322, 334] on button "Add Client" at bounding box center [345, 329] width 78 height 29
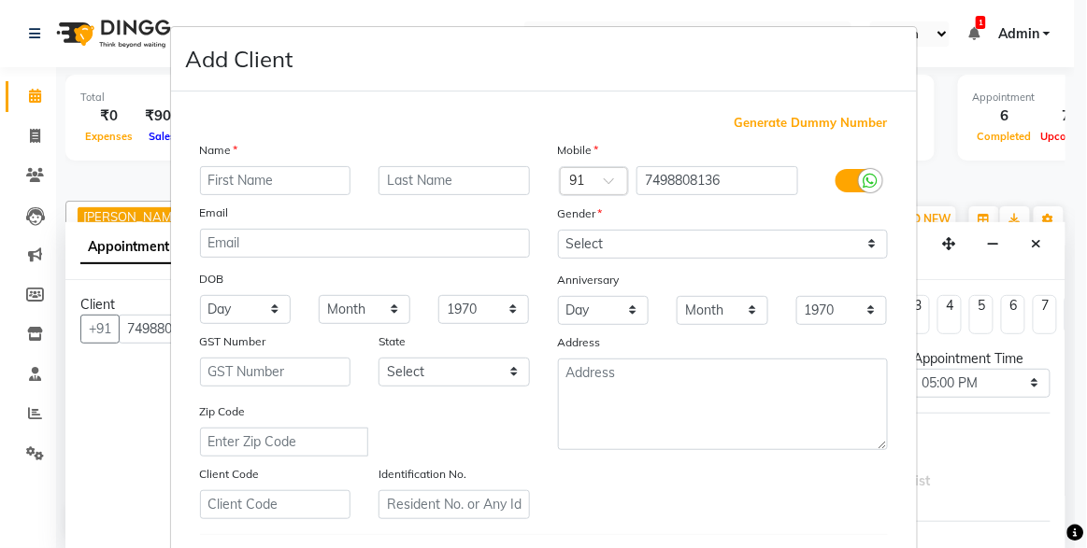
click at [271, 178] on input "text" at bounding box center [275, 180] width 151 height 29
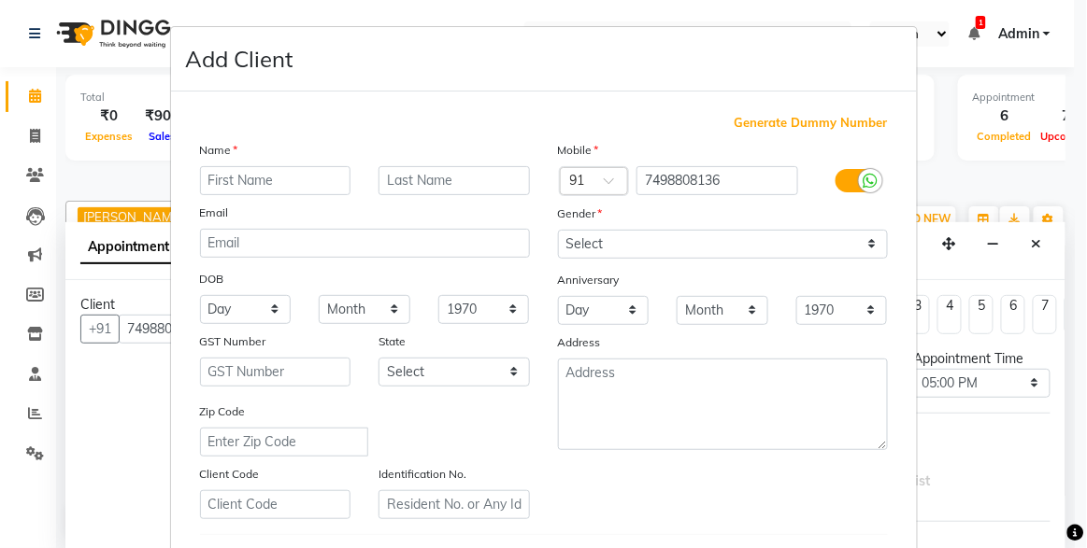
click at [271, 178] on input "text" at bounding box center [275, 180] width 151 height 29
type input "[PERSON_NAME]"
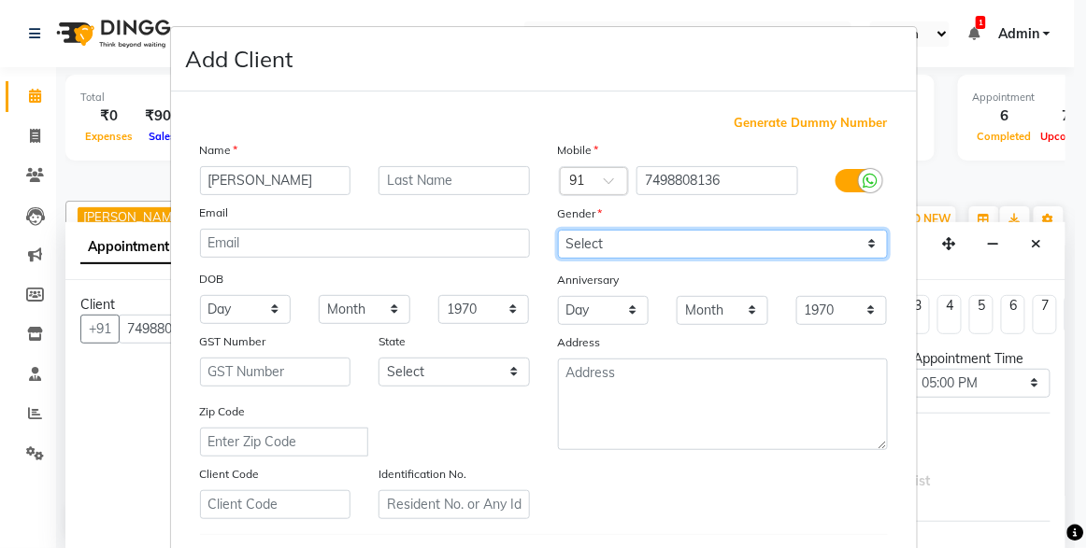
drag, startPoint x: 616, startPoint y: 231, endPoint x: 576, endPoint y: 313, distance: 91.5
click at [576, 313] on div "Mobile Country Code × 91 7498808136 Gender Select [DEMOGRAPHIC_DATA] [DEMOGRAPH…" at bounding box center [723, 329] width 358 height 379
select select "[DEMOGRAPHIC_DATA]"
click at [558, 230] on select "Select [DEMOGRAPHIC_DATA] [DEMOGRAPHIC_DATA] Other Prefer Not To Say" at bounding box center [723, 244] width 330 height 29
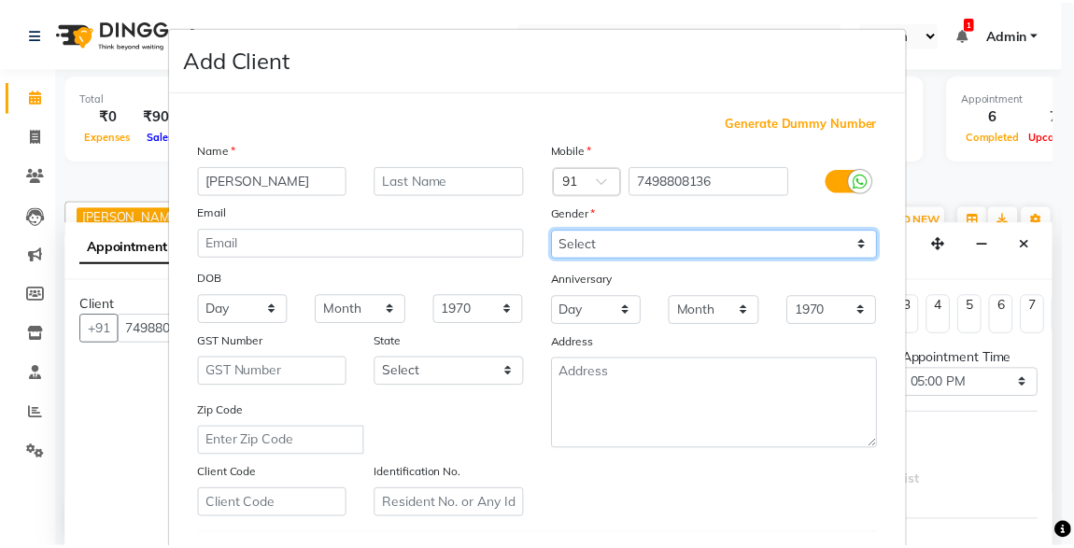
scroll to position [307, 0]
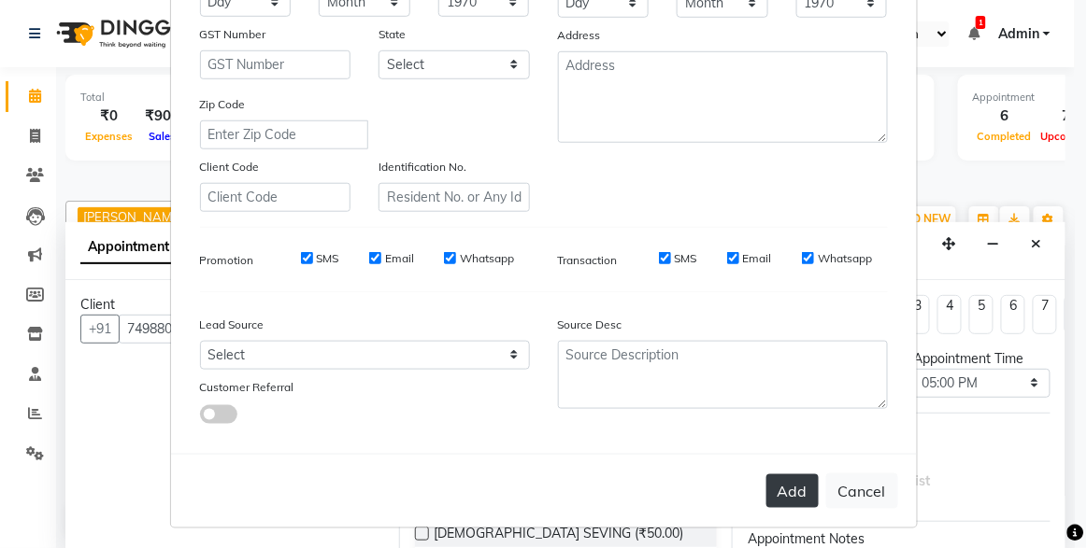
click at [791, 493] on button "Add" at bounding box center [792, 492] width 52 height 34
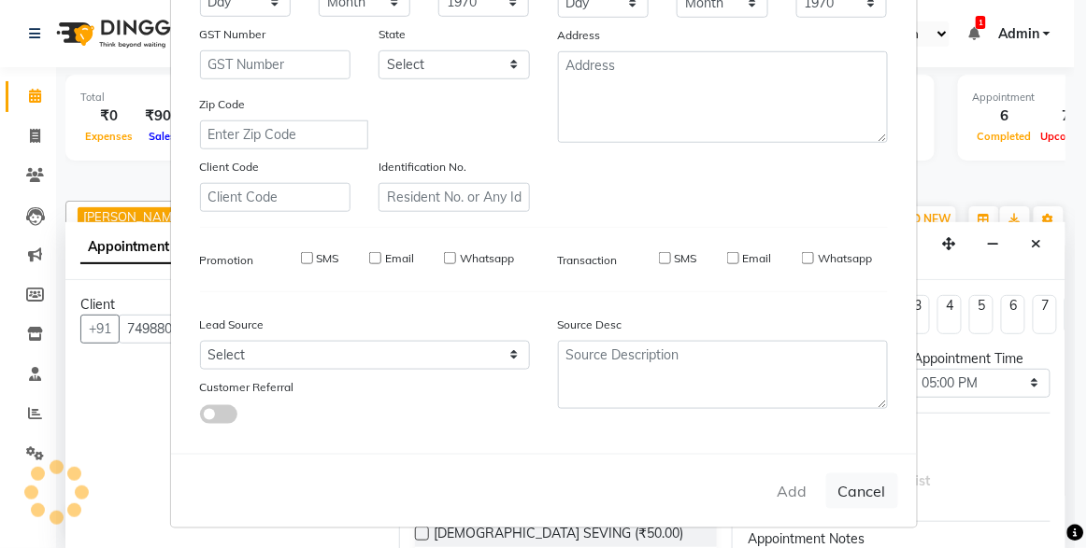
select select
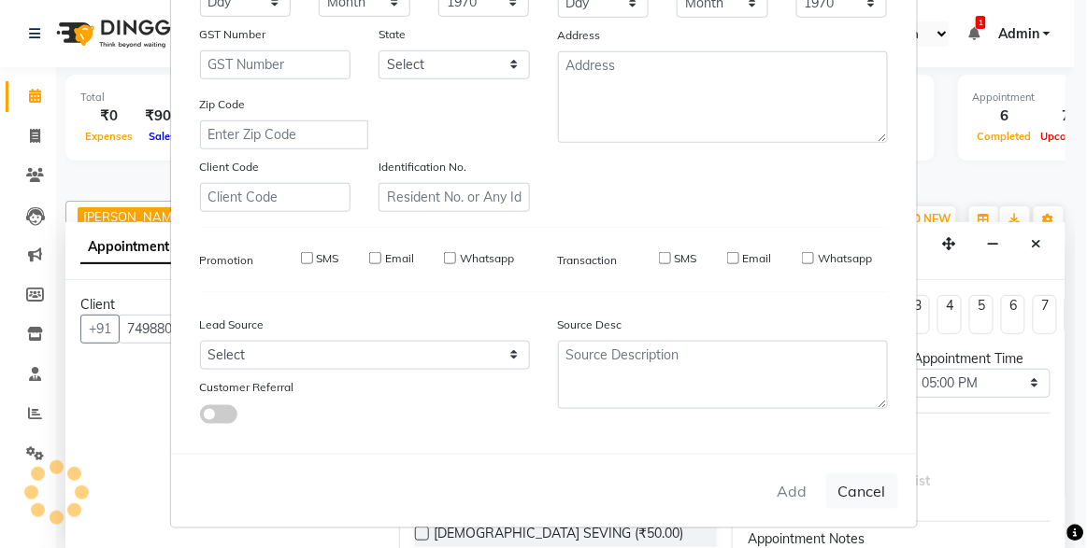
select select
checkbox input "false"
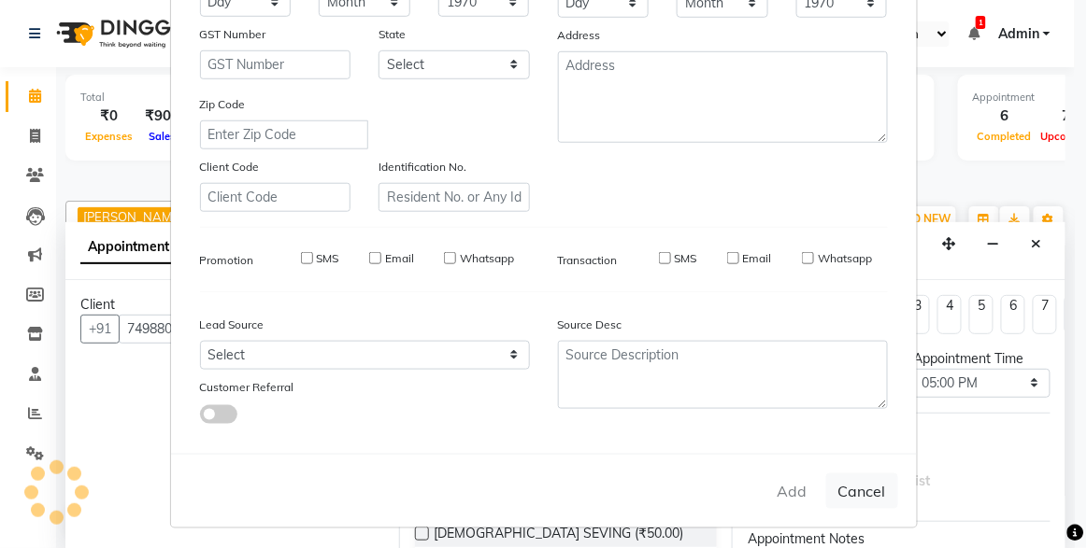
checkbox input "false"
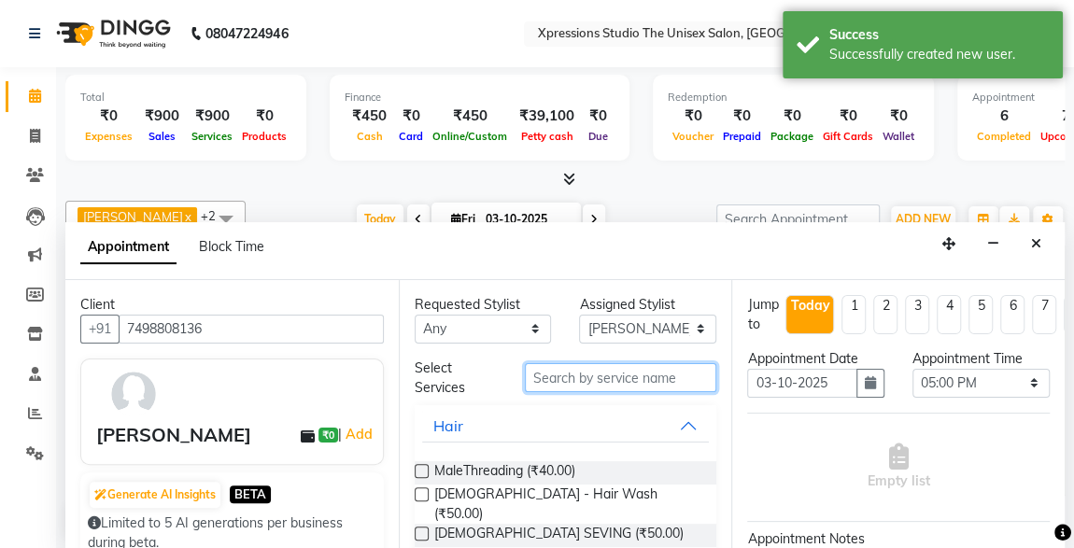
click at [612, 384] on input "text" at bounding box center [621, 377] width 192 height 29
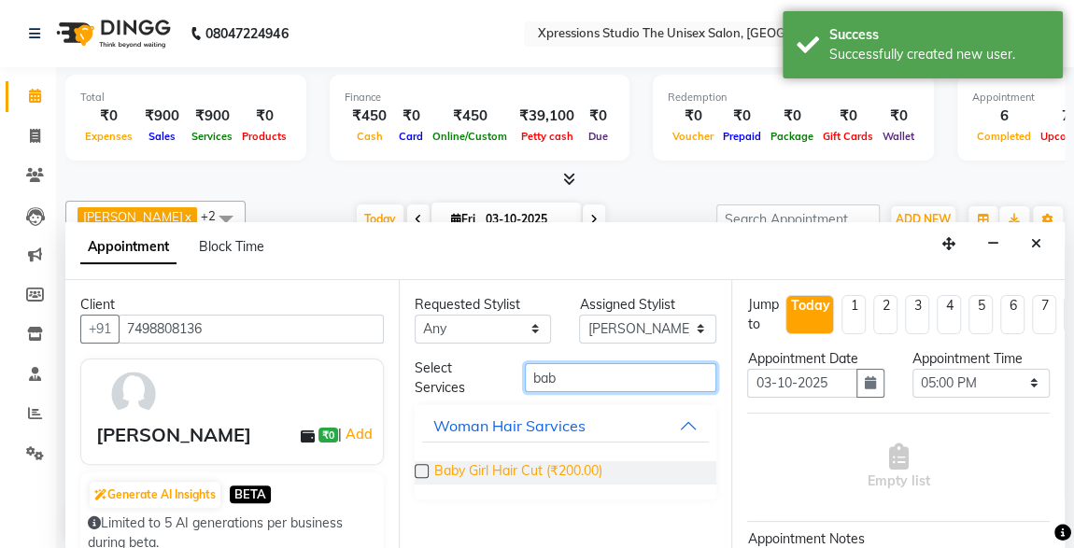
type input "bab"
click at [540, 466] on span "Baby Girl Hair Cut (₹200.00)" at bounding box center [518, 473] width 168 height 23
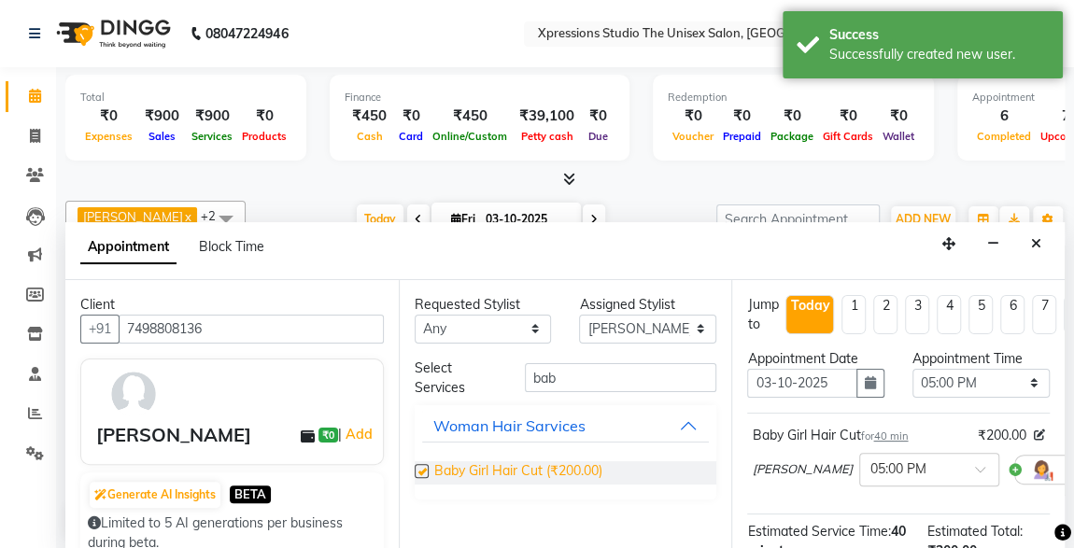
checkbox input "false"
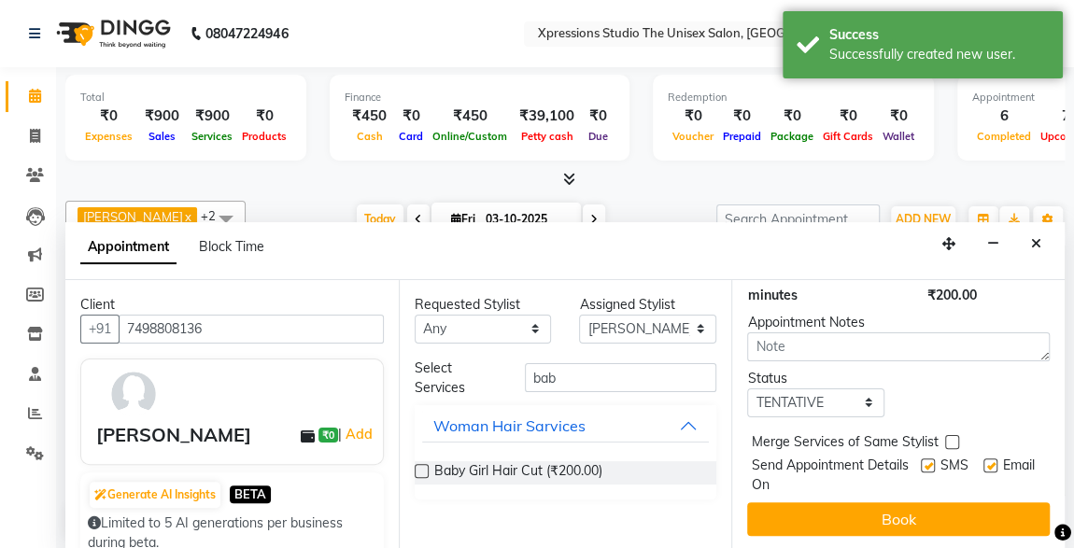
click at [921, 459] on label at bounding box center [928, 466] width 14 height 14
click at [921, 462] on input "checkbox" at bounding box center [927, 468] width 12 height 12
checkbox input "false"
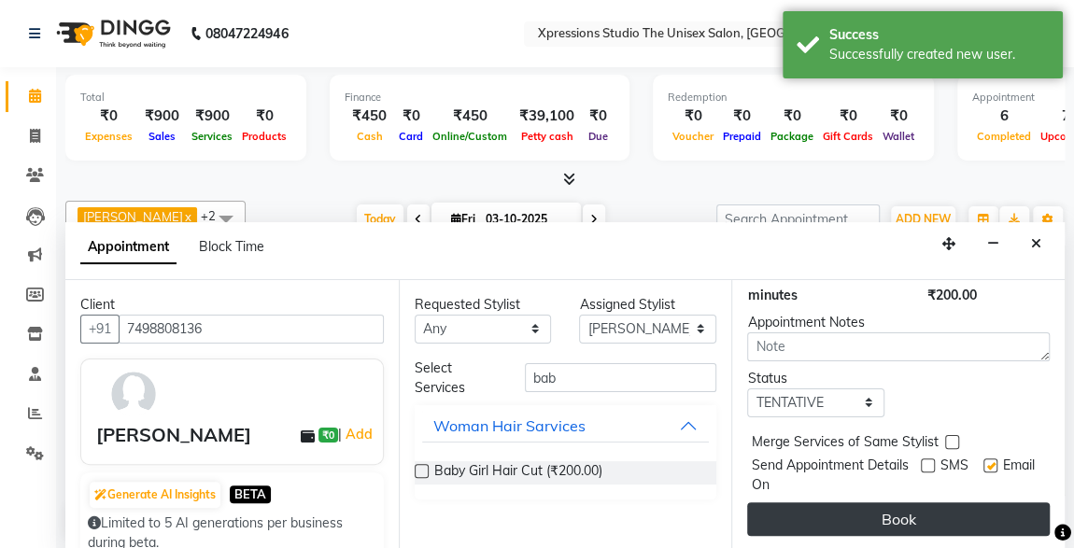
click at [954, 519] on button "Book" at bounding box center [898, 520] width 303 height 34
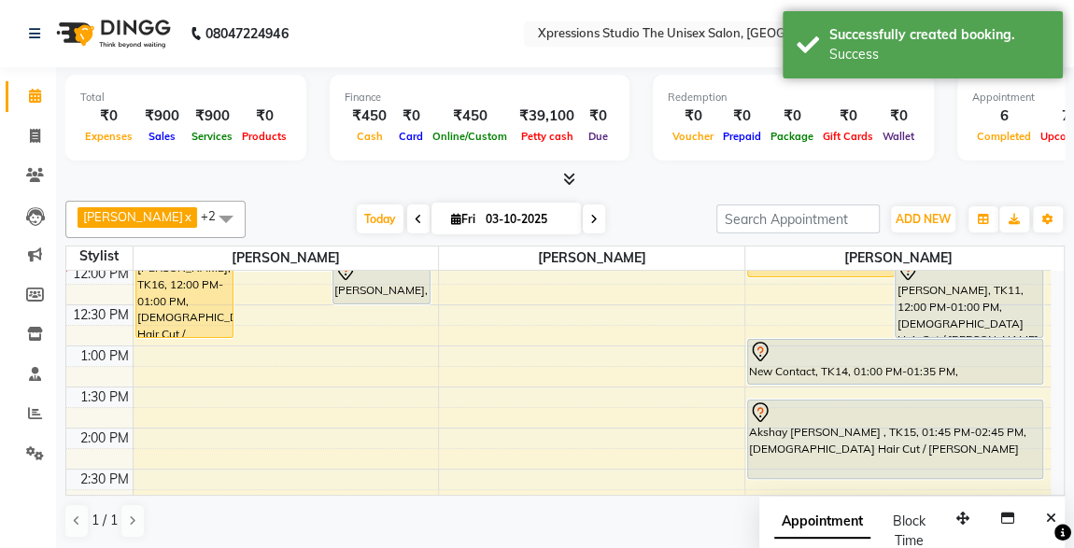
scroll to position [328, 0]
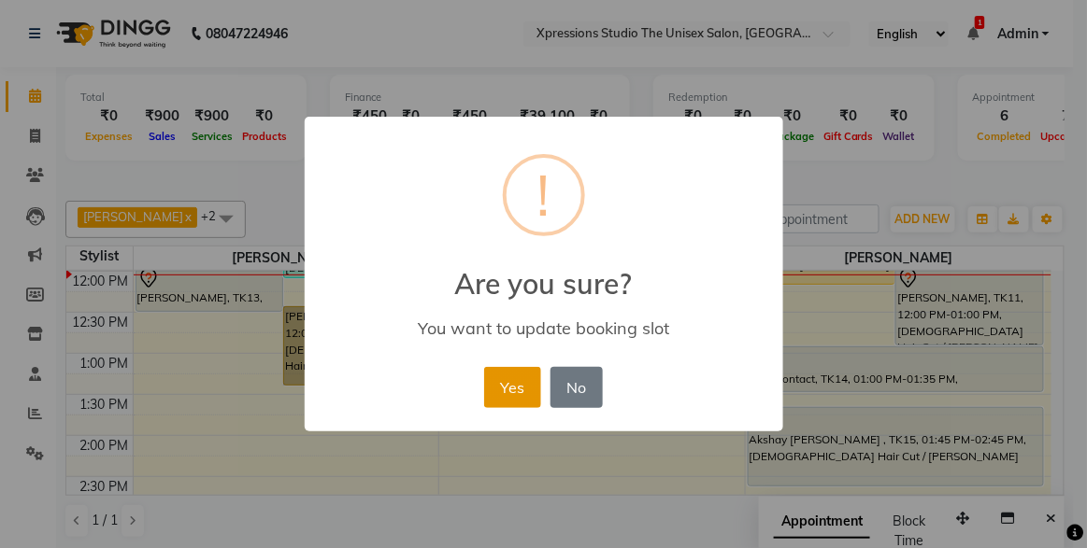
click at [505, 385] on button "Yes" at bounding box center [512, 387] width 57 height 41
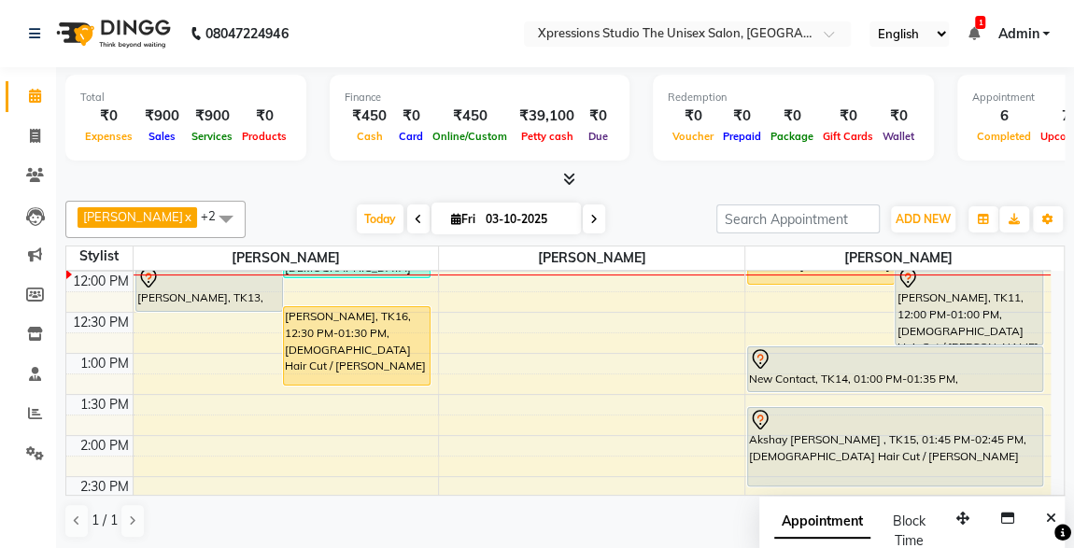
click at [174, 273] on div at bounding box center [209, 278] width 144 height 22
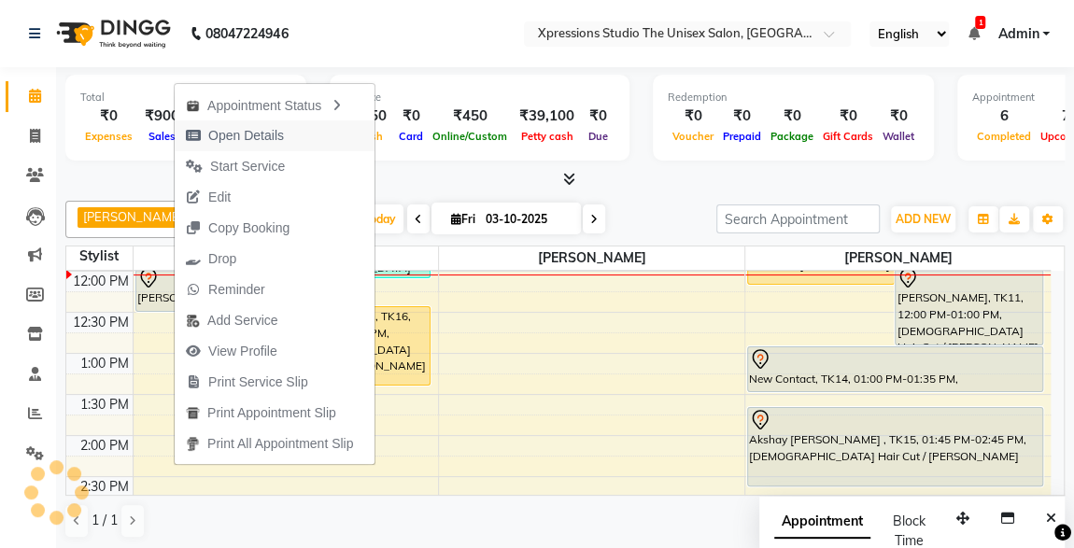
click at [230, 134] on span "Open Details" at bounding box center [246, 136] width 76 height 20
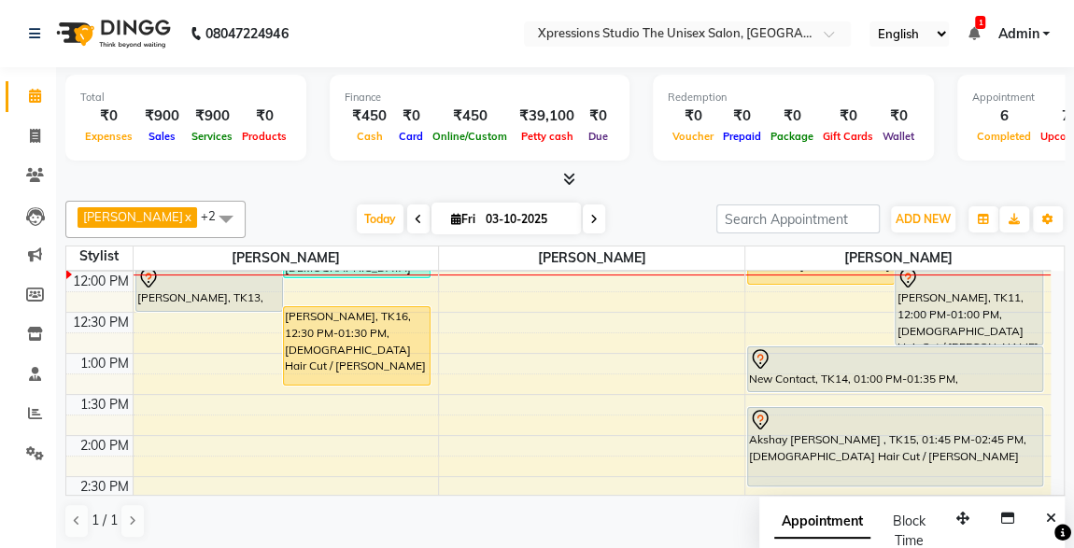
click at [185, 292] on div "[PERSON_NAME], TK13, 12:00 PM-12:35 PM, [DEMOGRAPHIC_DATA] Hair Cut" at bounding box center [209, 288] width 146 height 45
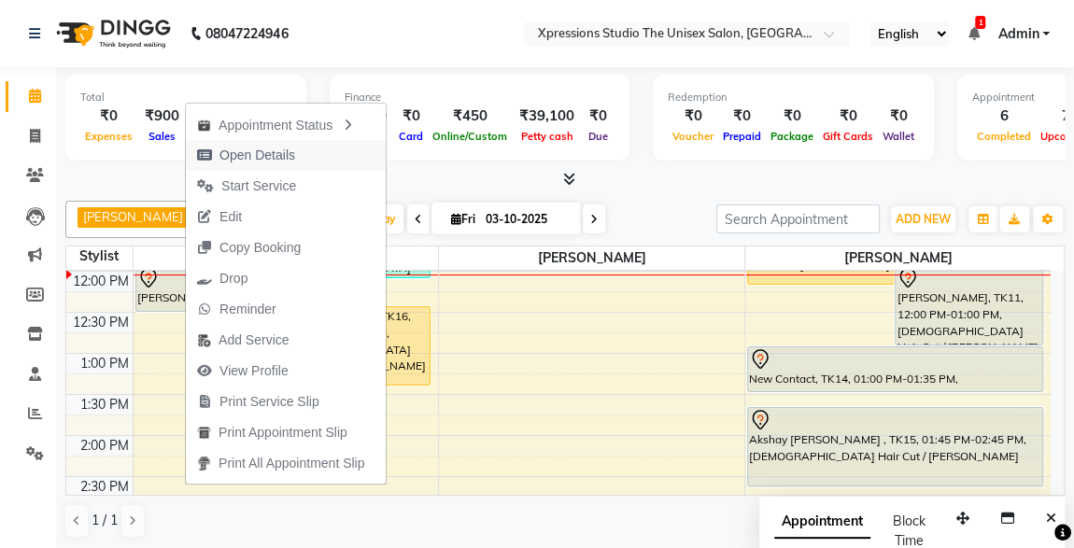
click at [254, 162] on span "Open Details" at bounding box center [258, 156] width 76 height 20
select select "7"
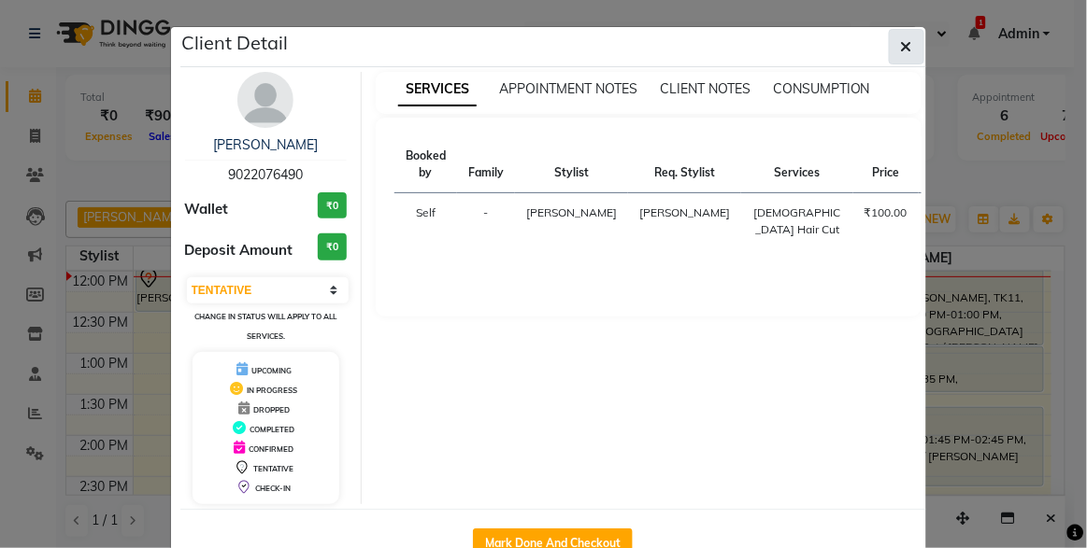
click at [901, 41] on icon "button" at bounding box center [906, 46] width 11 height 15
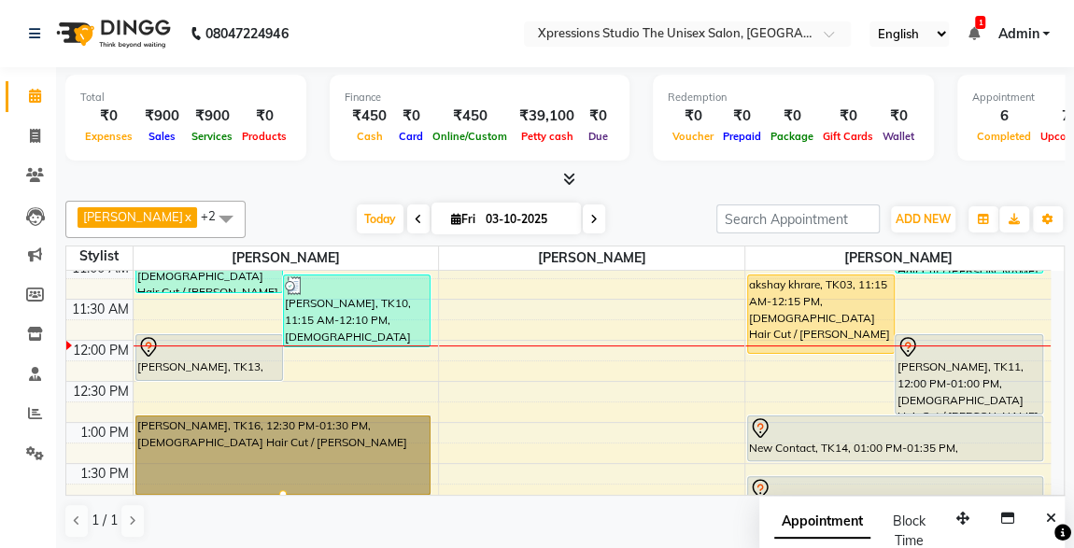
scroll to position [261, 0]
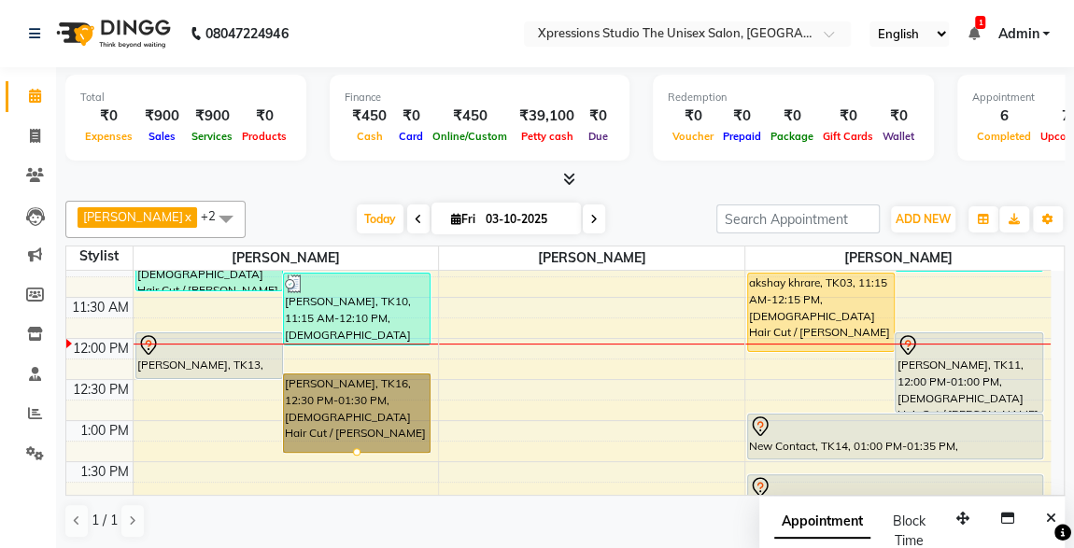
click at [678, 191] on div "Total ₹0 Expenses ₹900 Sales ₹900 Services ₹0 Products Finance ₹450 Cash ₹0 Car…" at bounding box center [565, 309] width 1018 height 484
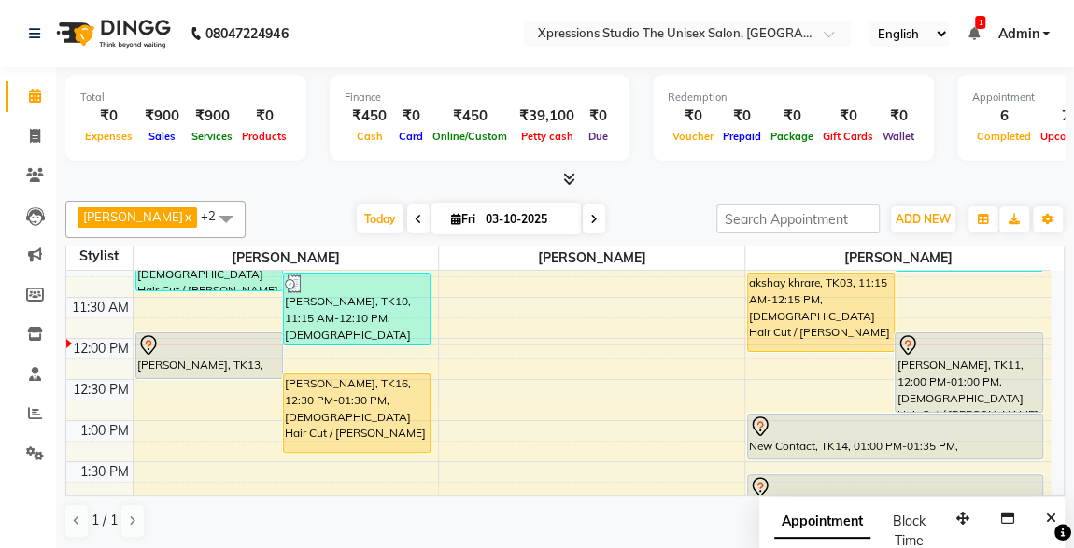
click at [981, 25] on span "1" at bounding box center [980, 22] width 10 height 13
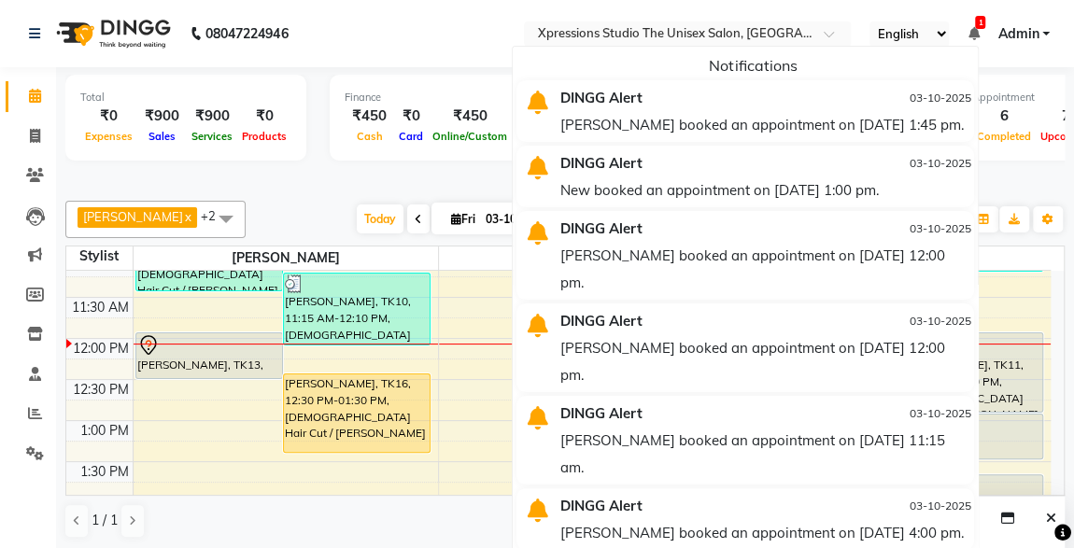
click at [762, 133] on div "[PERSON_NAME] booked an appointment on [DATE] 1:45 pm." at bounding box center [766, 124] width 410 height 27
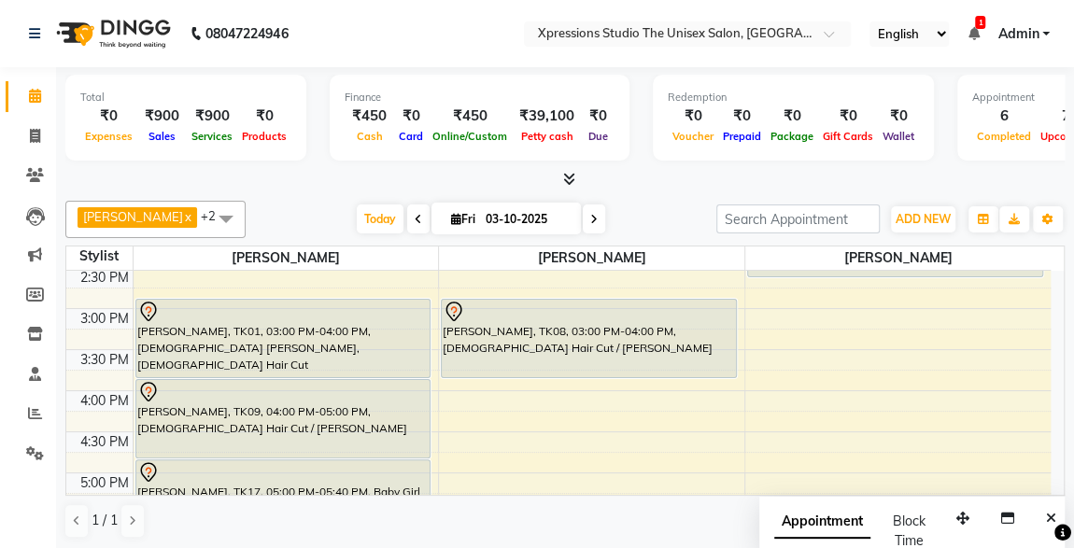
scroll to position [498, 0]
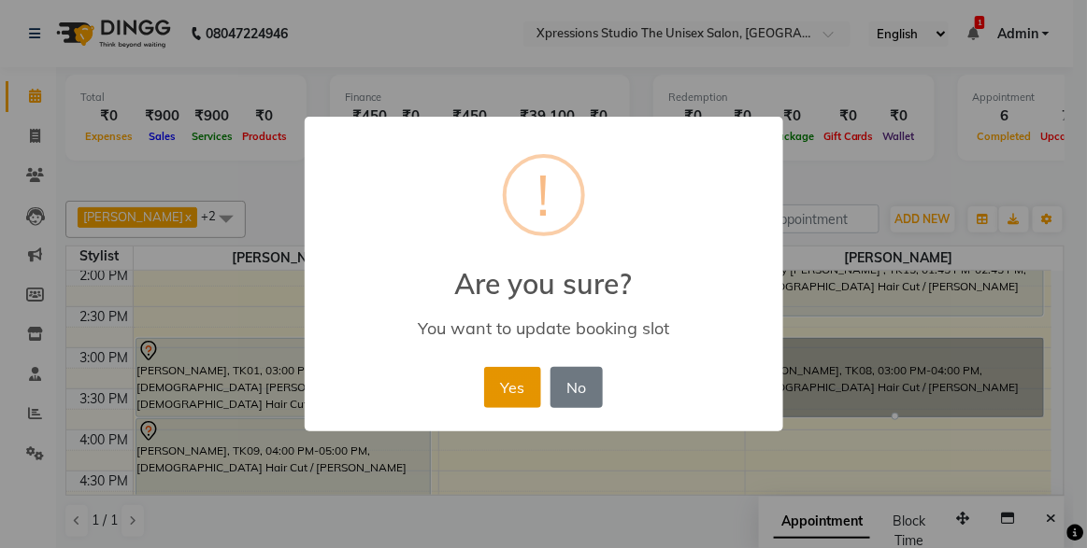
click at [500, 388] on button "Yes" at bounding box center [512, 387] width 57 height 41
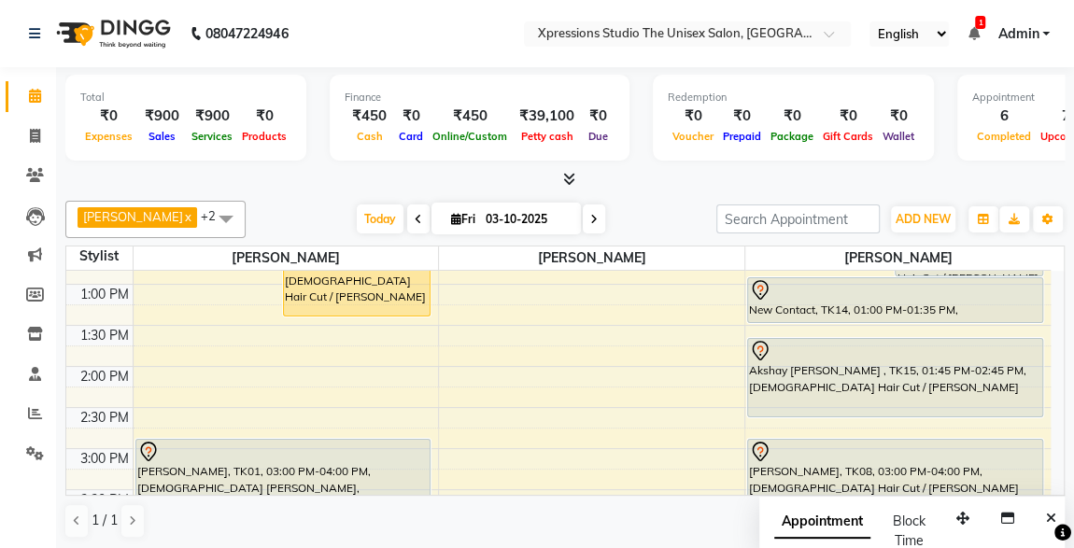
scroll to position [396, 0]
click at [970, 38] on icon at bounding box center [973, 33] width 11 height 13
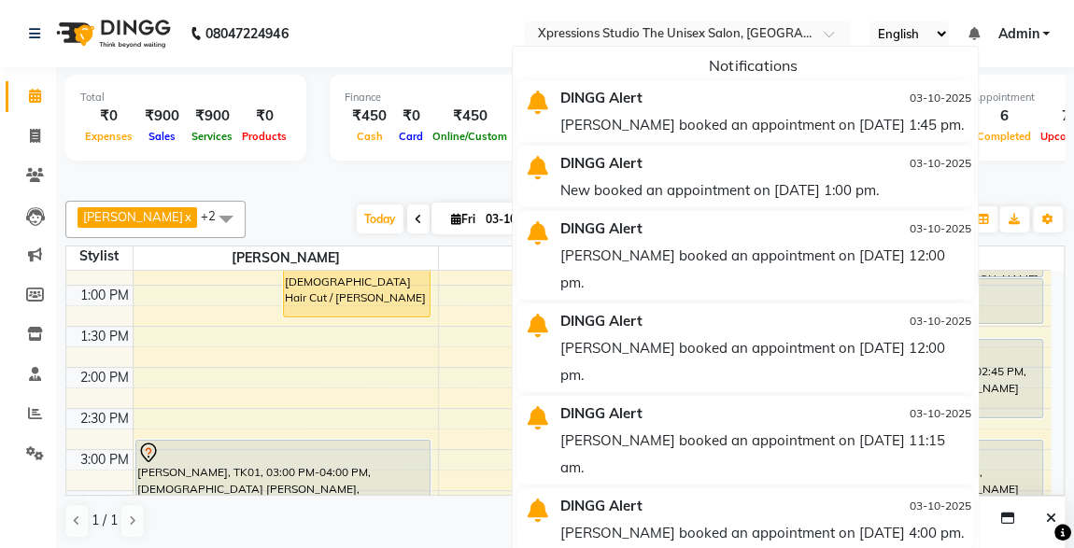
click at [789, 121] on div "[PERSON_NAME] booked an appointment on [DATE] 1:45 pm." at bounding box center [766, 124] width 410 height 27
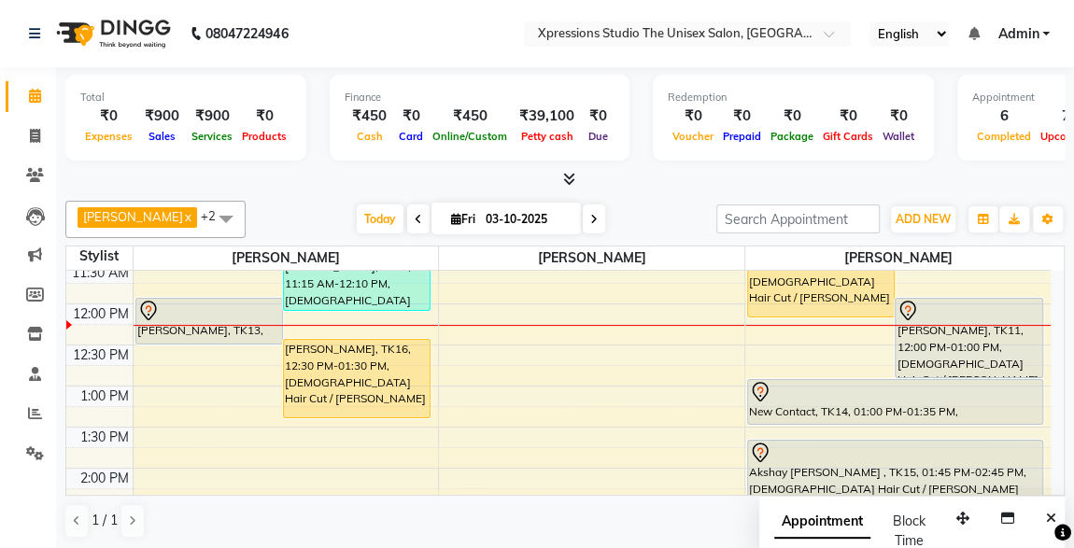
scroll to position [298, 0]
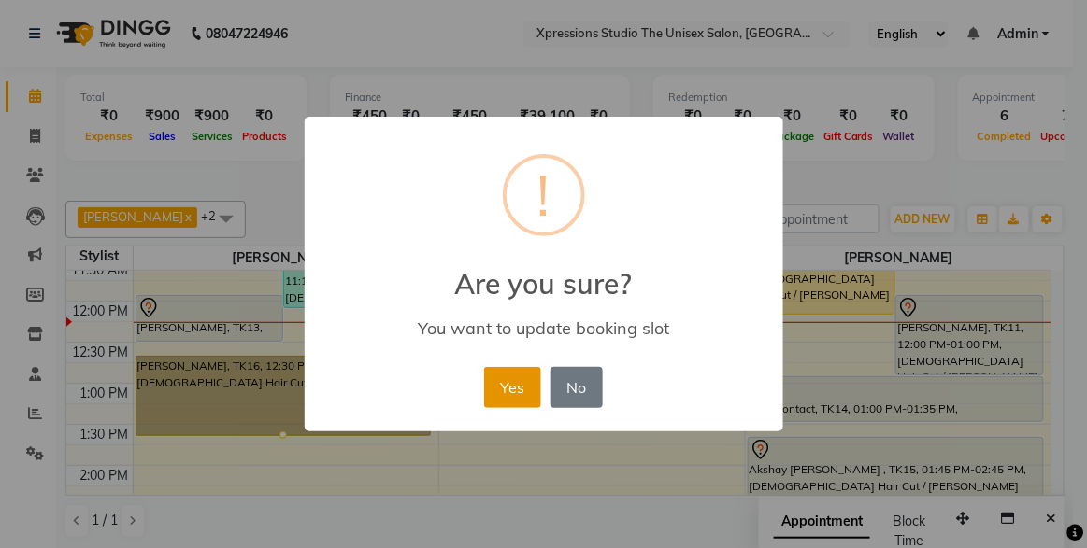
click at [510, 385] on button "Yes" at bounding box center [512, 387] width 57 height 41
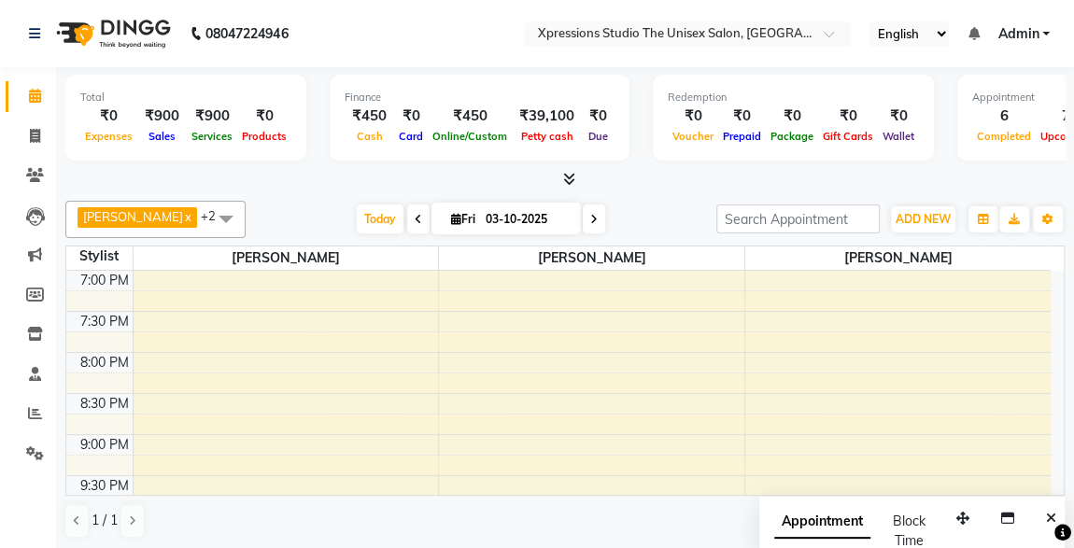
scroll to position [920, 0]
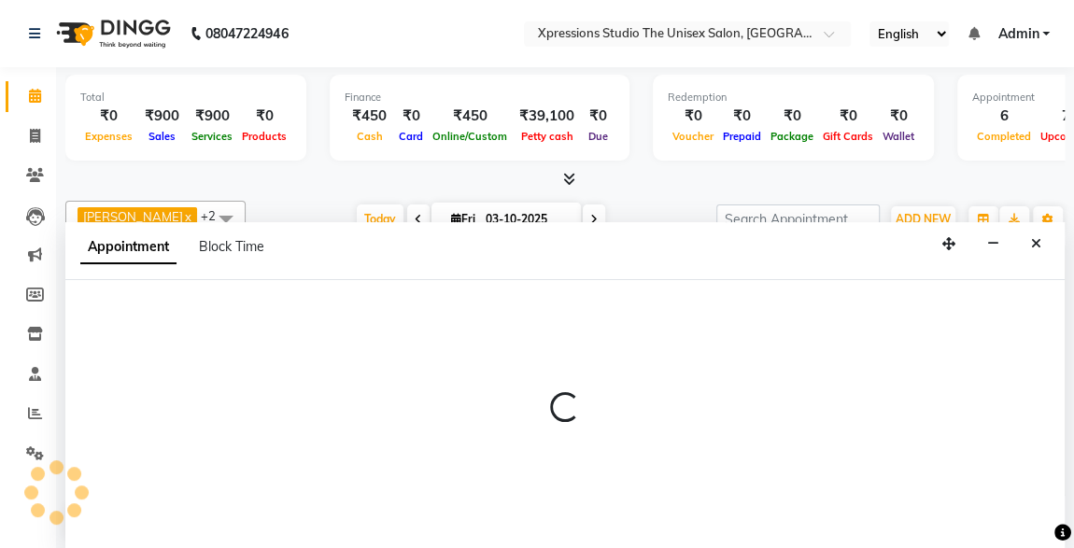
scroll to position [0, 0]
select select "57589"
select select "1275"
select select "tentative"
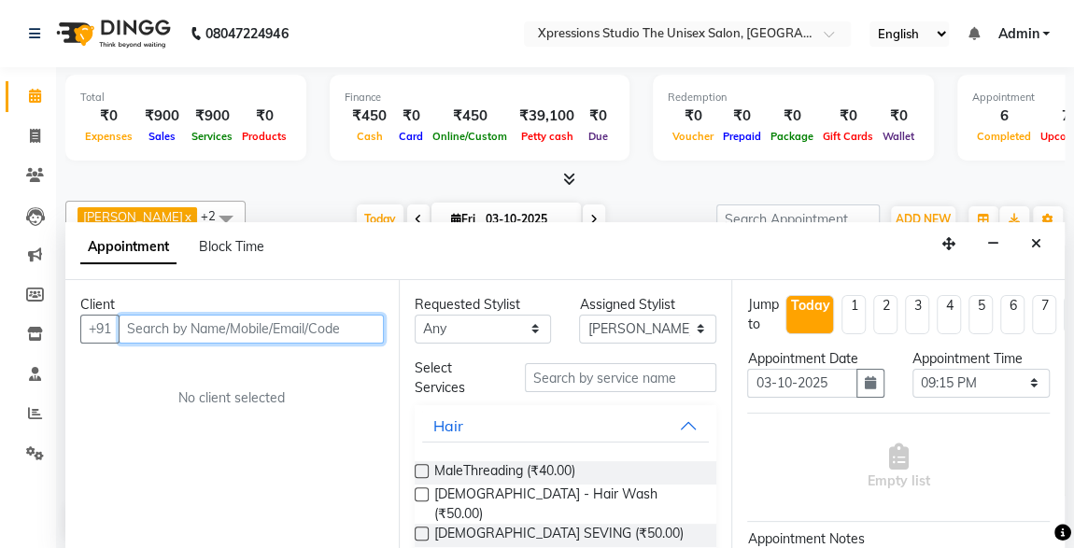
click at [178, 334] on input "text" at bounding box center [251, 329] width 265 height 29
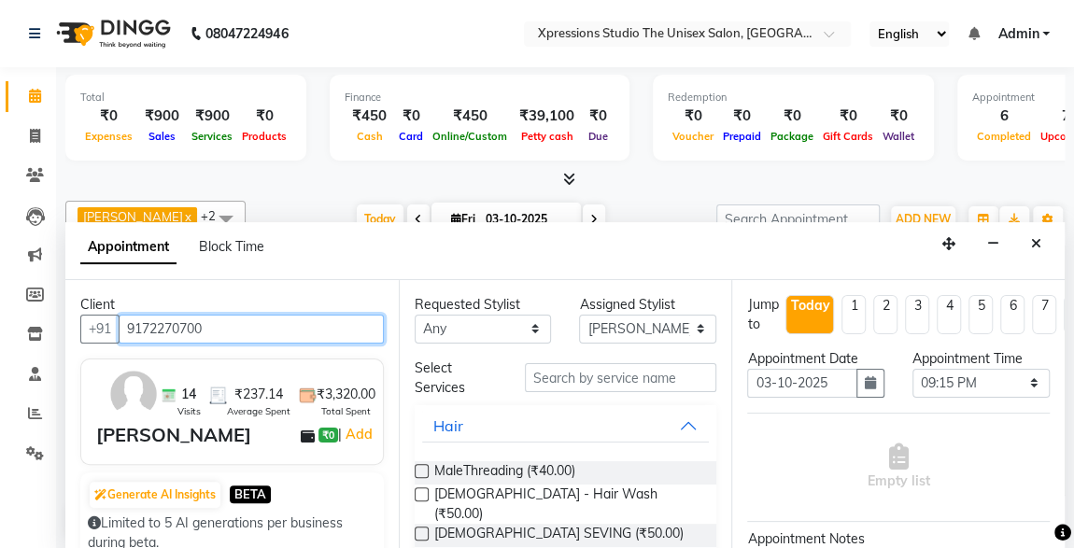
type input "9172270700"
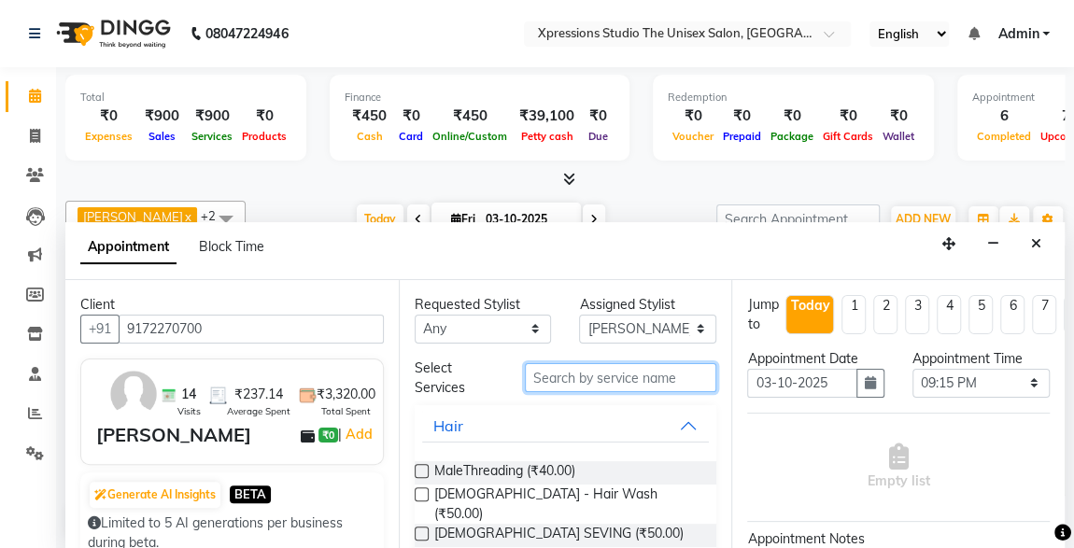
click at [557, 363] on input "text" at bounding box center [621, 377] width 192 height 29
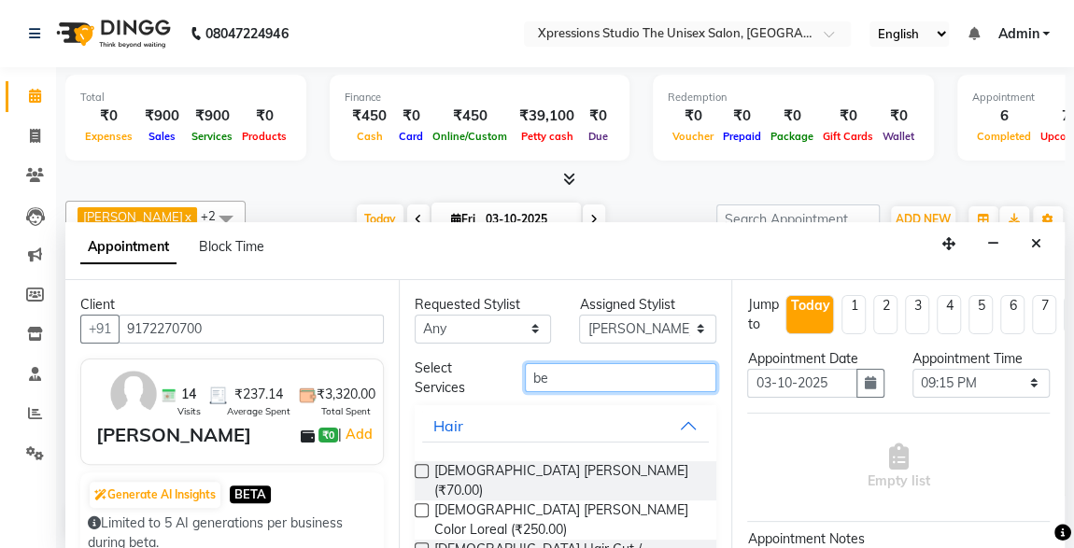
type input "be"
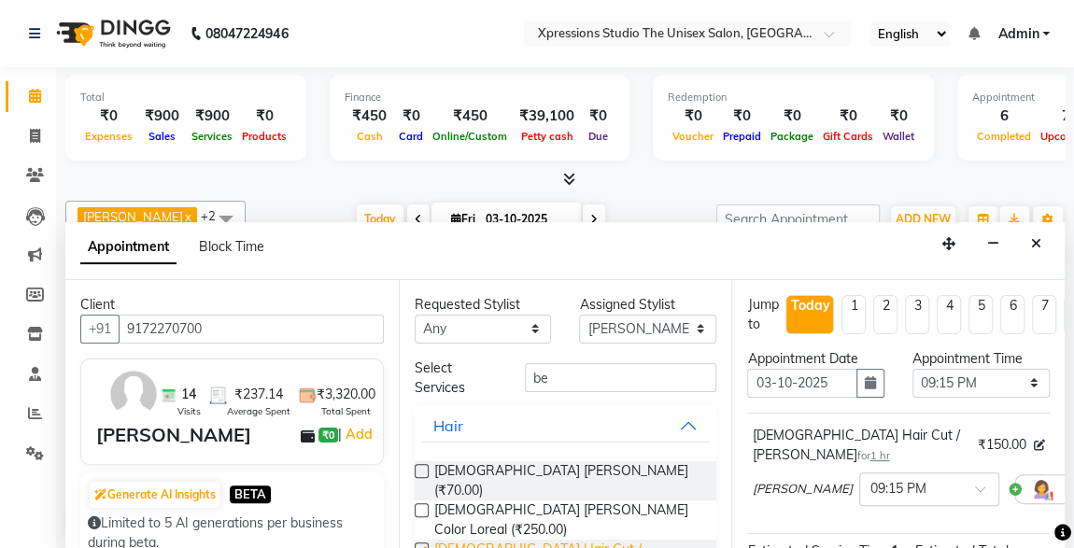
checkbox input "false"
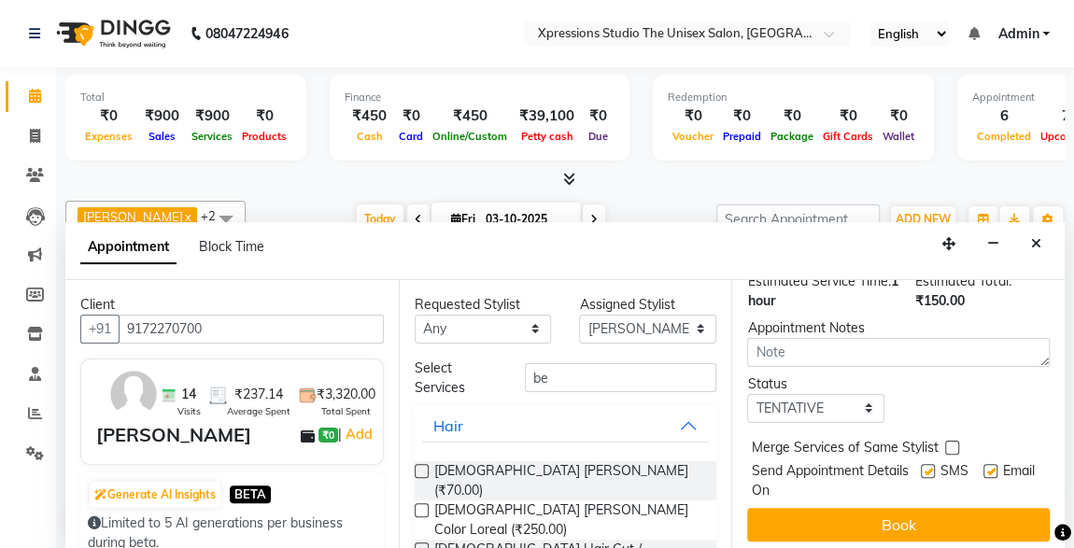
click at [921, 464] on label at bounding box center [928, 471] width 14 height 14
click at [921, 467] on input "checkbox" at bounding box center [927, 473] width 12 height 12
checkbox input "false"
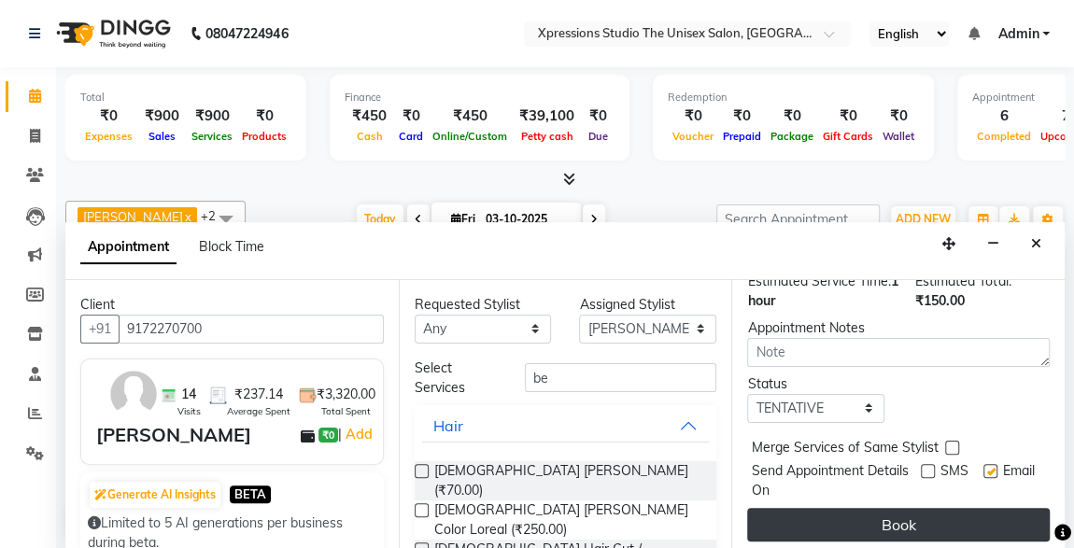
click at [945, 514] on button "Book" at bounding box center [898, 525] width 303 height 34
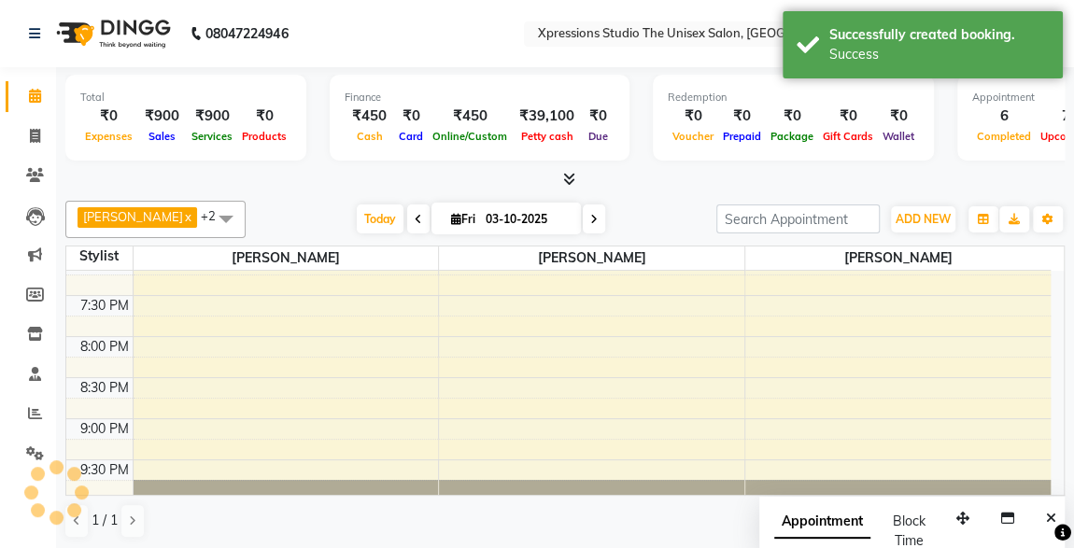
scroll to position [0, 0]
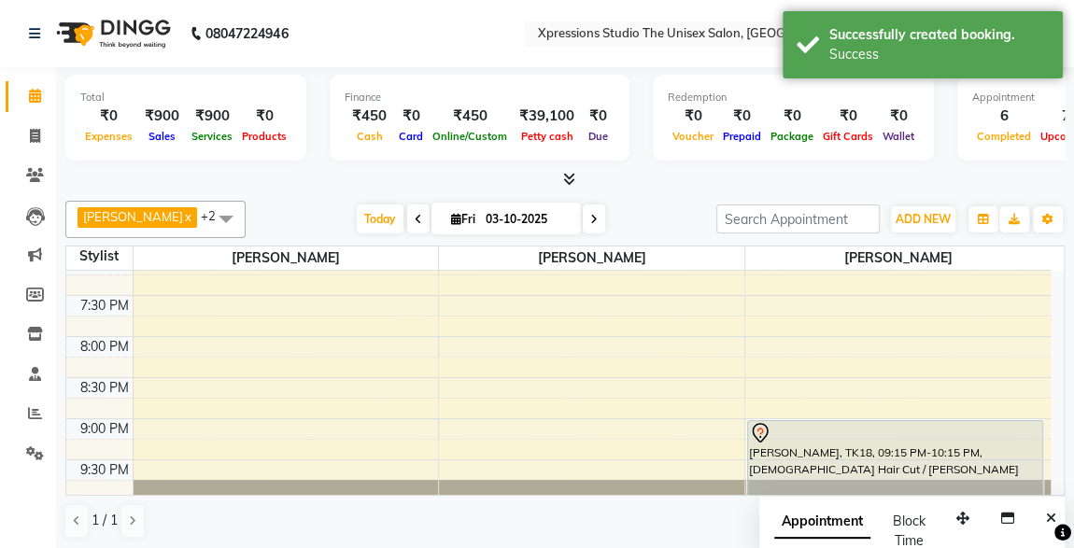
click at [208, 213] on span at bounding box center [225, 219] width 37 height 36
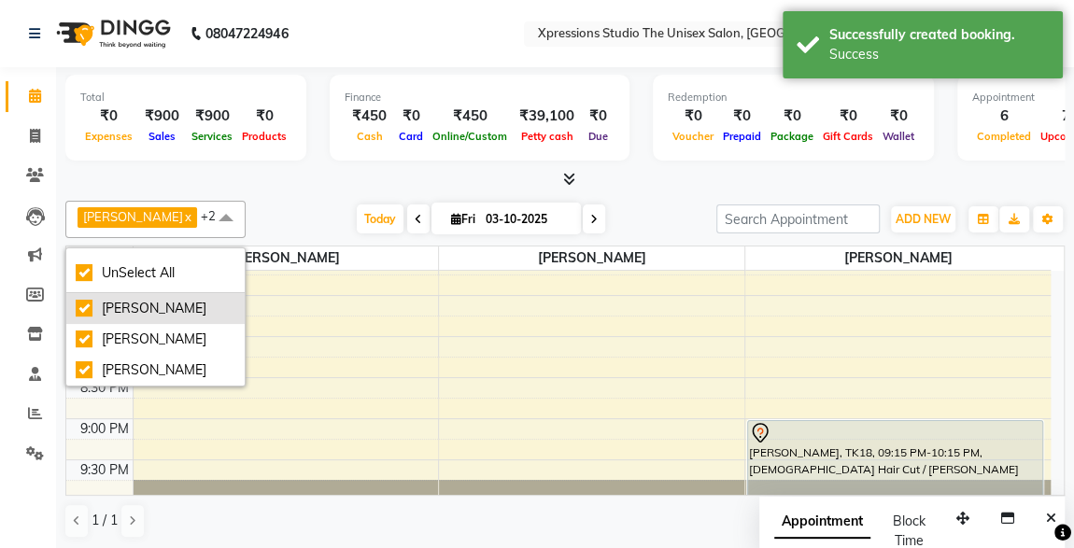
click at [81, 303] on div "[PERSON_NAME]" at bounding box center [156, 309] width 160 height 20
checkbox input "false"
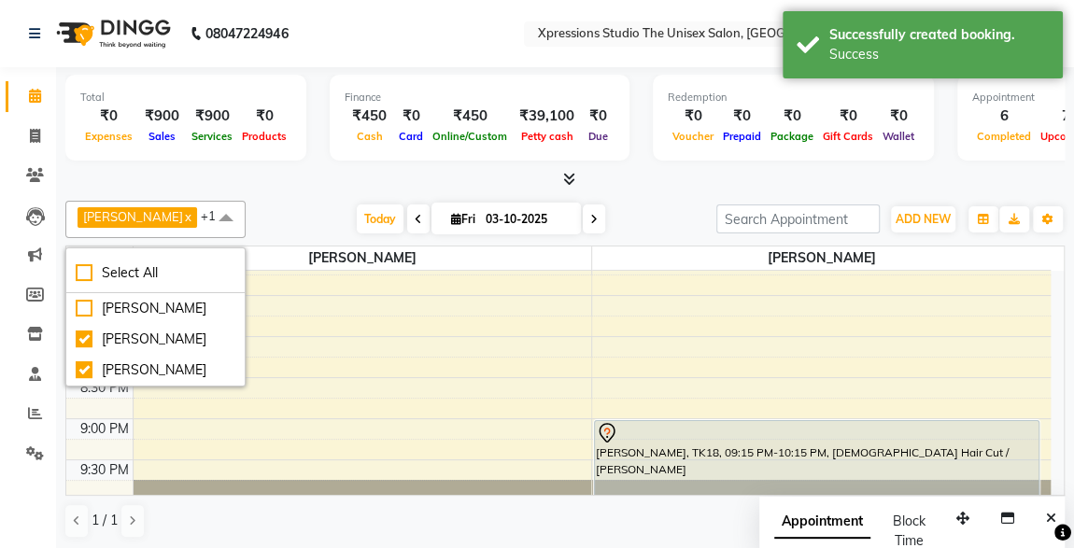
click at [342, 159] on div "Finance ₹450 Cash ₹0 Card ₹450 Online/Custom ₹39,100 [PERSON_NAME] cash ₹0 Due" at bounding box center [480, 118] width 300 height 86
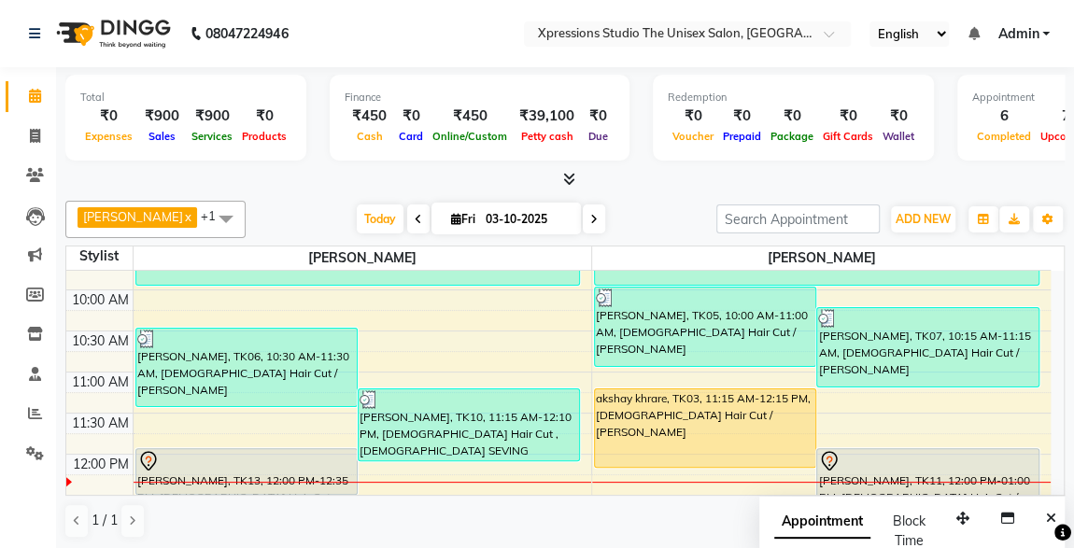
scroll to position [173, 0]
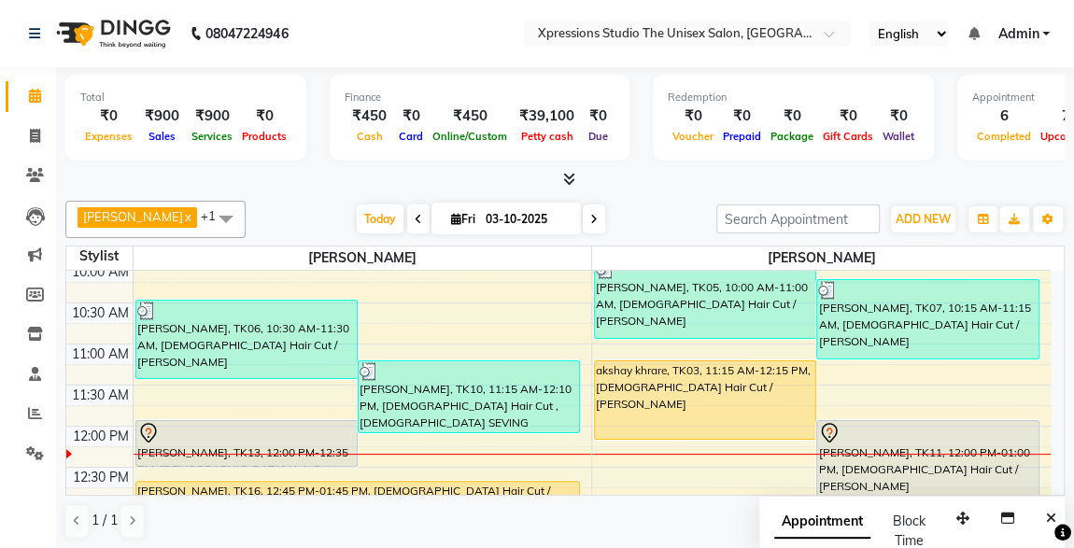
click at [684, 383] on div "akshay khrare, TK03, 11:15 AM-12:15 PM, [DEMOGRAPHIC_DATA] Hair Cut / [PERSON_N…" at bounding box center [705, 401] width 220 height 78
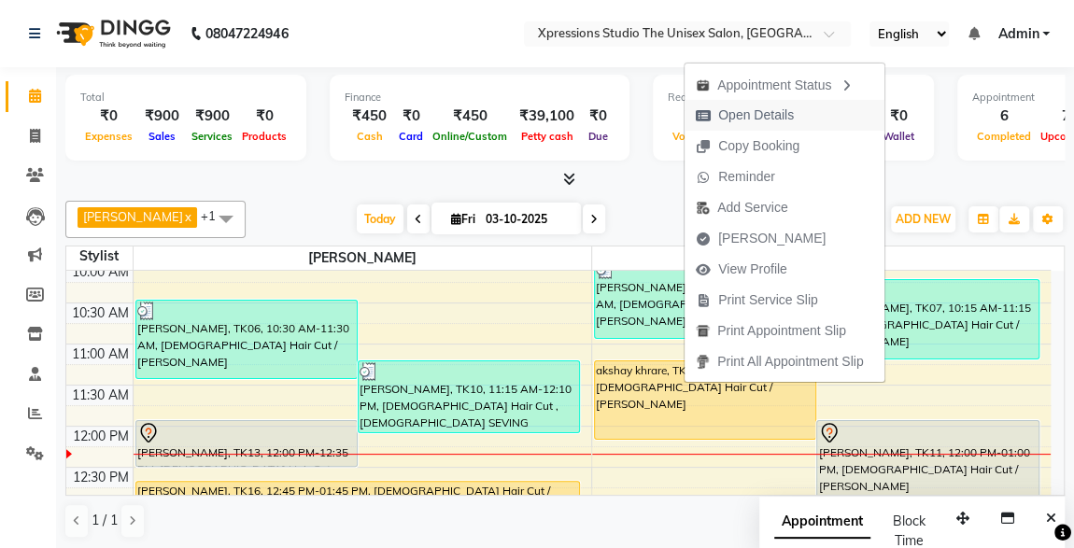
click at [748, 110] on span "Open Details" at bounding box center [756, 116] width 76 height 20
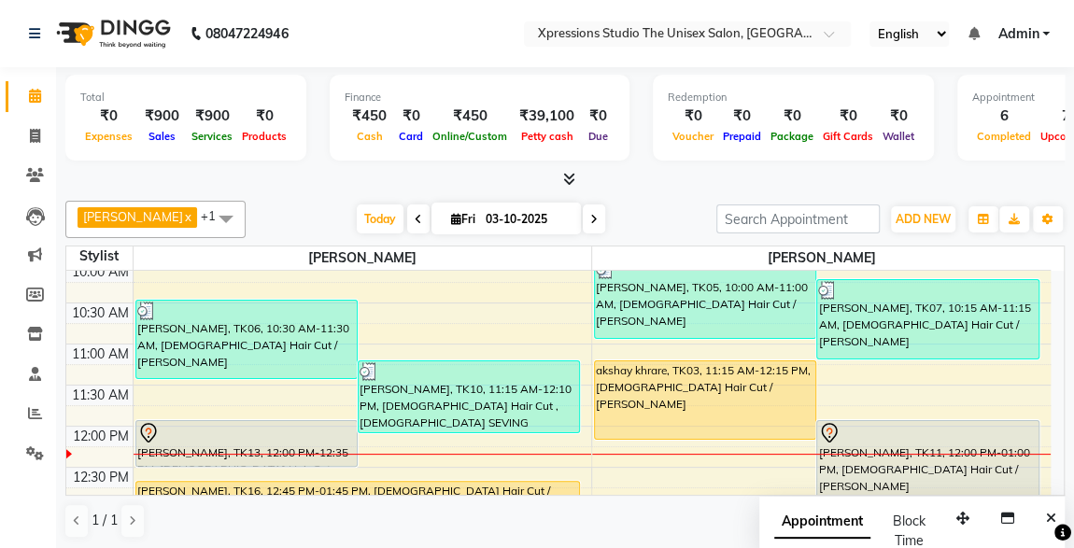
click at [648, 378] on div "akshay khrare, TK03, 11:15 AM-12:15 PM, [DEMOGRAPHIC_DATA] Hair Cut / [PERSON_N…" at bounding box center [705, 401] width 220 height 78
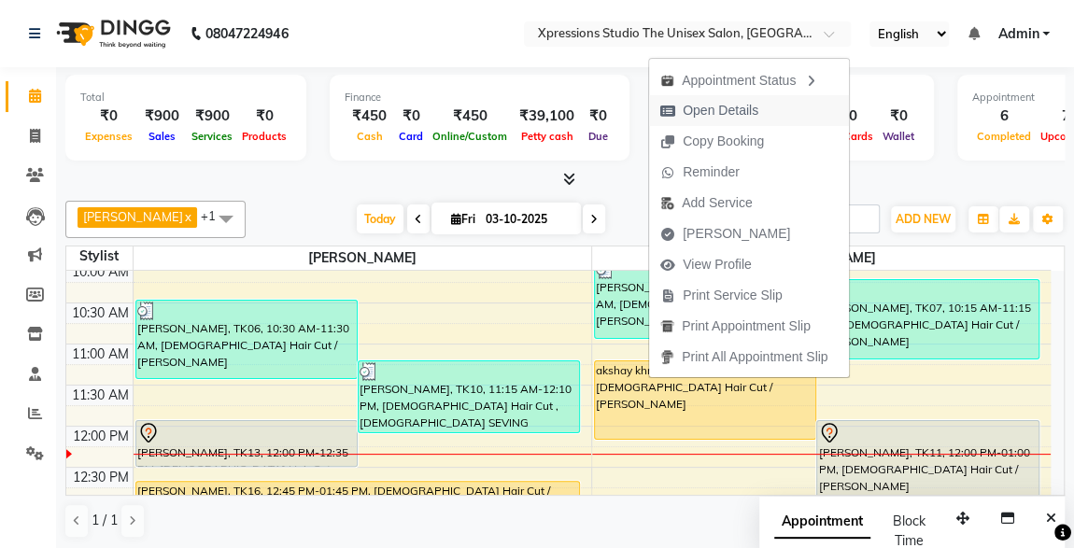
click at [712, 116] on span "Open Details" at bounding box center [721, 111] width 76 height 20
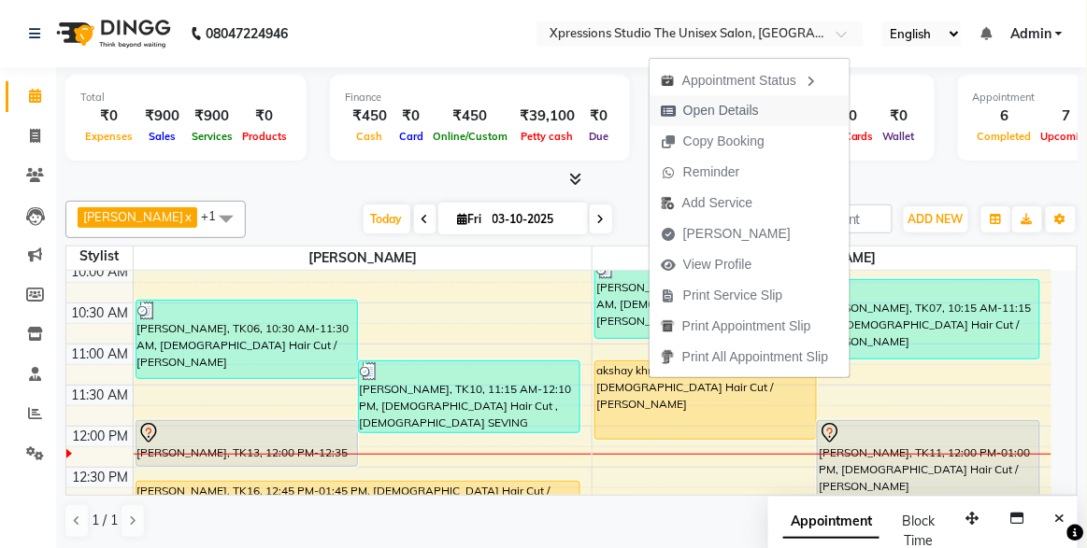
select select "1"
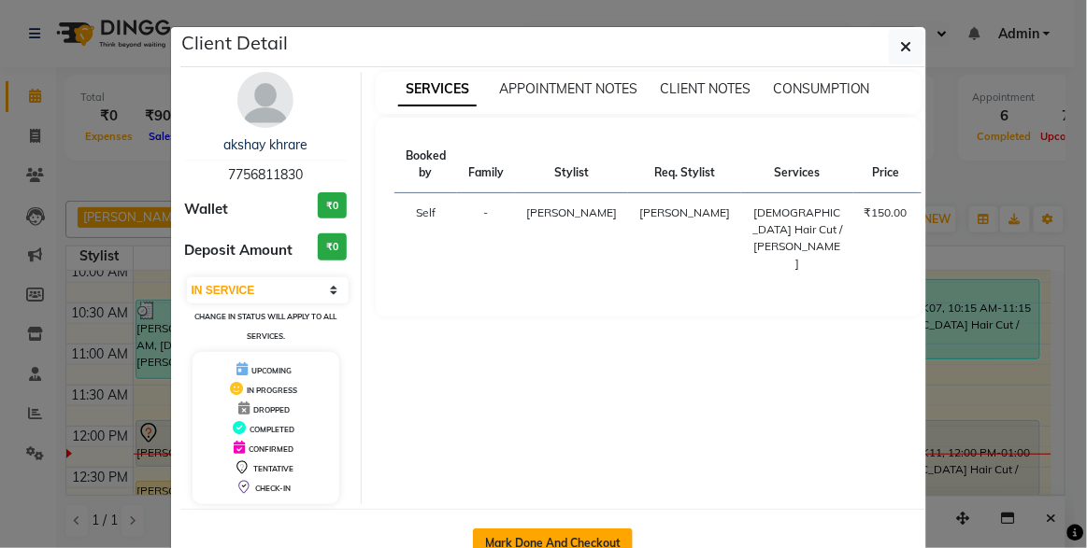
click at [514, 536] on button "Mark Done And Checkout" at bounding box center [553, 544] width 160 height 30
select select "service"
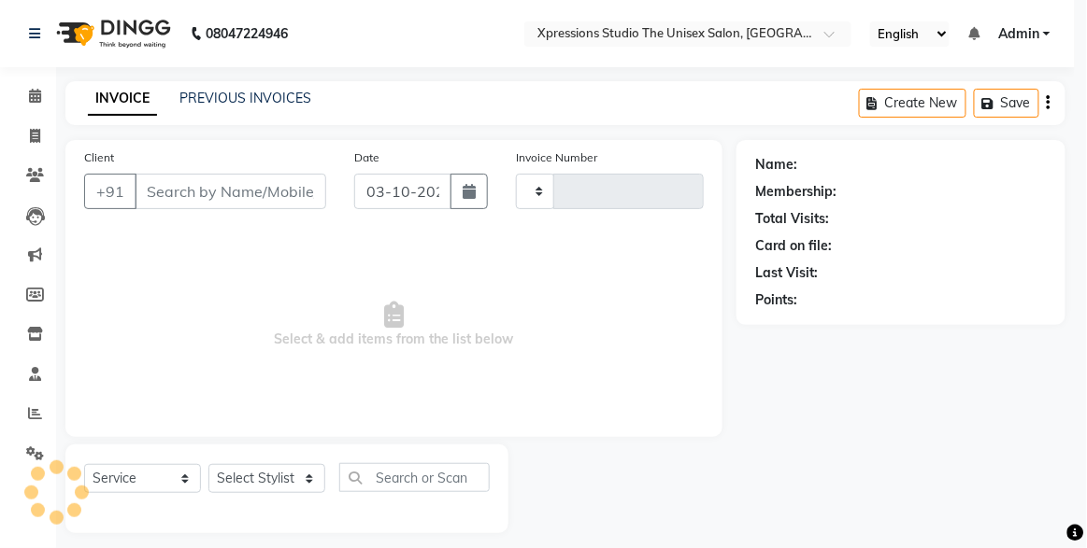
type input "5273"
select select "7003"
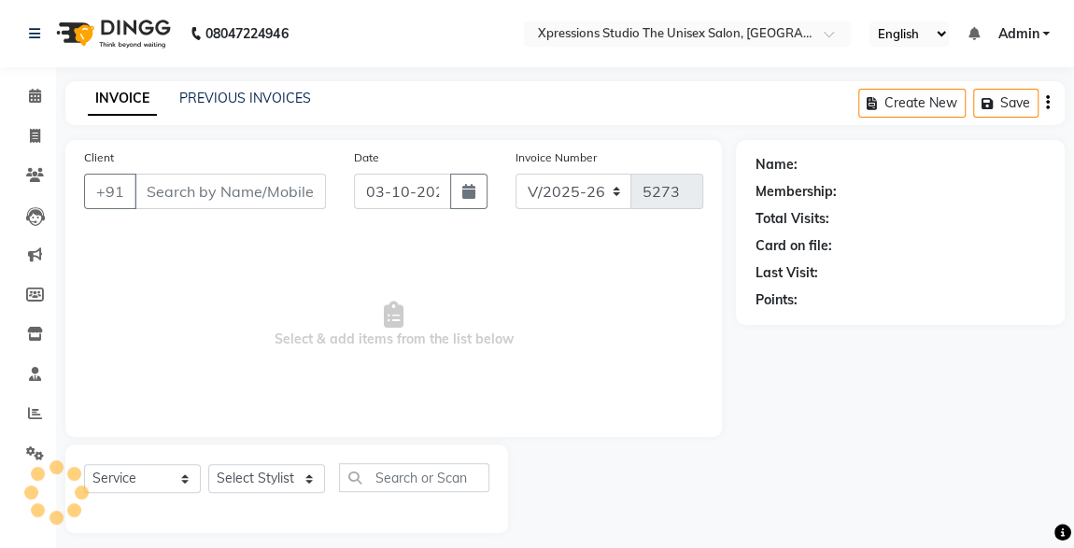
type input "7756811830"
select select "57589"
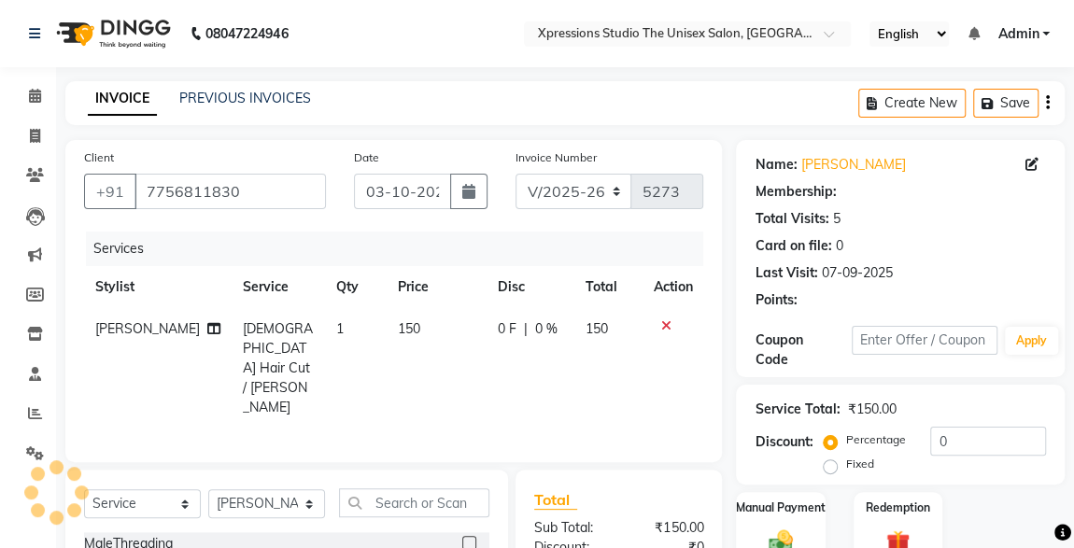
scroll to position [198, 0]
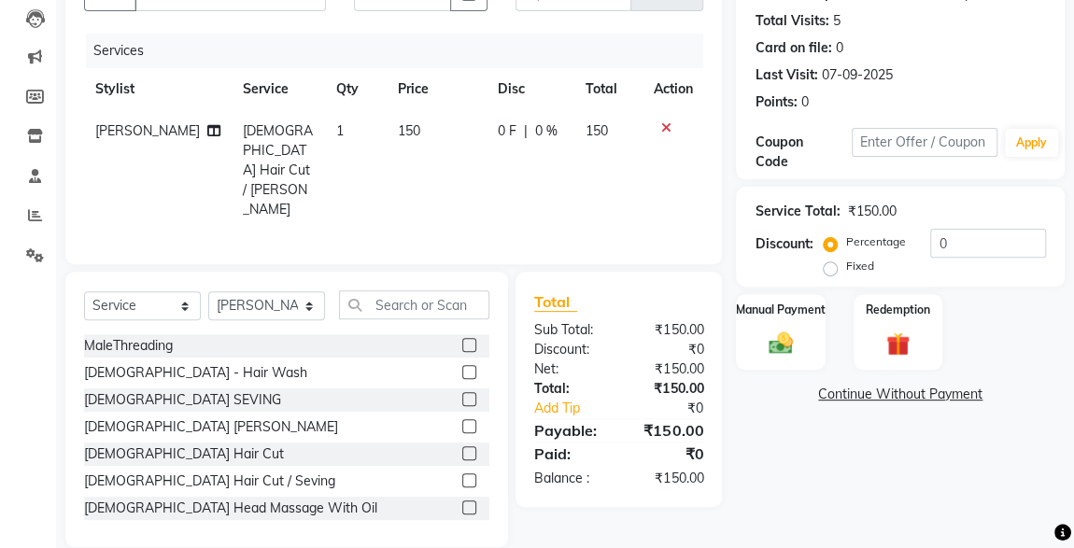
click at [789, 348] on img at bounding box center [780, 343] width 39 height 27
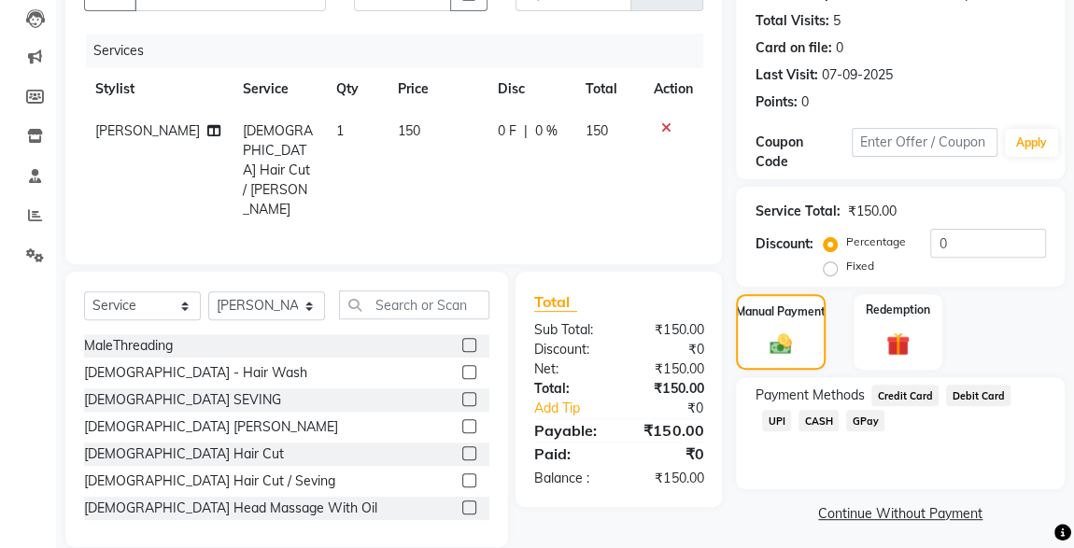
click at [799, 411] on span "CASH" at bounding box center [819, 420] width 40 height 21
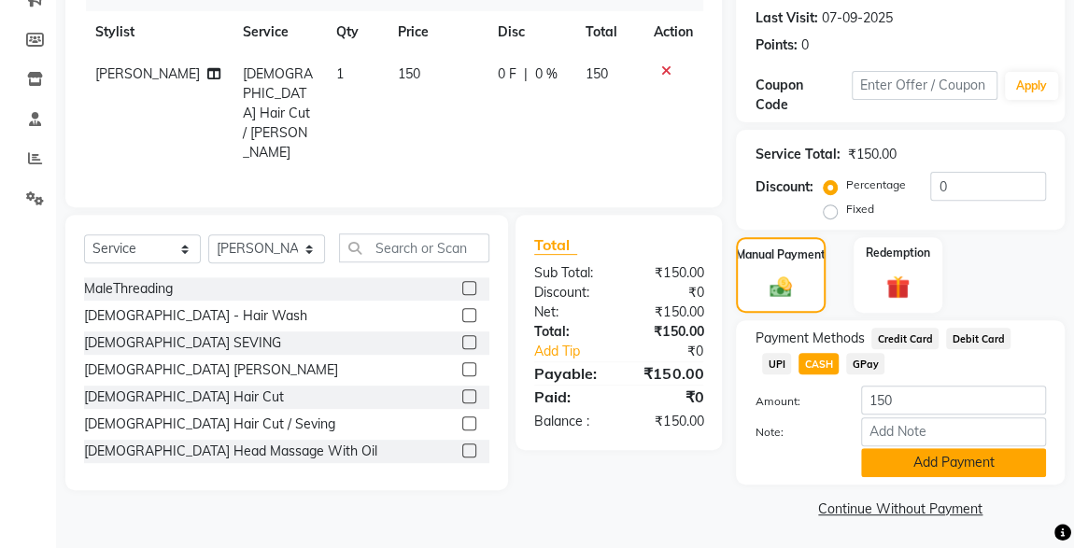
click at [947, 466] on button "Add Payment" at bounding box center [953, 462] width 185 height 29
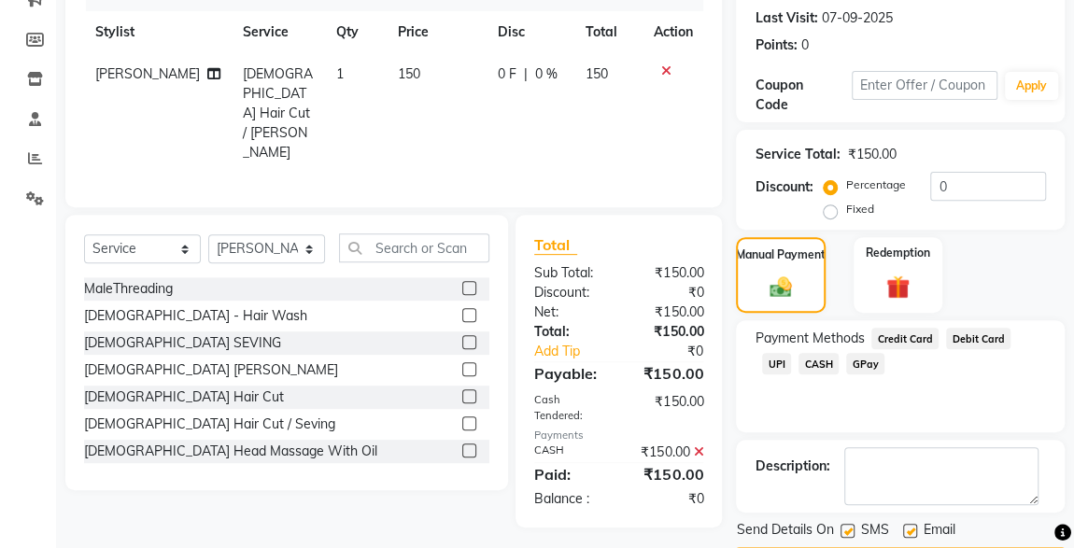
scroll to position [308, 0]
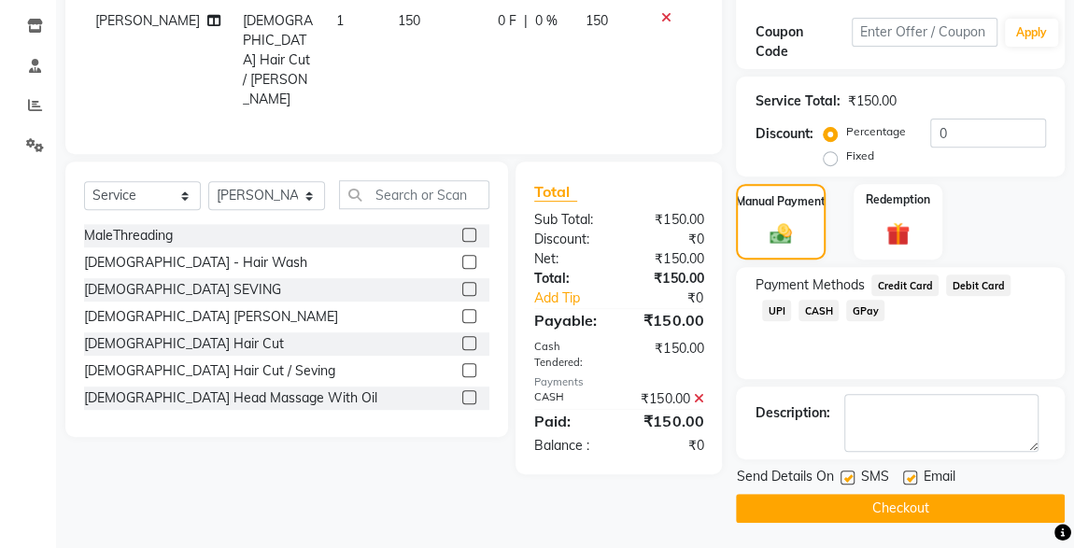
click at [848, 476] on label at bounding box center [848, 478] width 14 height 14
click at [848, 476] on input "checkbox" at bounding box center [847, 479] width 12 height 12
checkbox input "false"
click at [700, 392] on icon at bounding box center [698, 398] width 10 height 13
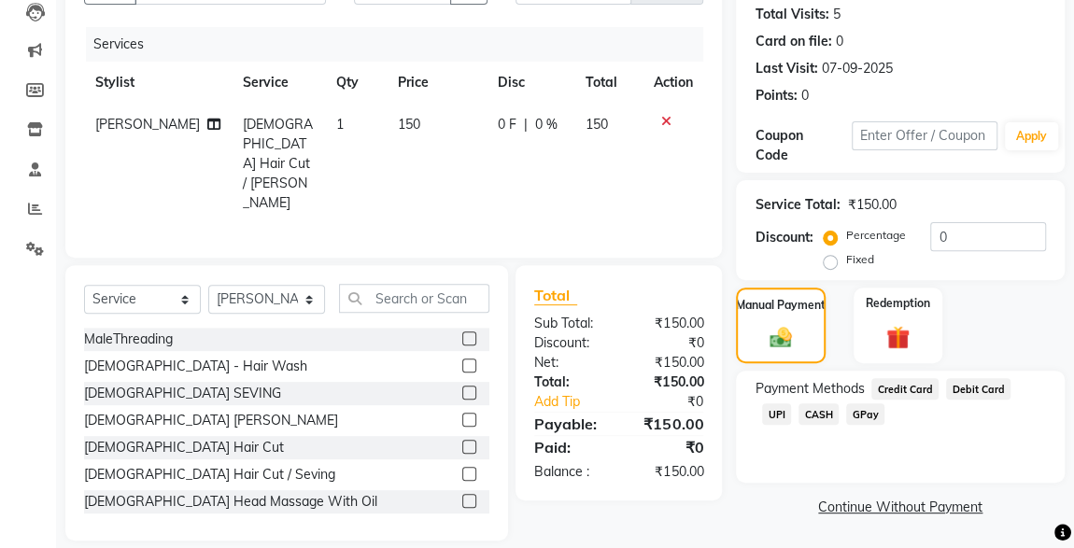
click at [909, 513] on link "Continue Without Payment" at bounding box center [900, 508] width 321 height 20
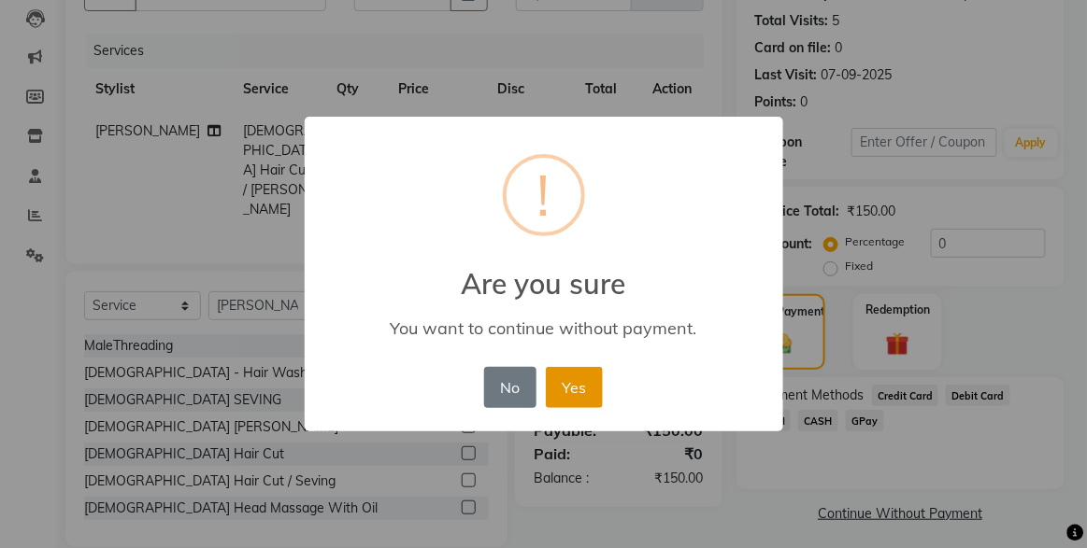
click at [587, 403] on button "Yes" at bounding box center [574, 387] width 57 height 41
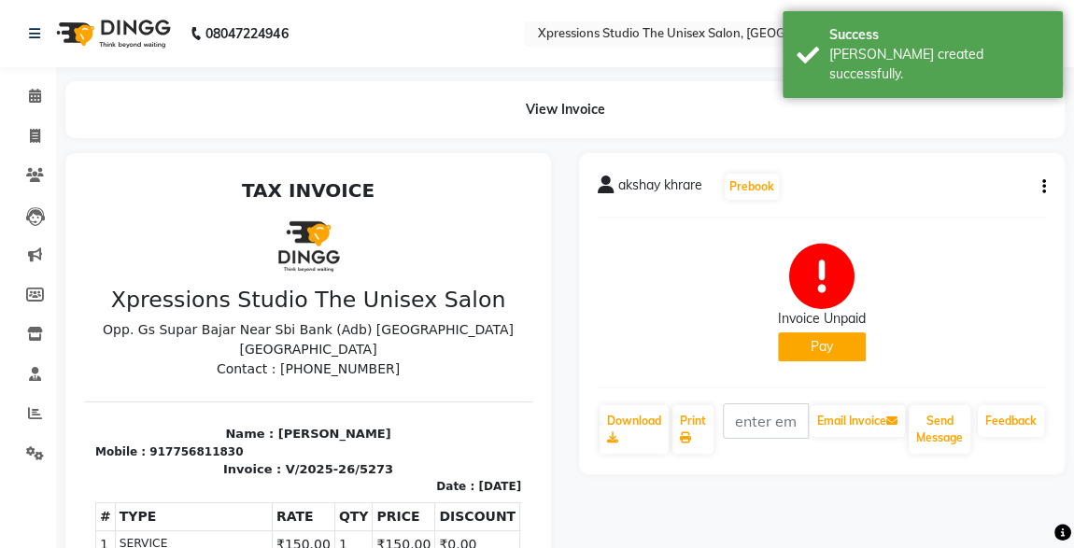
click at [856, 350] on button "Pay" at bounding box center [822, 347] width 88 height 29
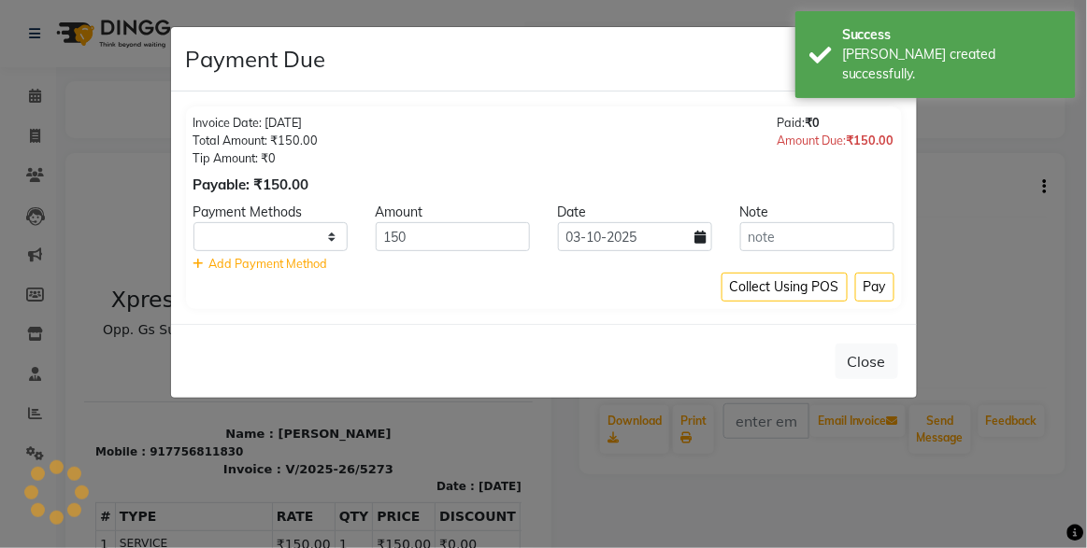
select select "1"
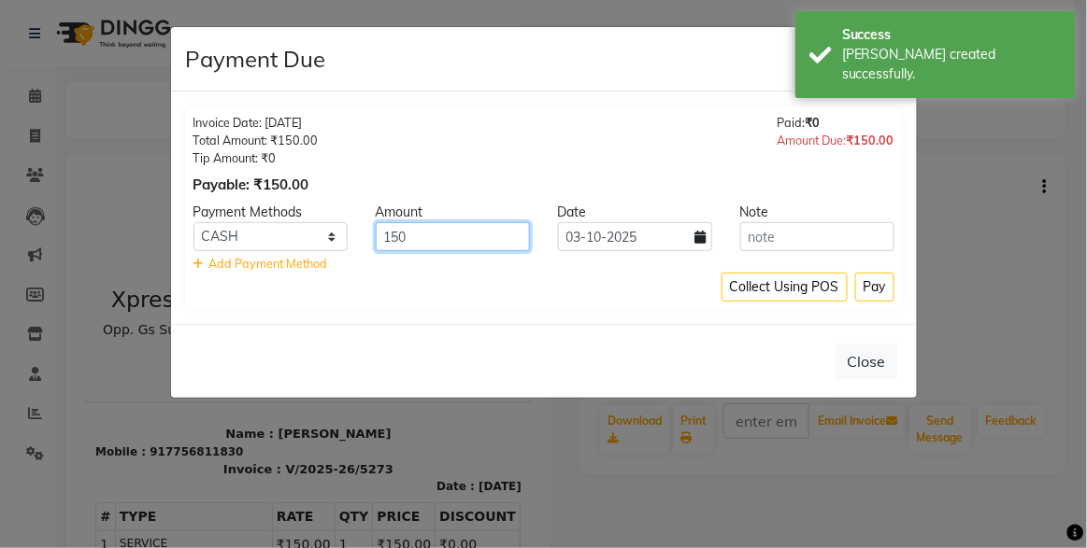
click at [430, 238] on input "150" at bounding box center [453, 236] width 154 height 29
type input "1"
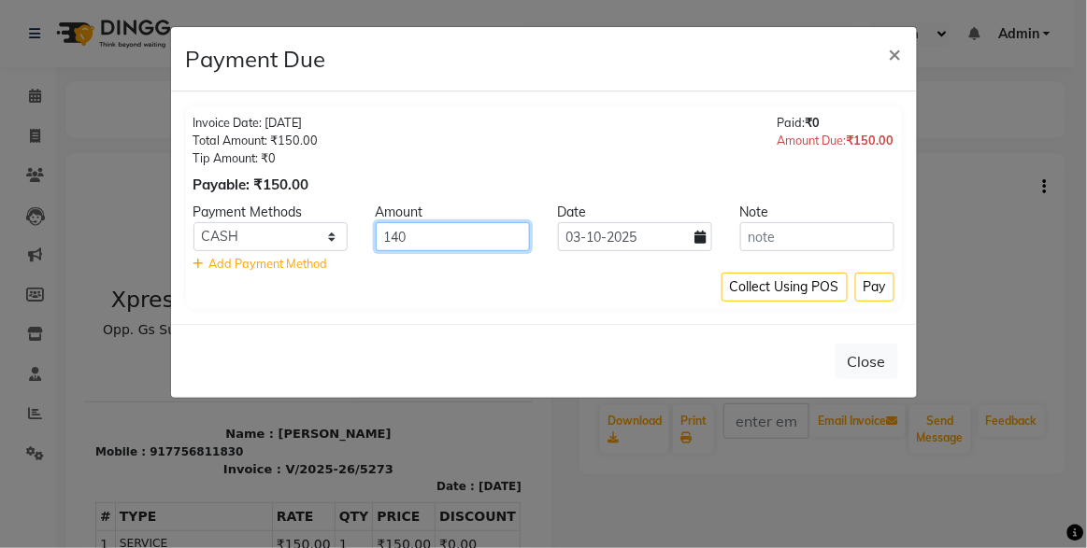
type input "140"
click at [882, 293] on button "Pay" at bounding box center [874, 287] width 39 height 29
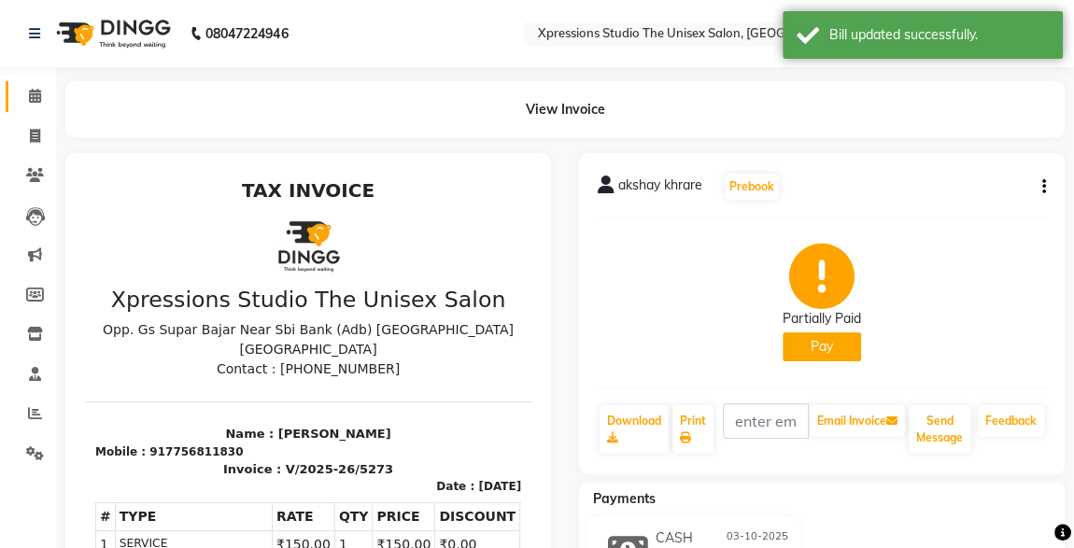
click at [24, 105] on span at bounding box center [35, 96] width 33 height 21
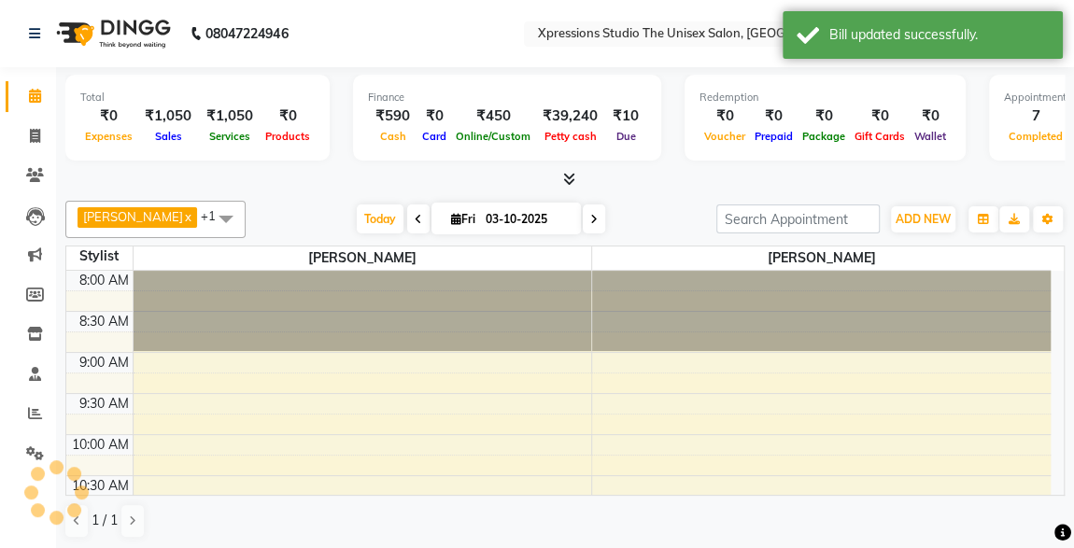
scroll to position [324, 0]
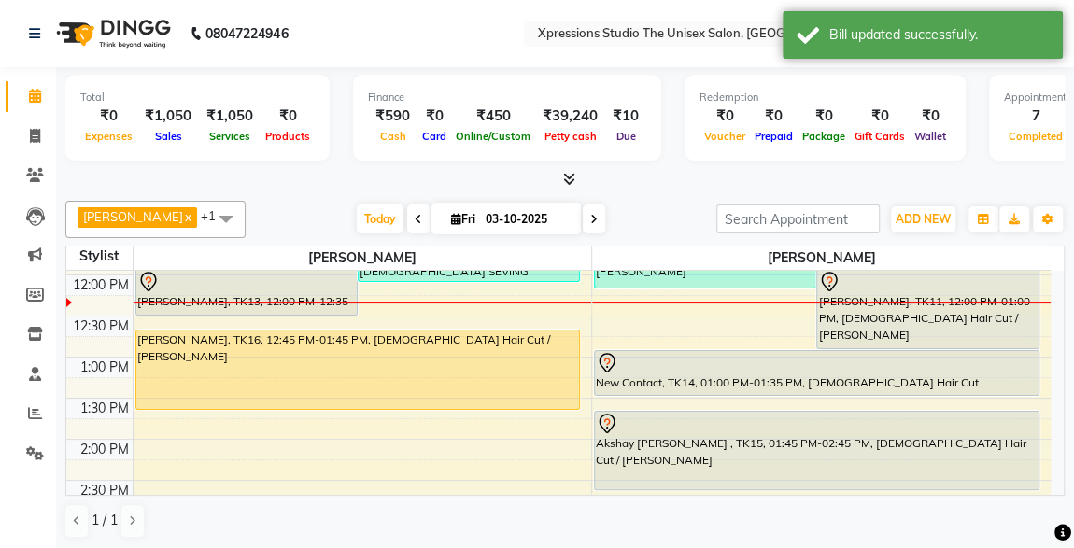
click at [989, 323] on div "[PERSON_NAME], TK11, 12:00 PM-01:00 PM, [DEMOGRAPHIC_DATA] Hair Cut / [PERSON_N…" at bounding box center [927, 309] width 220 height 78
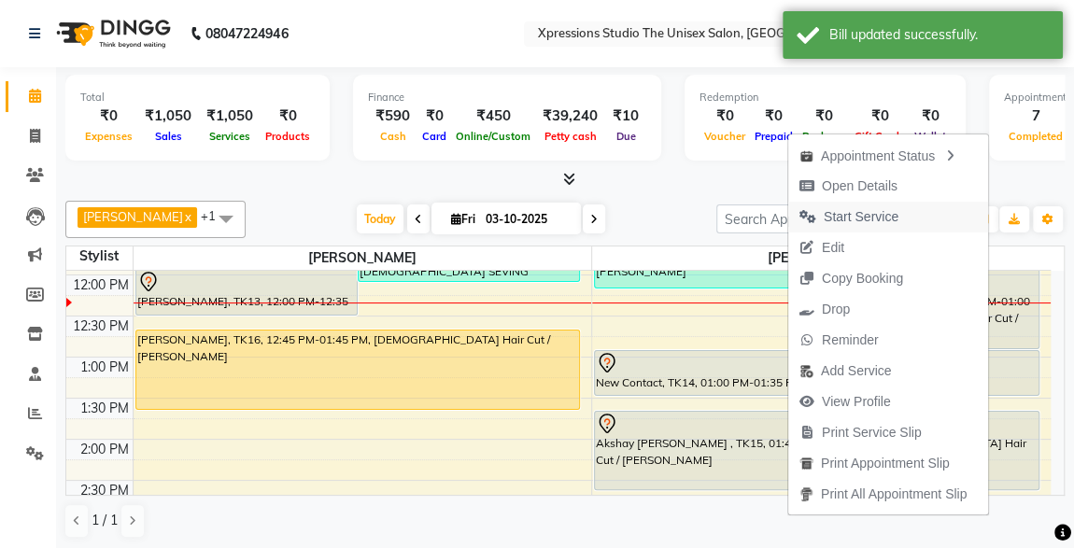
click at [874, 222] on span "Start Service" at bounding box center [861, 217] width 75 height 20
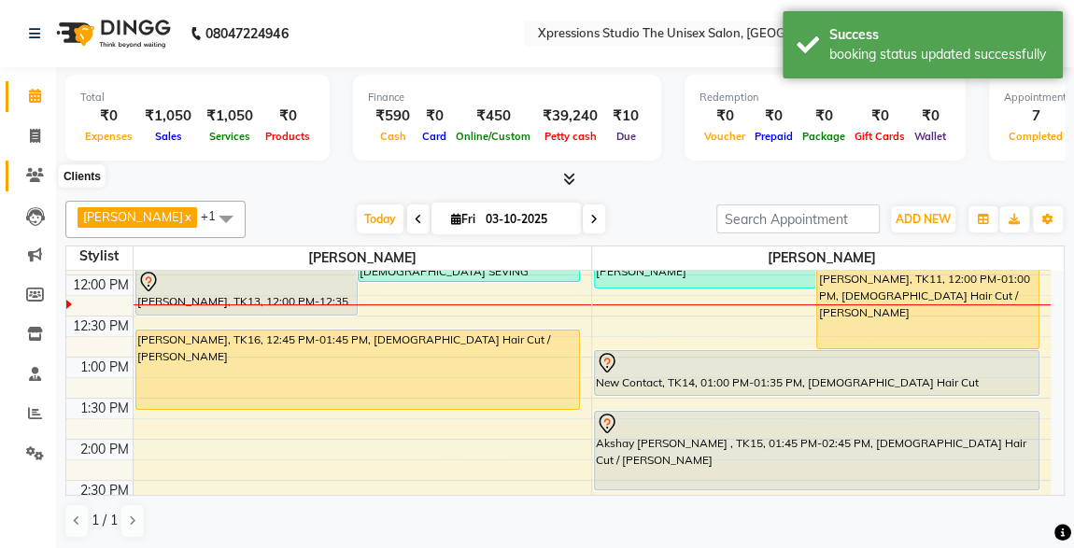
click at [31, 167] on span at bounding box center [35, 175] width 33 height 21
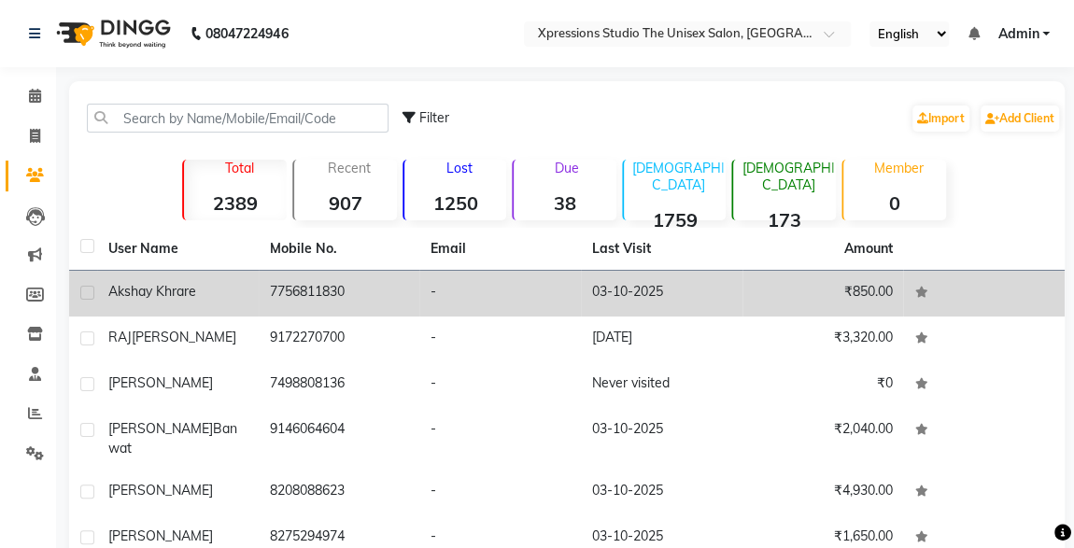
click at [282, 295] on td "7756811830" at bounding box center [340, 294] width 162 height 46
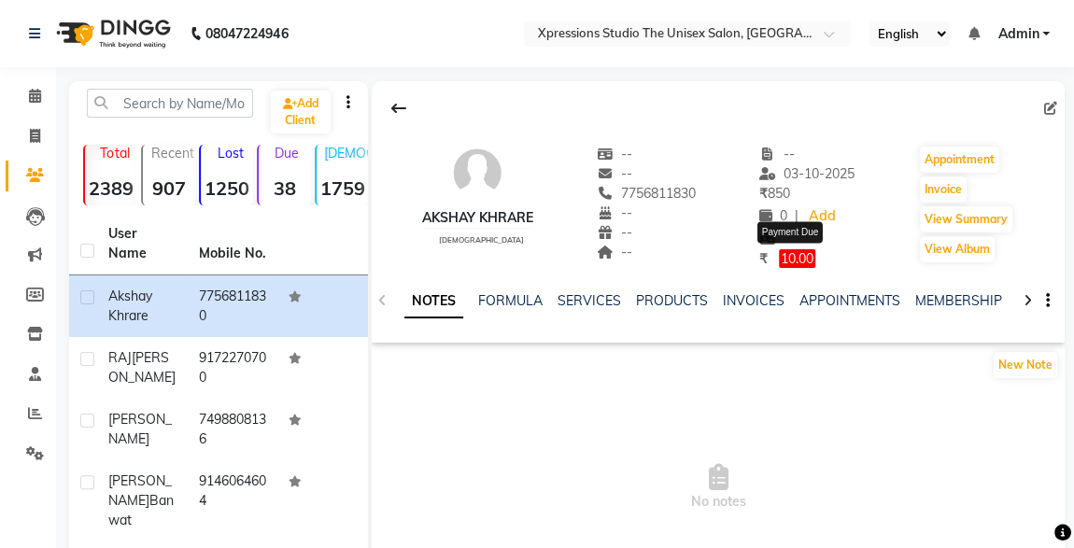
click at [801, 258] on span "10.00" at bounding box center [797, 258] width 36 height 19
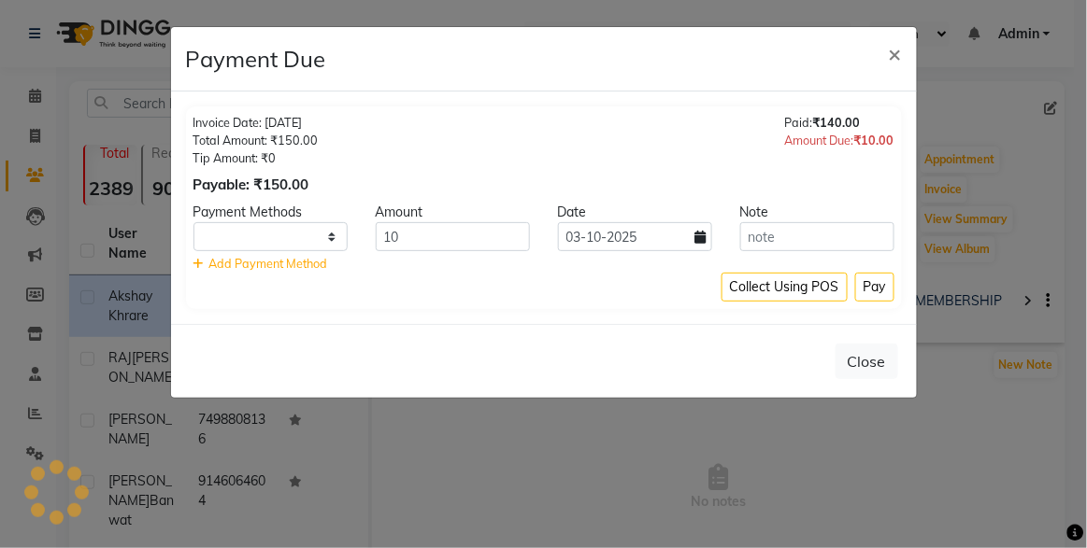
select select "1"
click at [866, 286] on button "Pay" at bounding box center [874, 287] width 39 height 29
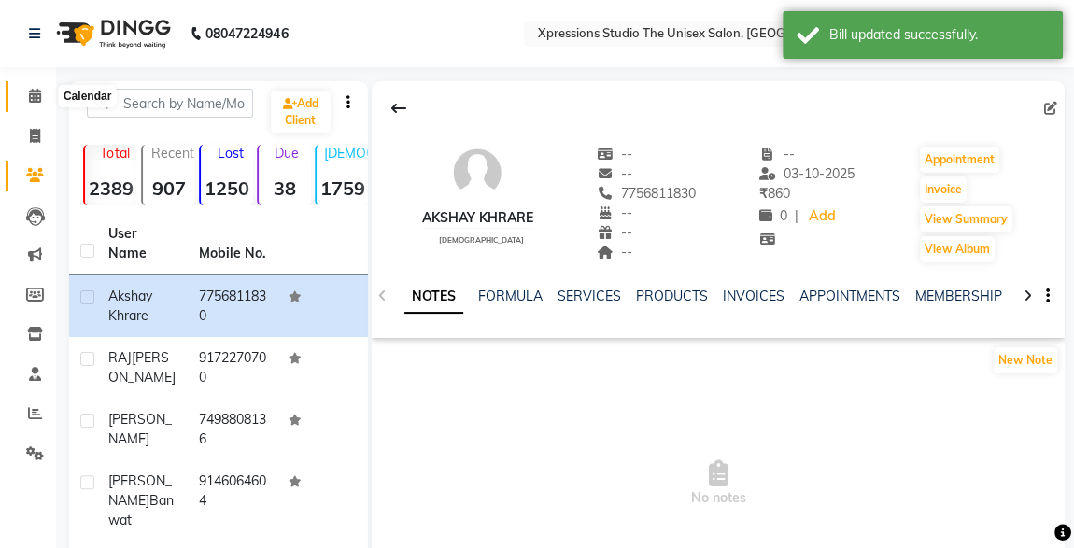
click at [39, 90] on icon at bounding box center [35, 96] width 12 height 14
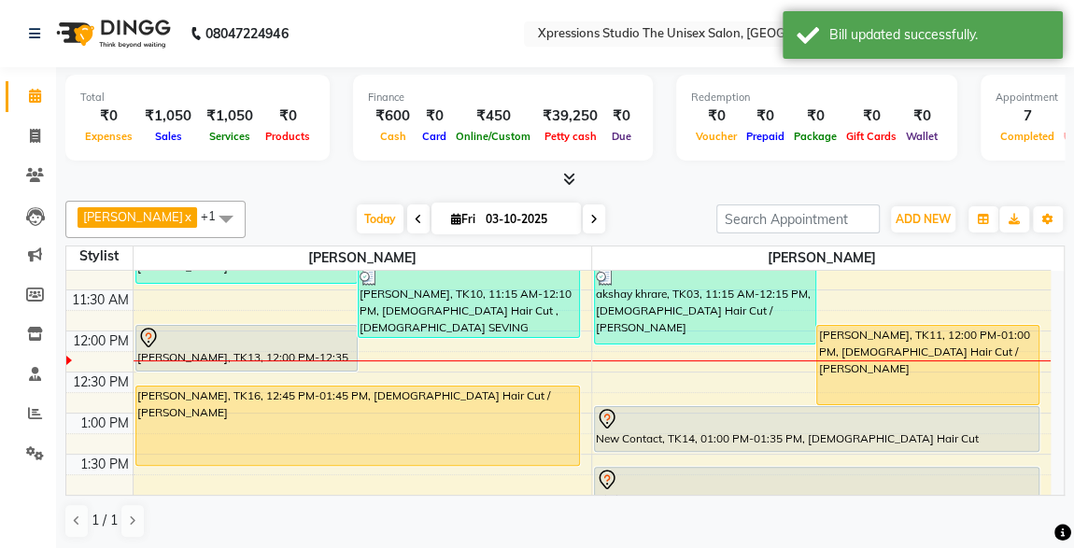
scroll to position [271, 0]
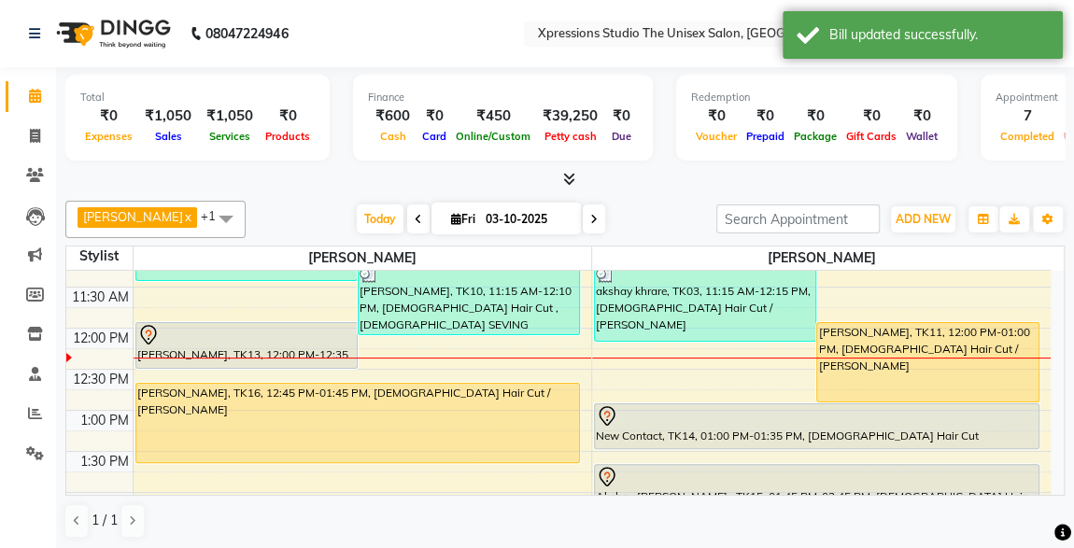
click at [270, 348] on div "[PERSON_NAME], TK13, 12:00 PM-12:35 PM, [DEMOGRAPHIC_DATA] Hair Cut" at bounding box center [246, 345] width 220 height 45
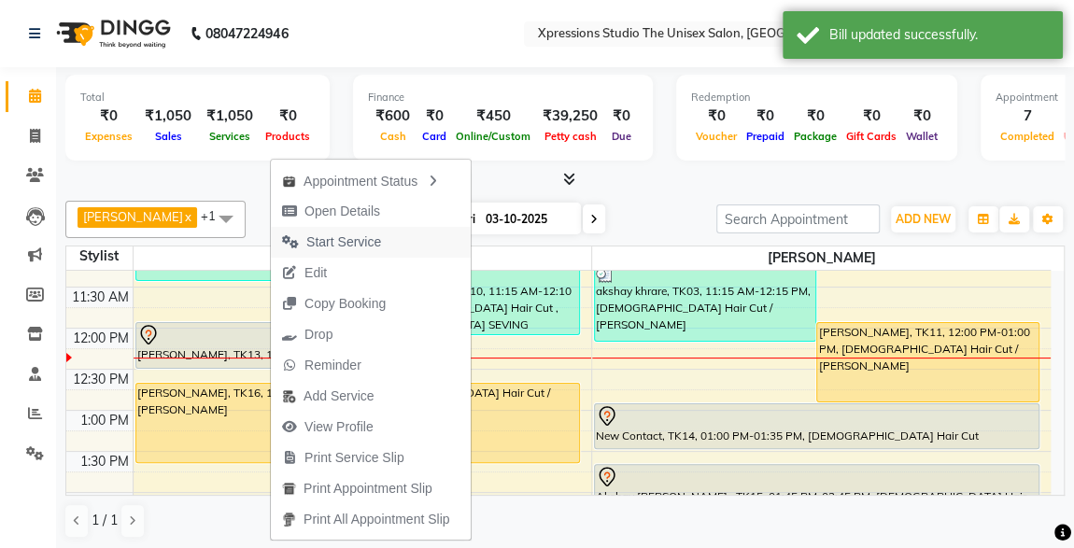
click at [317, 240] on span "Start Service" at bounding box center [343, 243] width 75 height 20
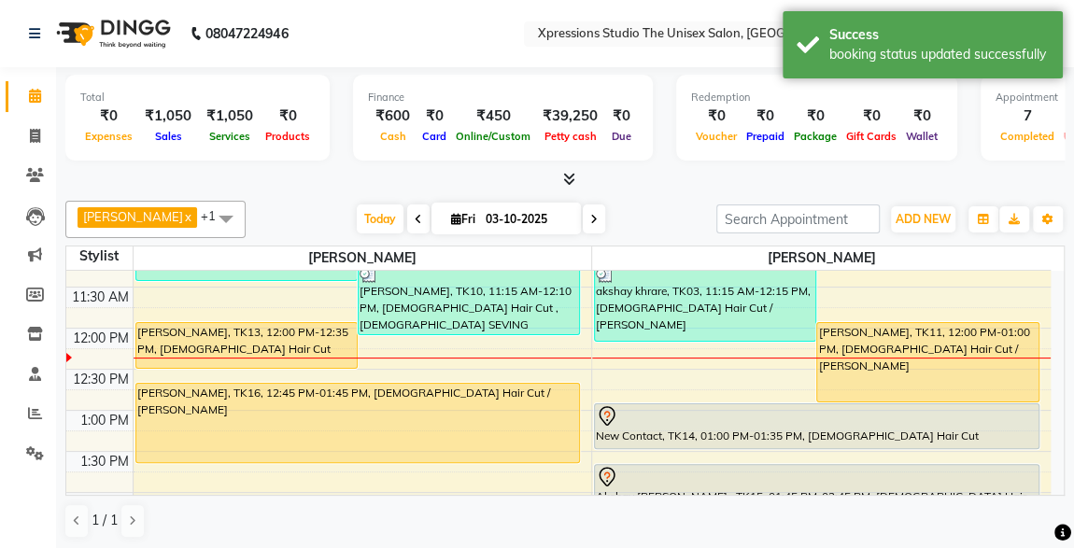
click at [655, 420] on div at bounding box center [817, 416] width 442 height 22
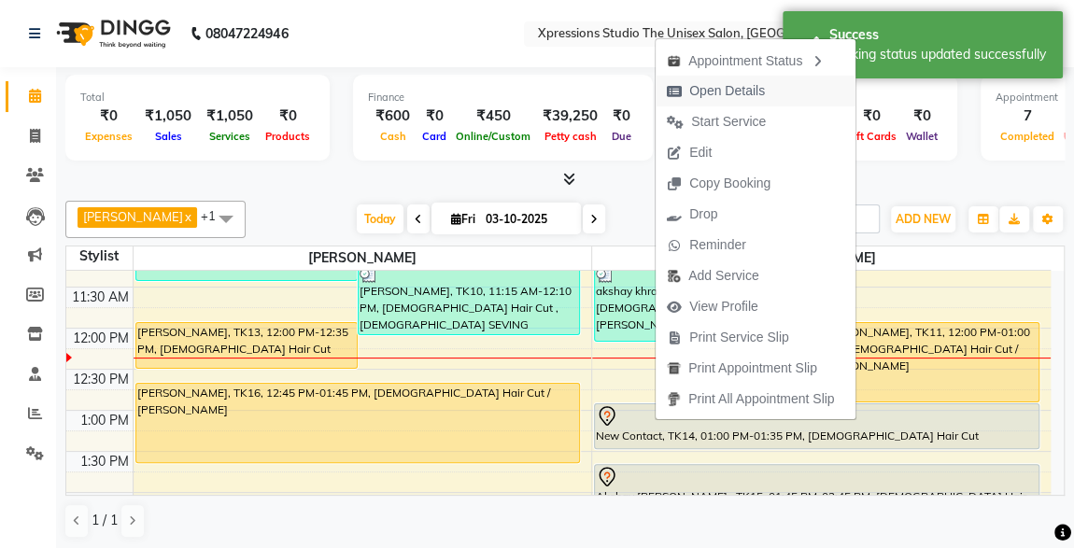
click at [708, 92] on span "Open Details" at bounding box center [727, 91] width 76 height 20
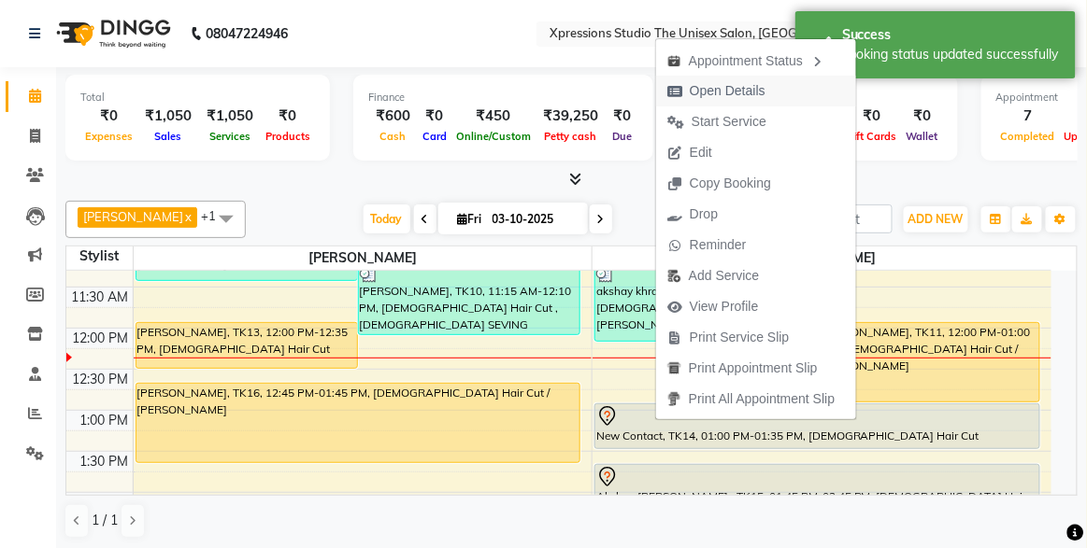
select select "7"
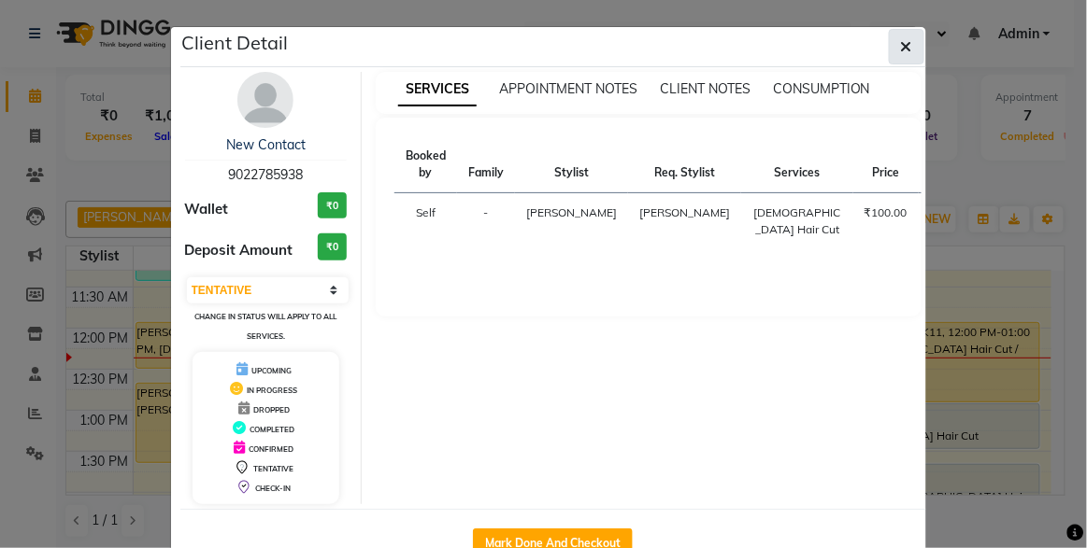
click at [903, 43] on icon "button" at bounding box center [906, 46] width 11 height 15
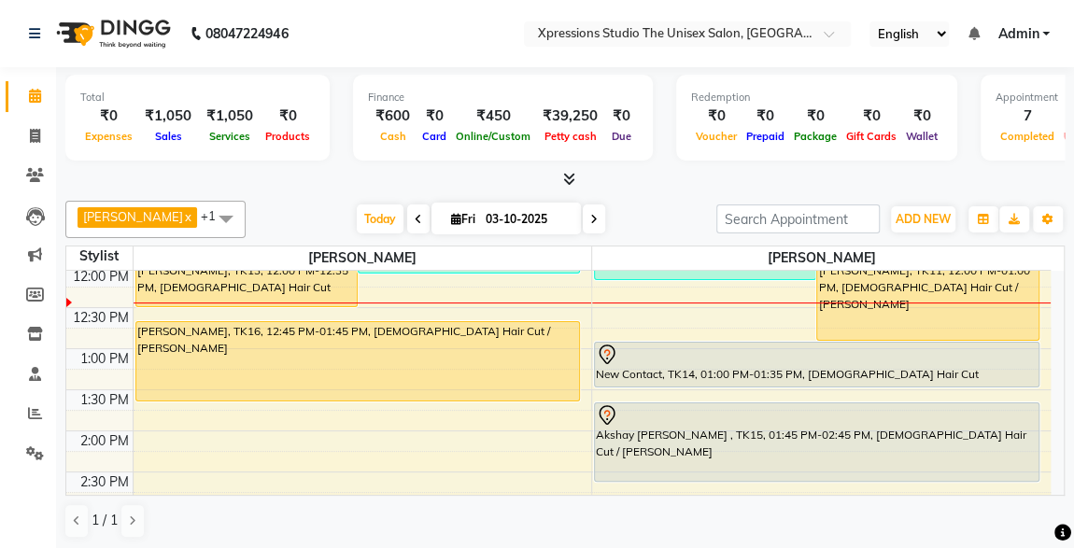
scroll to position [306, 0]
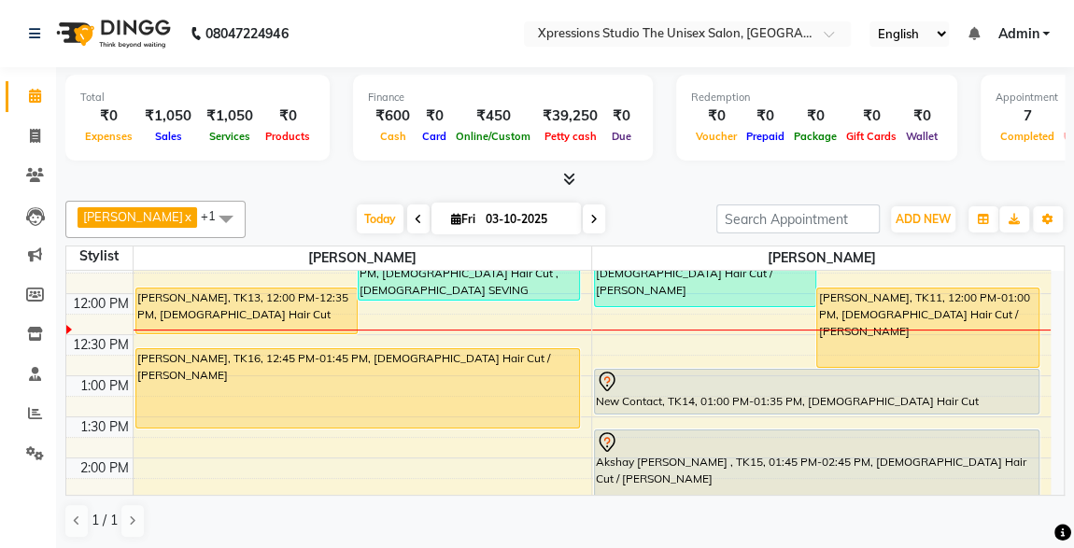
click at [746, 387] on div at bounding box center [817, 382] width 442 height 22
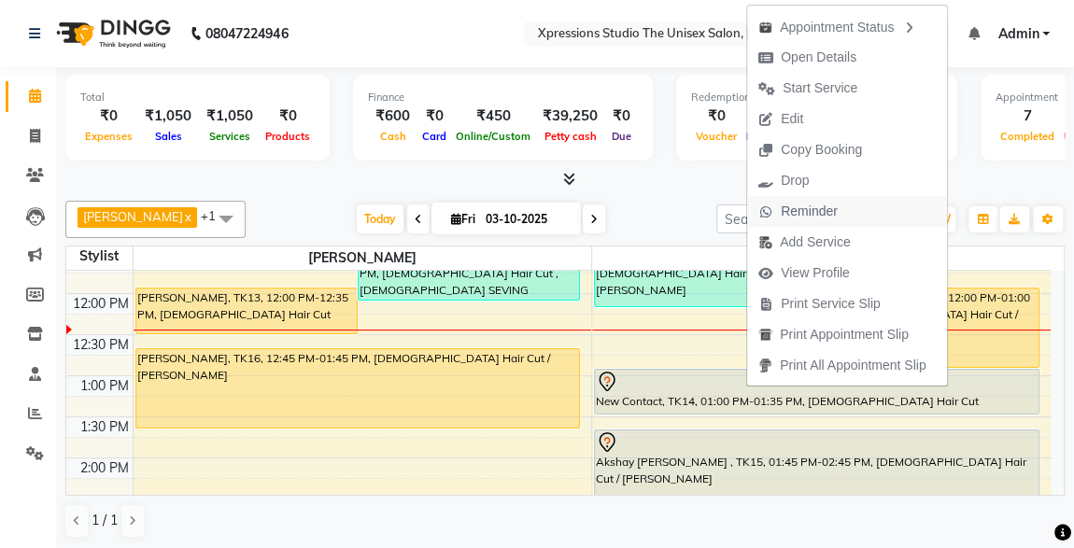
click at [781, 206] on span "Reminder" at bounding box center [809, 212] width 57 height 20
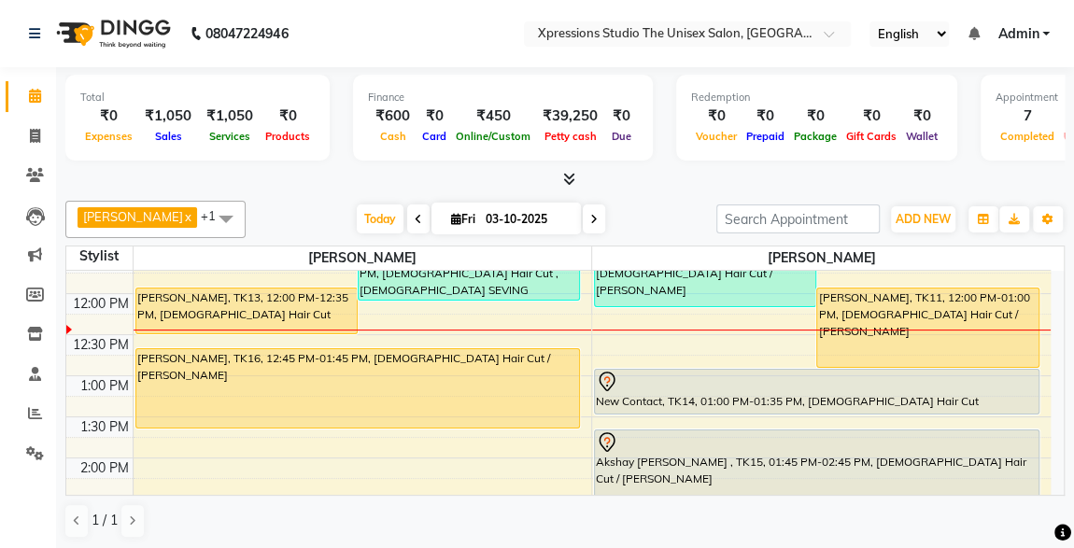
click at [780, 206] on input "search" at bounding box center [798, 219] width 163 height 29
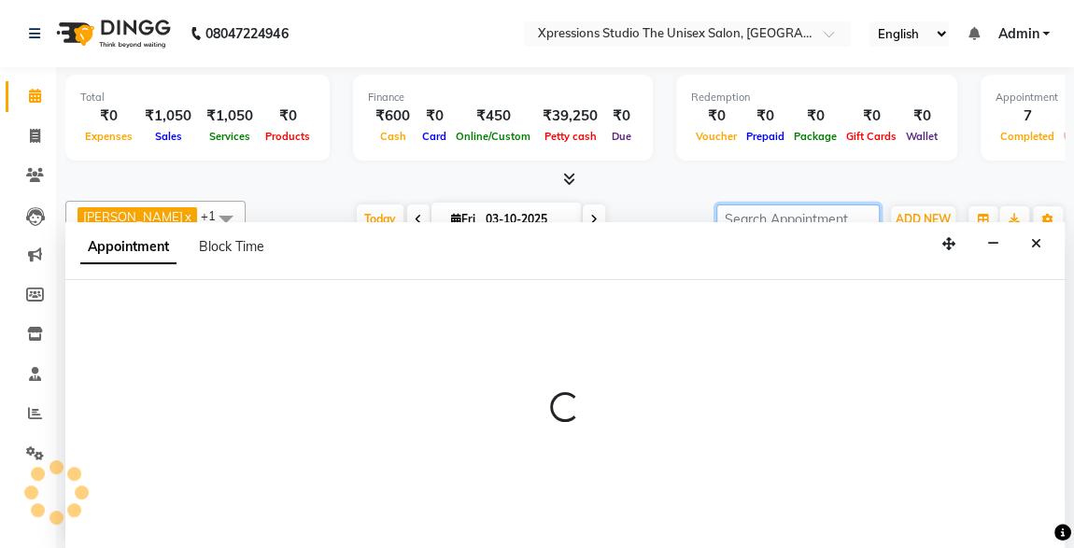
scroll to position [0, 0]
select select "57587"
select select "795"
select select "tentative"
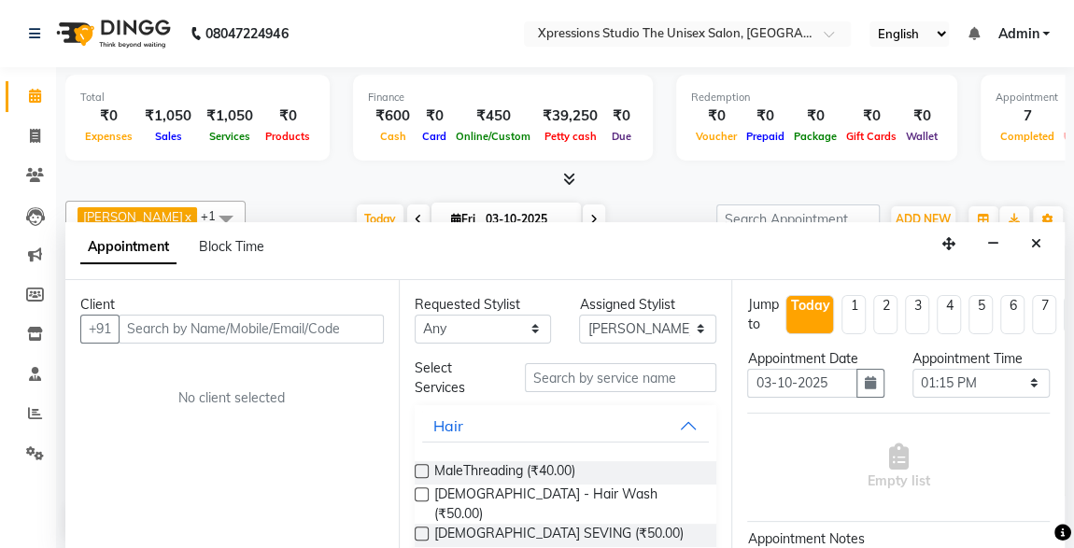
click at [224, 319] on input "text" at bounding box center [251, 329] width 265 height 29
type input "k"
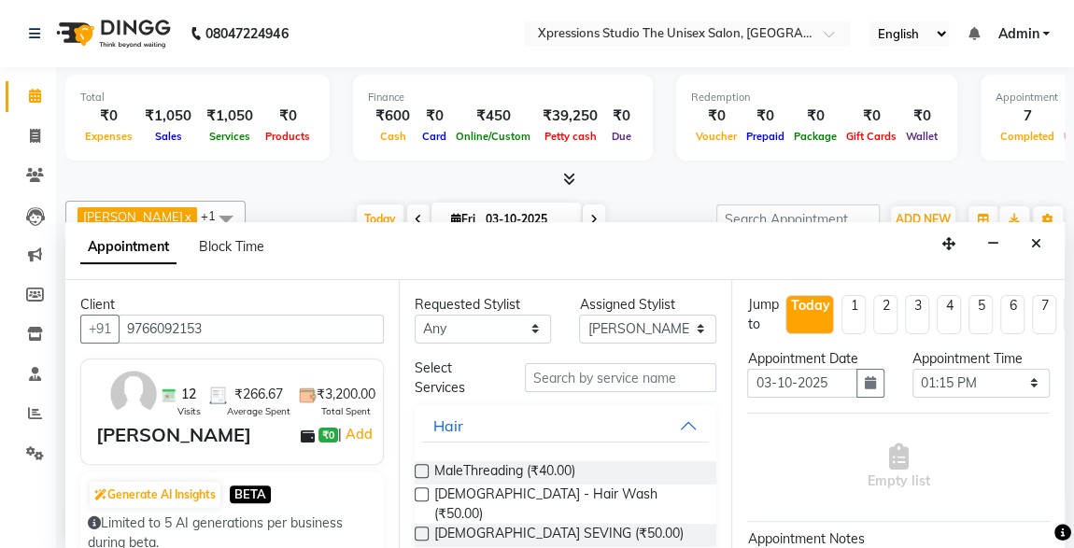
type input "9766092153"
click at [625, 380] on input "text" at bounding box center [621, 377] width 192 height 29
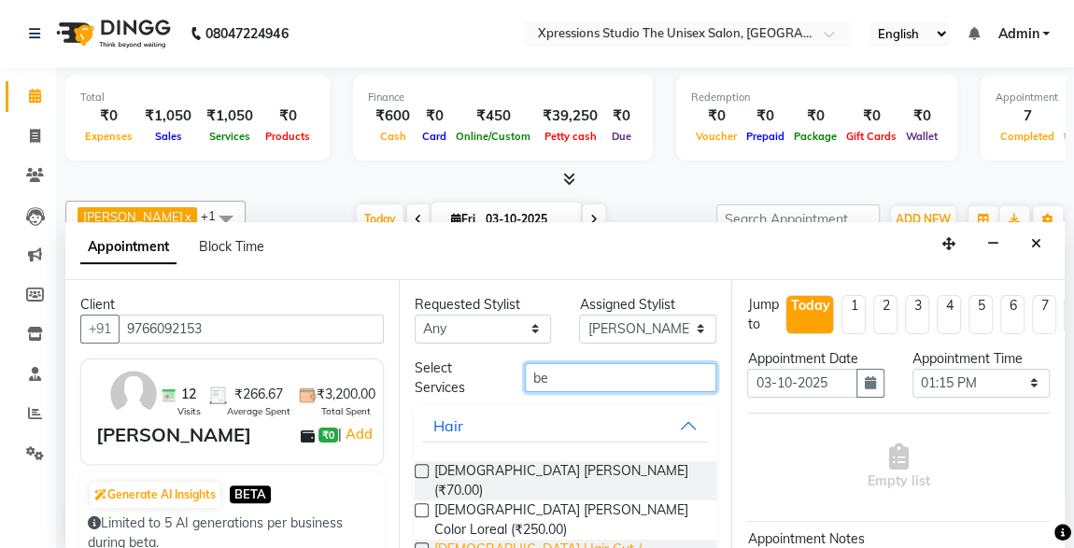
type input "be"
checkbox input "false"
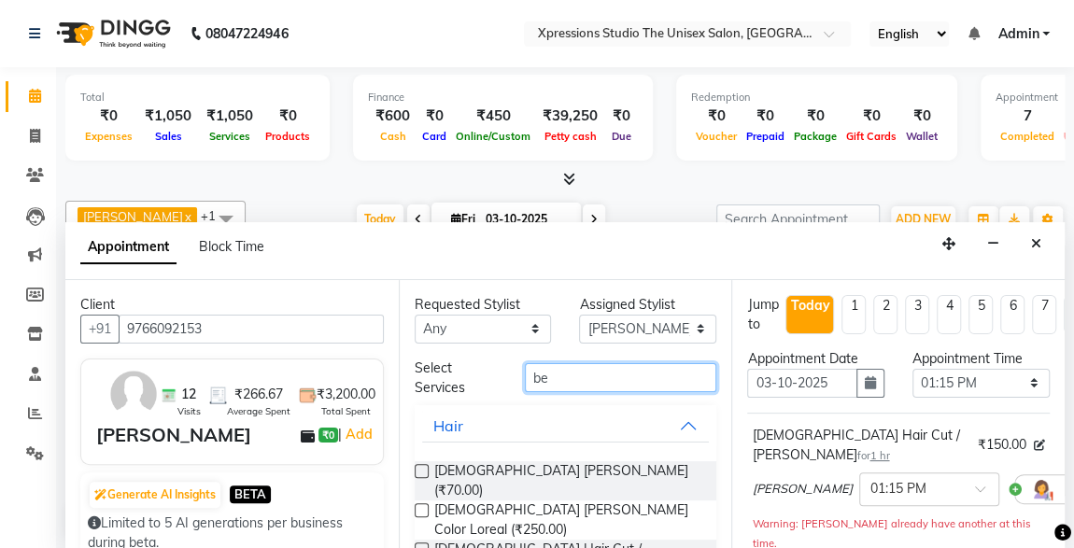
click at [580, 371] on input "be" at bounding box center [621, 377] width 192 height 29
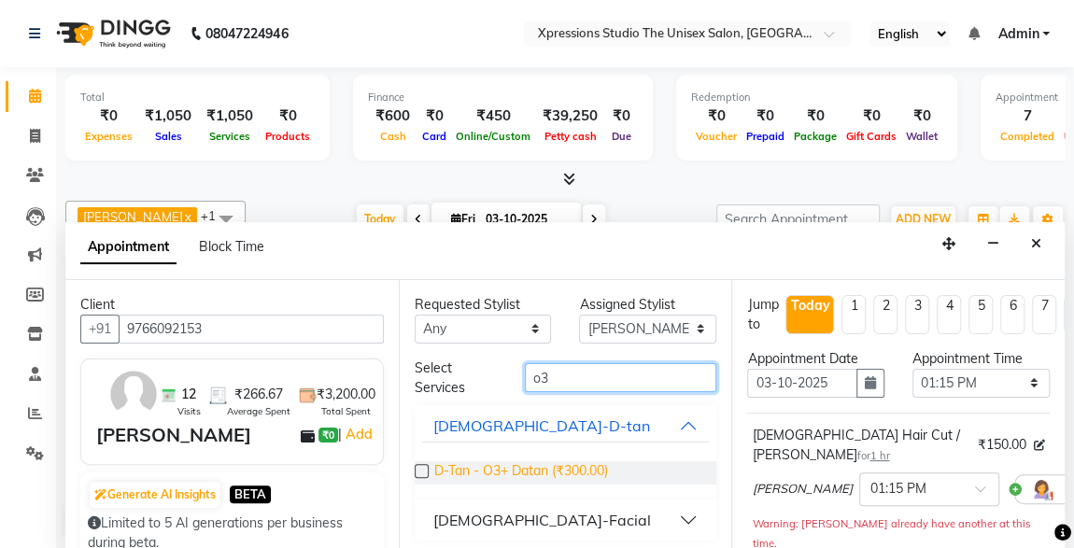
type input "o3"
click at [543, 462] on span "D-Tan - O3+ Datan (₹300.00)" at bounding box center [521, 473] width 174 height 23
checkbox input "false"
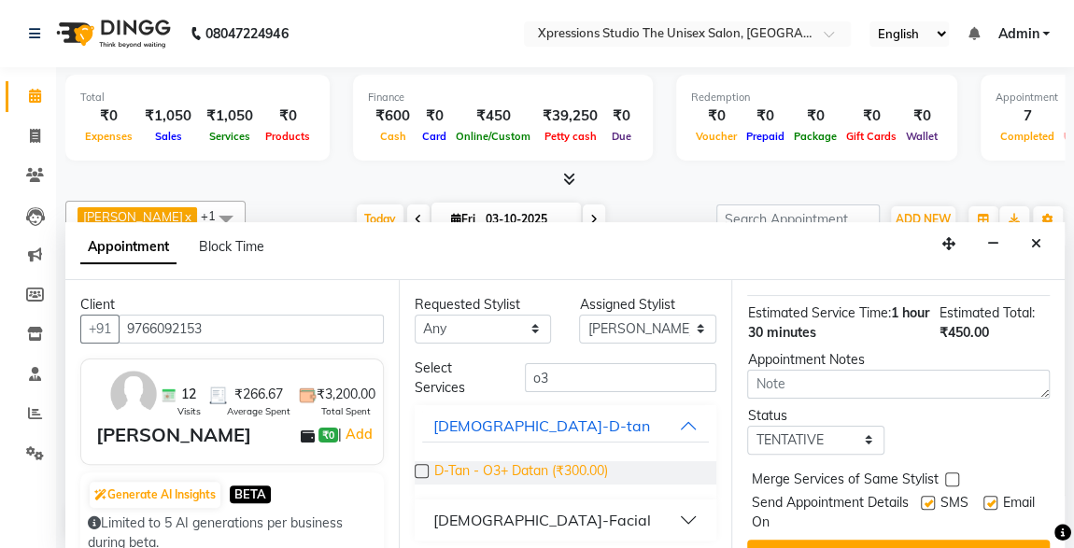
scroll to position [396, 0]
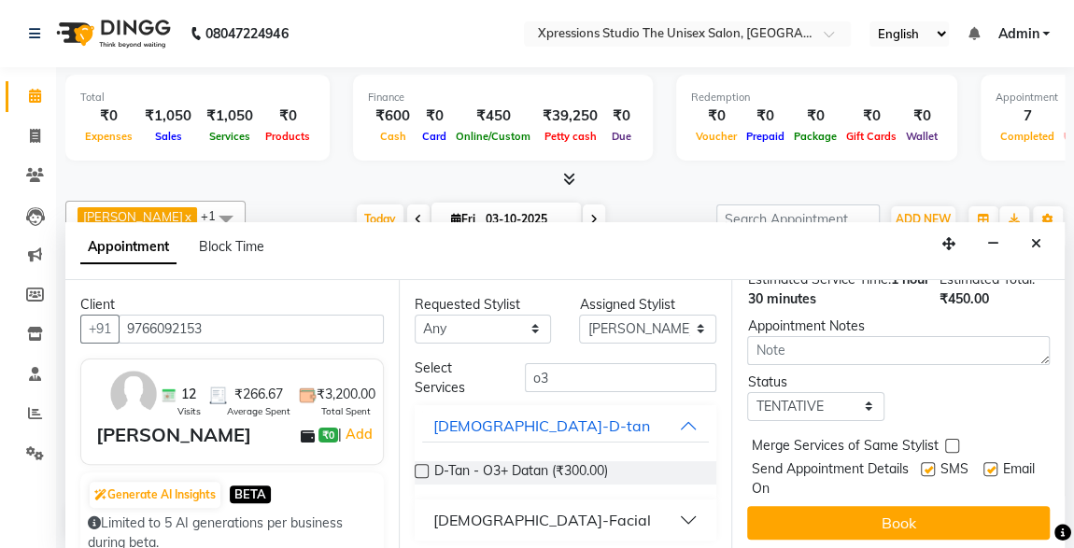
click at [921, 462] on label at bounding box center [928, 469] width 14 height 14
click at [921, 465] on input "checkbox" at bounding box center [927, 471] width 12 height 12
checkbox input "false"
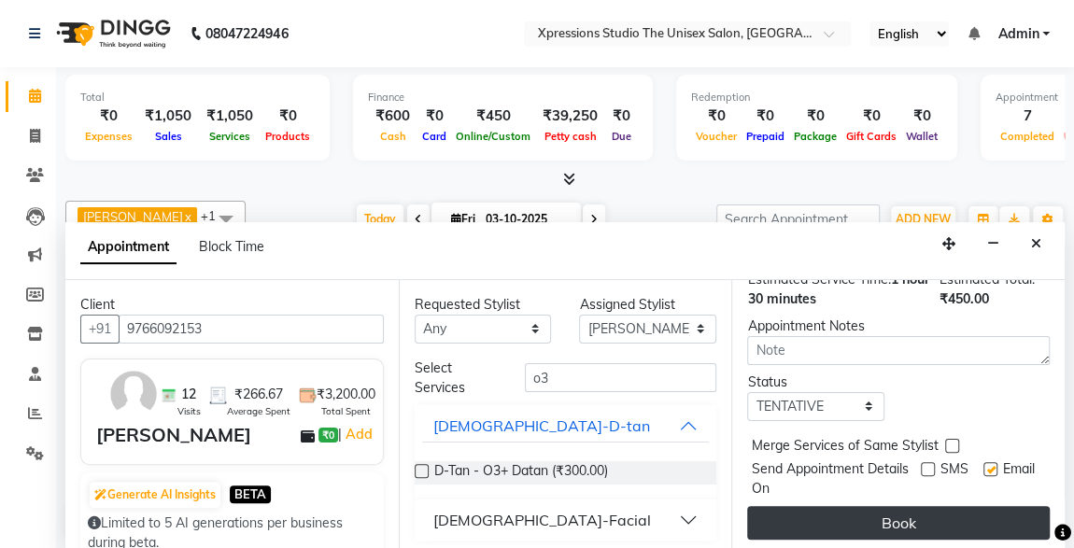
click at [947, 520] on button "Book" at bounding box center [898, 523] width 303 height 34
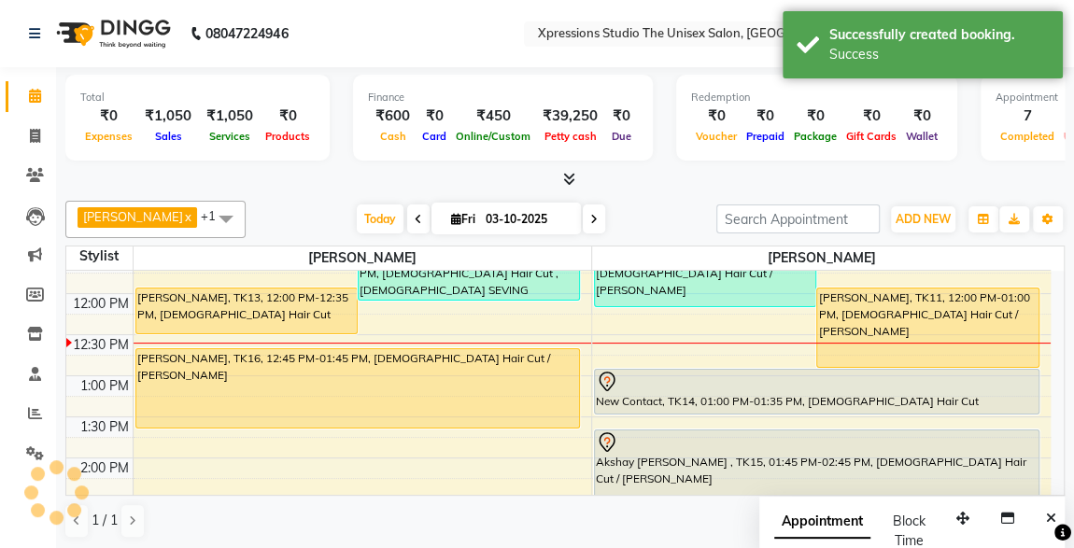
scroll to position [0, 0]
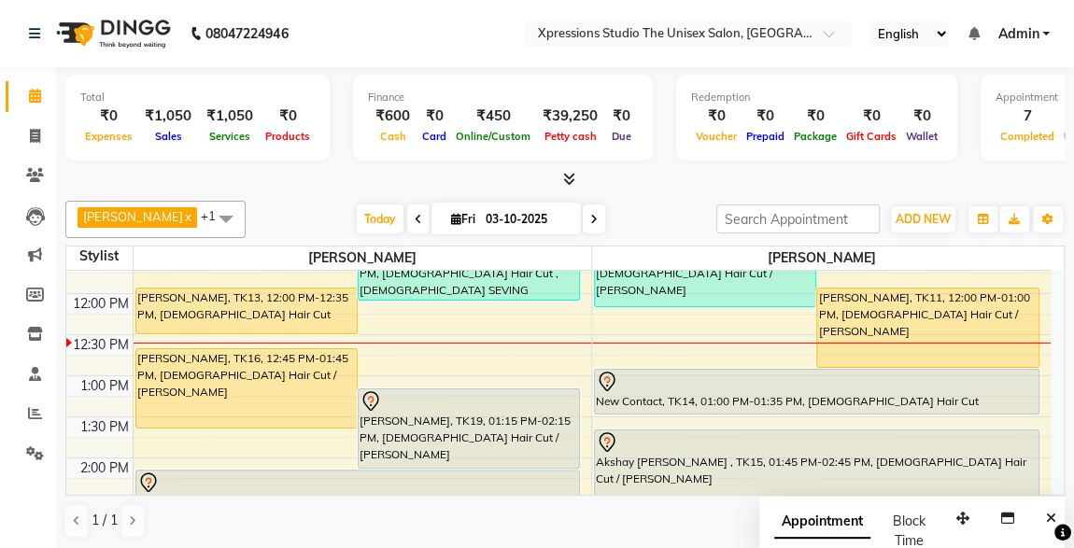
click at [802, 395] on div "New Contact, TK14, 01:00 PM-01:35 PM, [DEMOGRAPHIC_DATA] Hair Cut" at bounding box center [817, 392] width 444 height 44
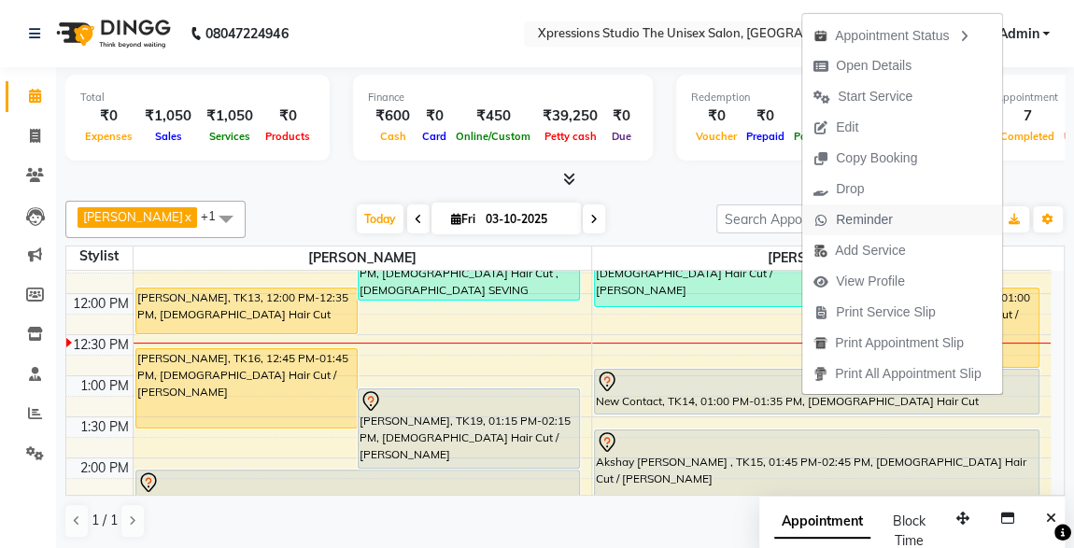
click at [845, 217] on span "Reminder" at bounding box center [864, 220] width 57 height 20
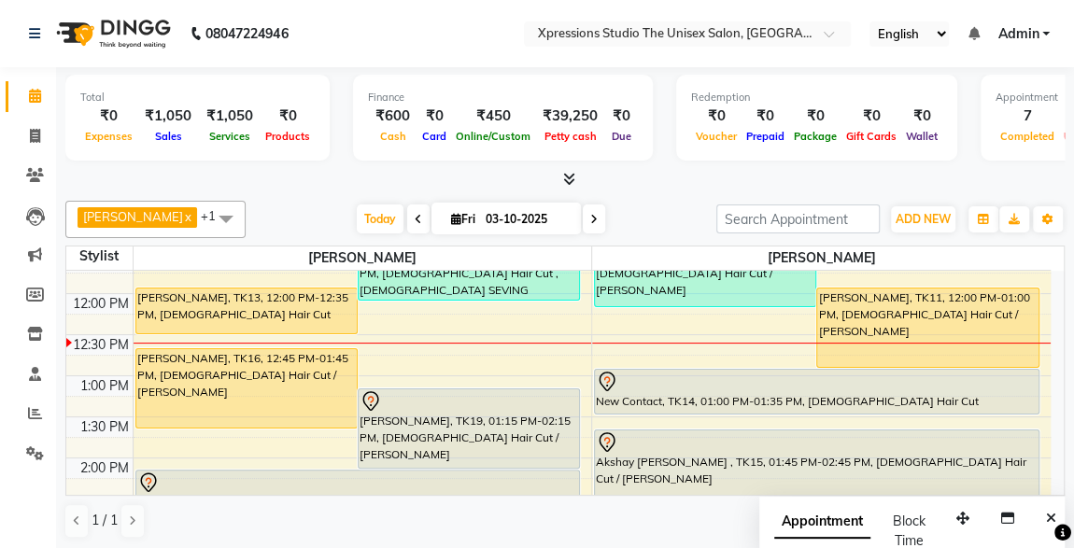
click at [845, 217] on input "search" at bounding box center [798, 219] width 163 height 29
click at [473, 412] on div "[PERSON_NAME], TK19, 01:15 PM-02:15 PM, [DEMOGRAPHIC_DATA] Hair Cut / [PERSON_N…" at bounding box center [469, 429] width 220 height 78
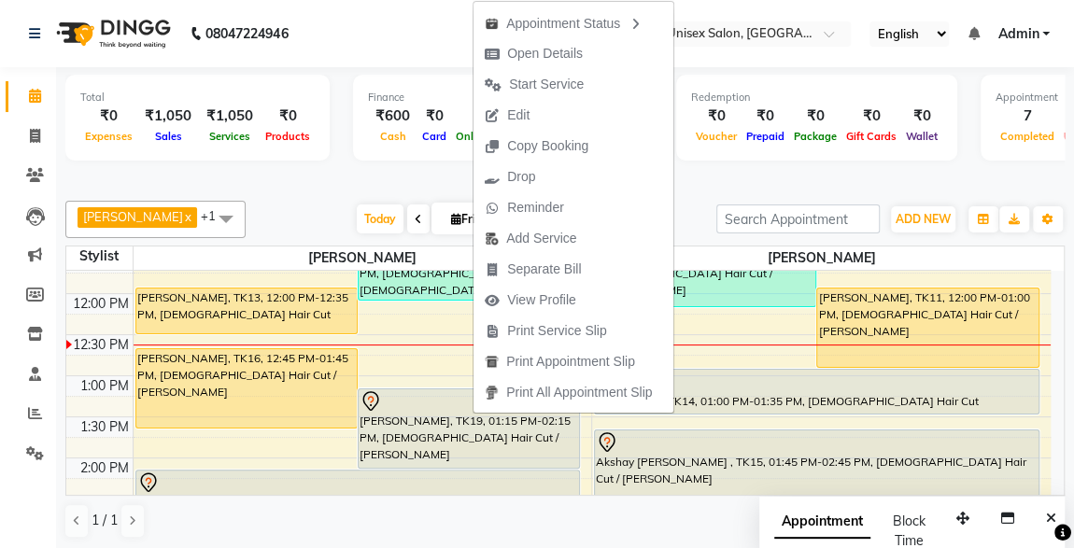
click at [698, 199] on div "[PERSON_NAME] x [PERSON_NAME] x +1 Select All [PERSON_NAME] [PERSON_NAME] [PERS…" at bounding box center [565, 369] width 1000 height 353
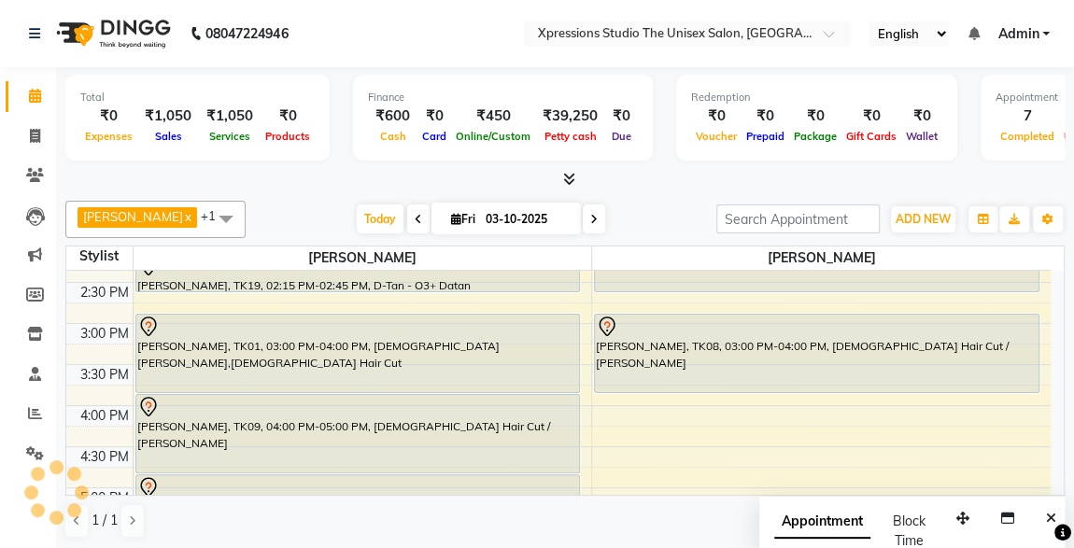
scroll to position [543, 0]
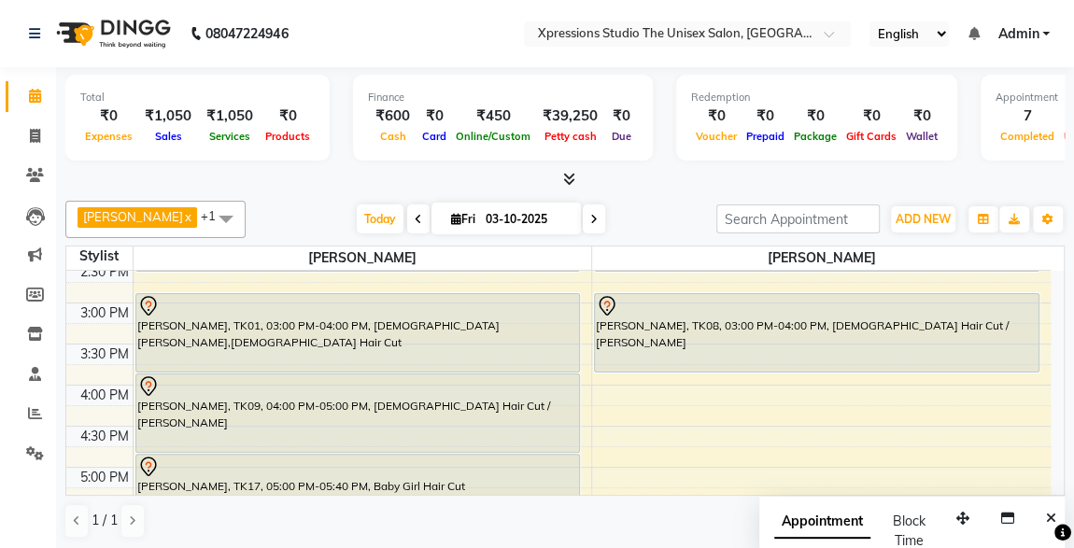
click at [478, 322] on div "[PERSON_NAME], TK01, 03:00 PM-04:00 PM, [DEMOGRAPHIC_DATA] [PERSON_NAME],[DEMOG…" at bounding box center [357, 333] width 443 height 78
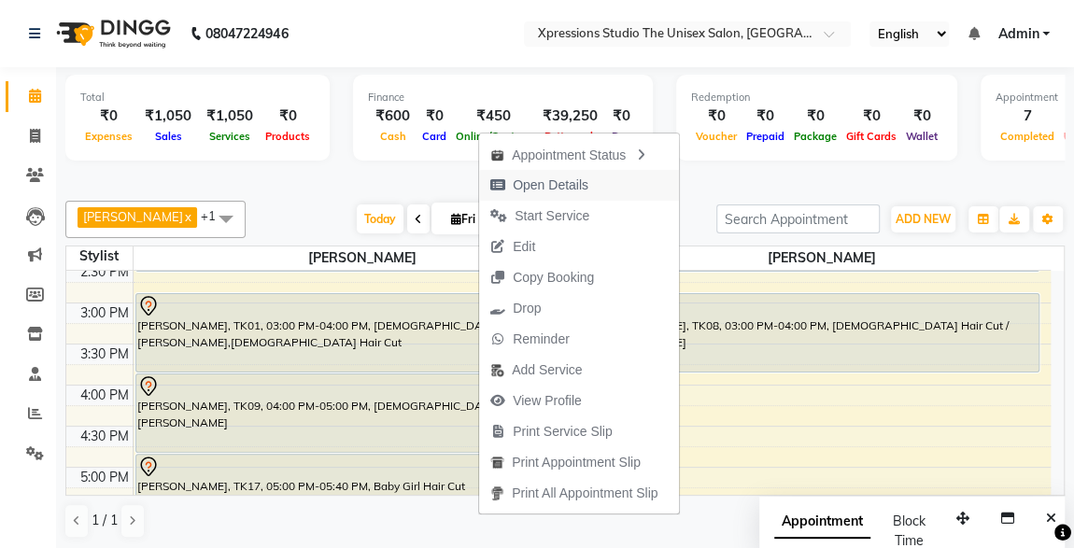
click at [525, 182] on span "Open Details" at bounding box center [551, 186] width 76 height 20
select select "7"
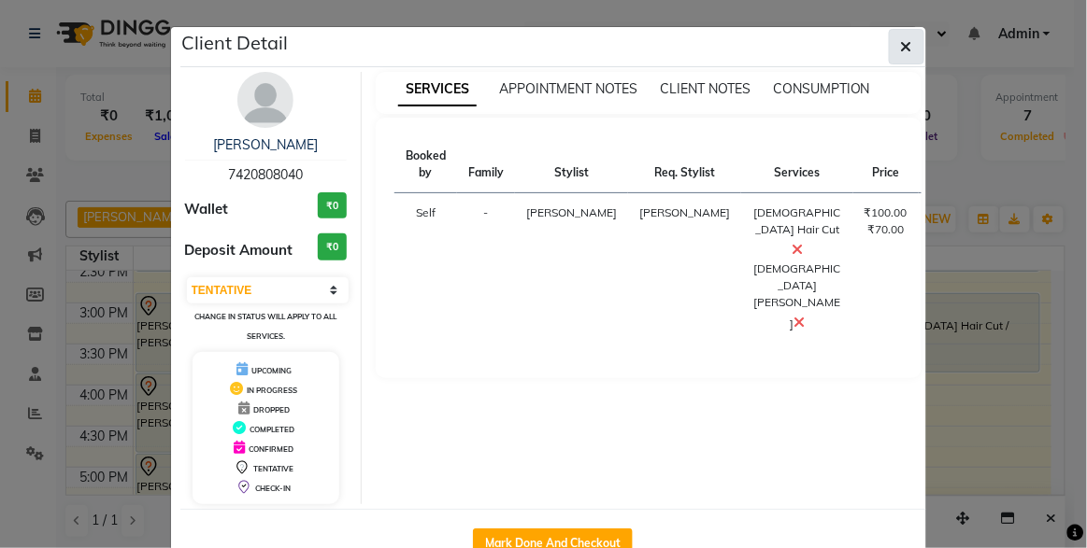
click at [896, 57] on button "button" at bounding box center [906, 47] width 36 height 36
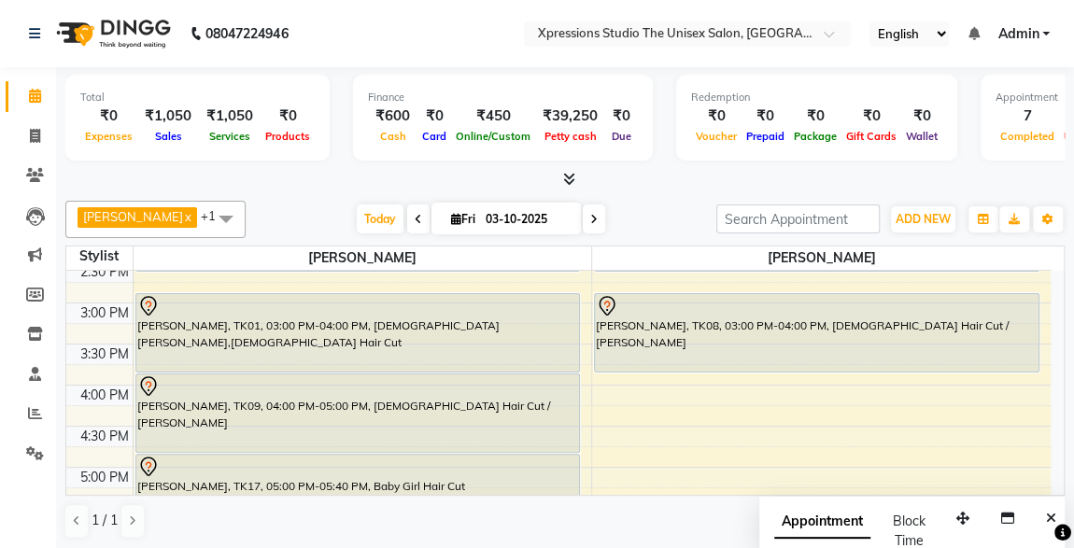
click at [631, 334] on div "[PERSON_NAME], TK08, 03:00 PM-04:00 PM, [DEMOGRAPHIC_DATA] Hair Cut / [PERSON_N…" at bounding box center [817, 333] width 444 height 78
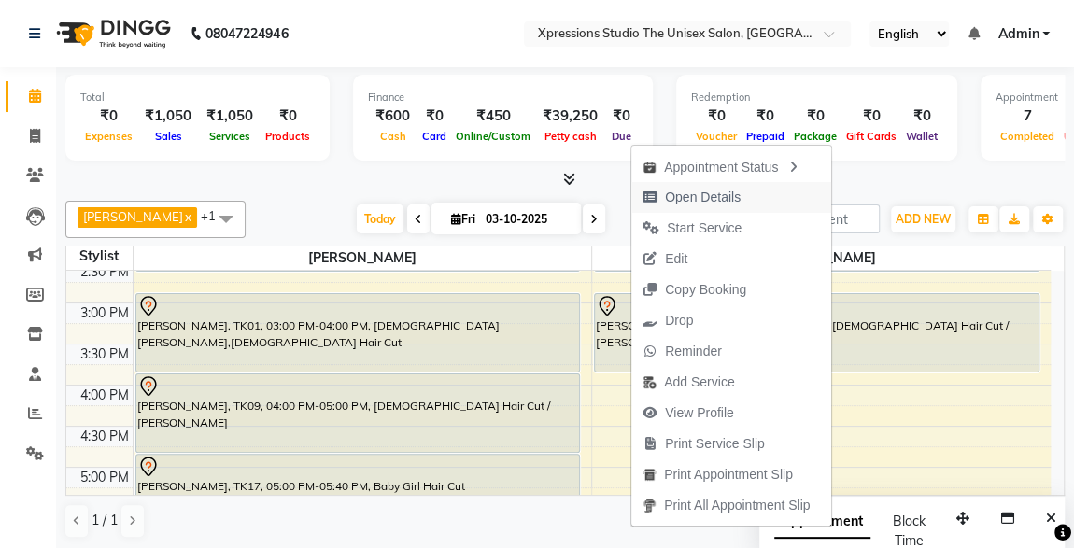
click at [675, 204] on span "Open Details" at bounding box center [703, 198] width 76 height 20
select select "7"
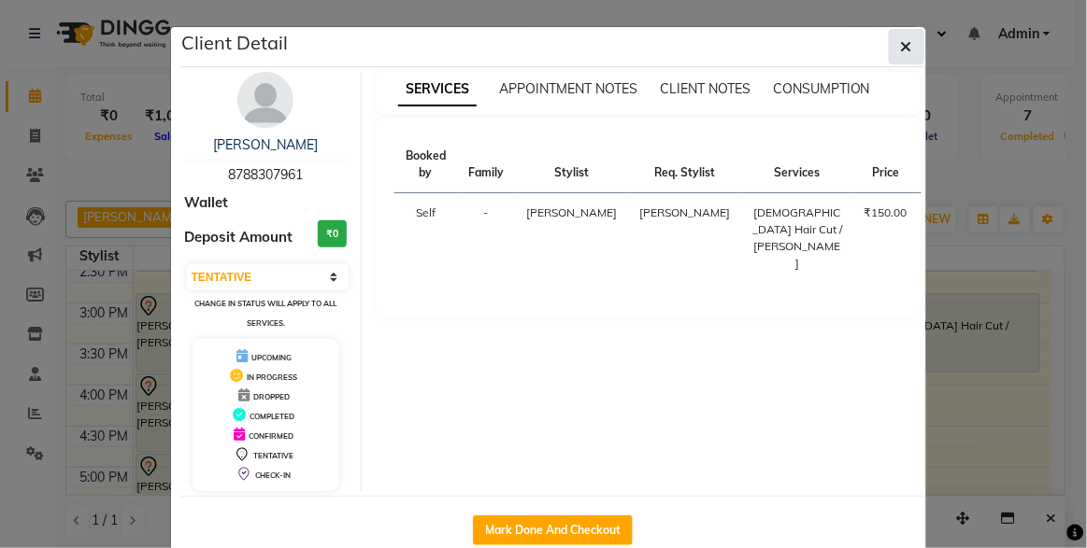
click at [892, 40] on button "button" at bounding box center [906, 47] width 36 height 36
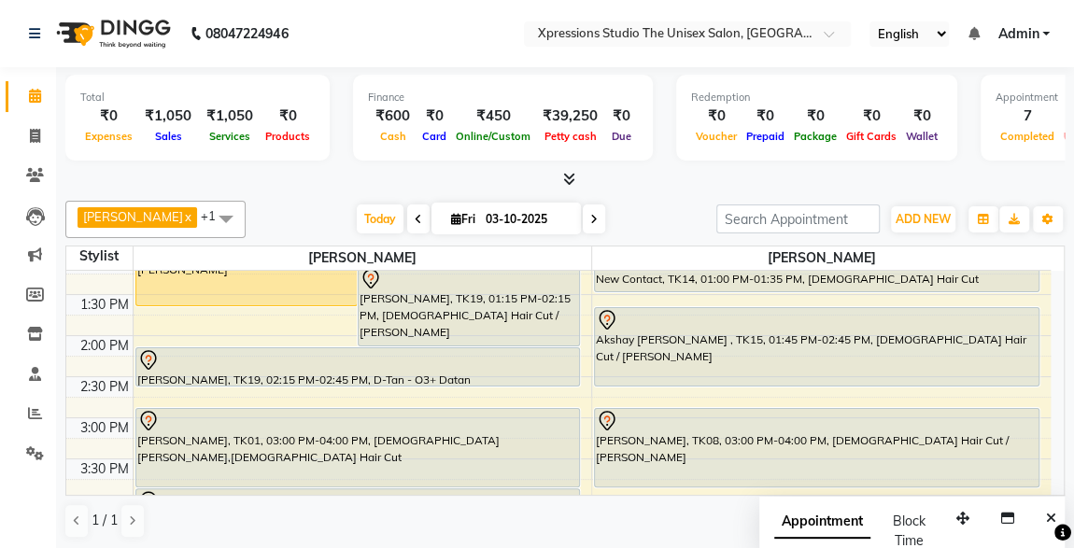
scroll to position [441, 0]
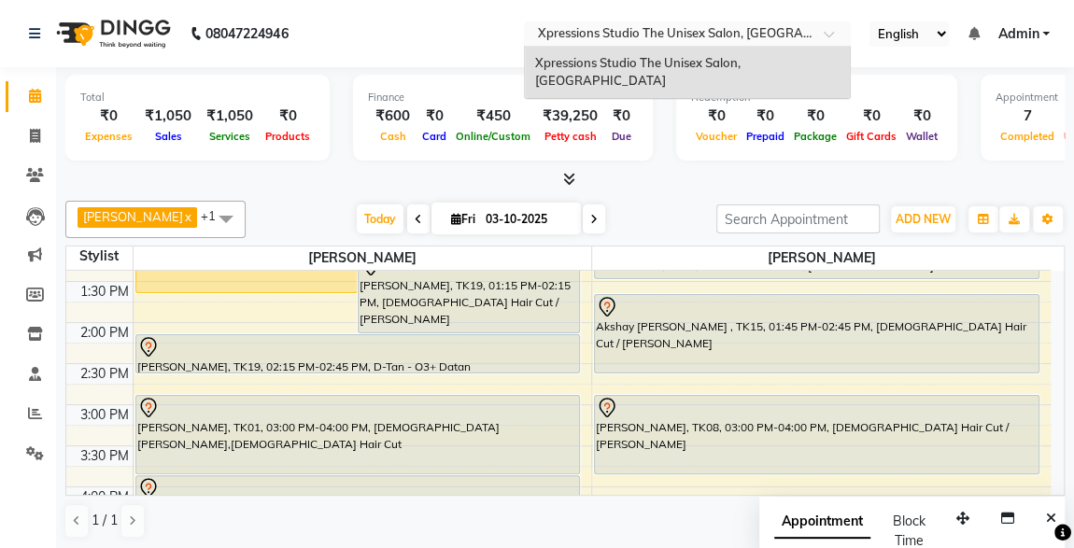
click at [831, 29] on div at bounding box center [687, 35] width 327 height 19
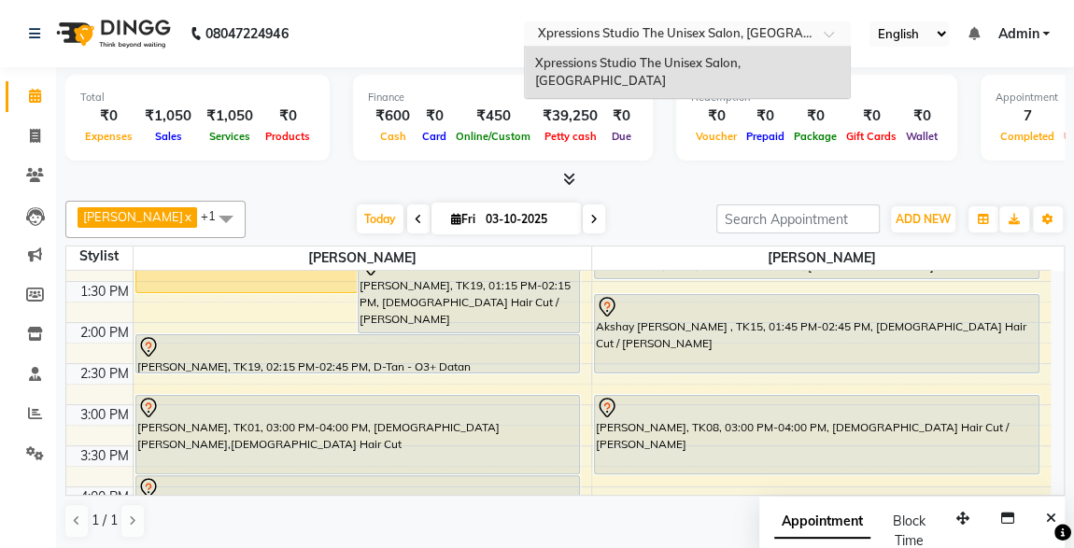
click at [651, 65] on span "Xpressions Studio The Unisex Salon, [GEOGRAPHIC_DATA]" at bounding box center [638, 72] width 208 height 34
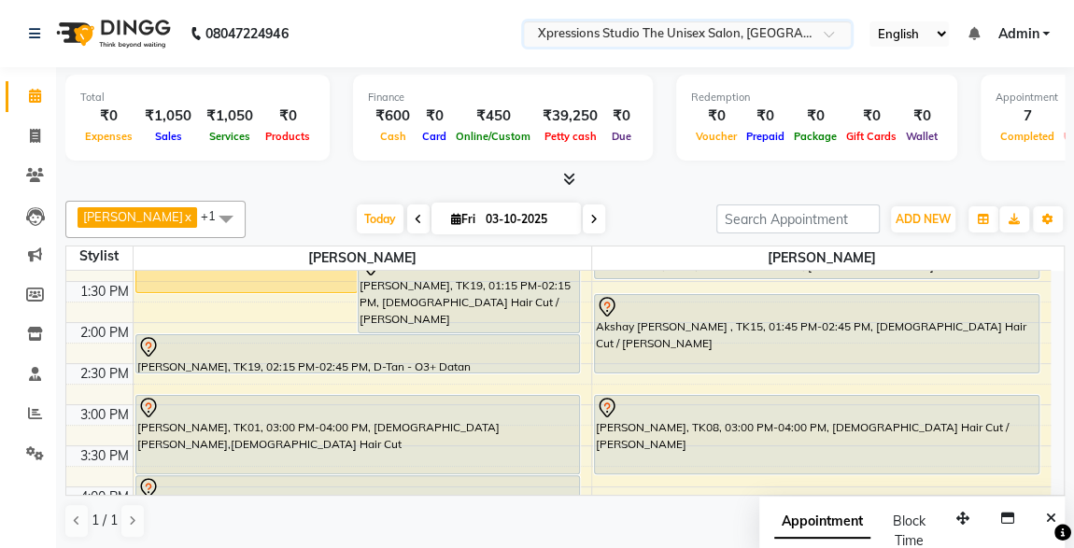
click at [633, 427] on div "[PERSON_NAME], TK08, 03:00 PM-04:00 PM, [DEMOGRAPHIC_DATA] Hair Cut / [PERSON_N…" at bounding box center [817, 435] width 444 height 78
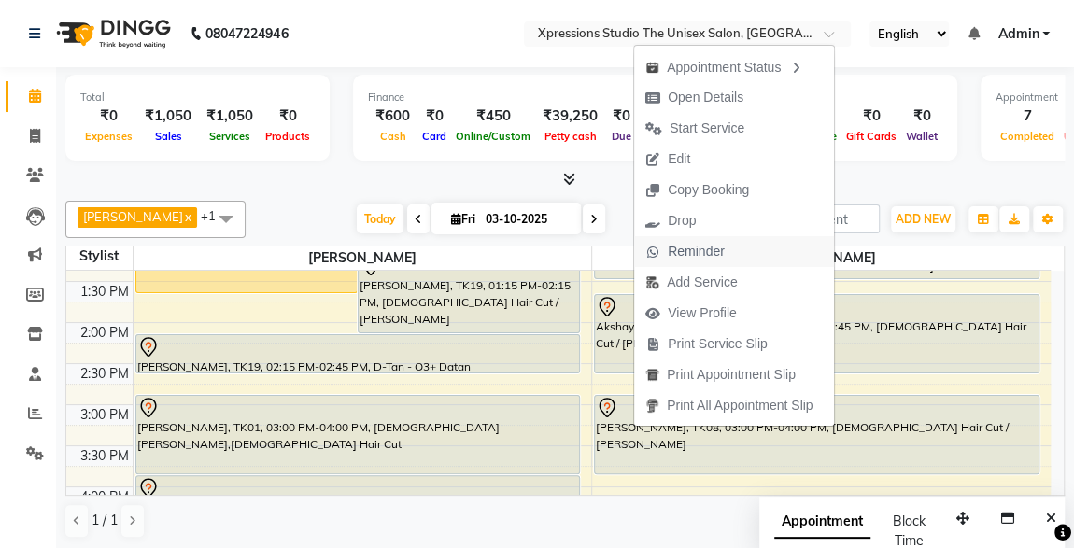
click at [676, 248] on span "Reminder" at bounding box center [696, 252] width 57 height 20
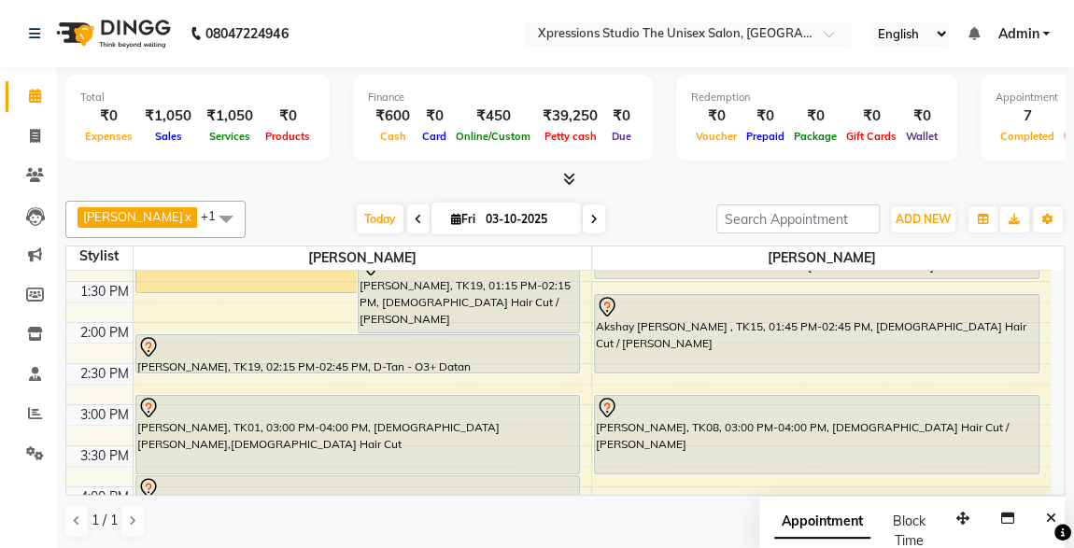
click at [828, 166] on div "Total ₹0 Expenses ₹1,050 Sales ₹1,050 Services ₹0 Products Finance ₹600 Cash ₹0…" at bounding box center [565, 128] width 1000 height 122
click at [1071, 287] on div "Total ₹0 Expenses ₹1,050 Sales ₹1,050 Services ₹0 Products Finance ₹600 Cash ₹0…" at bounding box center [565, 309] width 1018 height 484
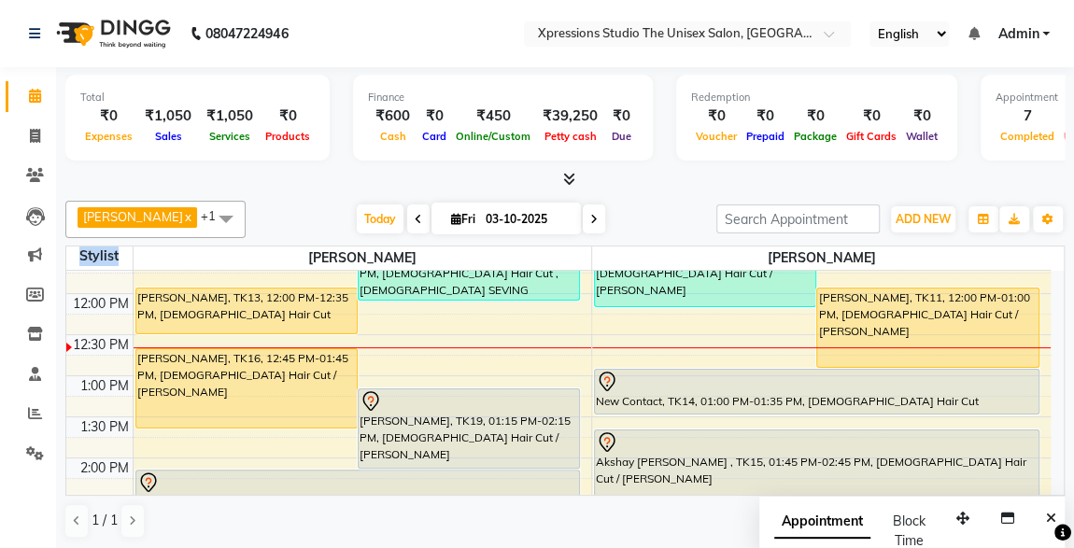
scroll to position [271, 0]
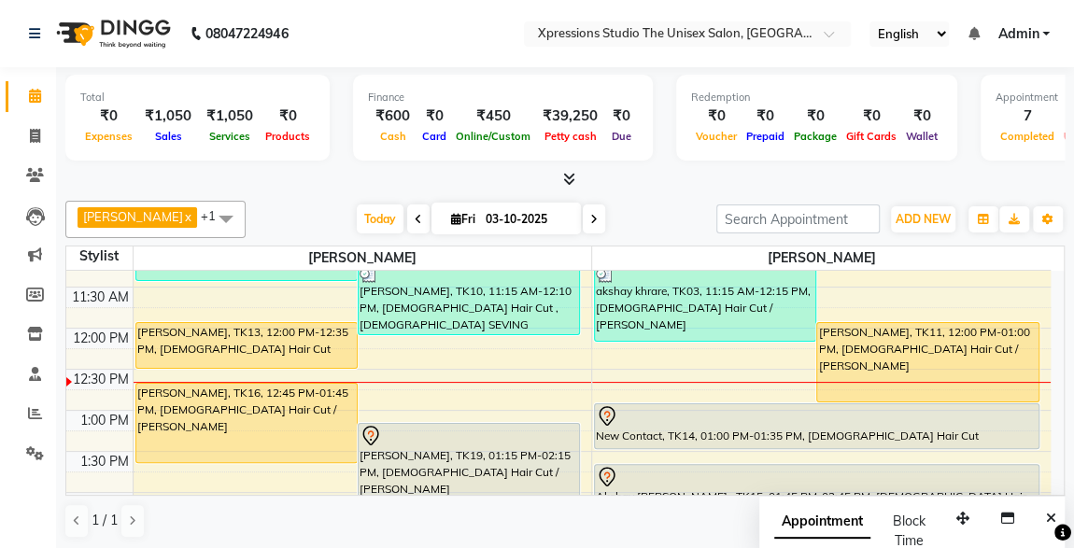
click at [273, 328] on div "[PERSON_NAME], TK13, 12:00 PM-12:35 PM, [DEMOGRAPHIC_DATA] Hair Cut" at bounding box center [246, 345] width 220 height 45
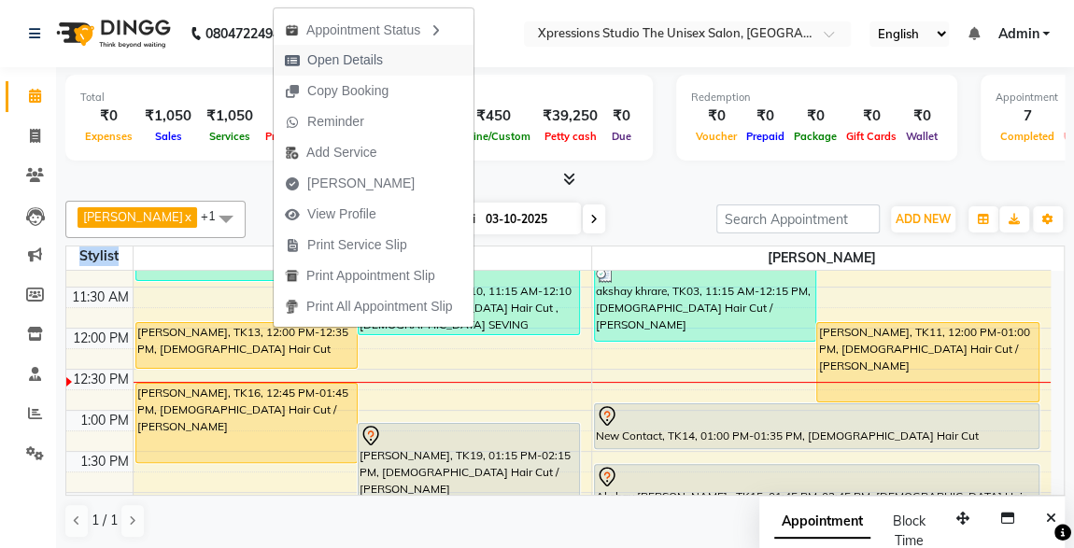
click at [332, 57] on span "Open Details" at bounding box center [345, 60] width 76 height 20
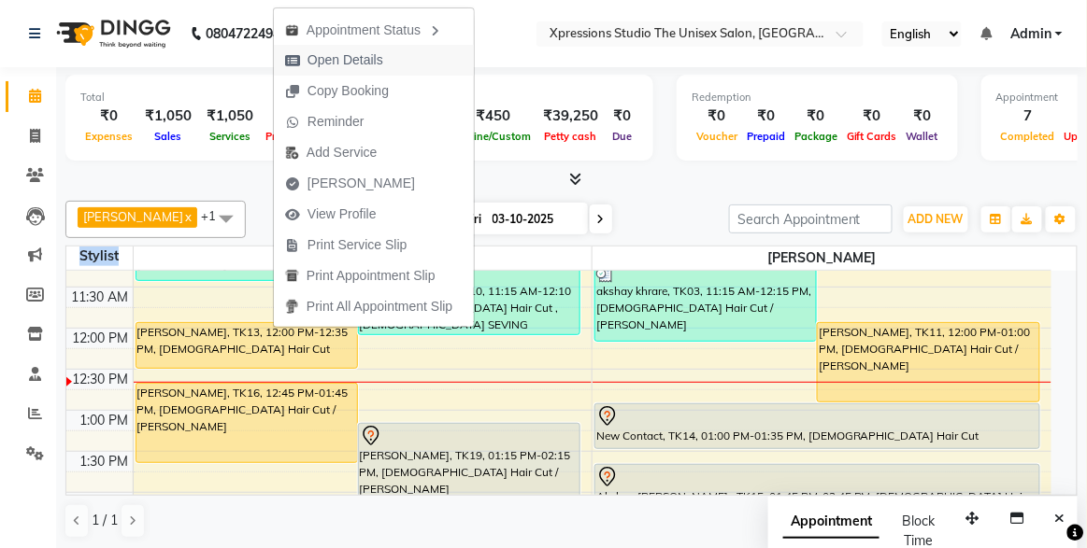
select select "1"
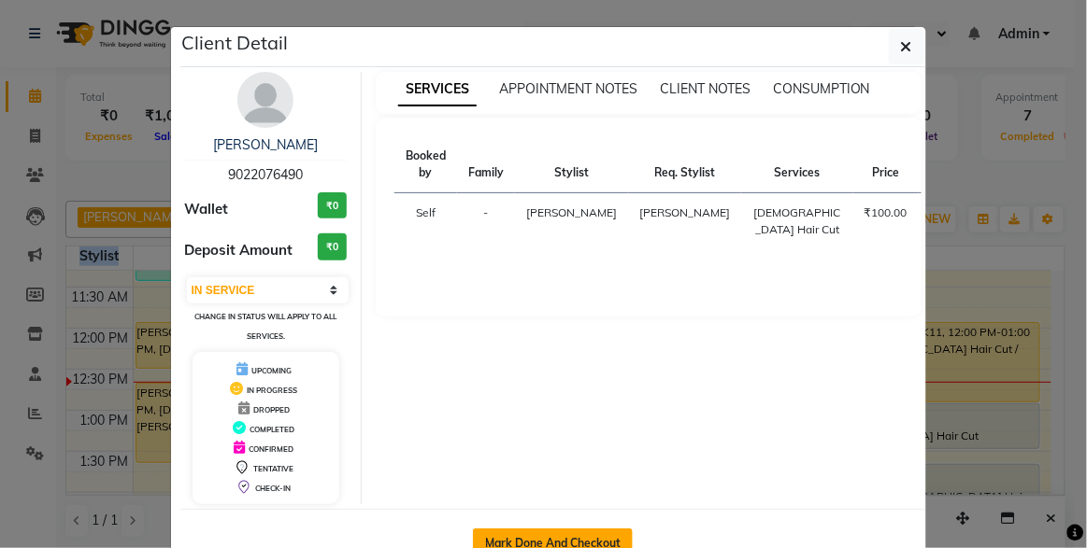
click at [572, 537] on button "Mark Done And Checkout" at bounding box center [553, 544] width 160 height 30
select select "service"
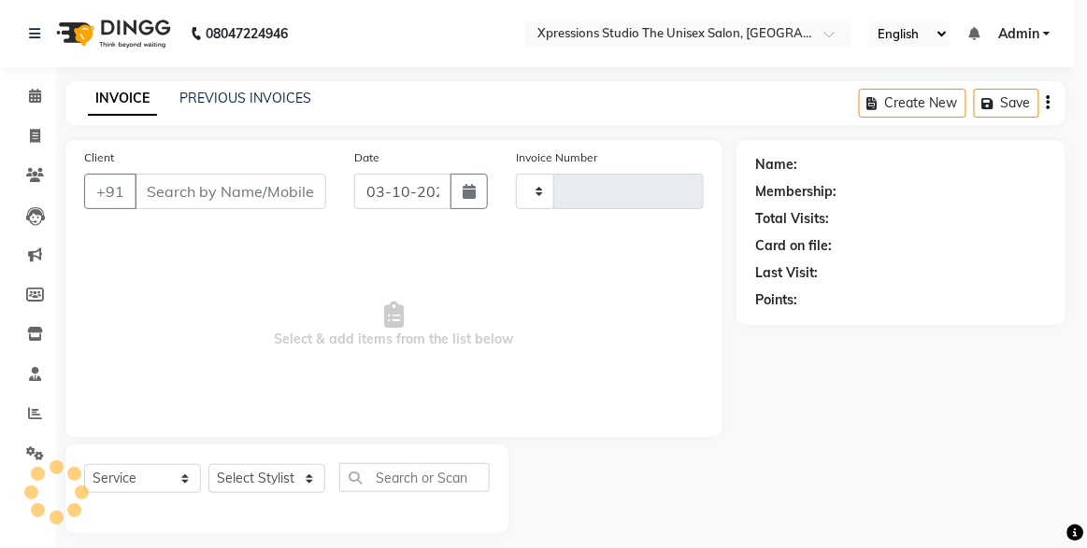
type input "5274"
select select "7003"
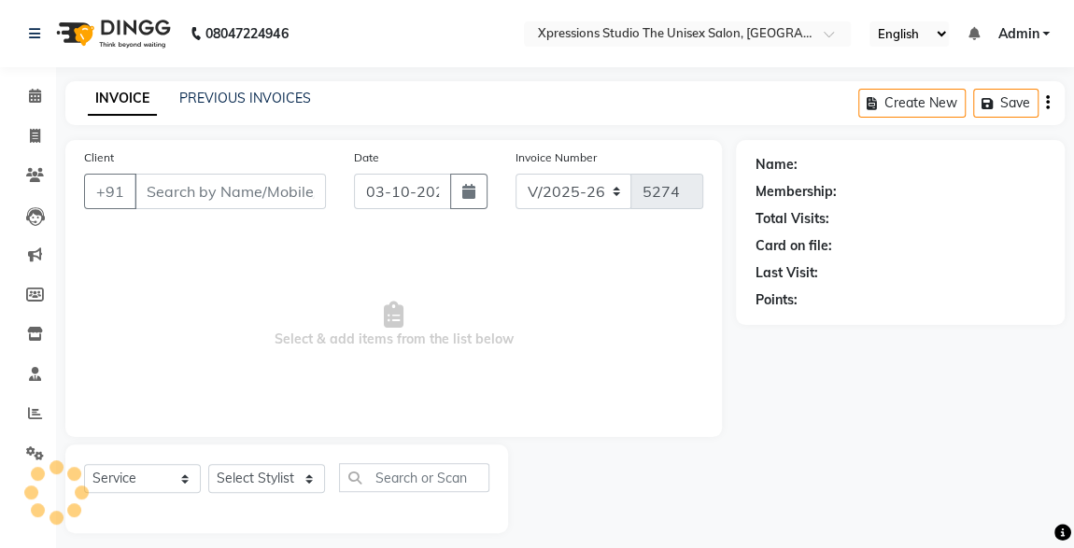
type input "9022076490"
select select "57587"
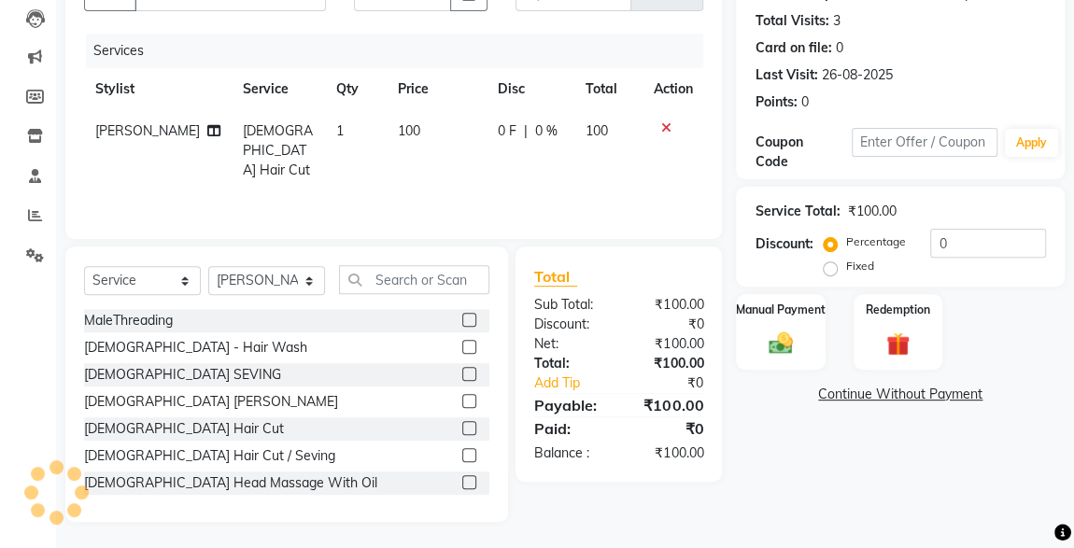
click at [798, 335] on img at bounding box center [780, 343] width 39 height 27
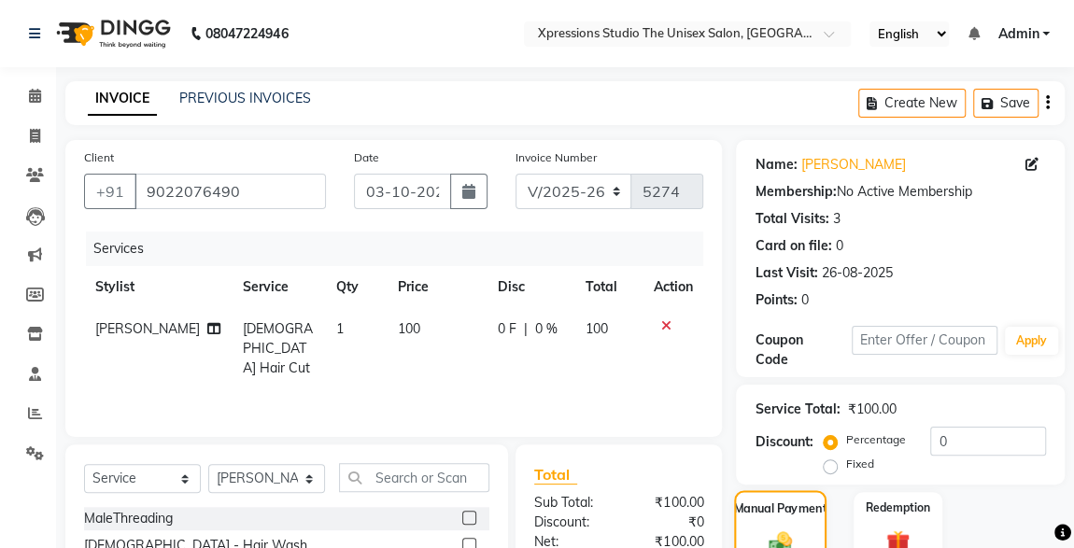
scroll to position [205, 0]
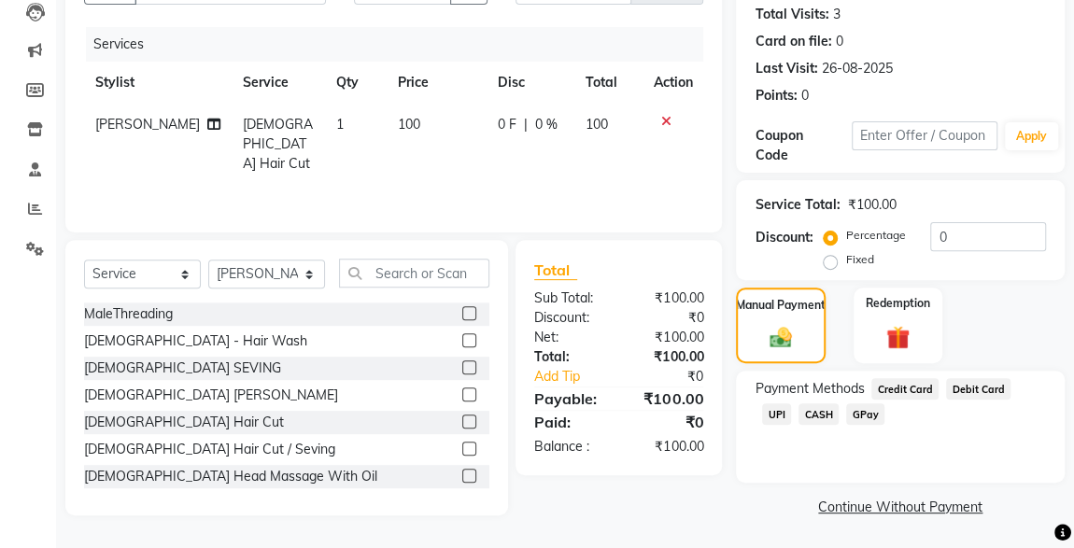
click at [799, 420] on span "CASH" at bounding box center [819, 414] width 40 height 21
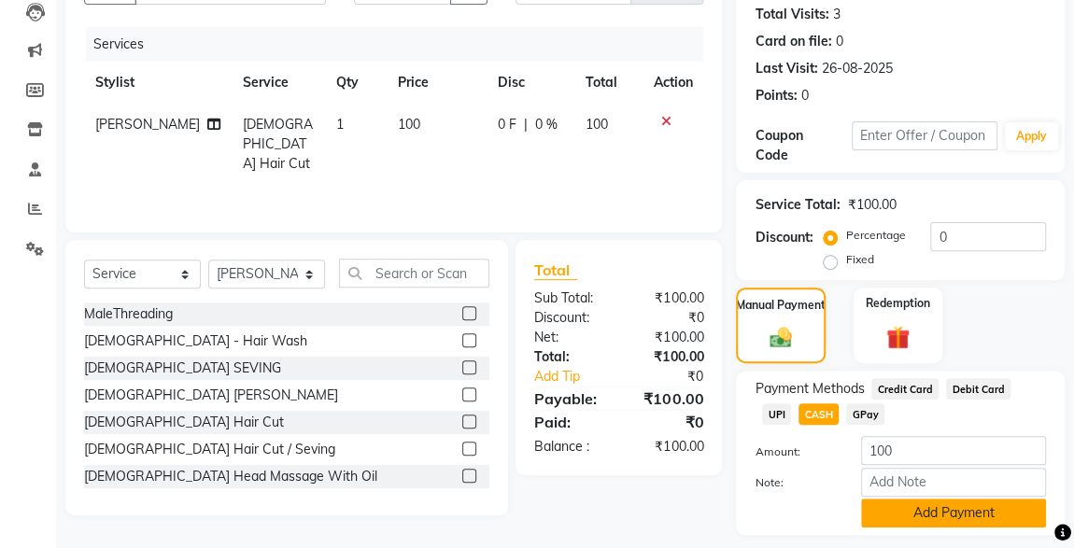
click at [937, 516] on button "Add Payment" at bounding box center [953, 513] width 185 height 29
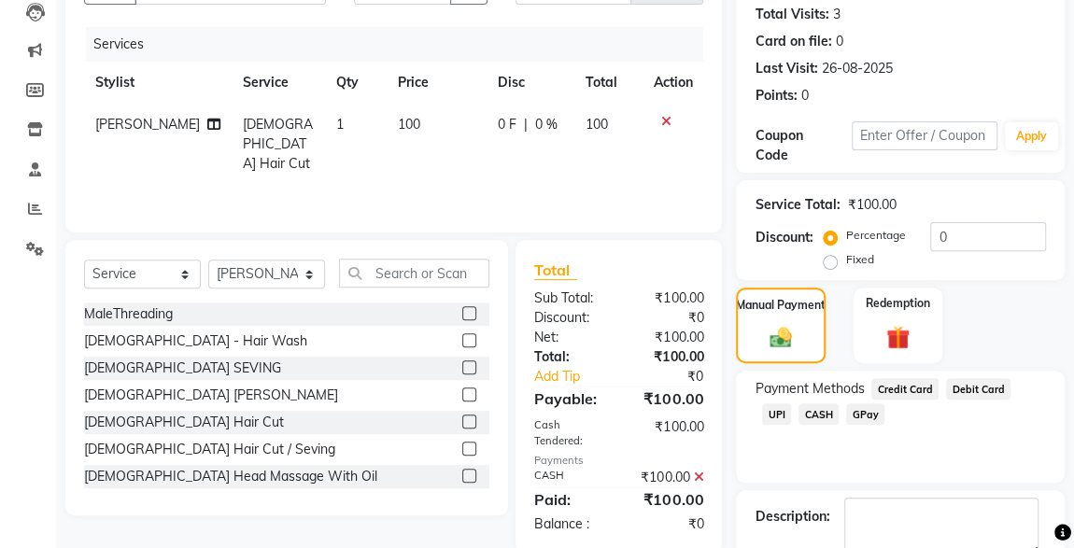
scroll to position [308, 0]
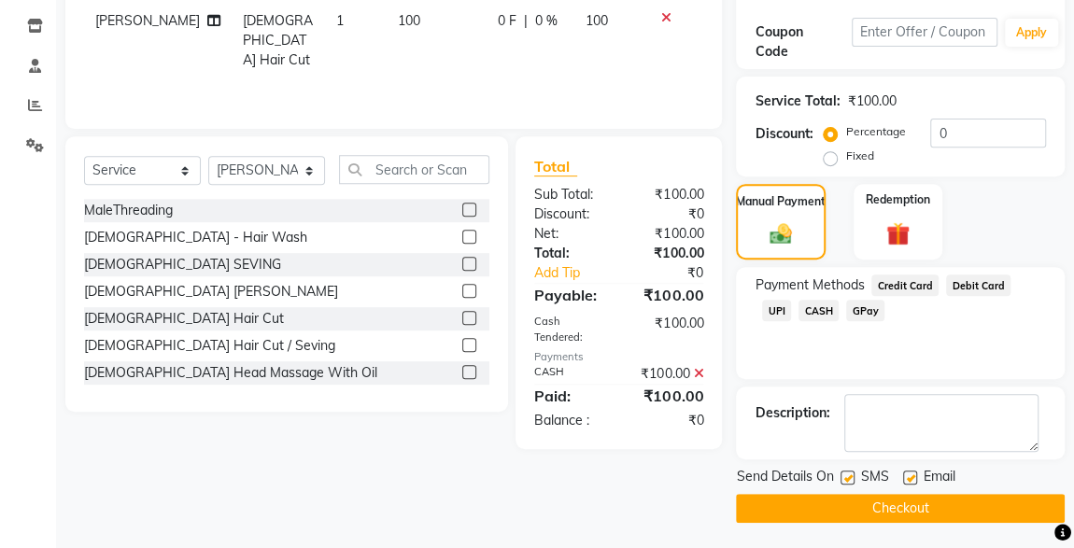
click at [850, 494] on button "Checkout" at bounding box center [900, 508] width 329 height 29
click at [901, 519] on div "Checkout" at bounding box center [900, 508] width 329 height 29
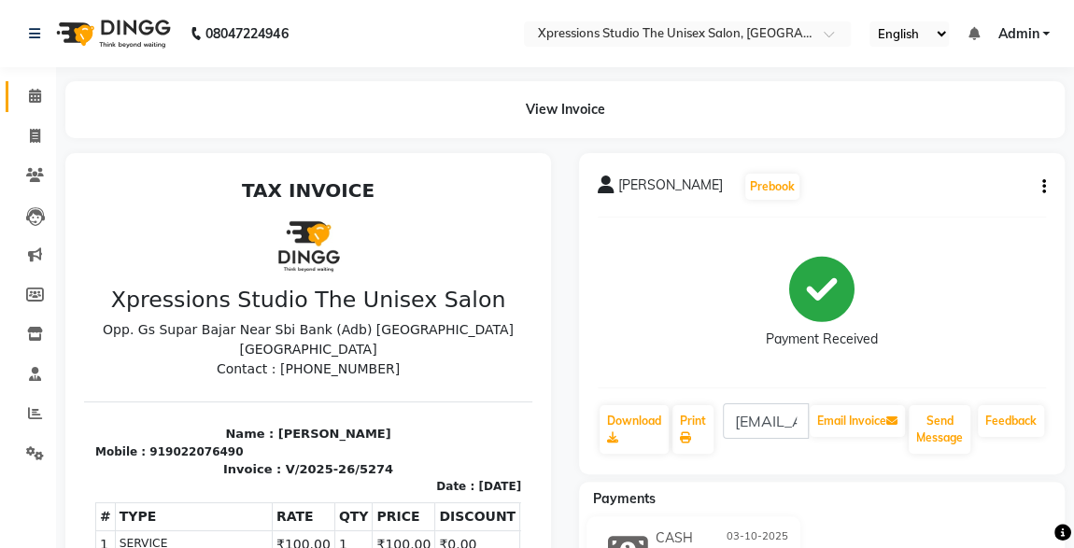
click at [50, 86] on span at bounding box center [35, 96] width 33 height 21
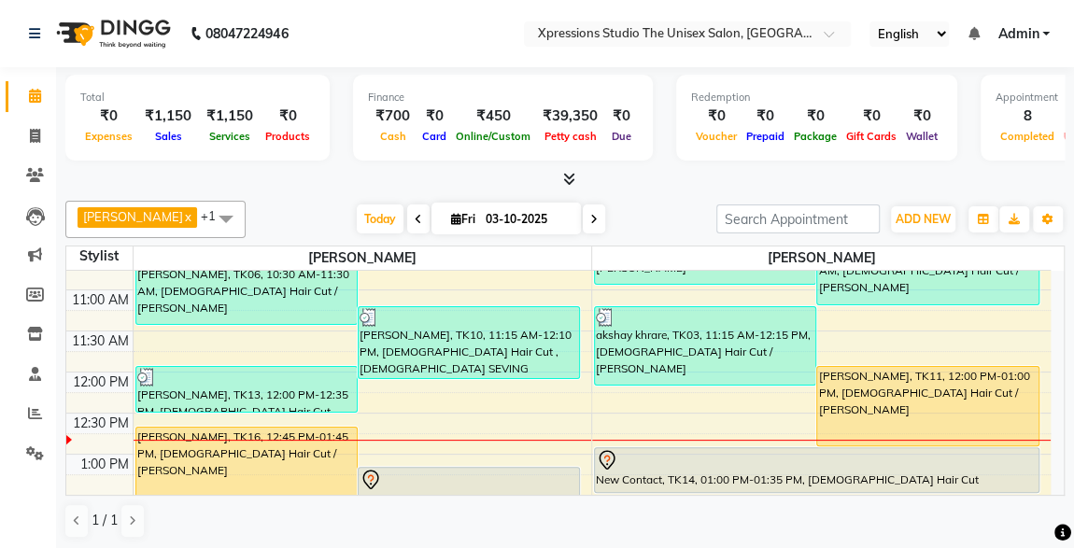
scroll to position [393, 0]
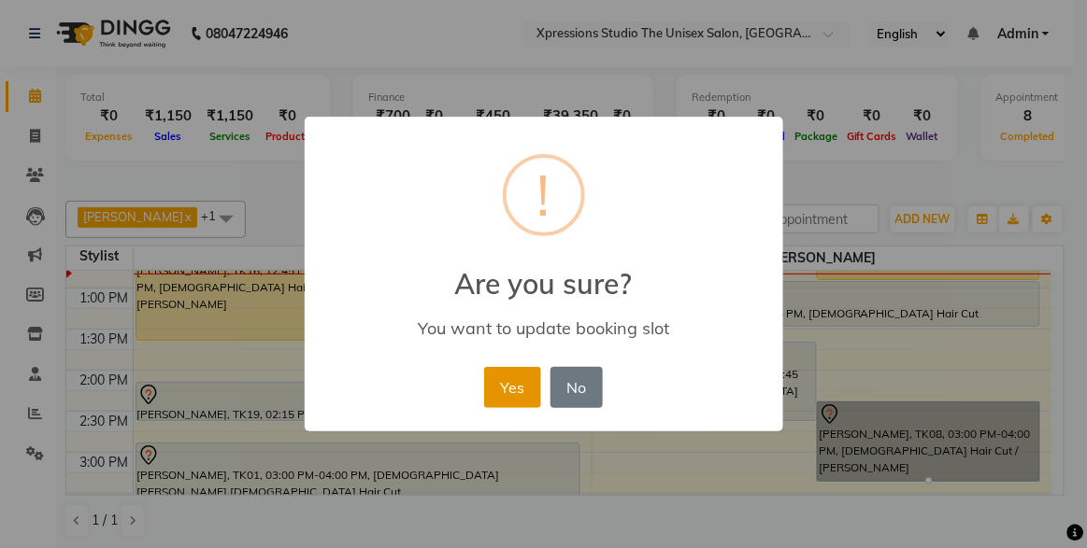
click at [518, 386] on button "Yes" at bounding box center [512, 387] width 57 height 41
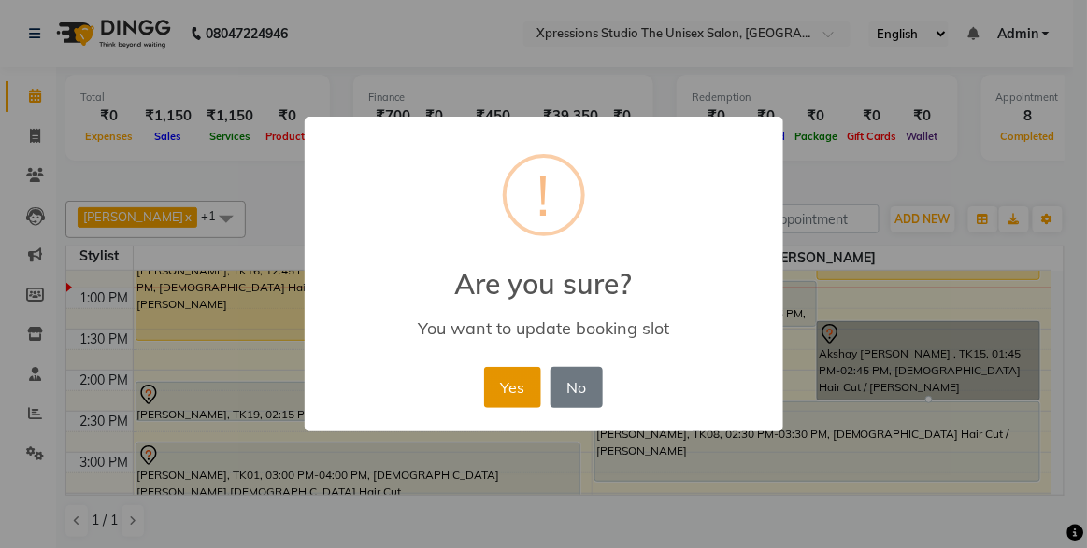
click at [505, 385] on button "Yes" at bounding box center [512, 387] width 57 height 41
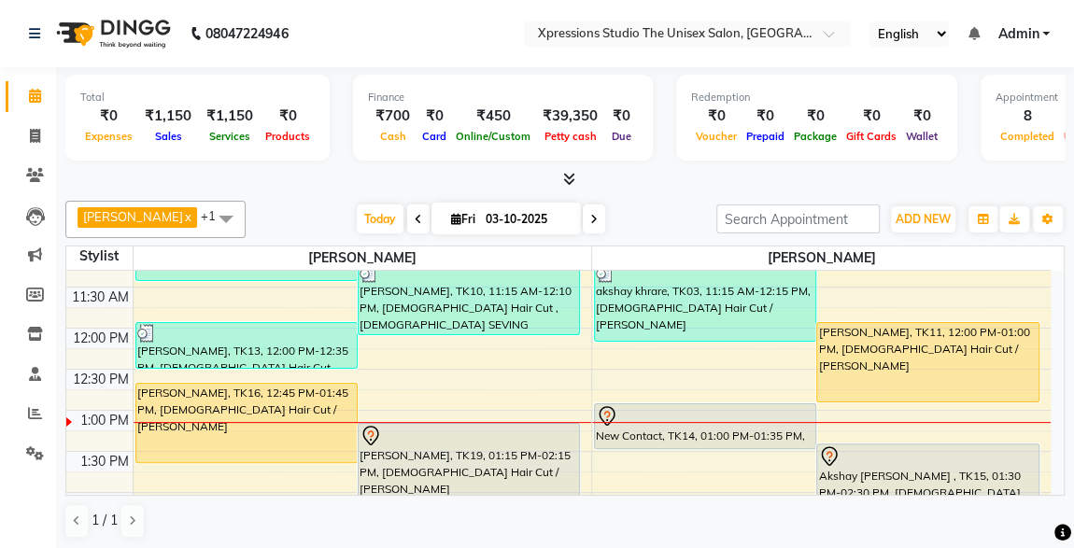
scroll to position [306, 0]
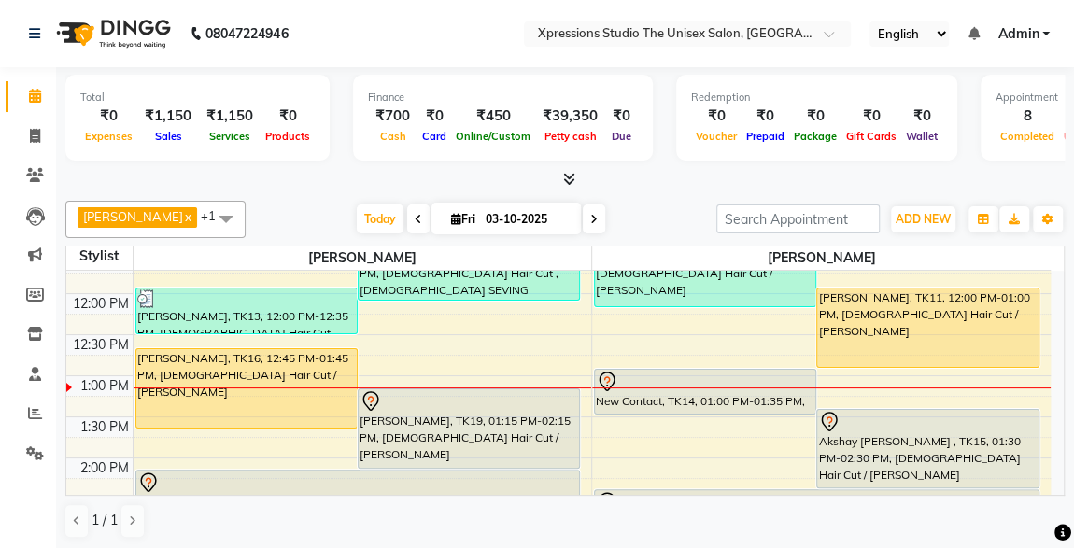
click at [872, 312] on div "[PERSON_NAME], TK11, 12:00 PM-01:00 PM, [DEMOGRAPHIC_DATA] Hair Cut / [PERSON_N…" at bounding box center [927, 328] width 220 height 78
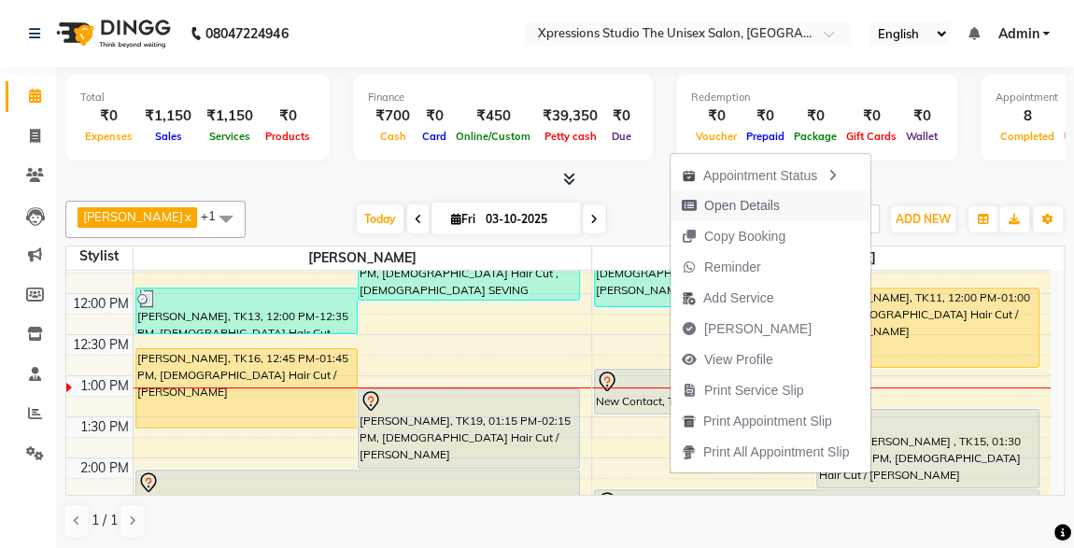
click at [728, 205] on span "Open Details" at bounding box center [742, 206] width 76 height 20
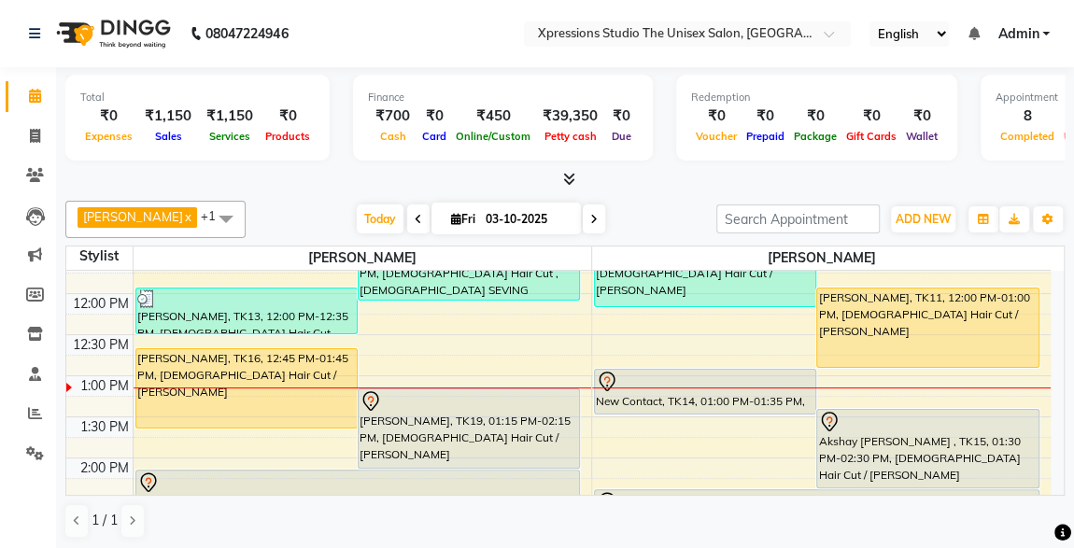
click at [697, 414] on div at bounding box center [705, 413] width 220 height 7
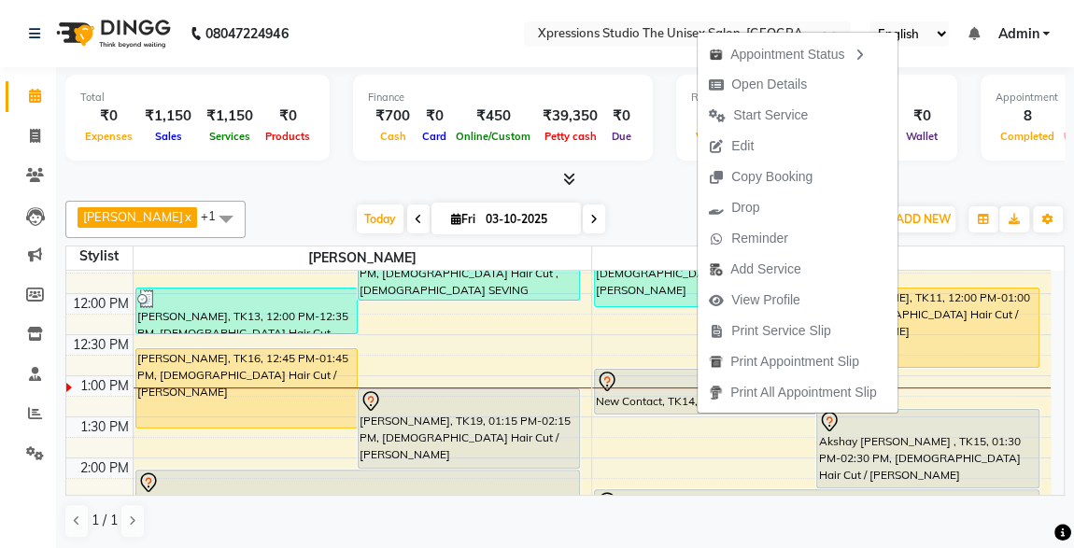
click at [1010, 179] on div at bounding box center [565, 180] width 1000 height 20
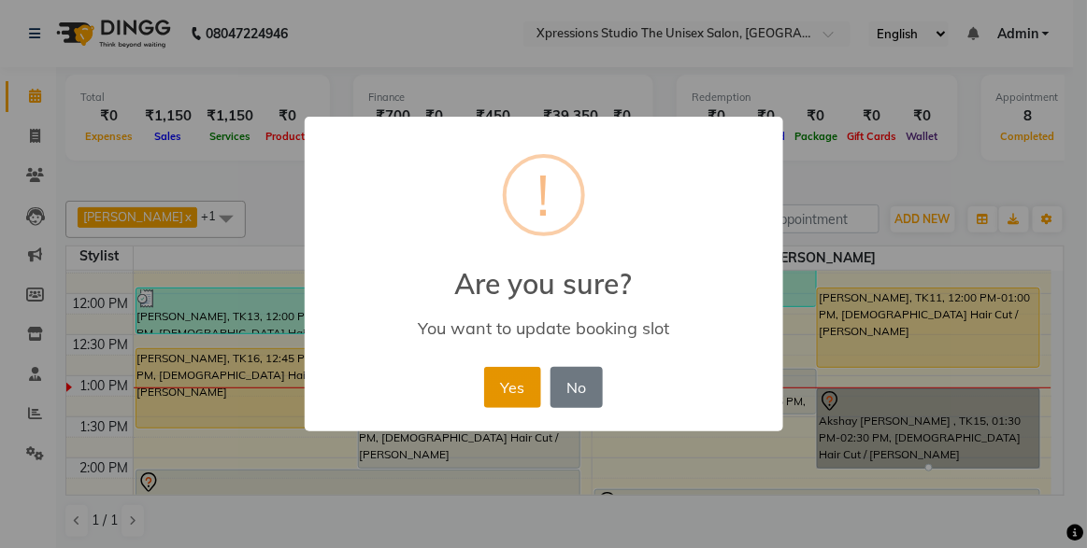
click at [508, 400] on button "Yes" at bounding box center [512, 387] width 57 height 41
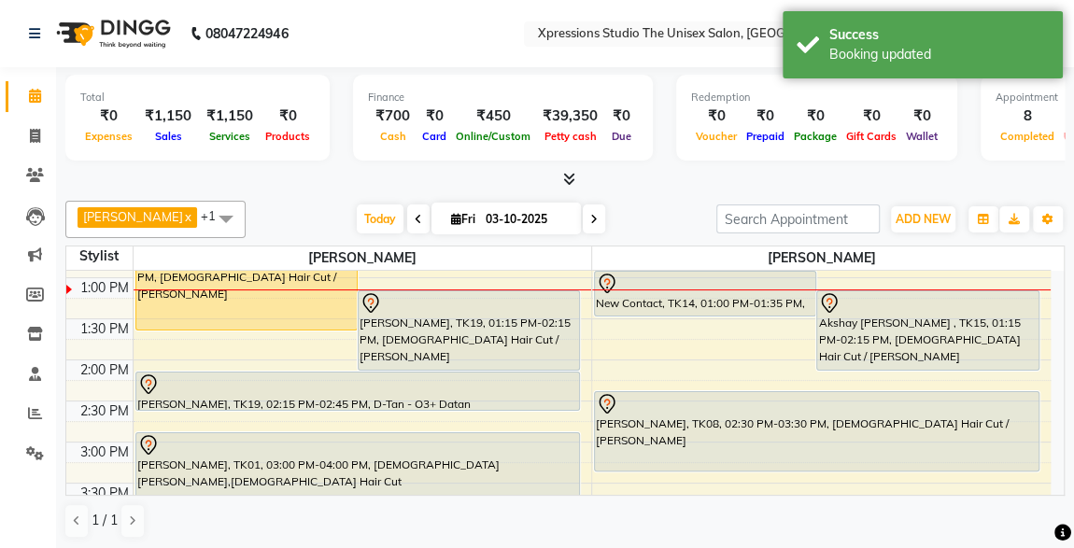
scroll to position [407, 0]
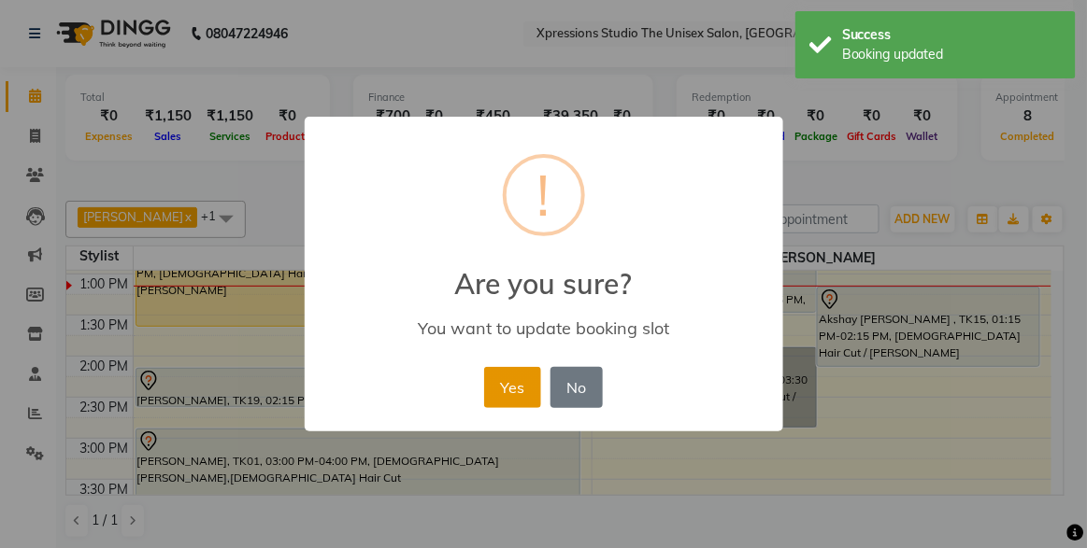
click at [503, 374] on button "Yes" at bounding box center [512, 387] width 57 height 41
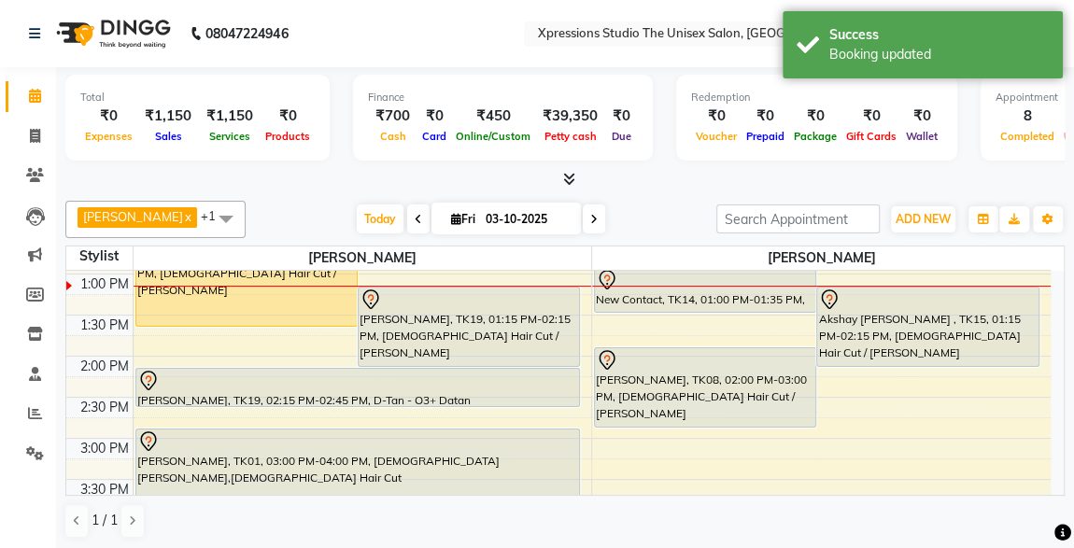
click at [1065, 374] on div "Total ₹0 Expenses ₹1,150 Sales ₹1,150 Services ₹0 Products Finance ₹700 Cash ₹0…" at bounding box center [565, 309] width 1018 height 484
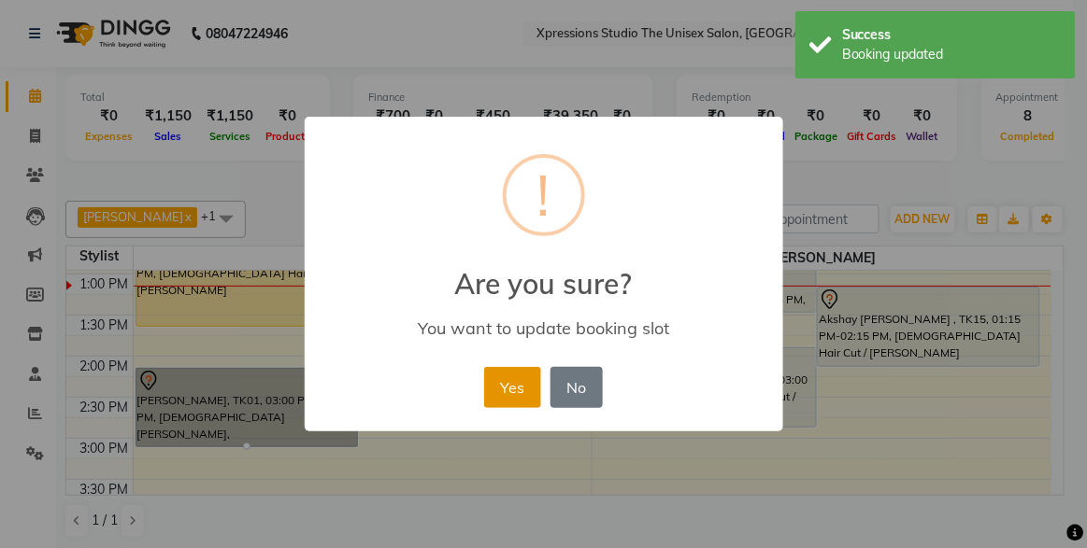
click at [521, 378] on button "Yes" at bounding box center [512, 387] width 57 height 41
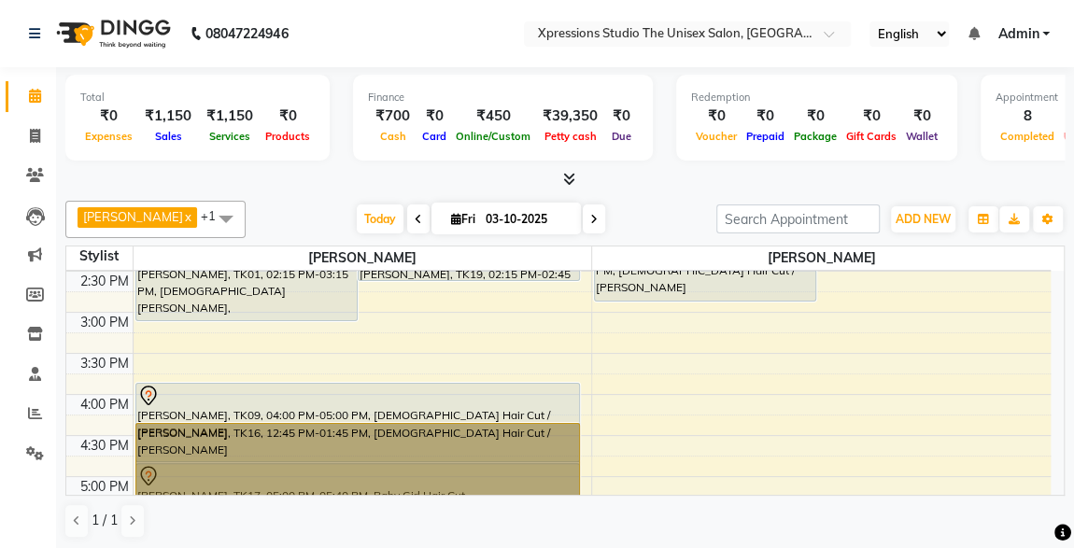
scroll to position [534, 0]
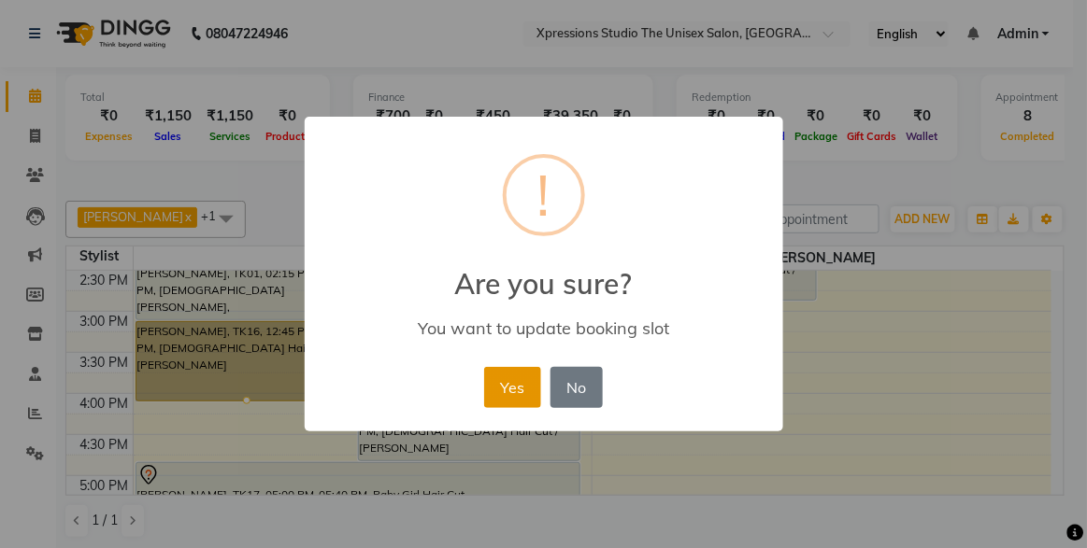
click at [507, 391] on button "Yes" at bounding box center [512, 387] width 57 height 41
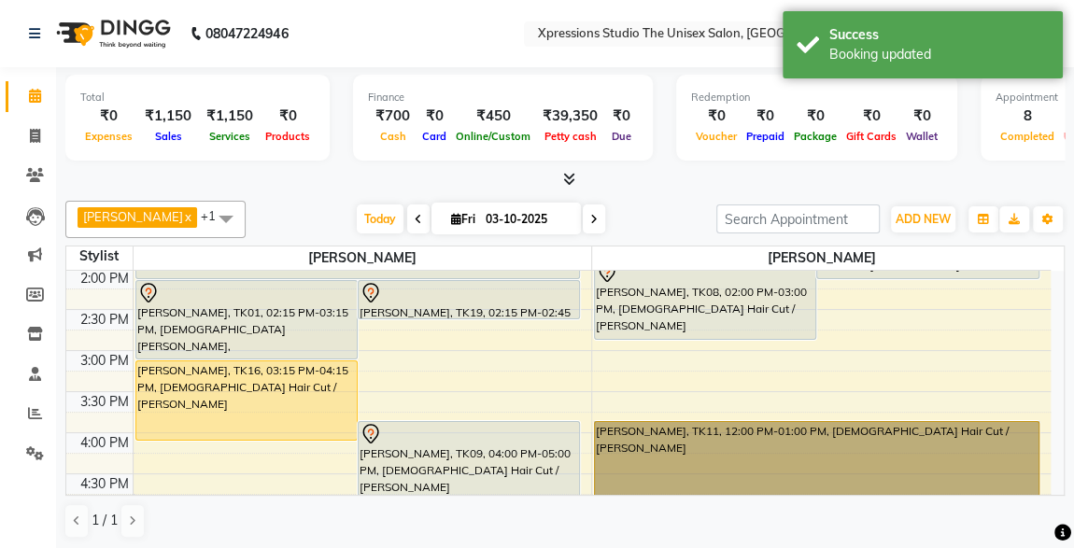
scroll to position [497, 0]
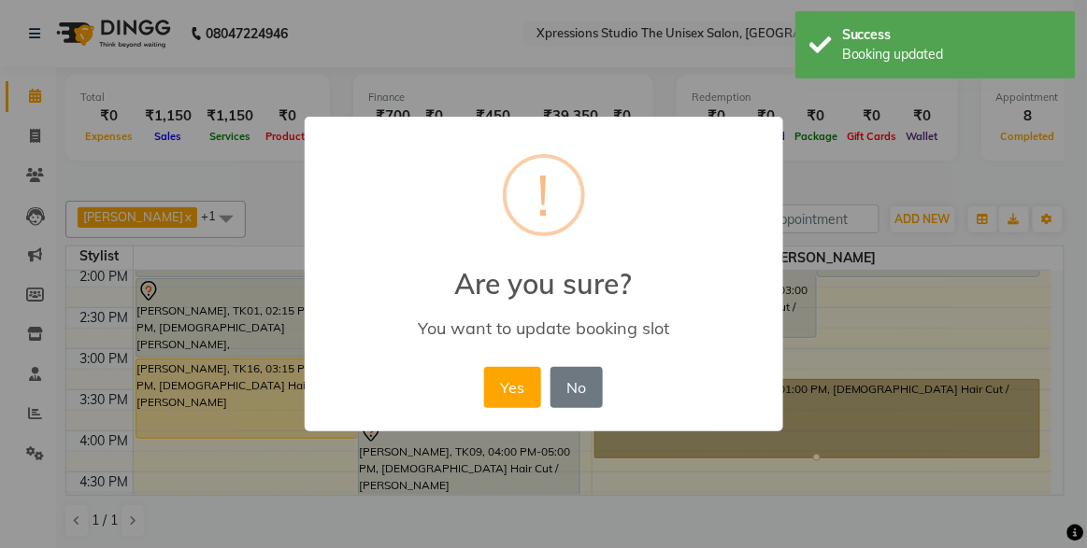
click at [858, 402] on div "× ! Are you sure? You want to update booking slot Yes No No" at bounding box center [543, 274] width 1087 height 548
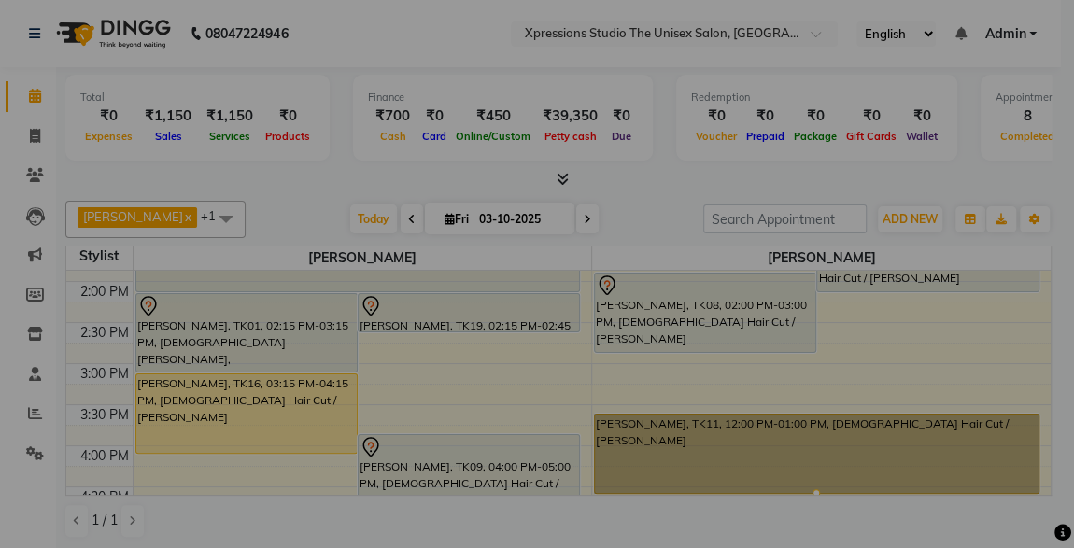
scroll to position [482, 0]
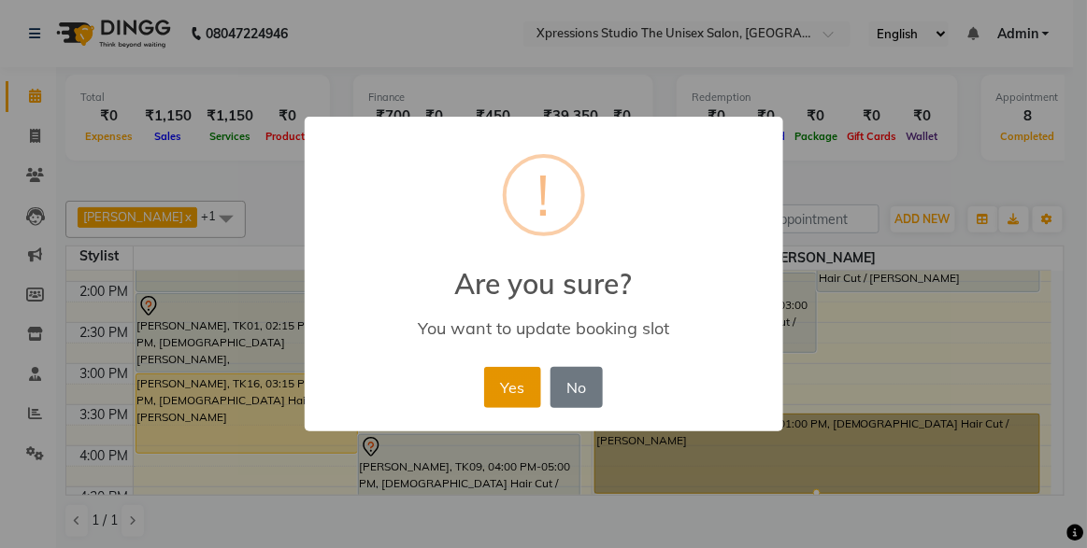
click at [536, 406] on button "Yes" at bounding box center [512, 387] width 57 height 41
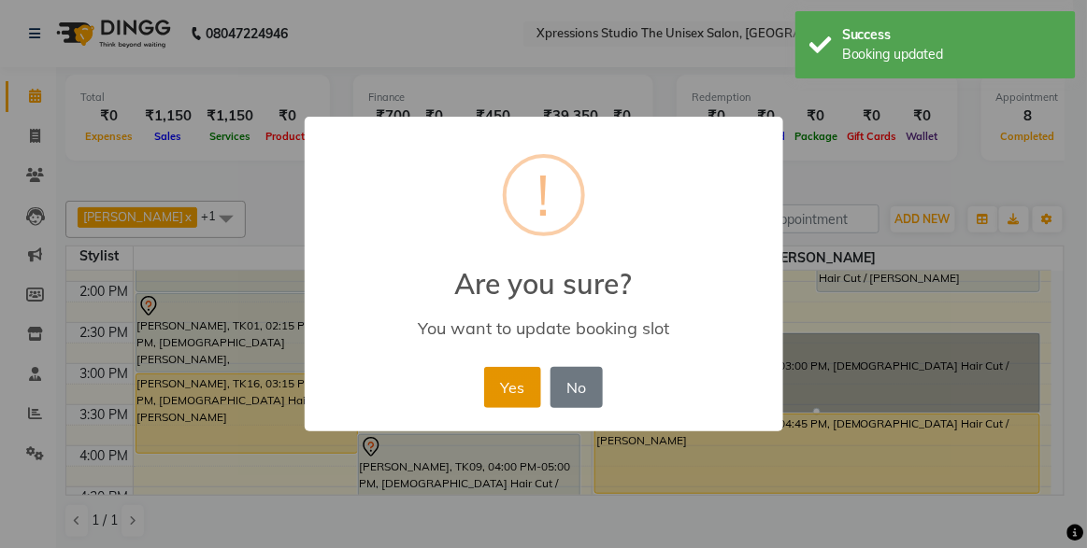
click at [487, 391] on button "Yes" at bounding box center [512, 387] width 57 height 41
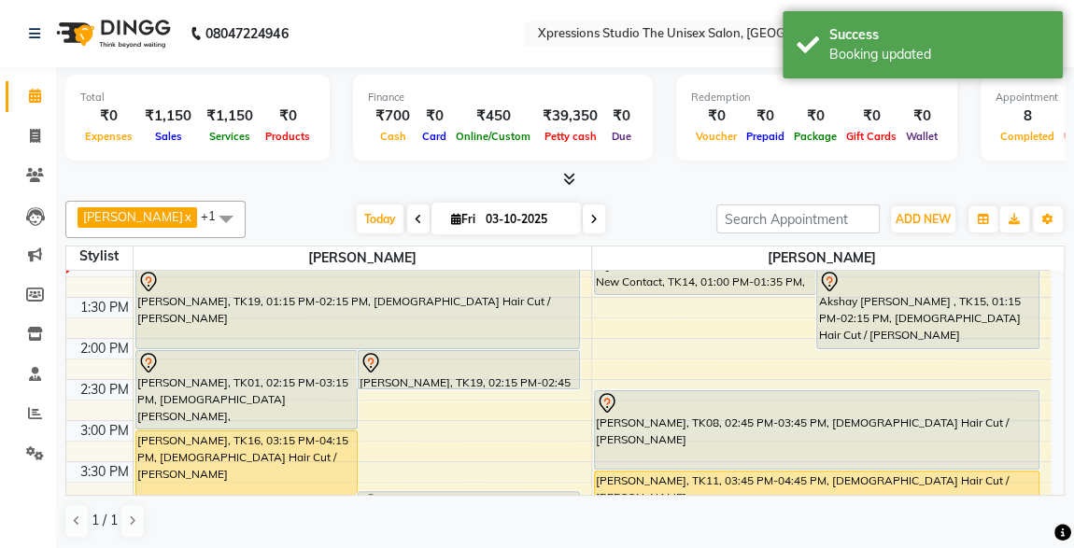
scroll to position [418, 0]
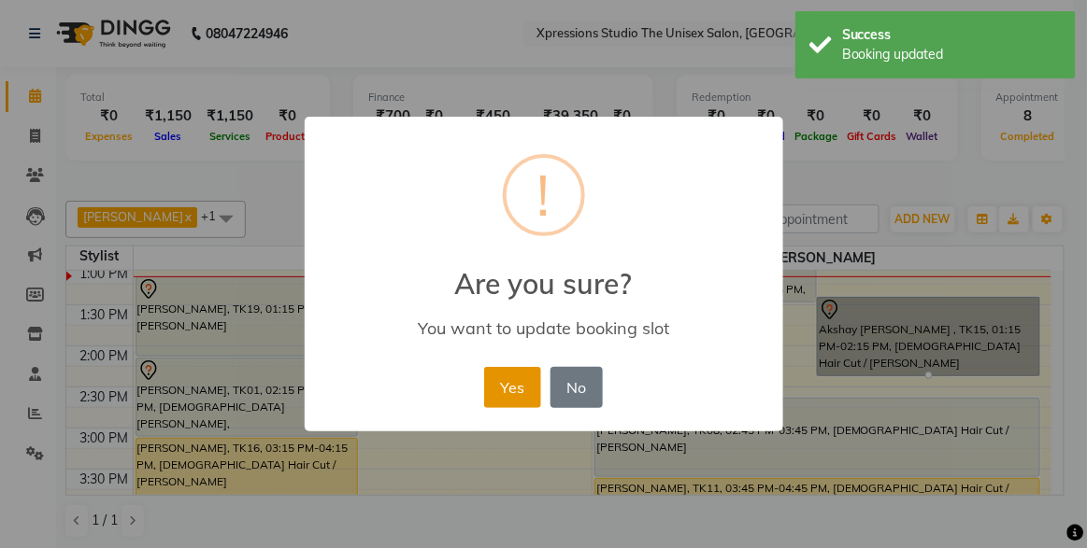
click at [514, 396] on button "Yes" at bounding box center [512, 387] width 57 height 41
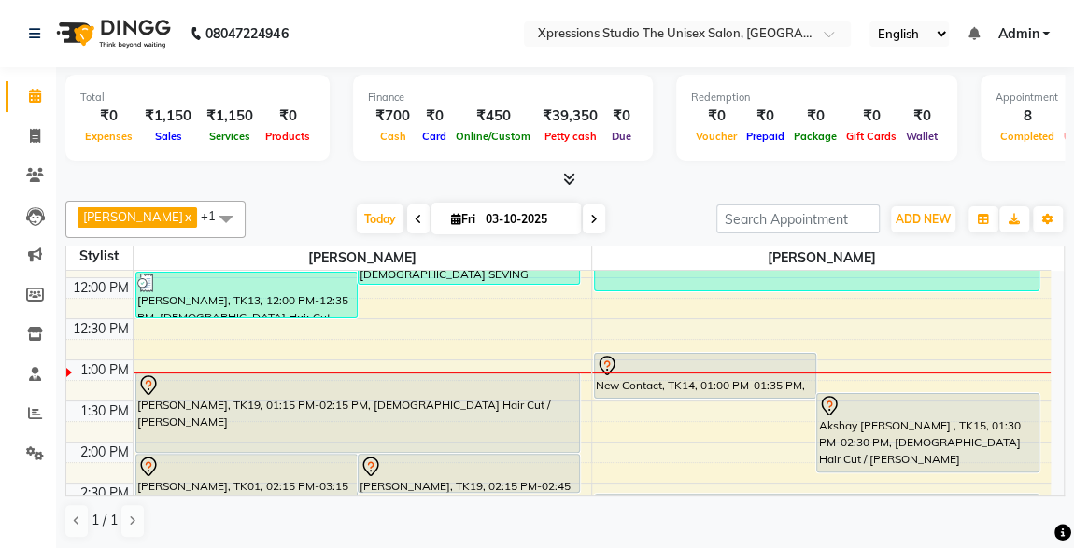
scroll to position [316, 0]
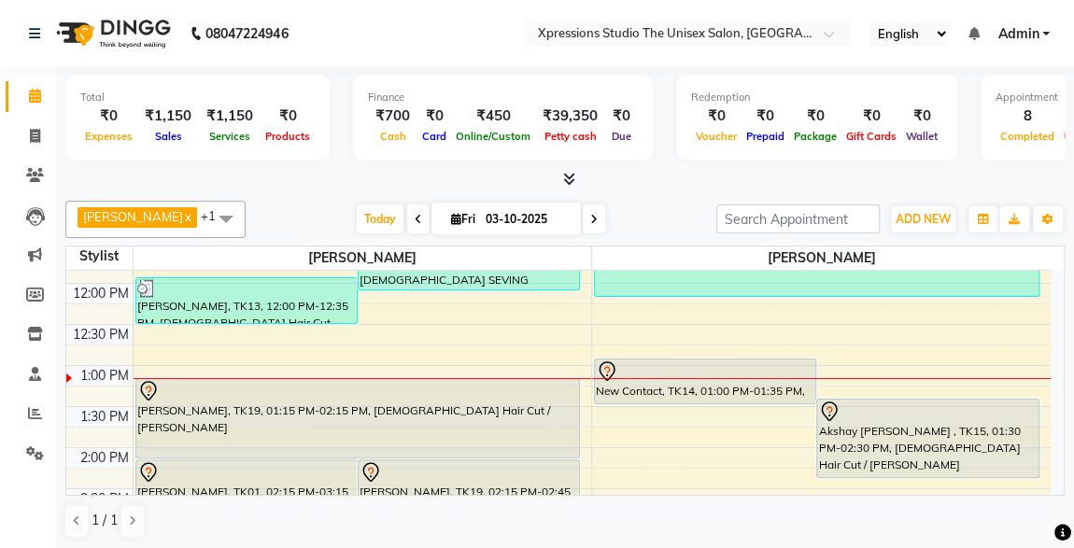
click at [711, 367] on div at bounding box center [705, 372] width 219 height 22
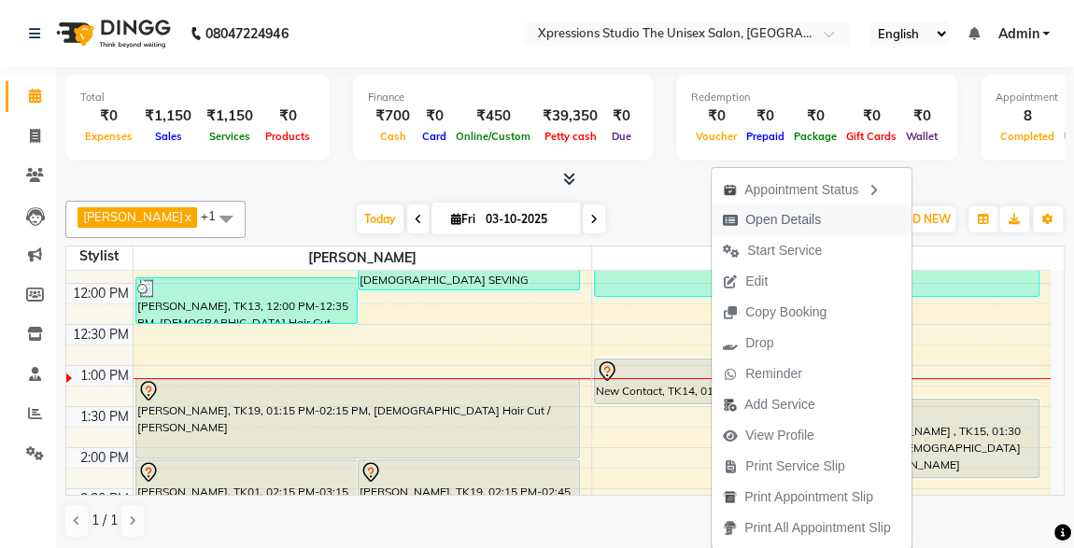
click at [759, 219] on span "Open Details" at bounding box center [784, 220] width 76 height 20
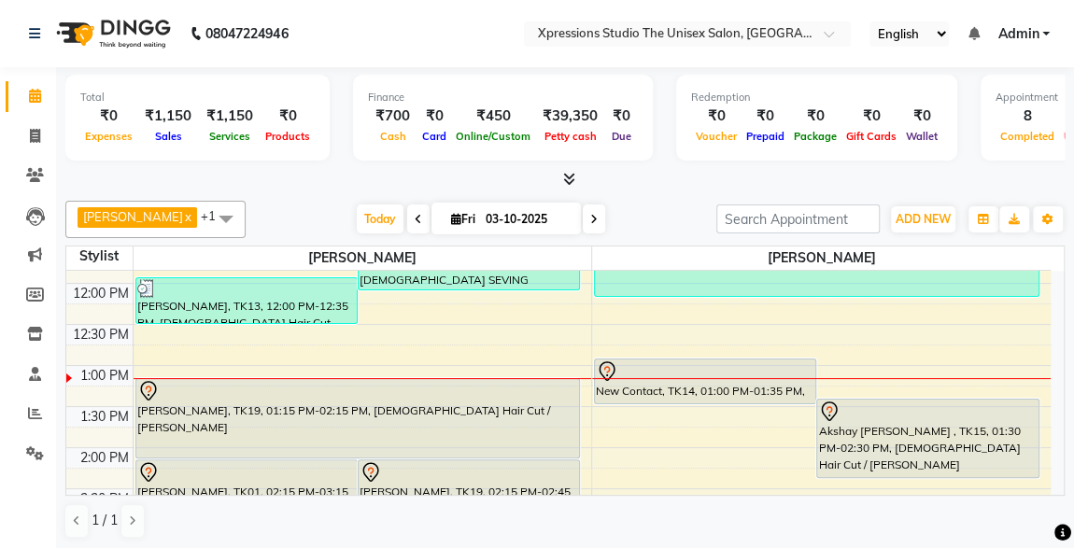
click at [679, 382] on div "New Contact, TK14, 01:00 PM-01:35 PM, [DEMOGRAPHIC_DATA] Hair Cut" at bounding box center [705, 382] width 220 height 44
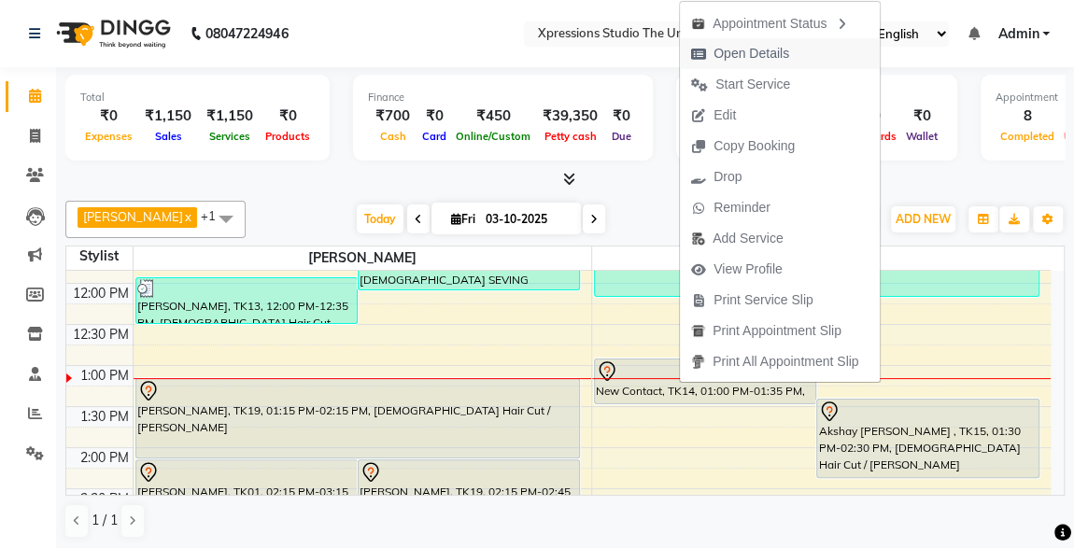
click at [742, 49] on span "Open Details" at bounding box center [752, 54] width 76 height 20
select select "7"
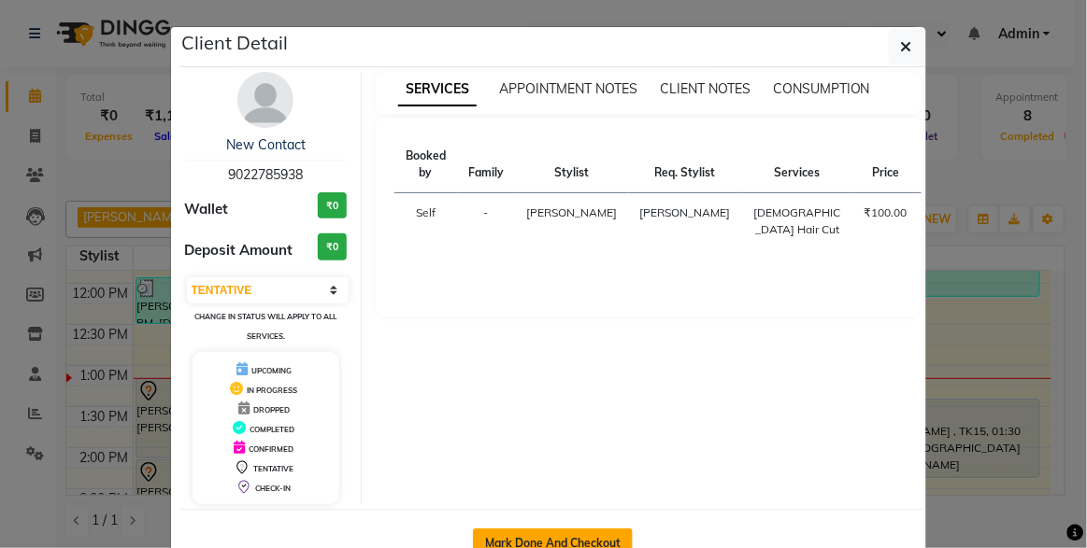
click at [505, 534] on button "Mark Done And Checkout" at bounding box center [553, 544] width 160 height 30
select select "service"
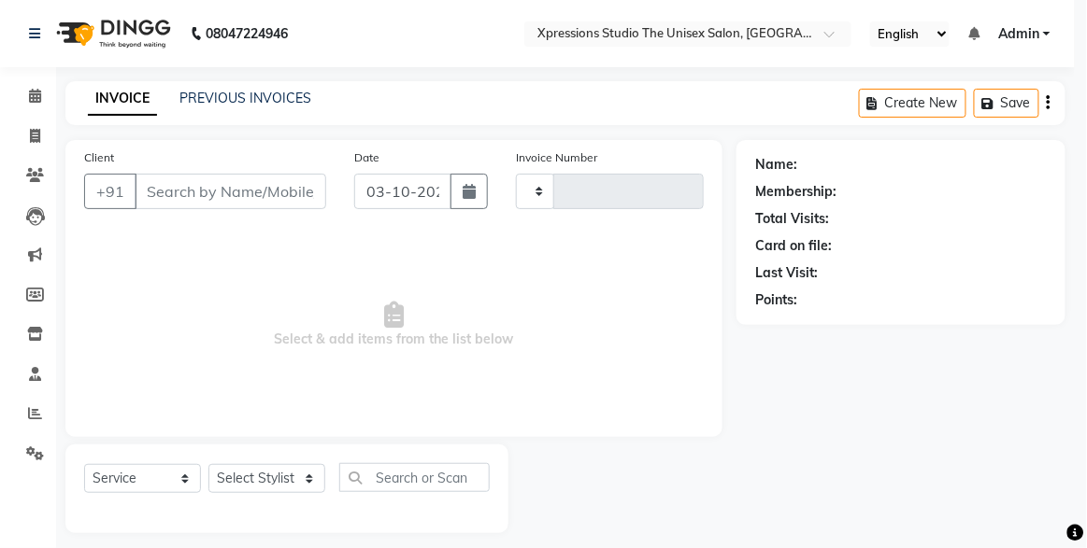
type input "5275"
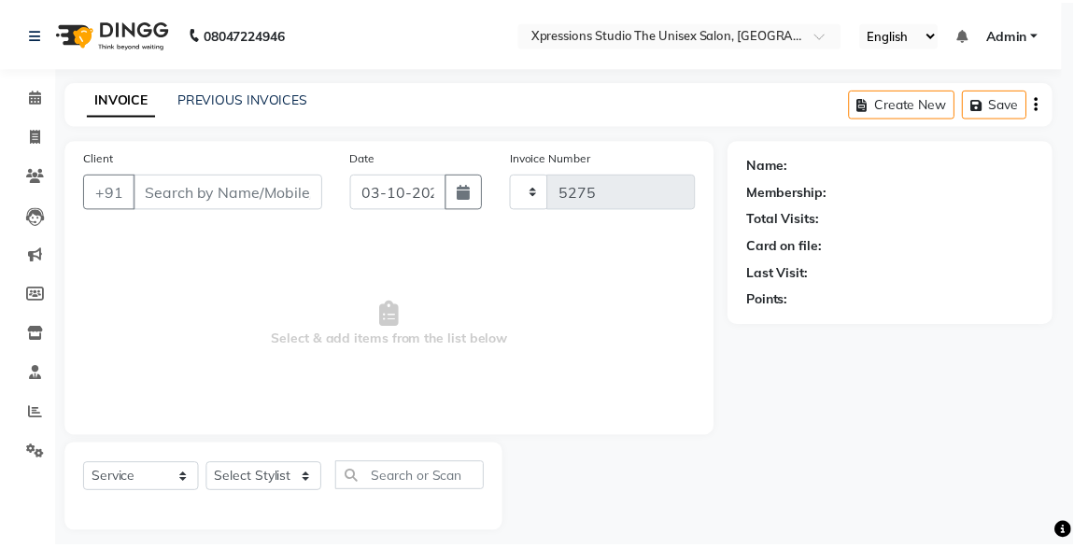
select select "7003"
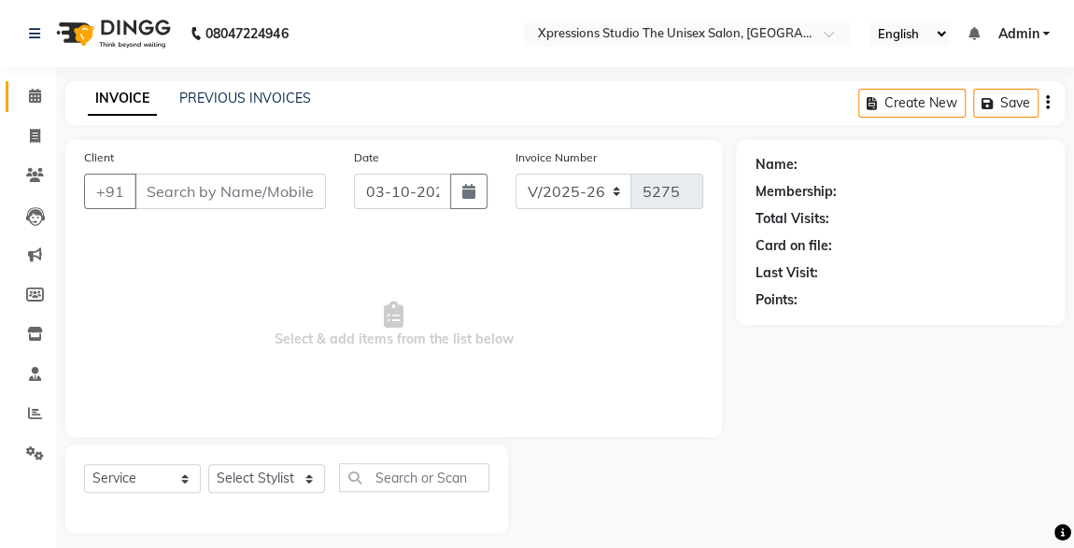
click at [36, 102] on icon at bounding box center [35, 96] width 12 height 14
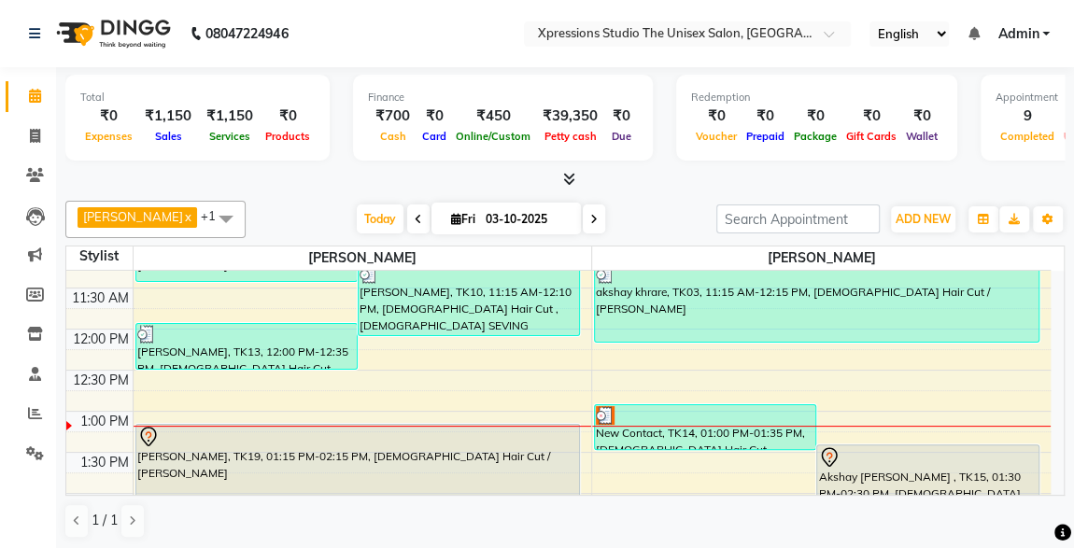
scroll to position [337, 0]
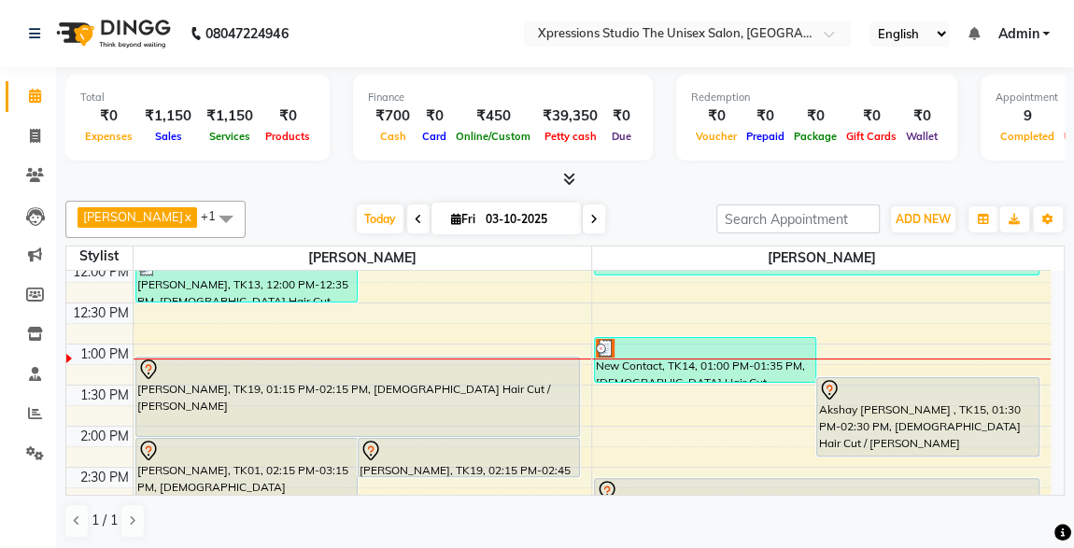
click at [718, 369] on div "New Contact, TK14, 01:00 PM-01:35 PM, [DEMOGRAPHIC_DATA] Hair Cut" at bounding box center [705, 360] width 220 height 44
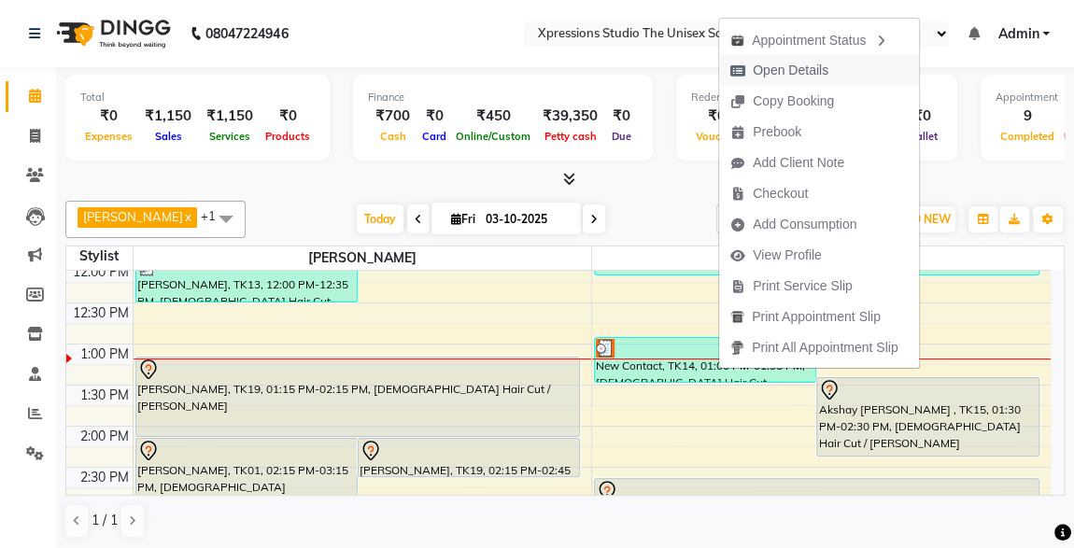
click at [801, 74] on span "Open Details" at bounding box center [791, 71] width 76 height 20
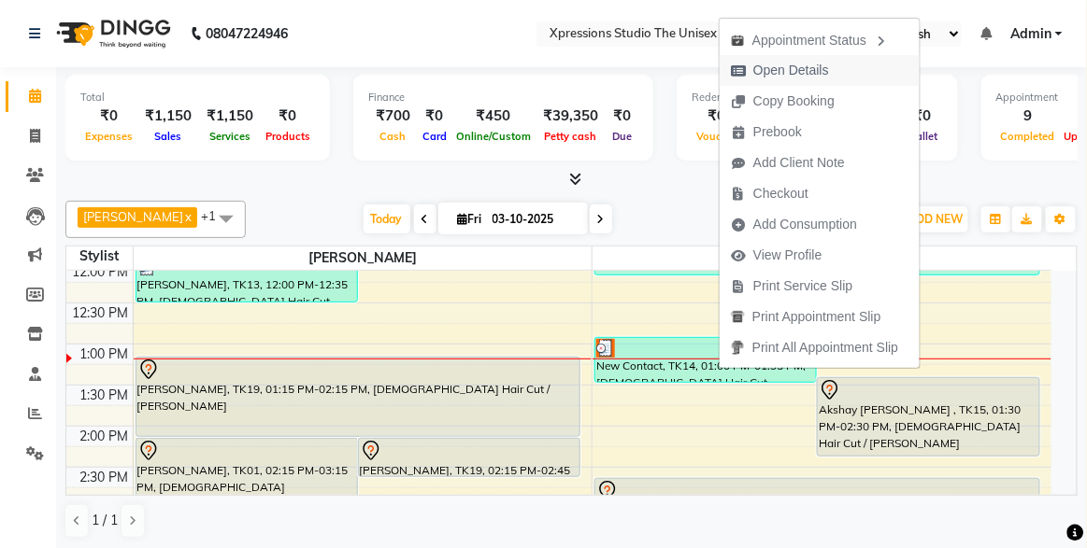
select select "3"
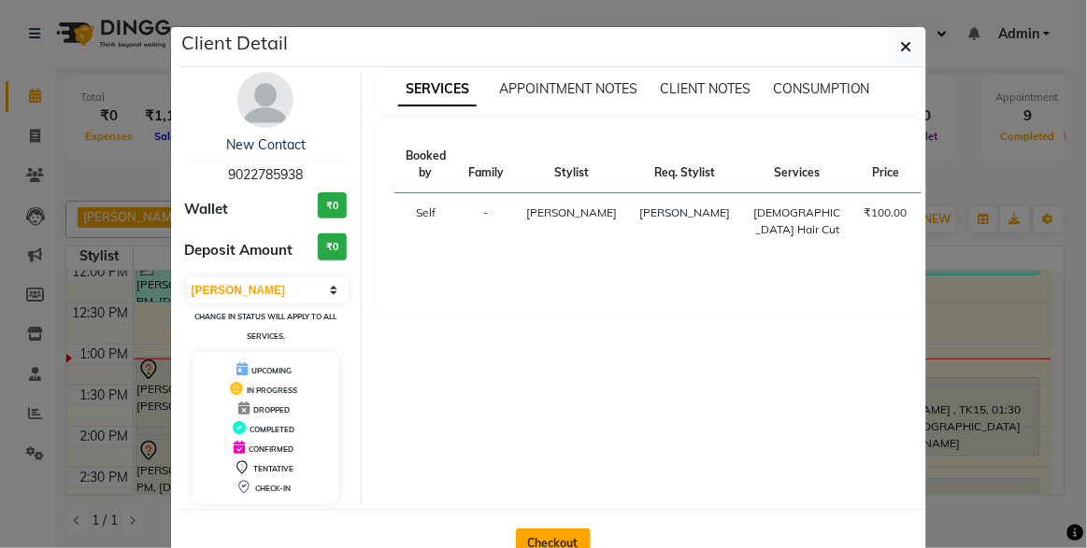
click at [551, 533] on button "Checkout" at bounding box center [553, 544] width 75 height 30
select select "7003"
select select "service"
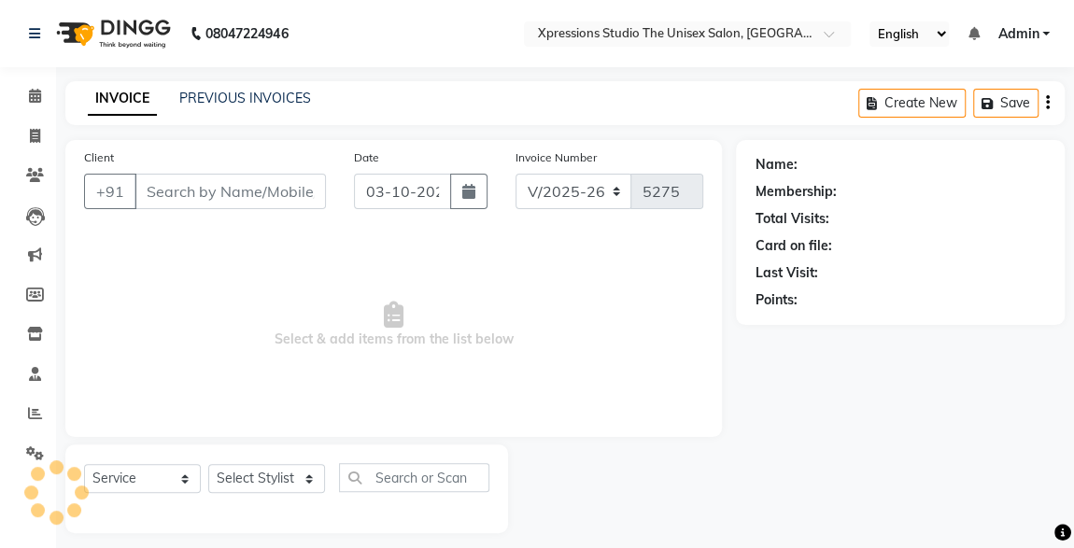
type input "9022785938"
select select "57589"
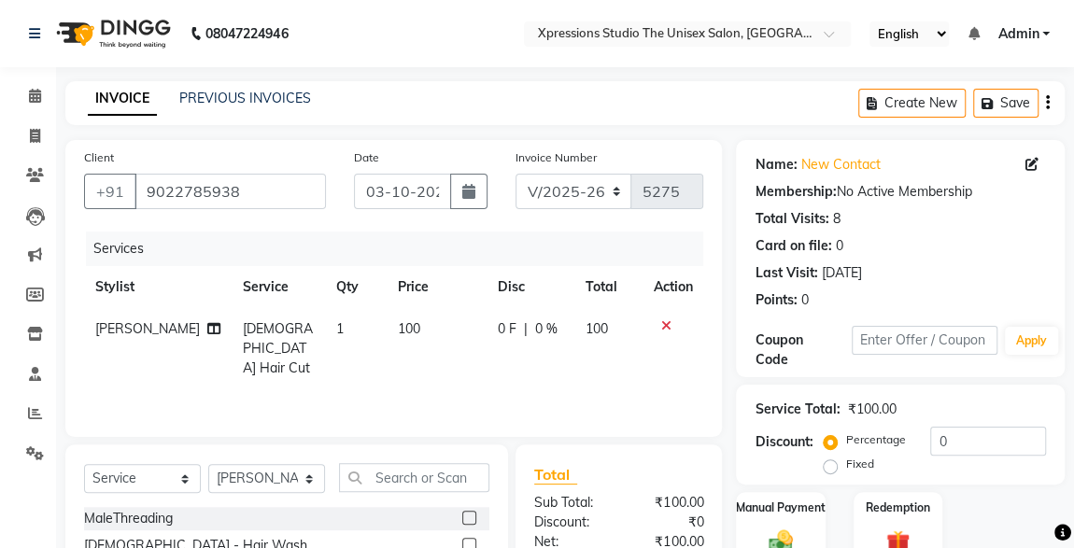
scroll to position [198, 0]
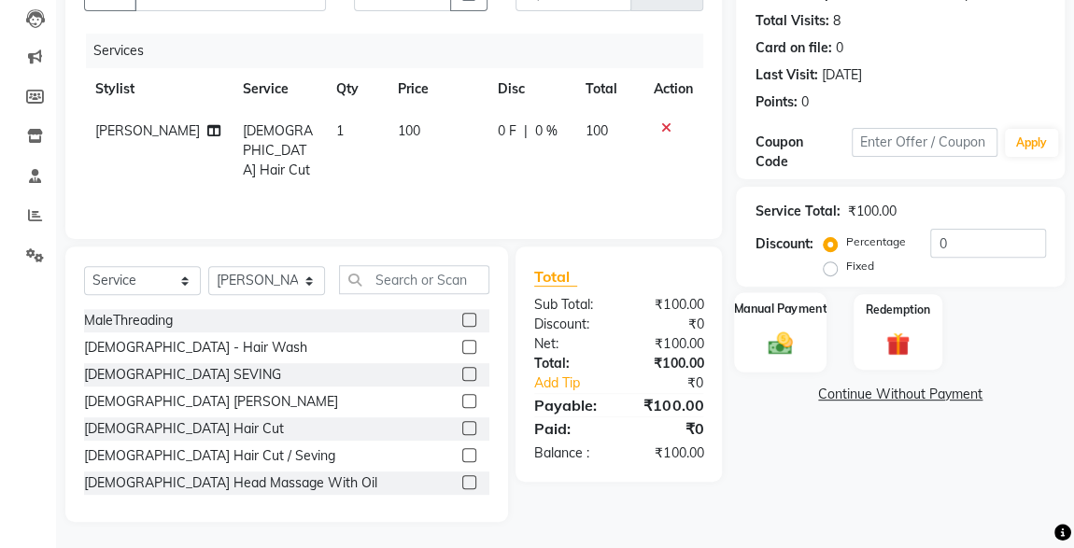
click at [790, 363] on div "Manual Payment" at bounding box center [780, 331] width 92 height 79
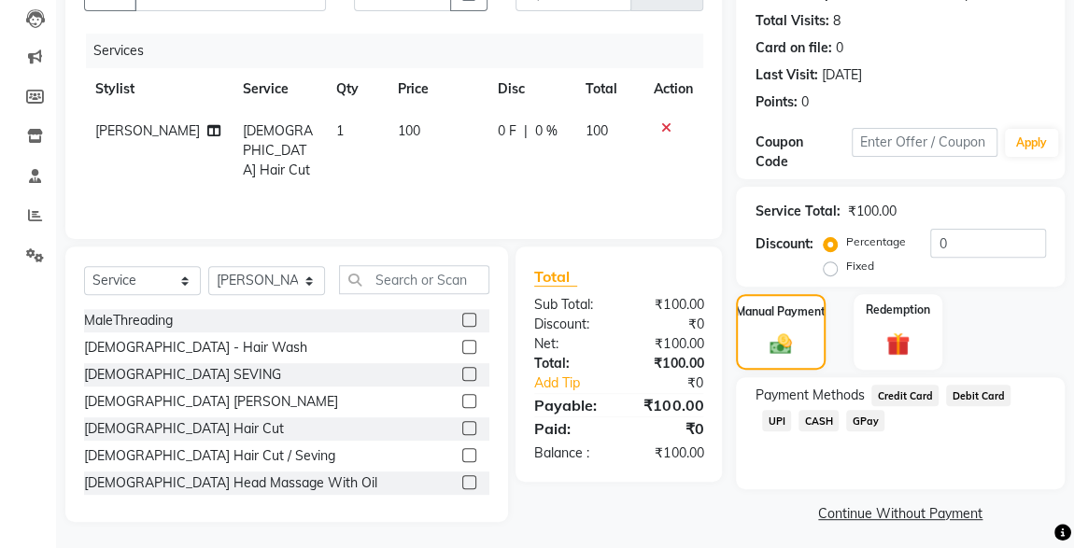
click at [791, 410] on span "UPI" at bounding box center [776, 420] width 29 height 21
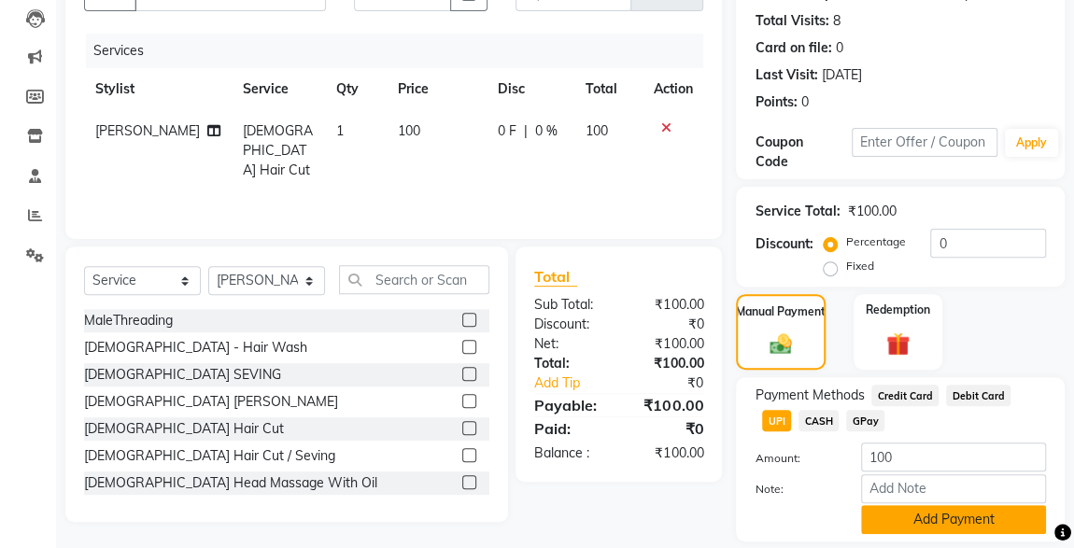
click at [966, 525] on button "Add Payment" at bounding box center [953, 519] width 185 height 29
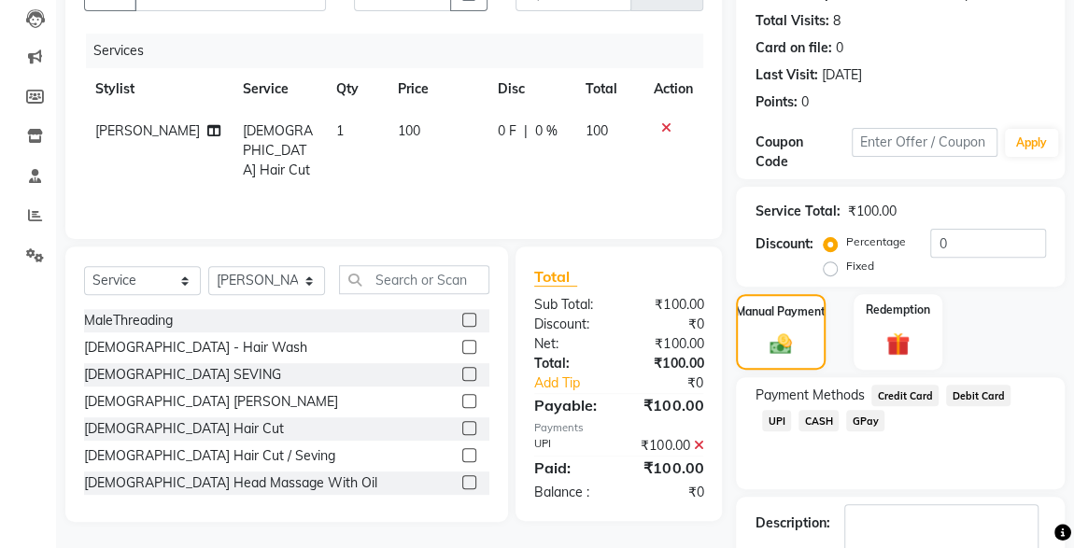
scroll to position [308, 0]
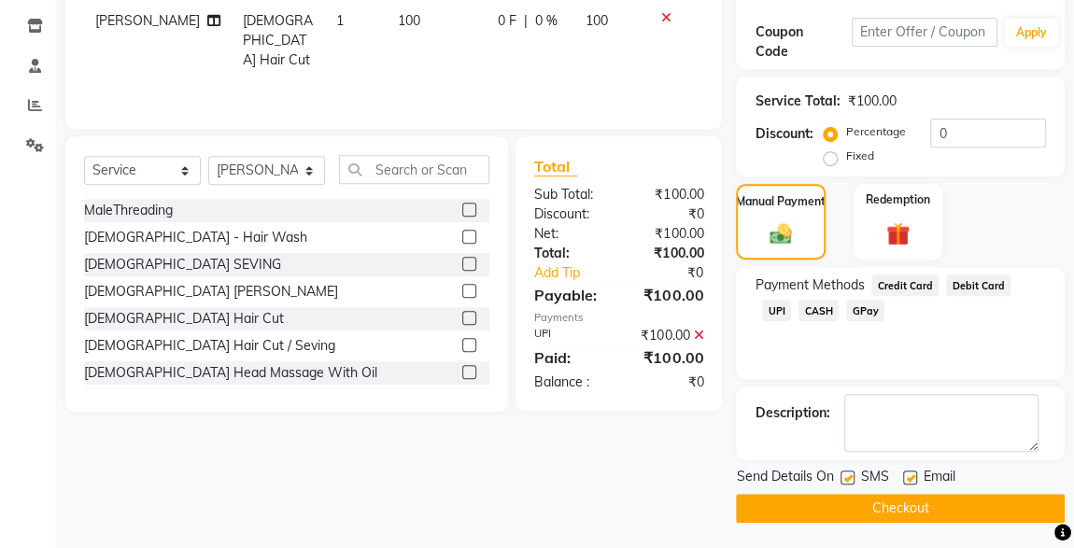
click at [855, 495] on button "Checkout" at bounding box center [900, 508] width 329 height 29
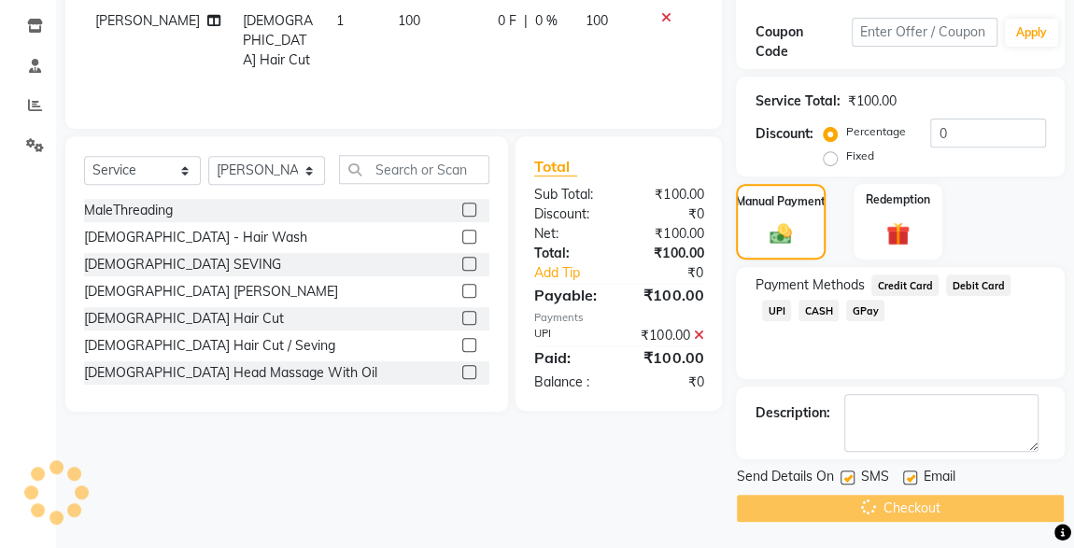
click at [885, 509] on div "Checkout" at bounding box center [900, 508] width 329 height 29
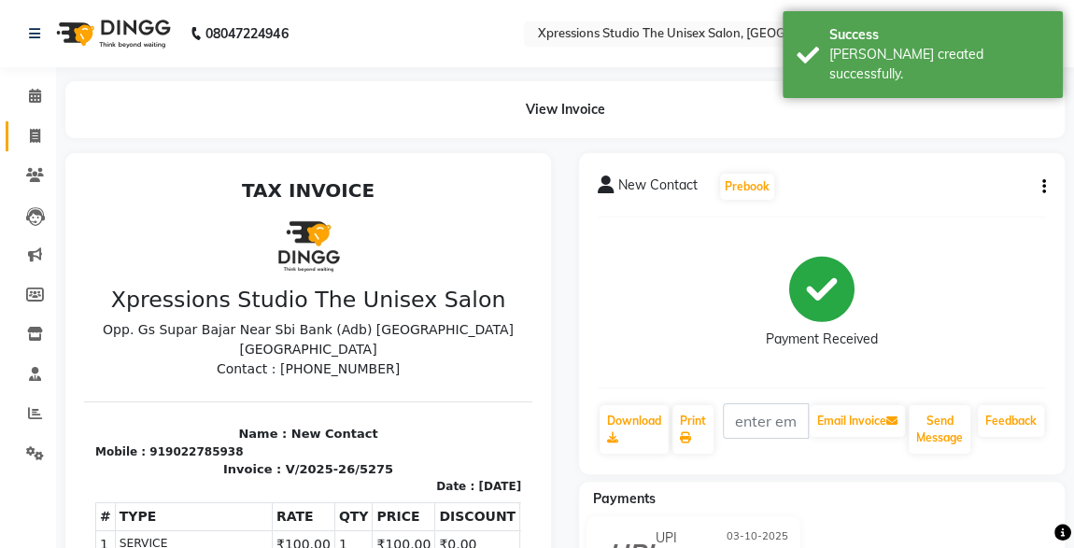
click at [44, 128] on span at bounding box center [35, 136] width 33 height 21
select select "service"
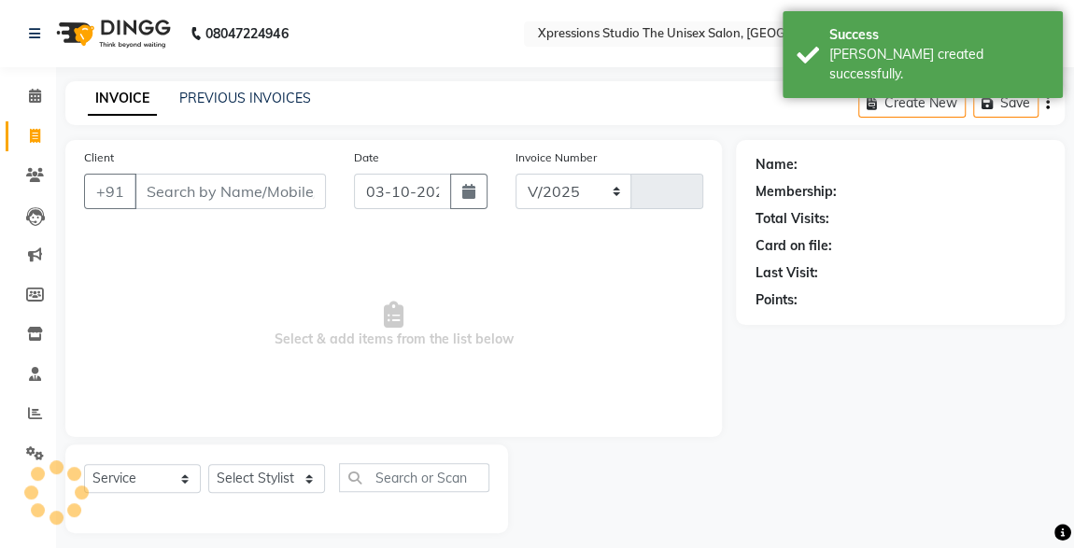
select select "7003"
type input "5276"
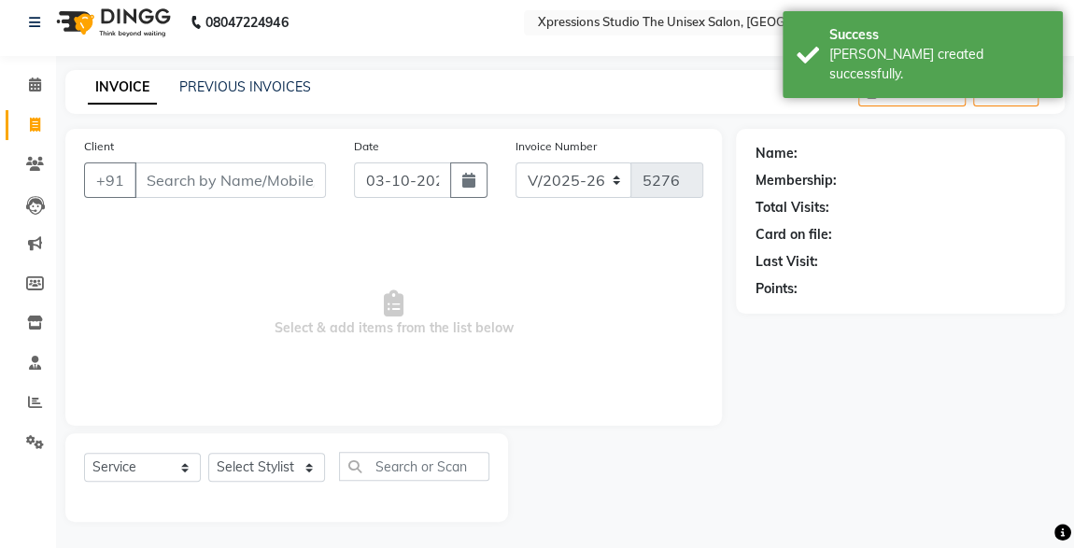
click at [249, 179] on input "Client" at bounding box center [231, 181] width 192 height 36
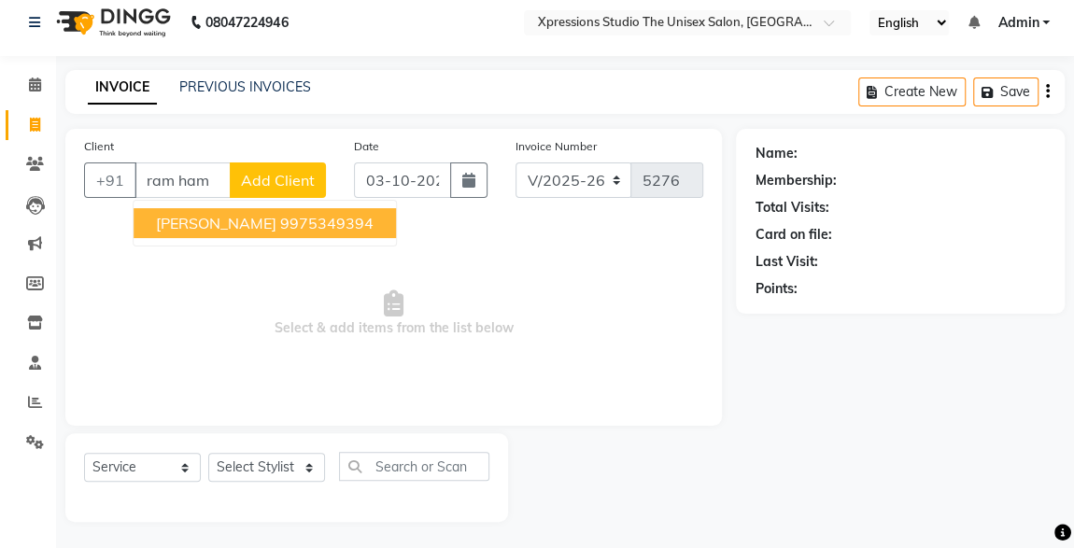
click at [250, 202] on ngb-typeahead-window "[PERSON_NAME] 9975349394" at bounding box center [265, 223] width 264 height 47
click at [251, 214] on span "[PERSON_NAME]" at bounding box center [216, 223] width 121 height 19
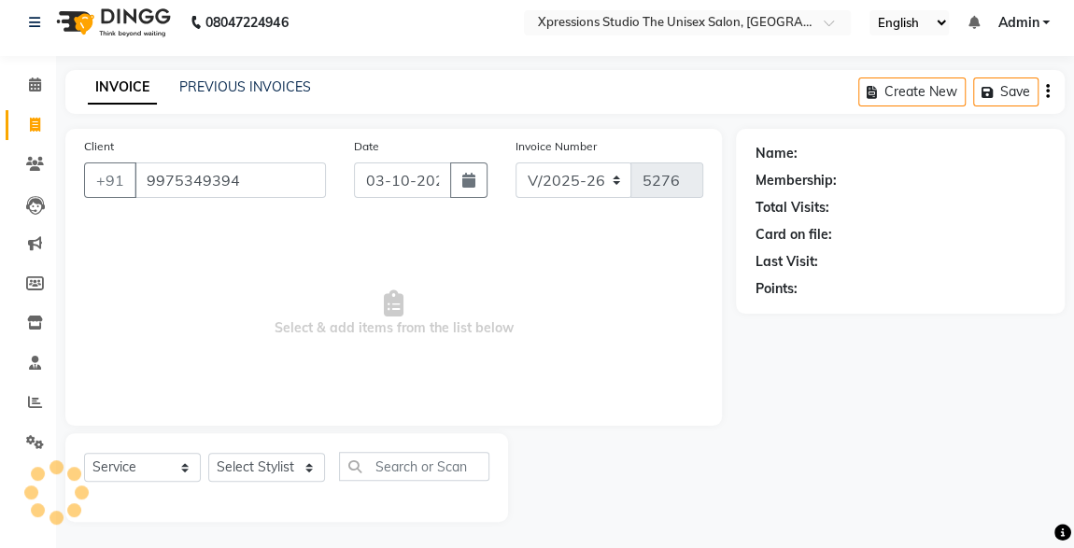
type input "9975349394"
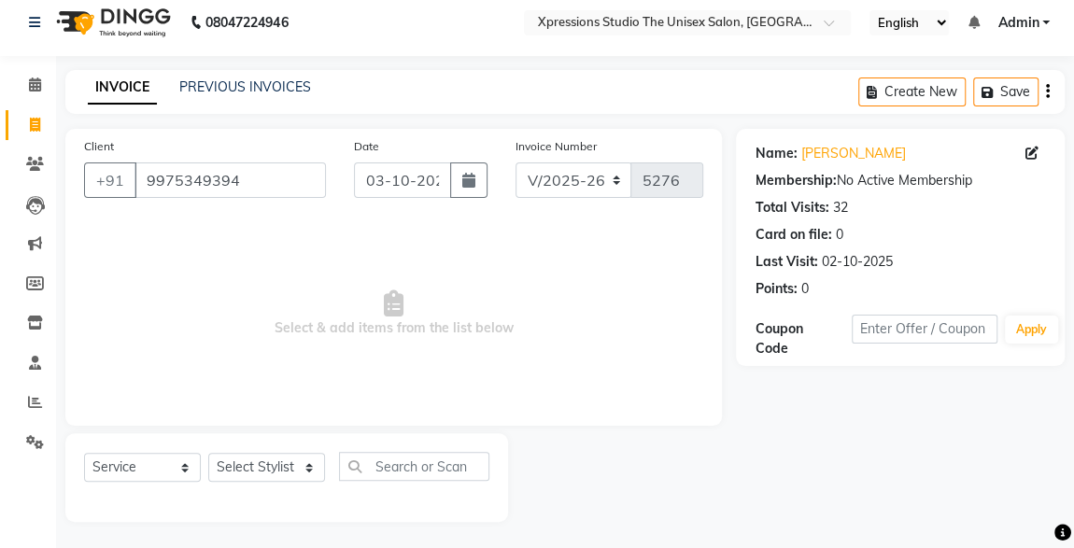
click at [264, 449] on div "Select Service Product Membership Package Voucher Prepaid Gift Card Select Styl…" at bounding box center [286, 478] width 443 height 89
drag, startPoint x: 263, startPoint y: 454, endPoint x: 292, endPoint y: 444, distance: 30.7
click at [292, 444] on div "Select Service Product Membership Package Voucher Prepaid Gift Card Select Styl…" at bounding box center [286, 478] width 443 height 89
select select "57587"
click at [208, 453] on select "Select Stylist [PERSON_NAME] [PERSON_NAME] [PERSON_NAME]" at bounding box center [266, 467] width 117 height 29
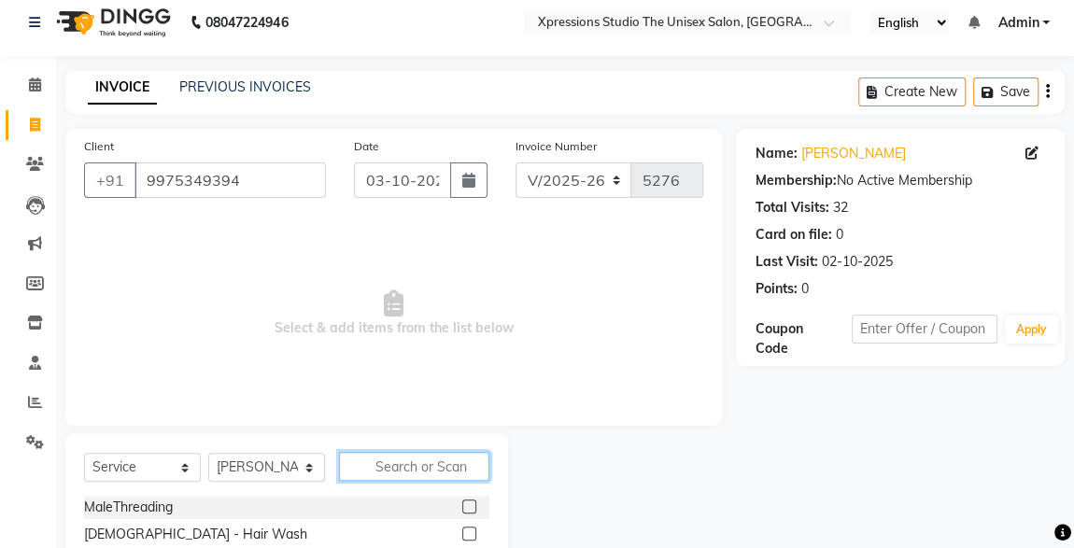
click at [391, 456] on input "text" at bounding box center [414, 466] width 150 height 29
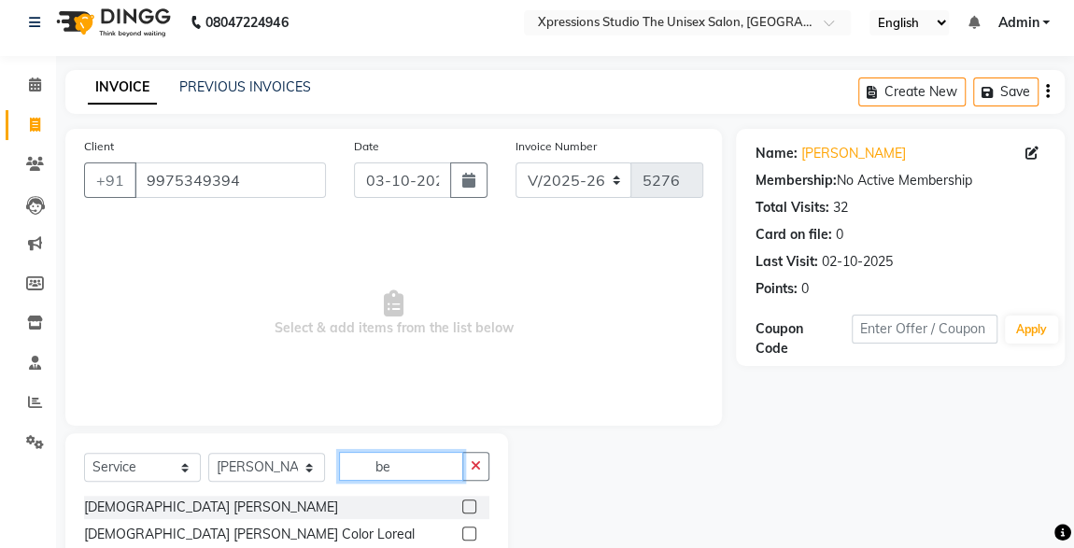
type input "be"
click at [462, 505] on label at bounding box center [469, 507] width 14 height 14
click at [462, 505] on input "checkbox" at bounding box center [468, 508] width 12 height 12
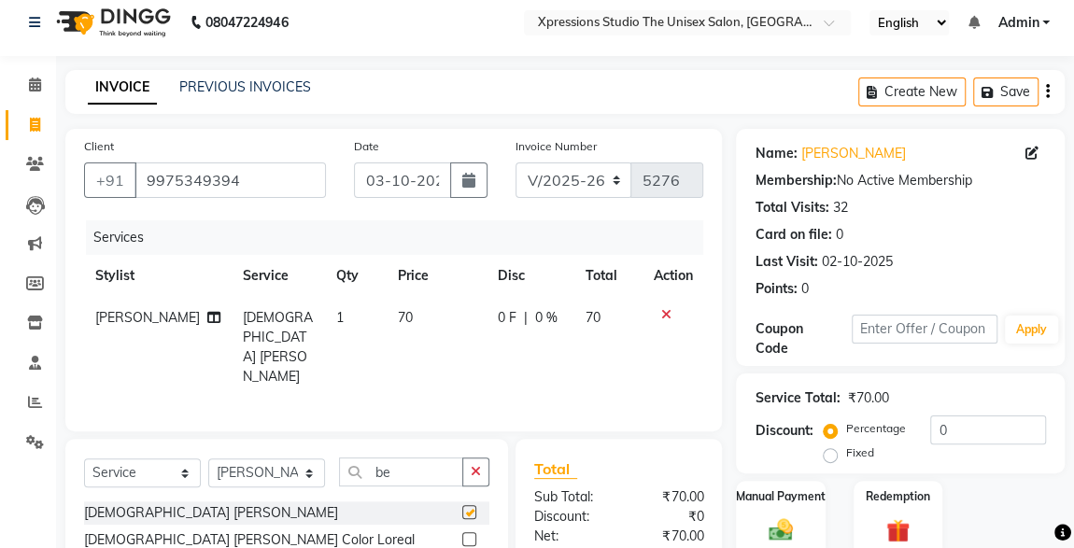
checkbox input "false"
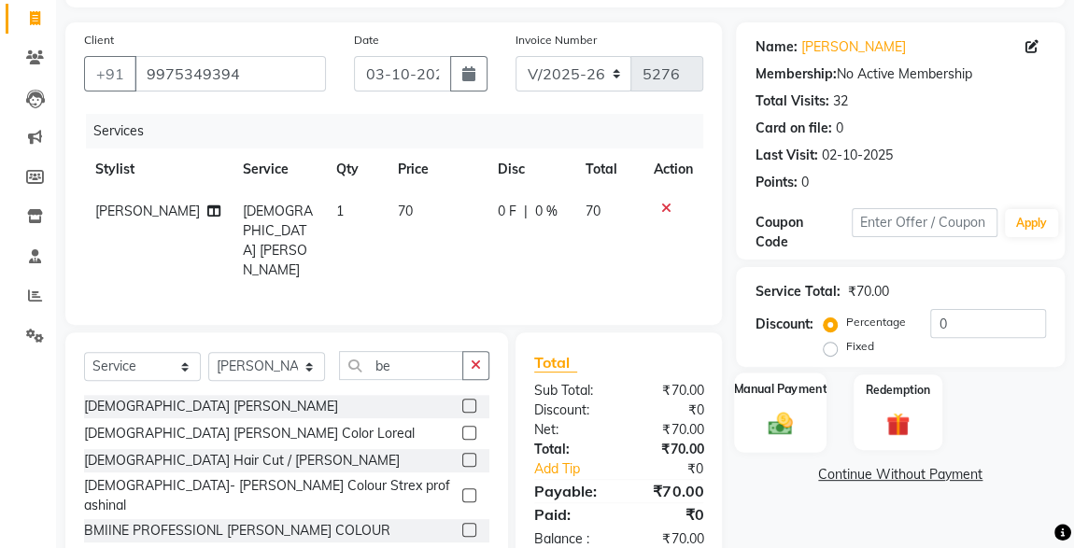
click at [789, 433] on img at bounding box center [780, 423] width 40 height 29
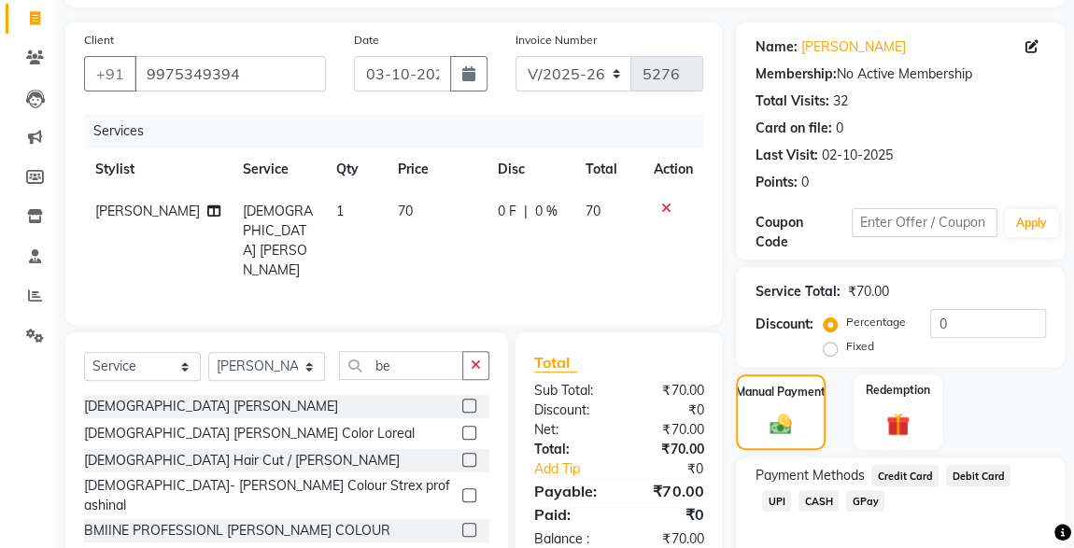
click at [799, 507] on span "CASH" at bounding box center [819, 500] width 40 height 21
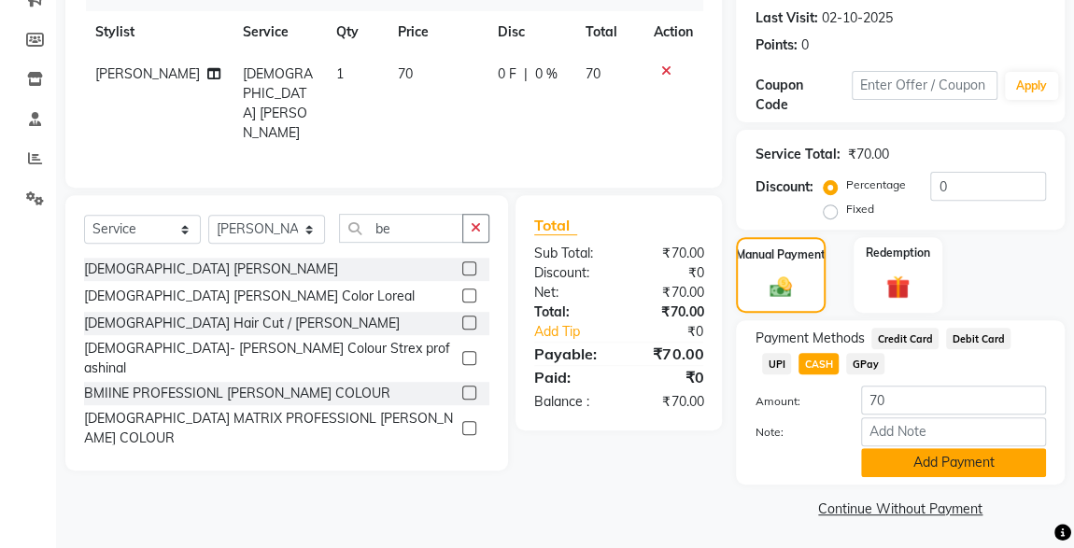
click at [933, 471] on button "Add Payment" at bounding box center [953, 462] width 185 height 29
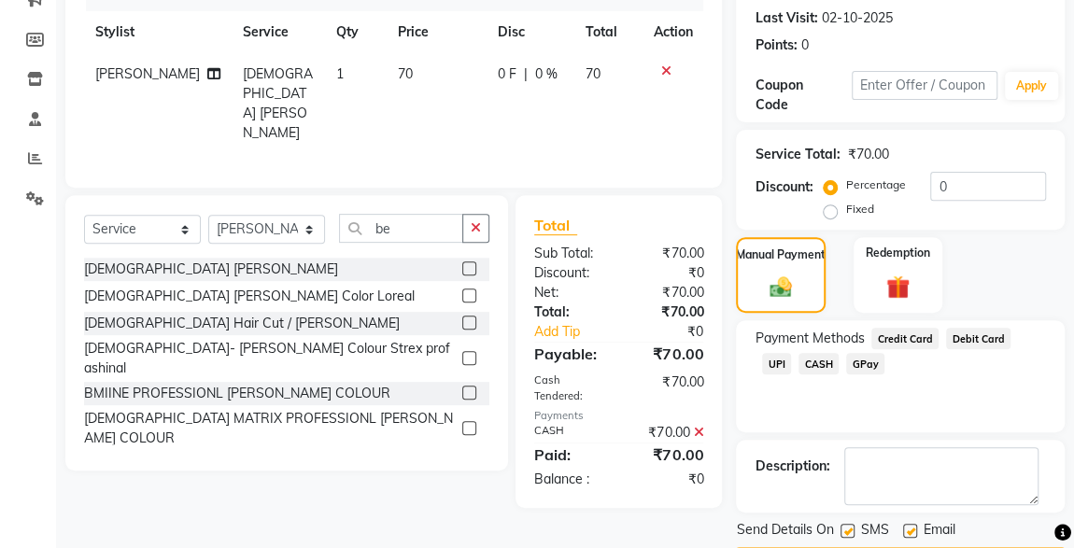
scroll to position [308, 0]
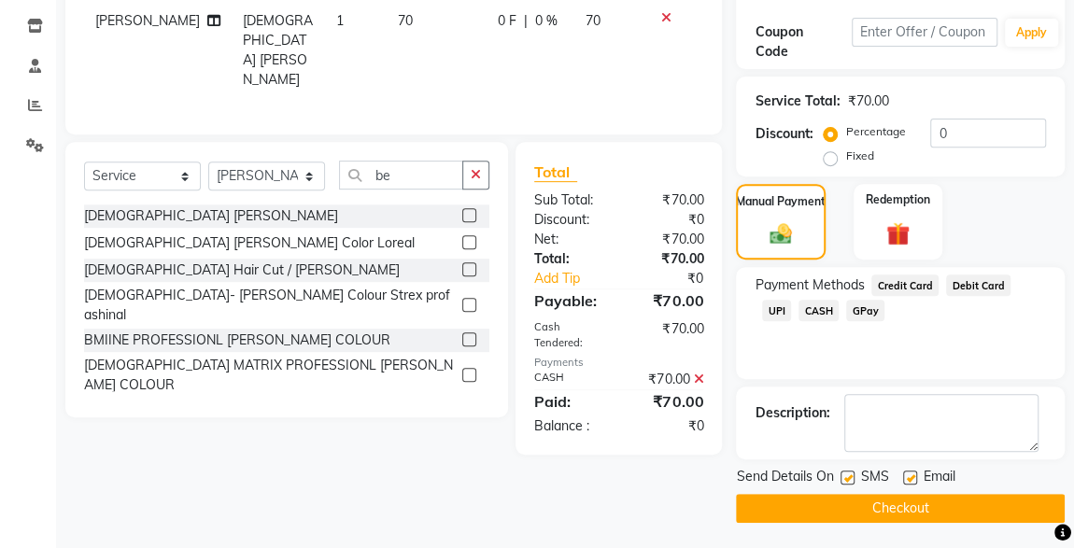
click at [847, 479] on label at bounding box center [848, 478] width 14 height 14
click at [847, 479] on input "checkbox" at bounding box center [847, 479] width 12 height 12
checkbox input "false"
click at [890, 508] on button "Checkout" at bounding box center [900, 508] width 329 height 29
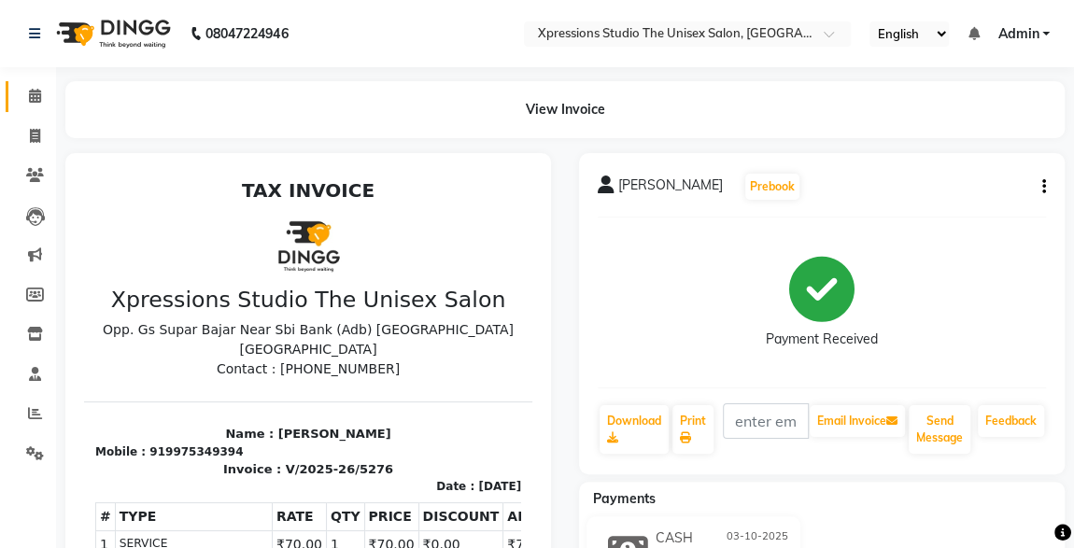
click at [50, 104] on span at bounding box center [35, 96] width 33 height 21
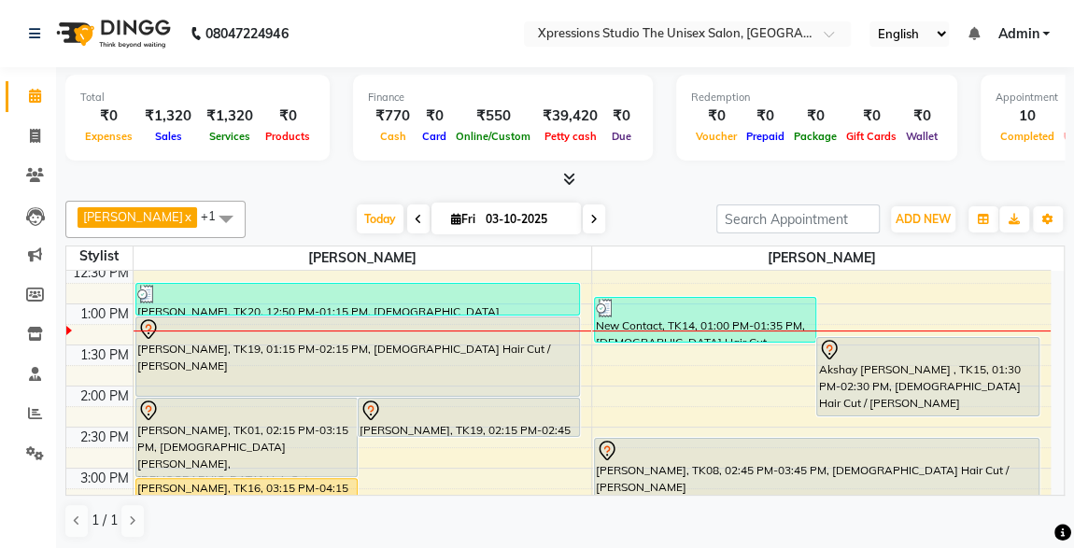
scroll to position [393, 0]
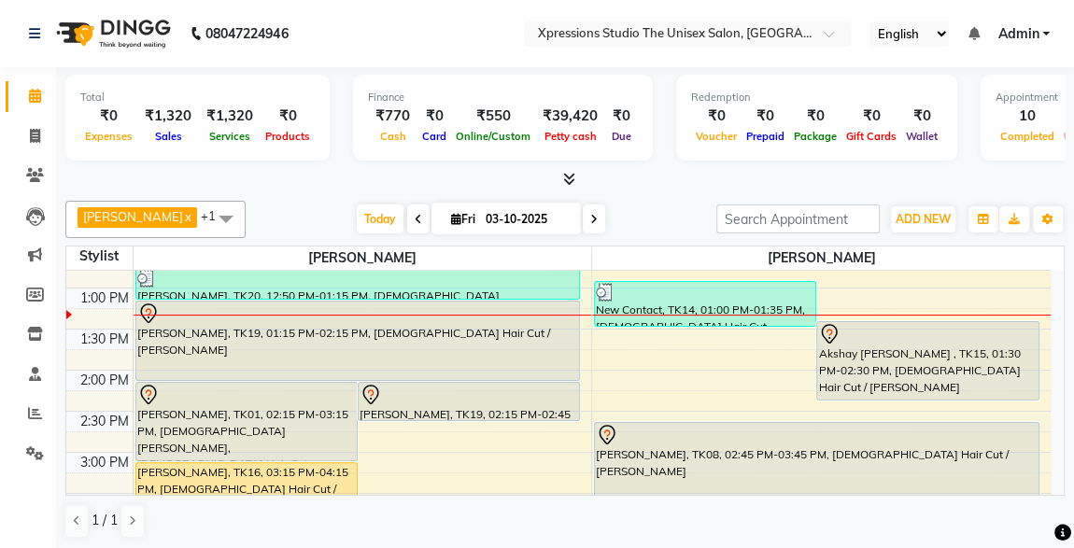
click at [959, 364] on div "Akshay [PERSON_NAME] , TK15, 01:30 PM-02:30 PM, [DEMOGRAPHIC_DATA] Hair Cut / […" at bounding box center [927, 361] width 220 height 78
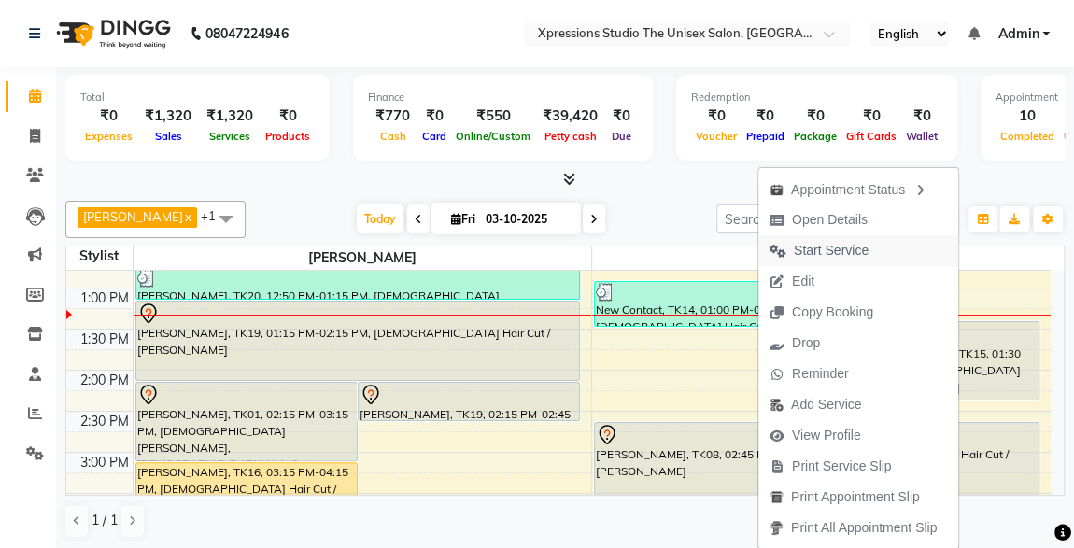
click at [869, 249] on span "Start Service" at bounding box center [819, 250] width 121 height 31
